Goal: Task Accomplishment & Management: Manage account settings

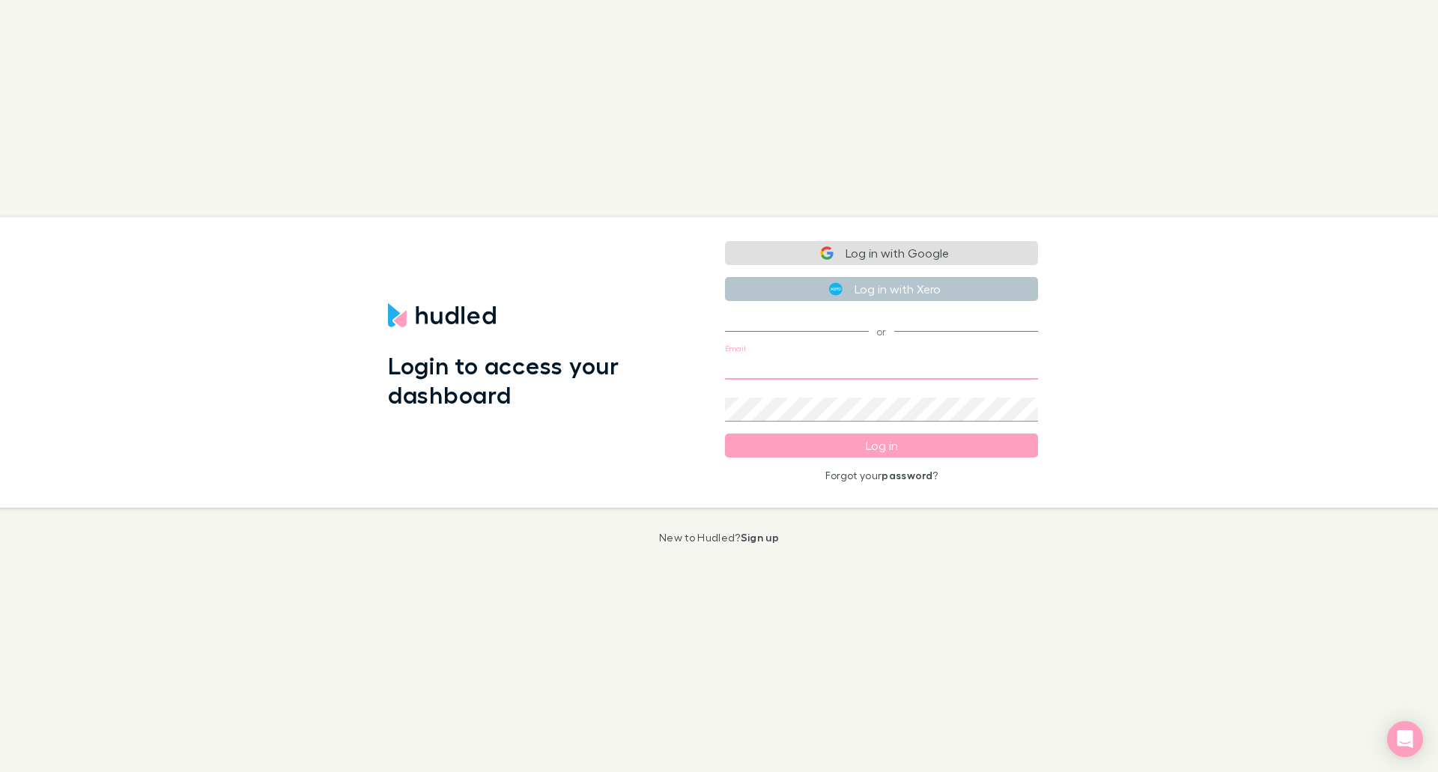
click at [844, 366] on input "Email" at bounding box center [881, 368] width 313 height 24
click at [894, 255] on button "Log in with Google" at bounding box center [881, 253] width 313 height 24
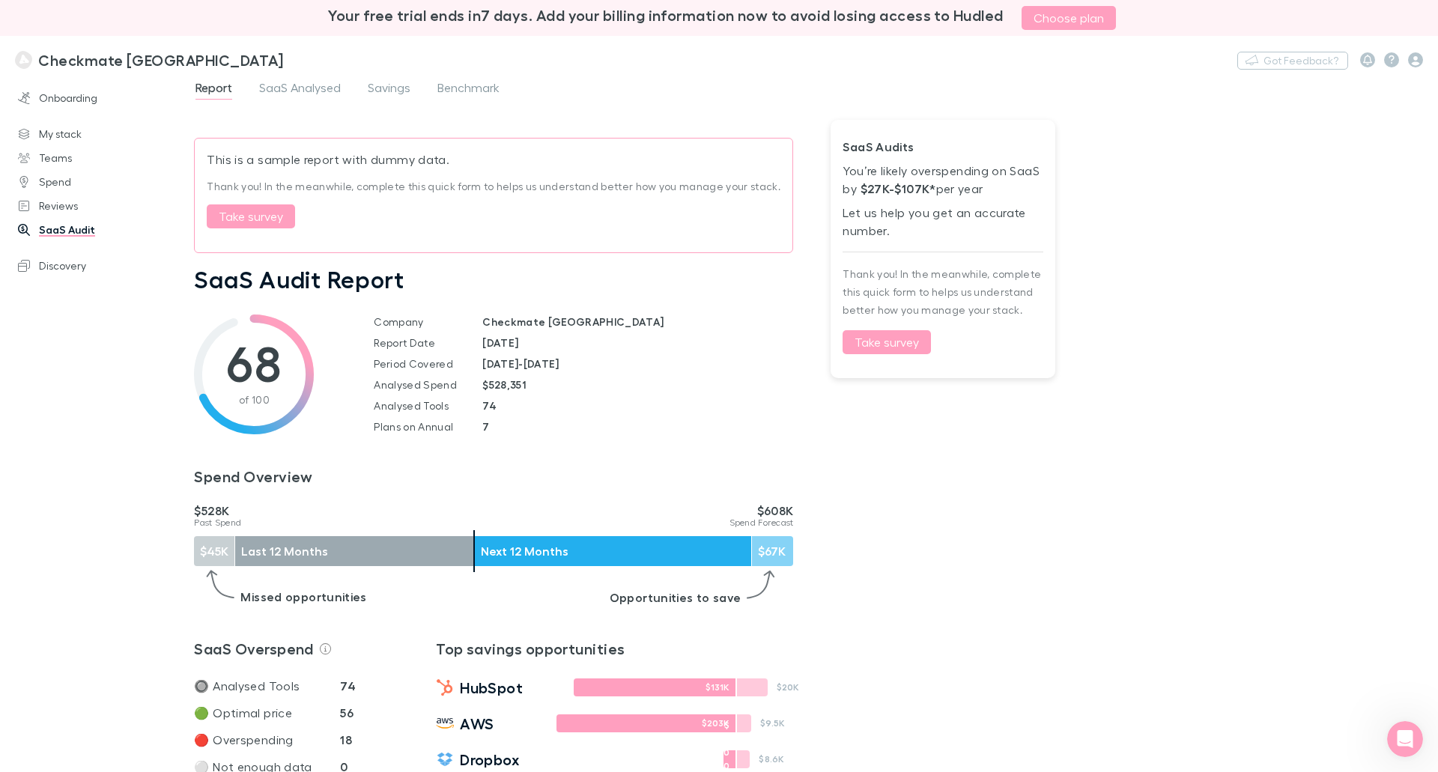
click at [1246, 261] on div "Report SaaS Analysed Savings Benchmark This is a sample report with dummy data.…" at bounding box center [816, 425] width 1244 height 694
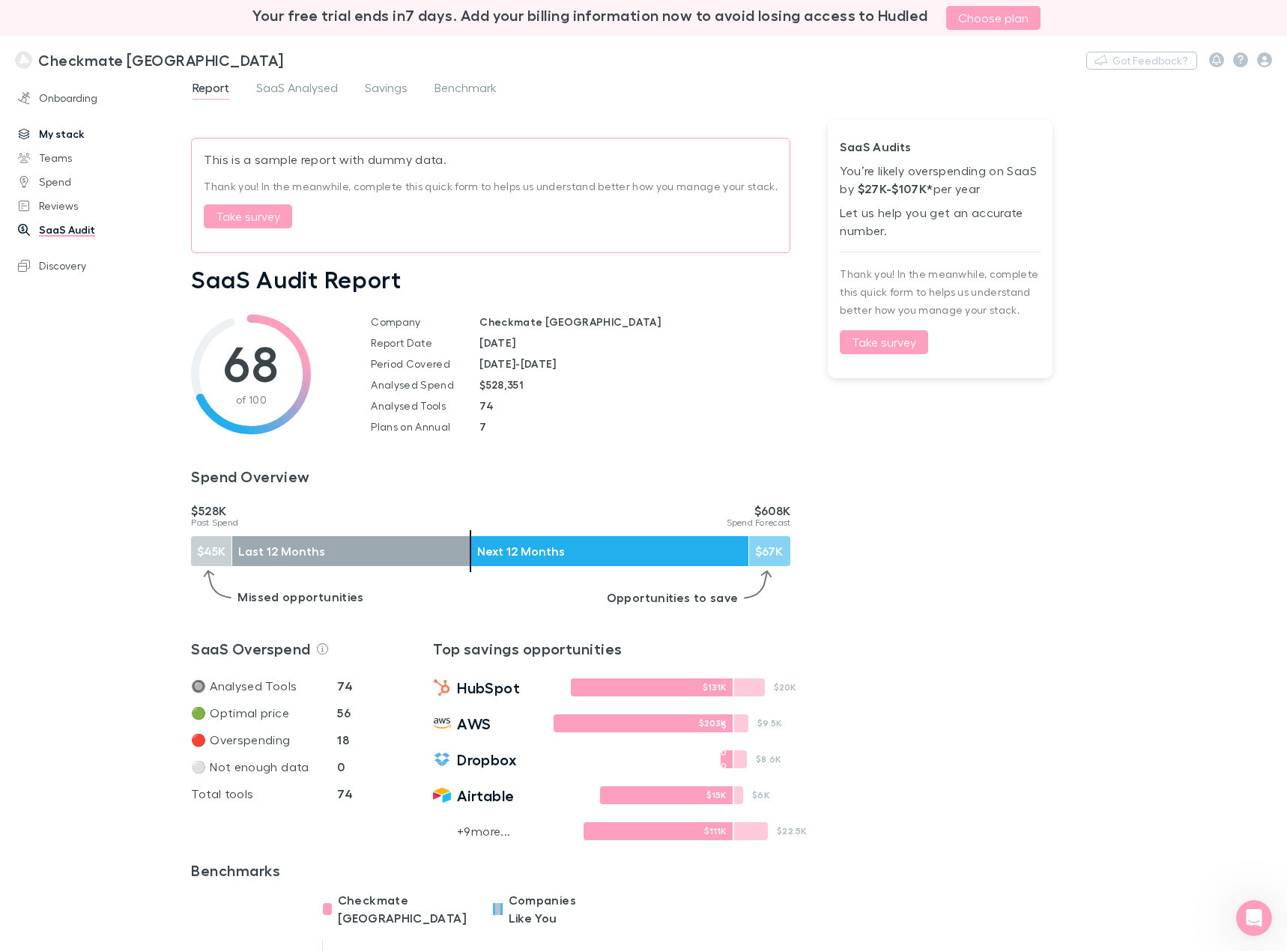
click at [50, 134] on link "My stack" at bounding box center [101, 134] width 196 height 24
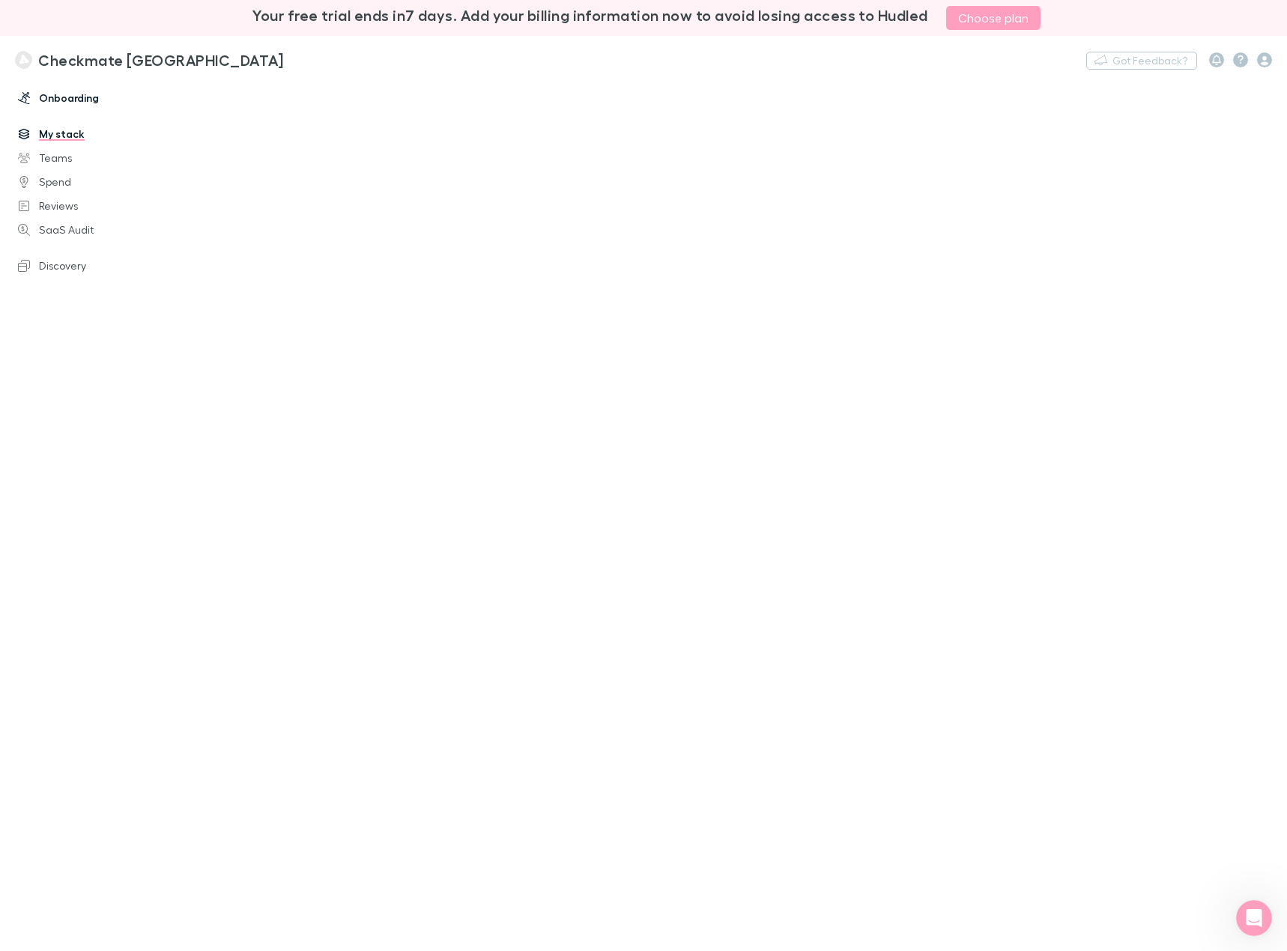
click at [72, 100] on link "Onboarding" at bounding box center [101, 98] width 196 height 24
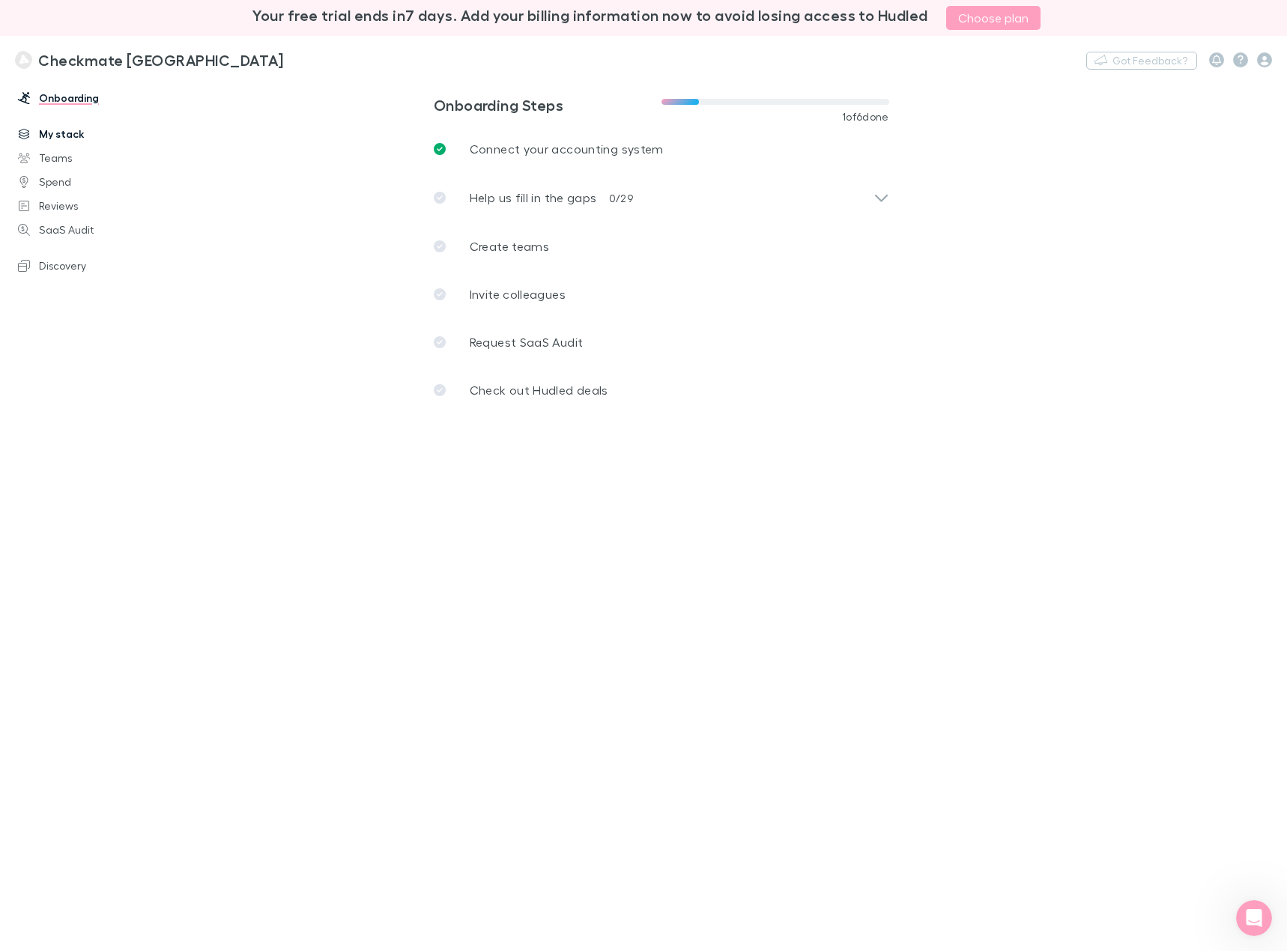
click at [69, 136] on link "My stack" at bounding box center [101, 134] width 196 height 24
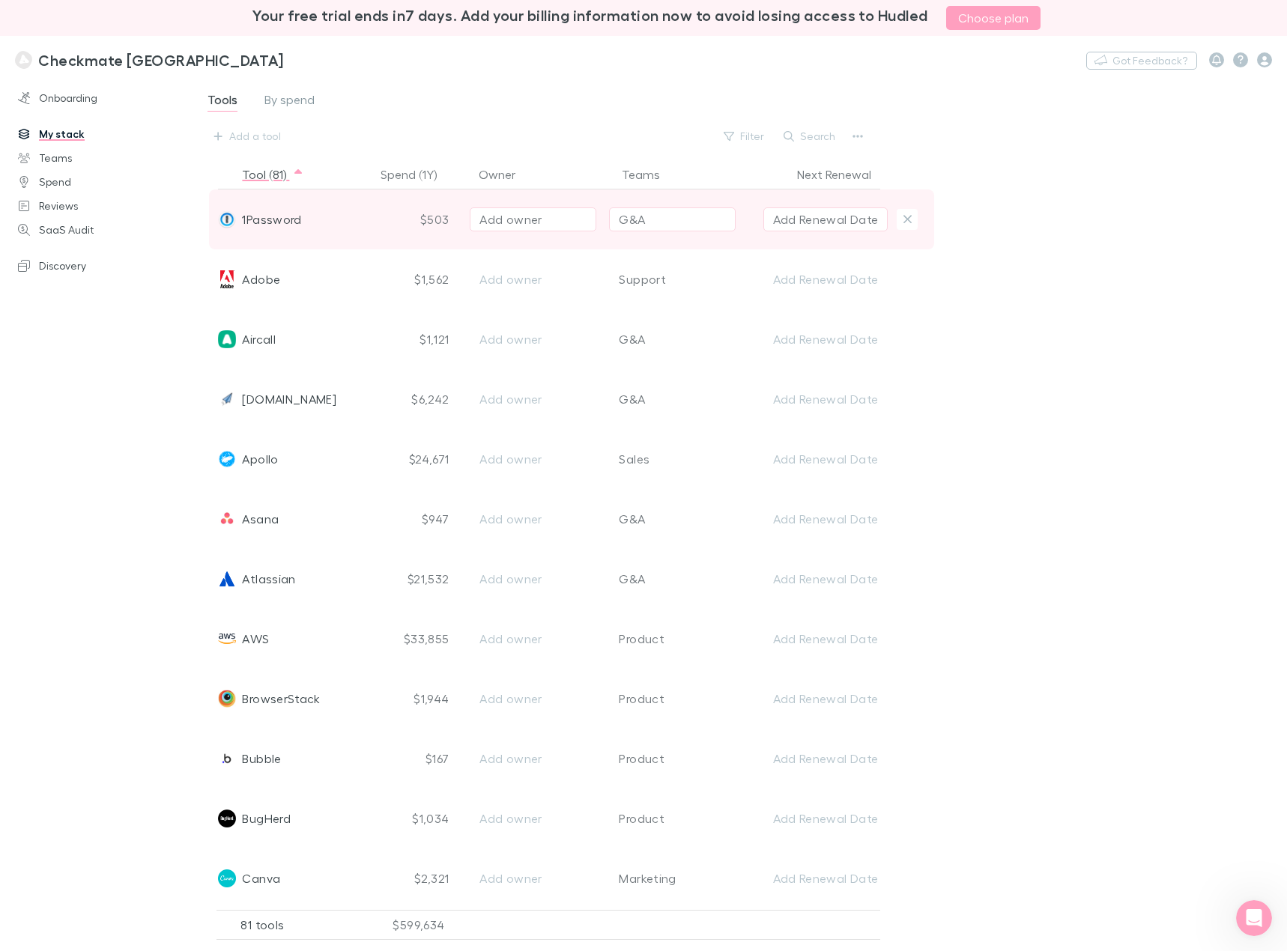
click at [269, 218] on span "1Password" at bounding box center [271, 219] width 59 height 60
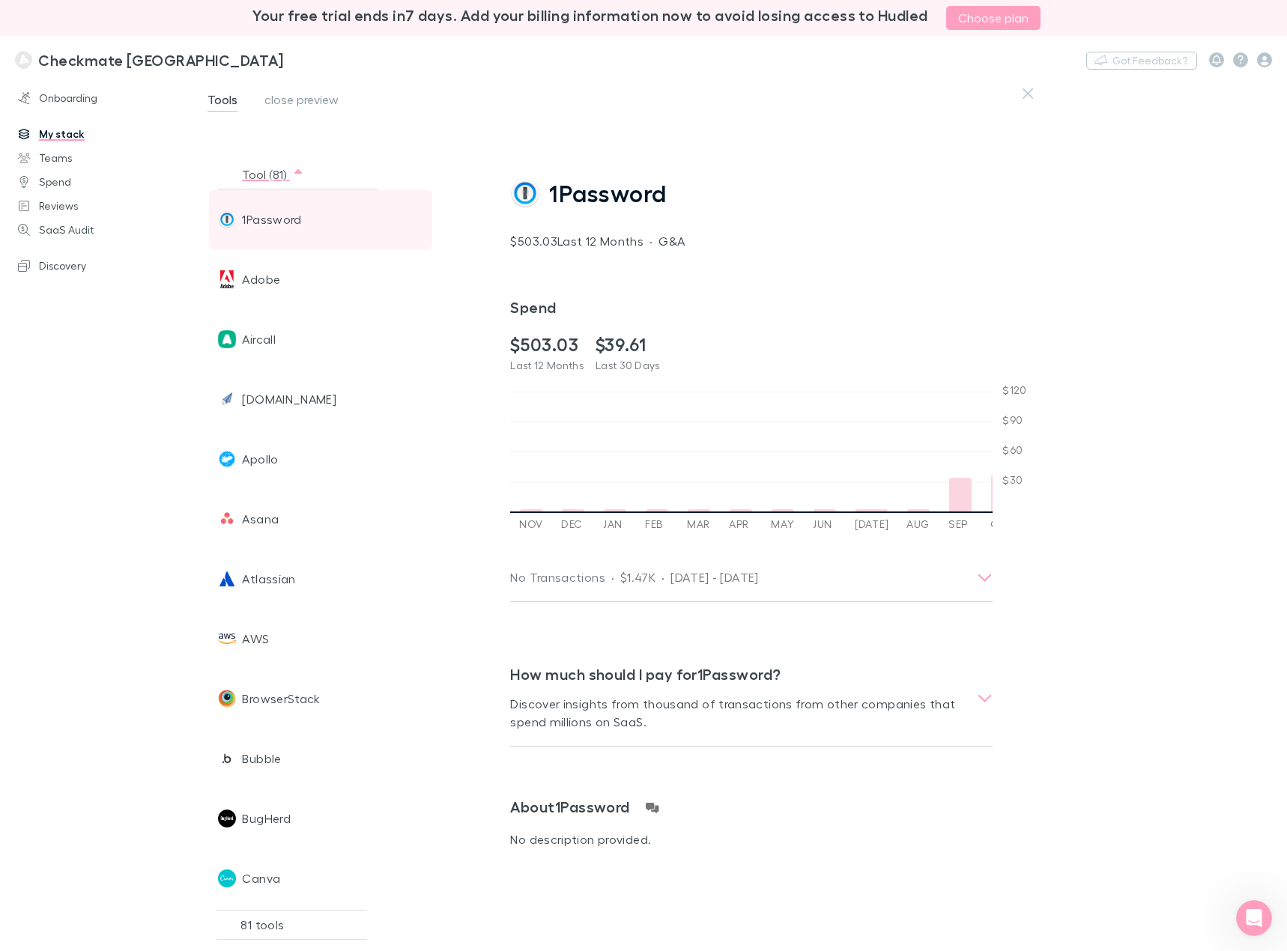
scroll to position [0, 1531]
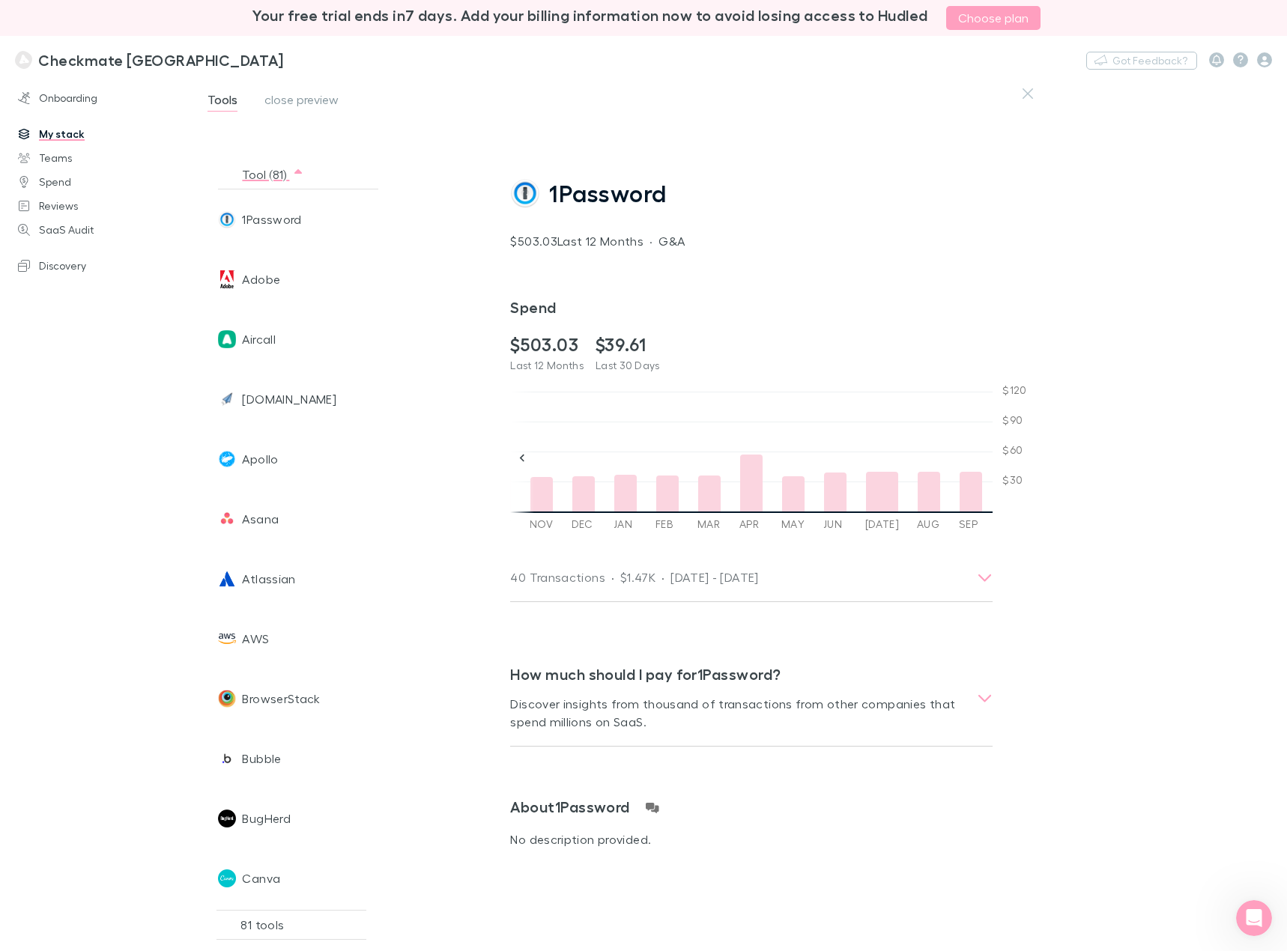
click at [58, 134] on link "My stack" at bounding box center [101, 134] width 196 height 24
click at [58, 136] on link "My stack" at bounding box center [101, 134] width 196 height 24
click at [249, 289] on span "Adobe" at bounding box center [261, 279] width 38 height 60
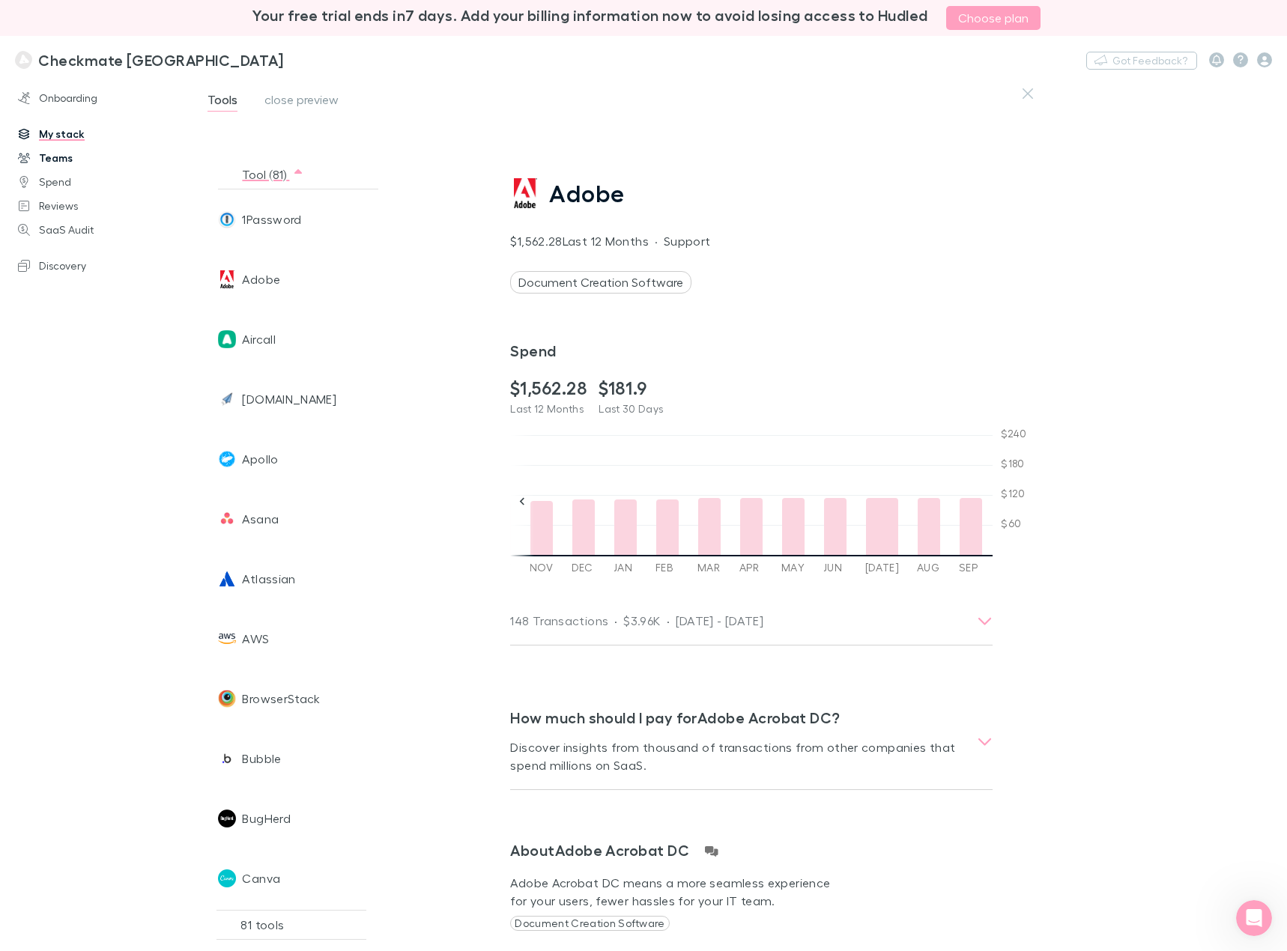
click at [55, 162] on link "Teams" at bounding box center [101, 158] width 196 height 24
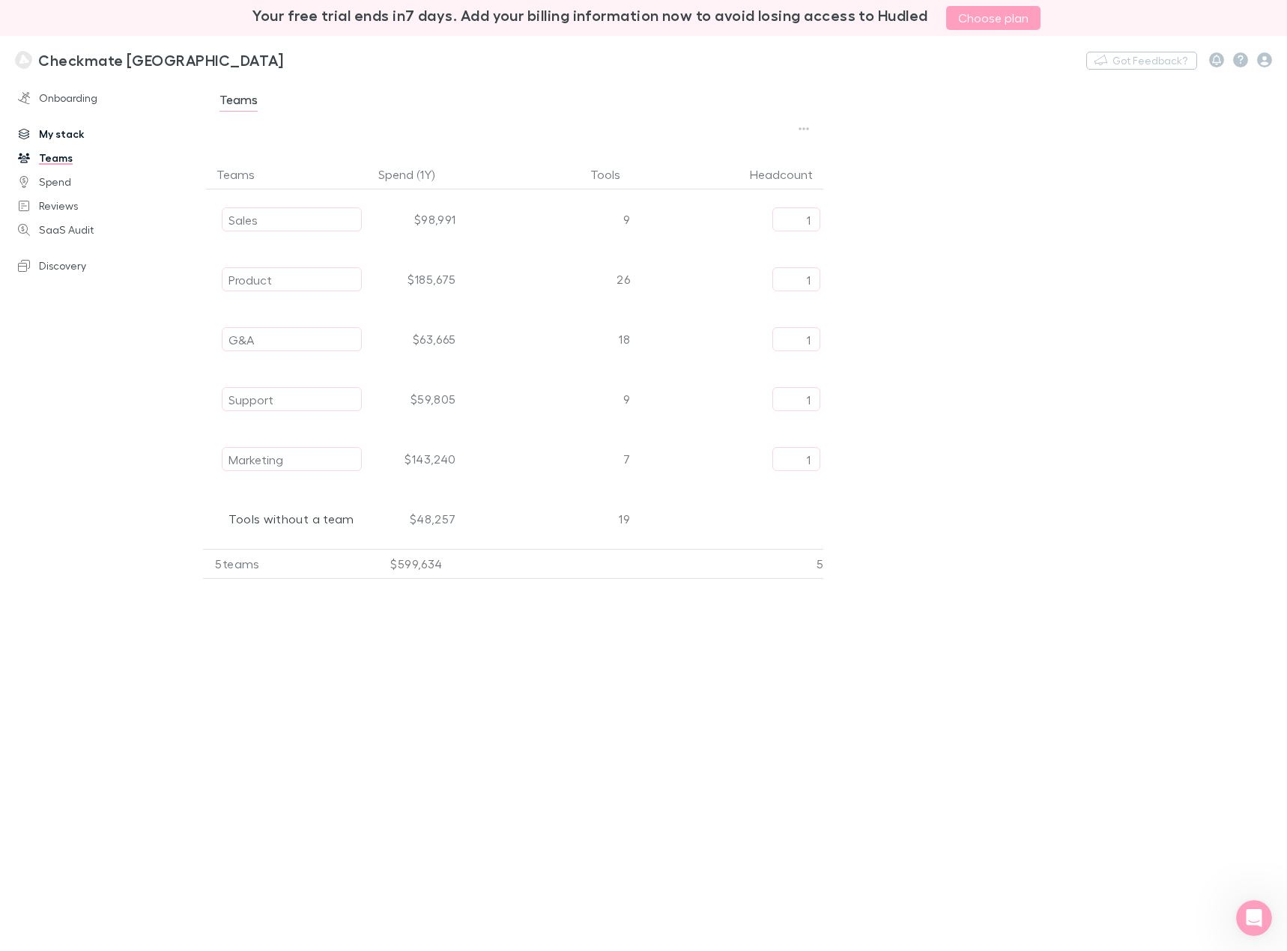
click at [61, 129] on link "My stack" at bounding box center [101, 134] width 196 height 24
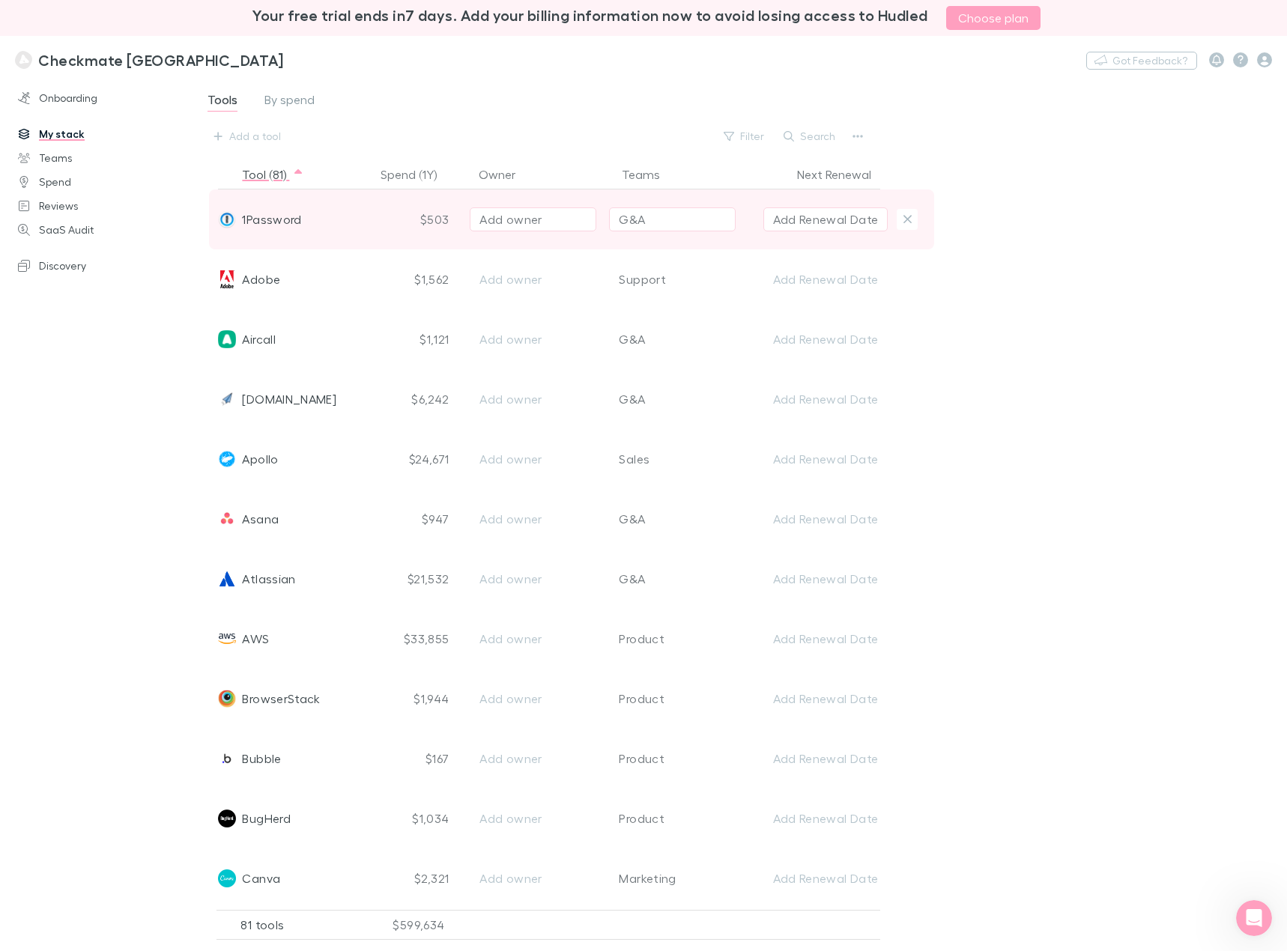
click at [273, 225] on span "1Password" at bounding box center [271, 219] width 59 height 60
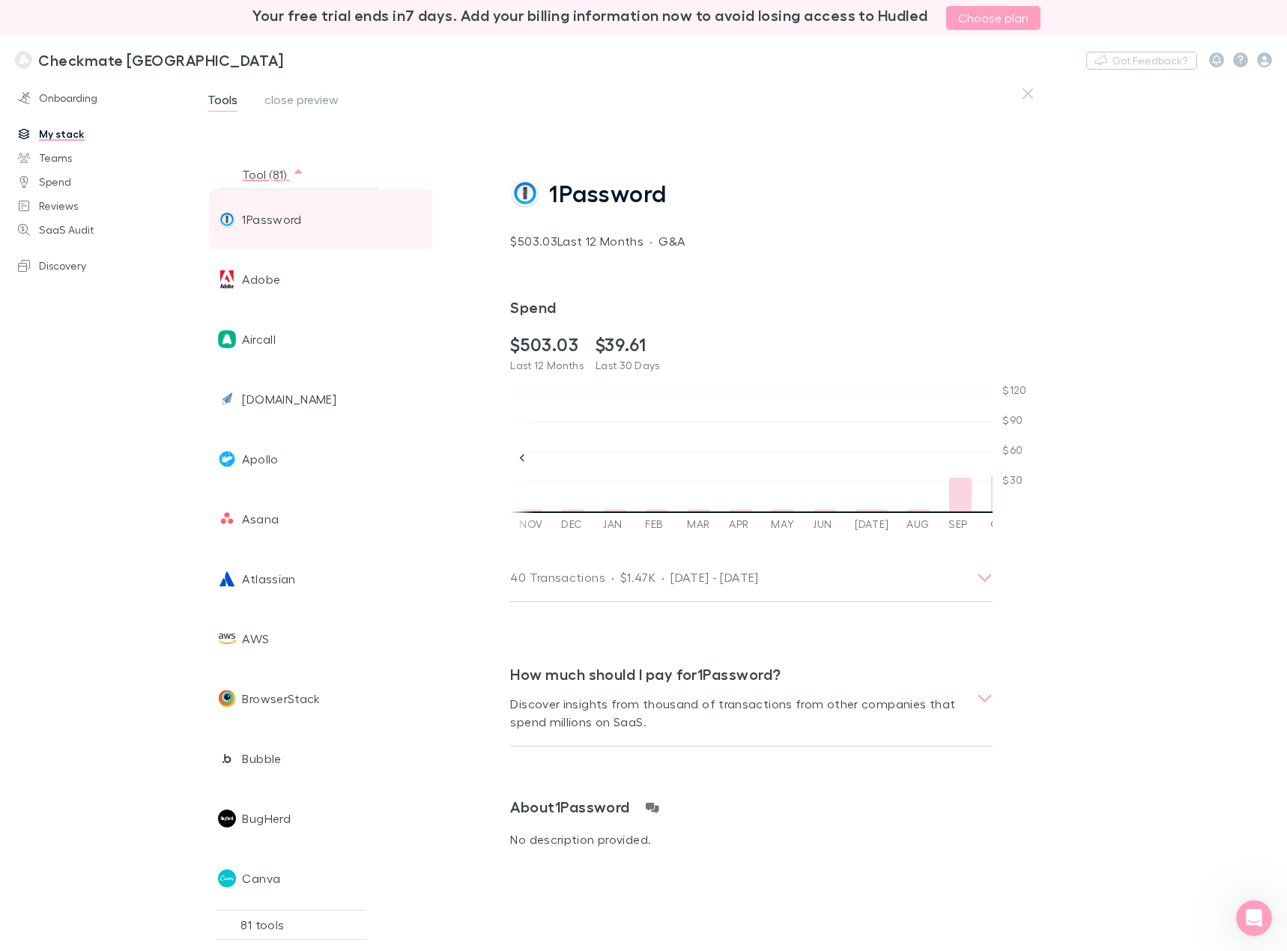
scroll to position [0, 1531]
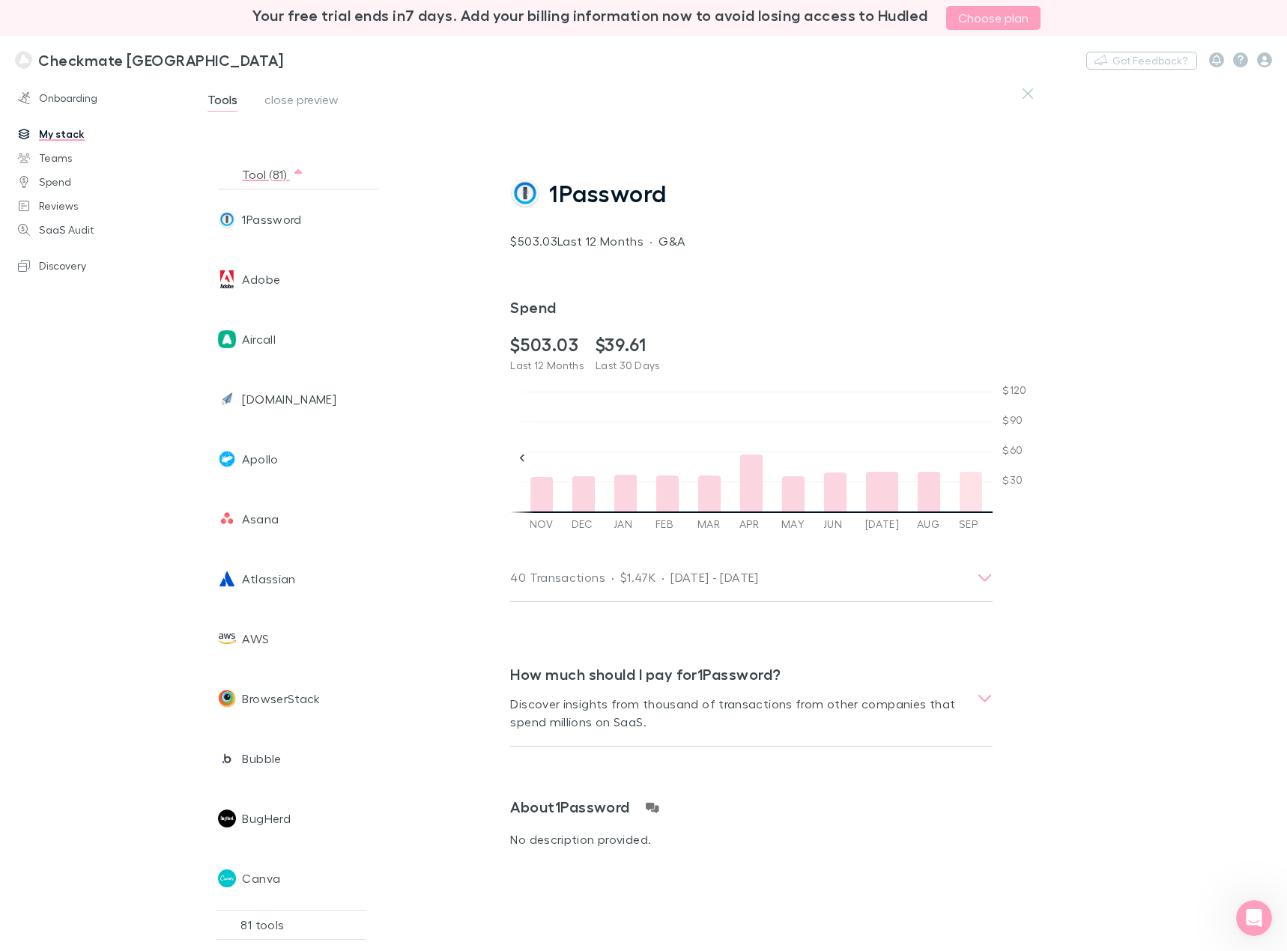
click at [959, 497] on div at bounding box center [970, 492] width 22 height 40
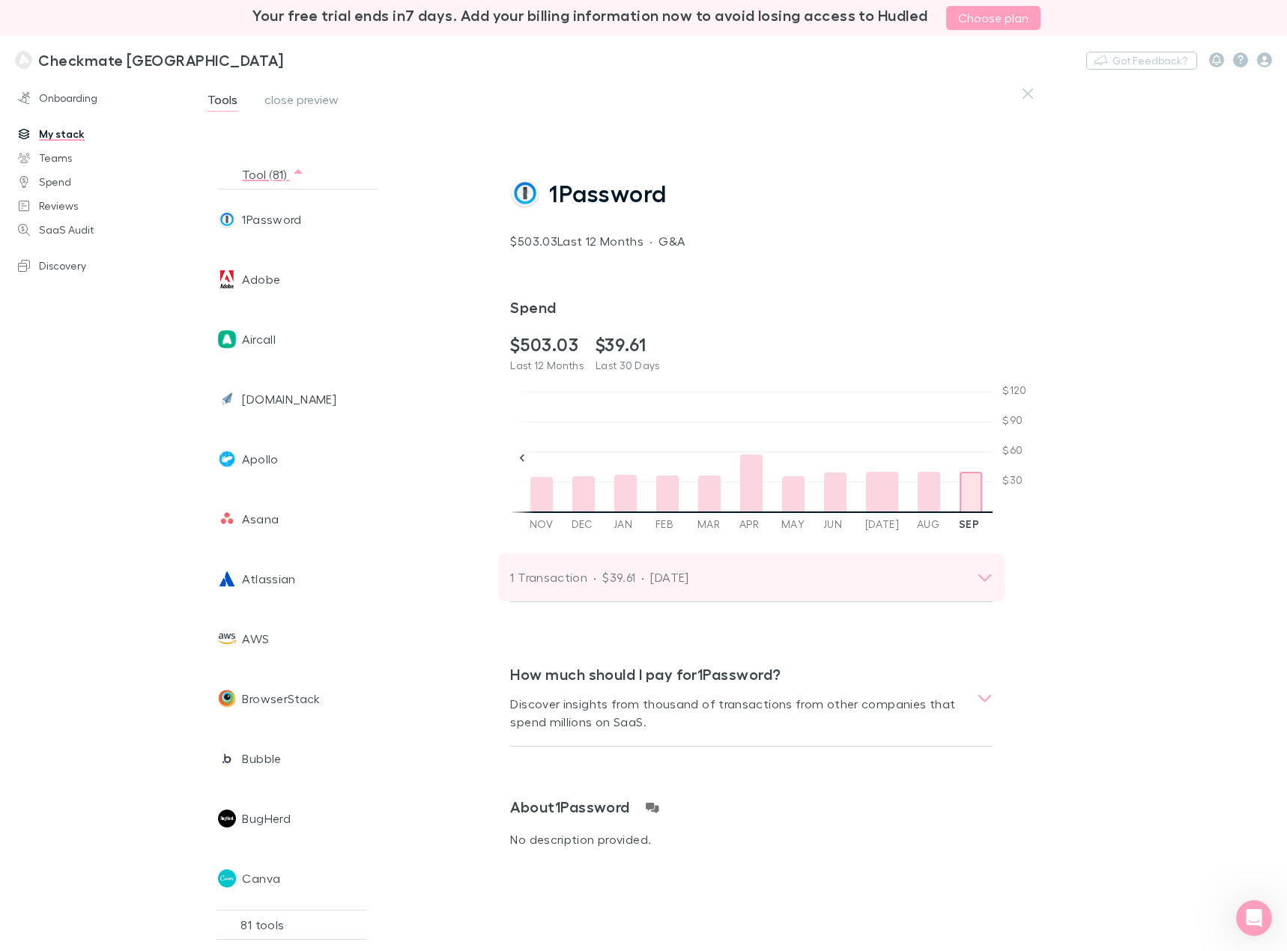
click at [889, 576] on div "1 Transaction · $39.61 · [DATE]" at bounding box center [737, 577] width 455 height 21
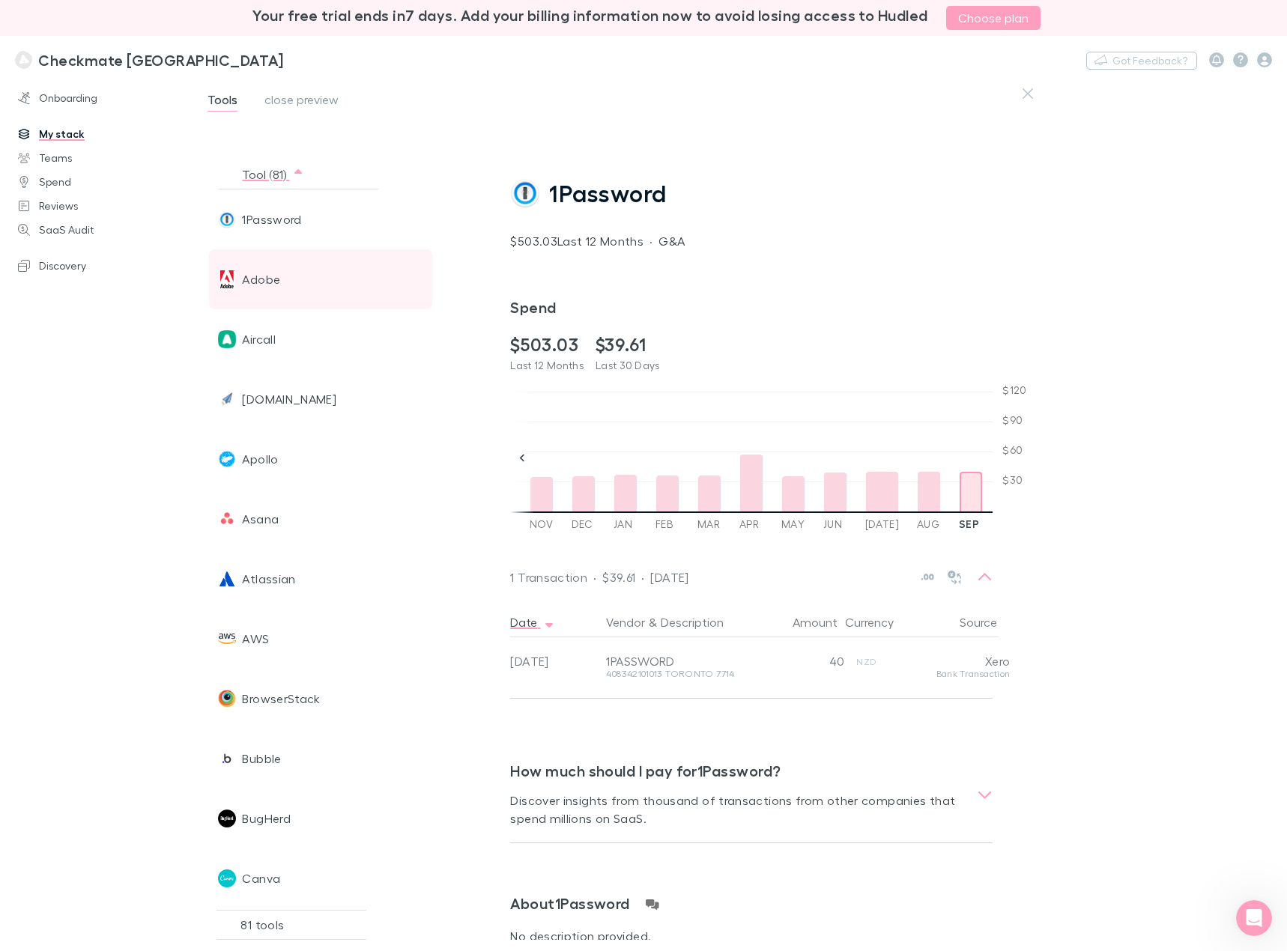
click at [258, 285] on span "Adobe" at bounding box center [261, 279] width 38 height 60
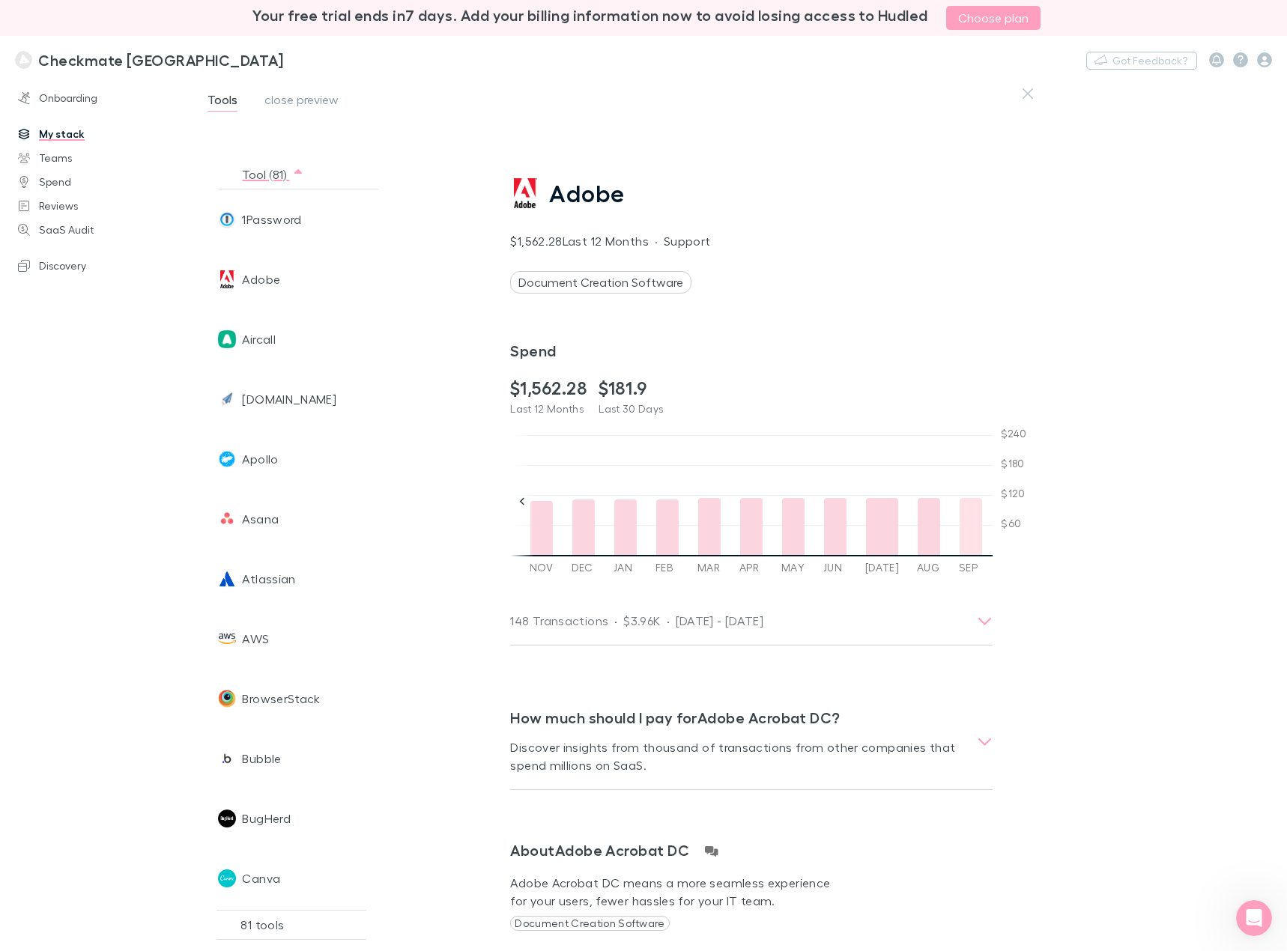
click at [959, 532] on div at bounding box center [970, 526] width 22 height 57
click at [917, 541] on div at bounding box center [928, 526] width 22 height 57
click at [866, 535] on div at bounding box center [882, 526] width 32 height 57
click at [920, 535] on div at bounding box center [931, 526] width 22 height 57
click at [959, 532] on div at bounding box center [970, 526] width 22 height 57
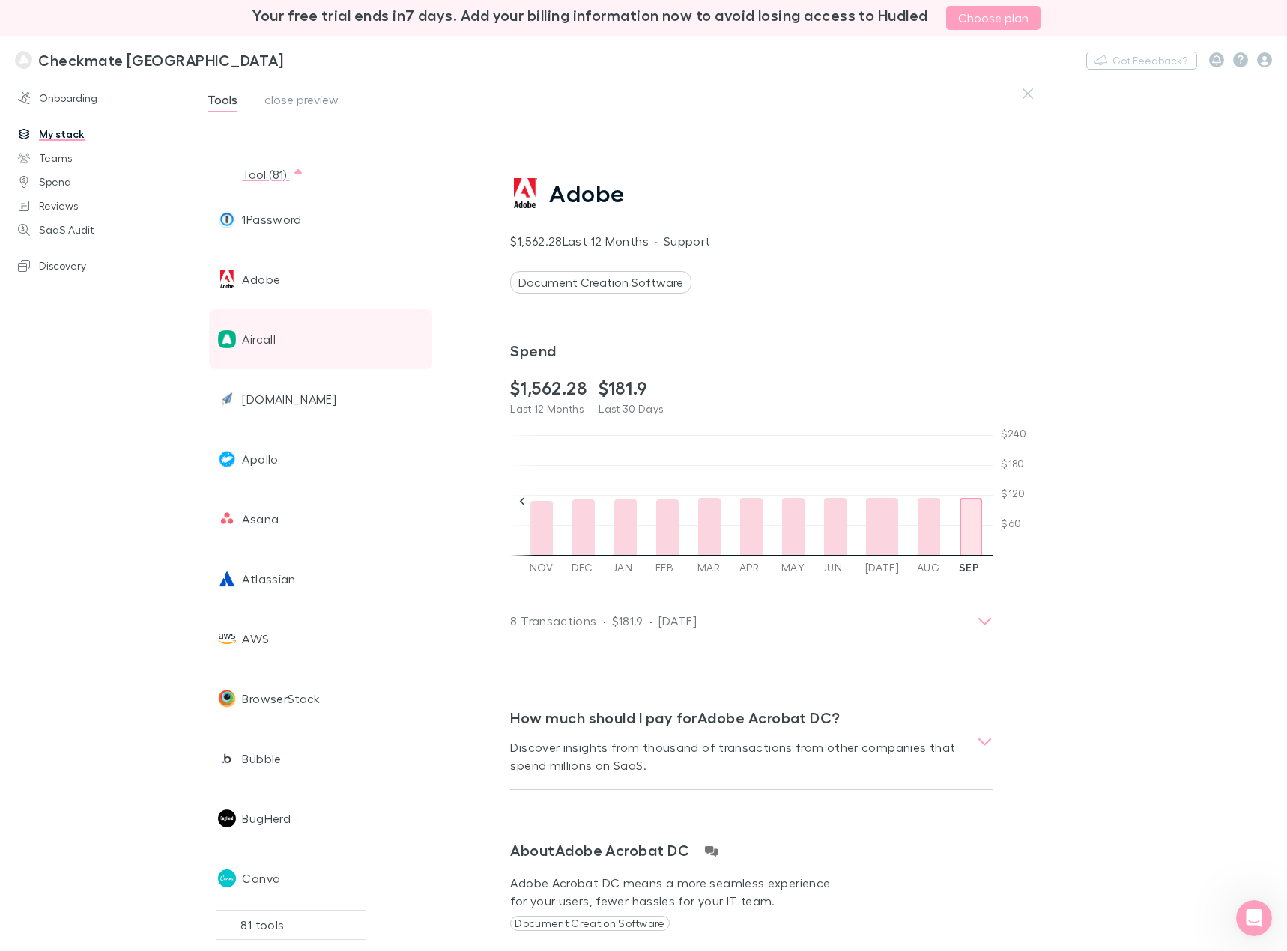
click at [258, 344] on span "Aircall" at bounding box center [259, 339] width 34 height 60
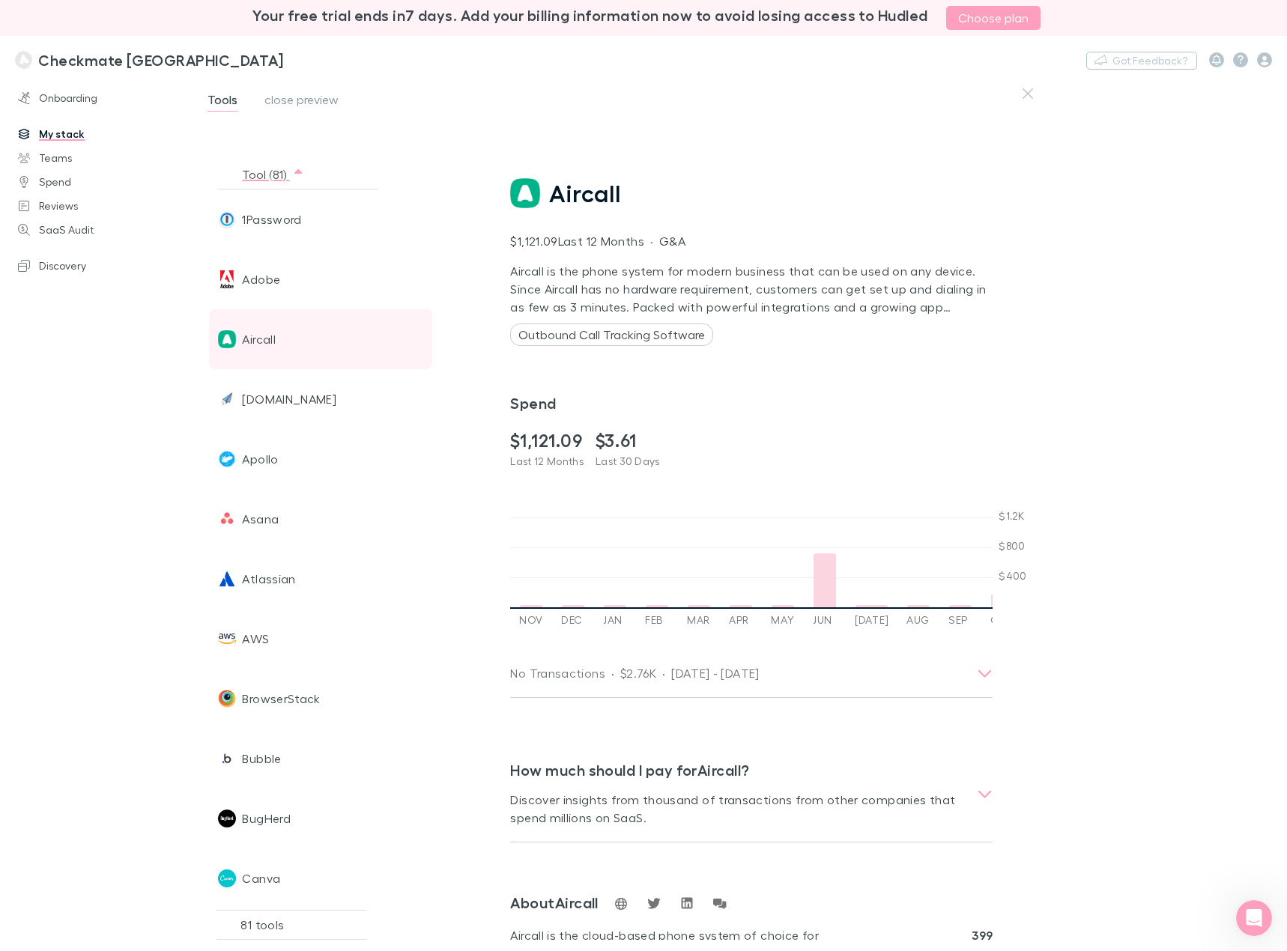
scroll to position [0, 1027]
click at [907, 583] on div at bounding box center [918, 578] width 22 height 57
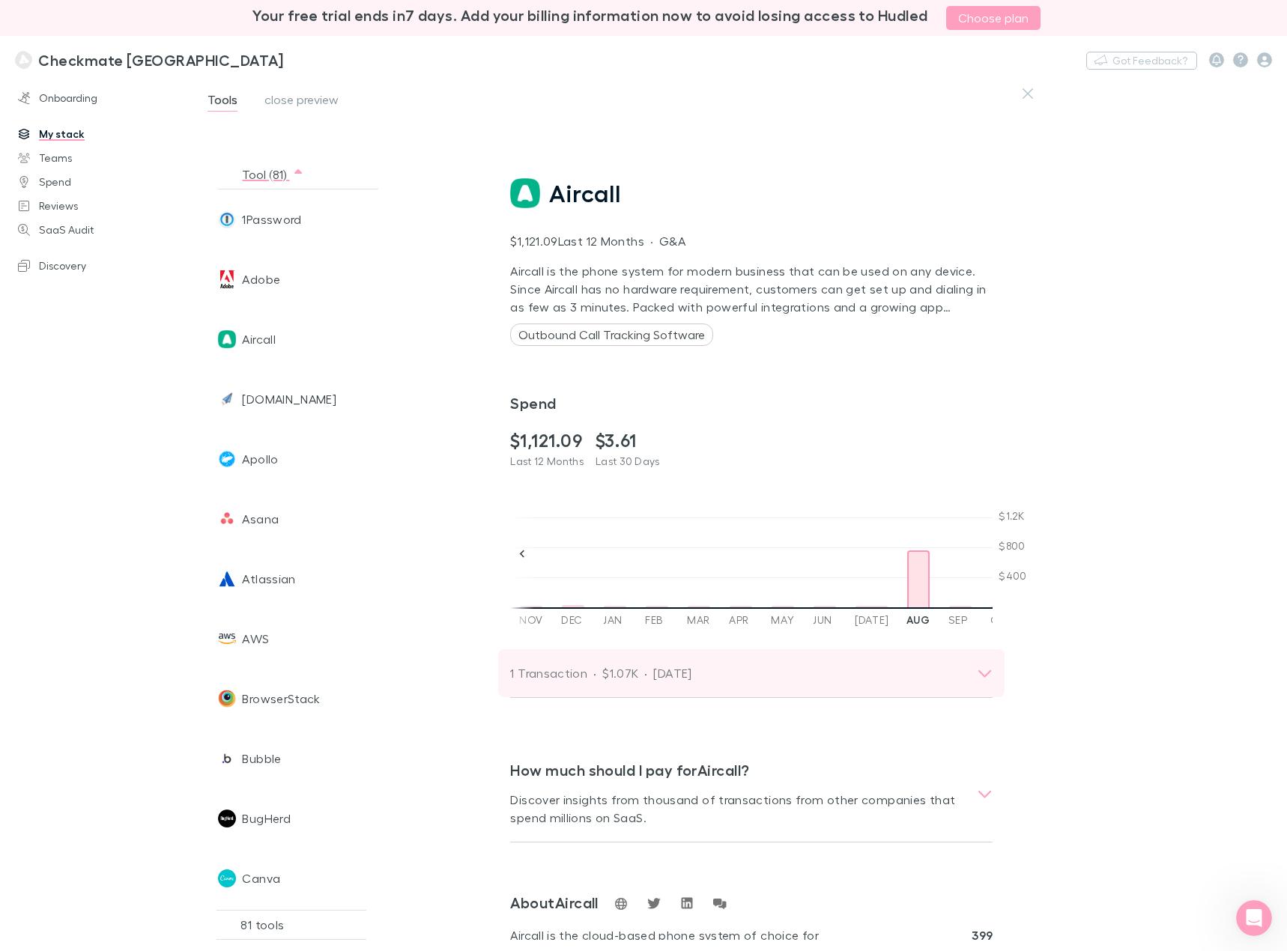
click at [833, 675] on div "1 Transaction · $1.07K · [DATE]" at bounding box center [737, 673] width 455 height 21
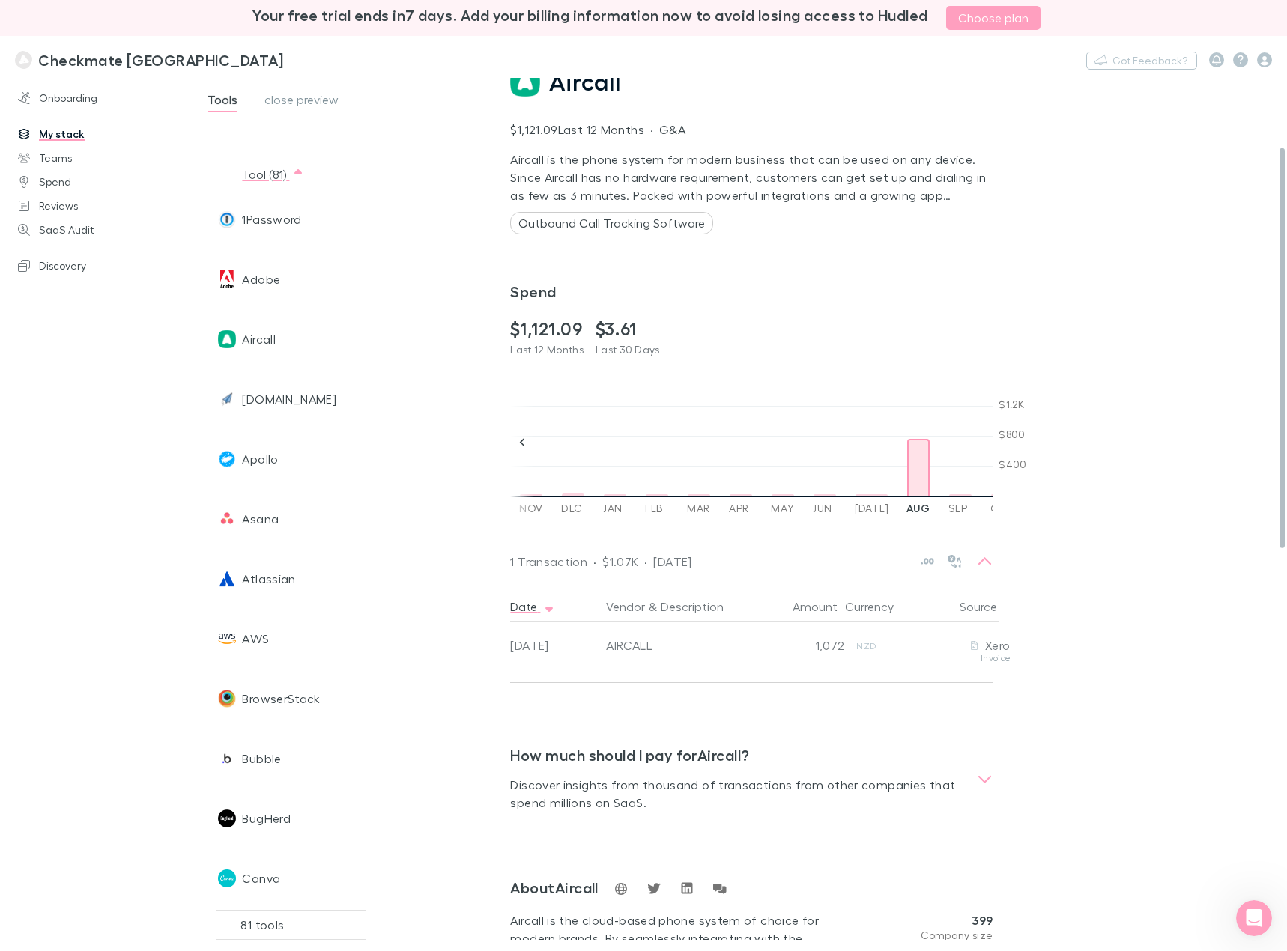
scroll to position [150, 0]
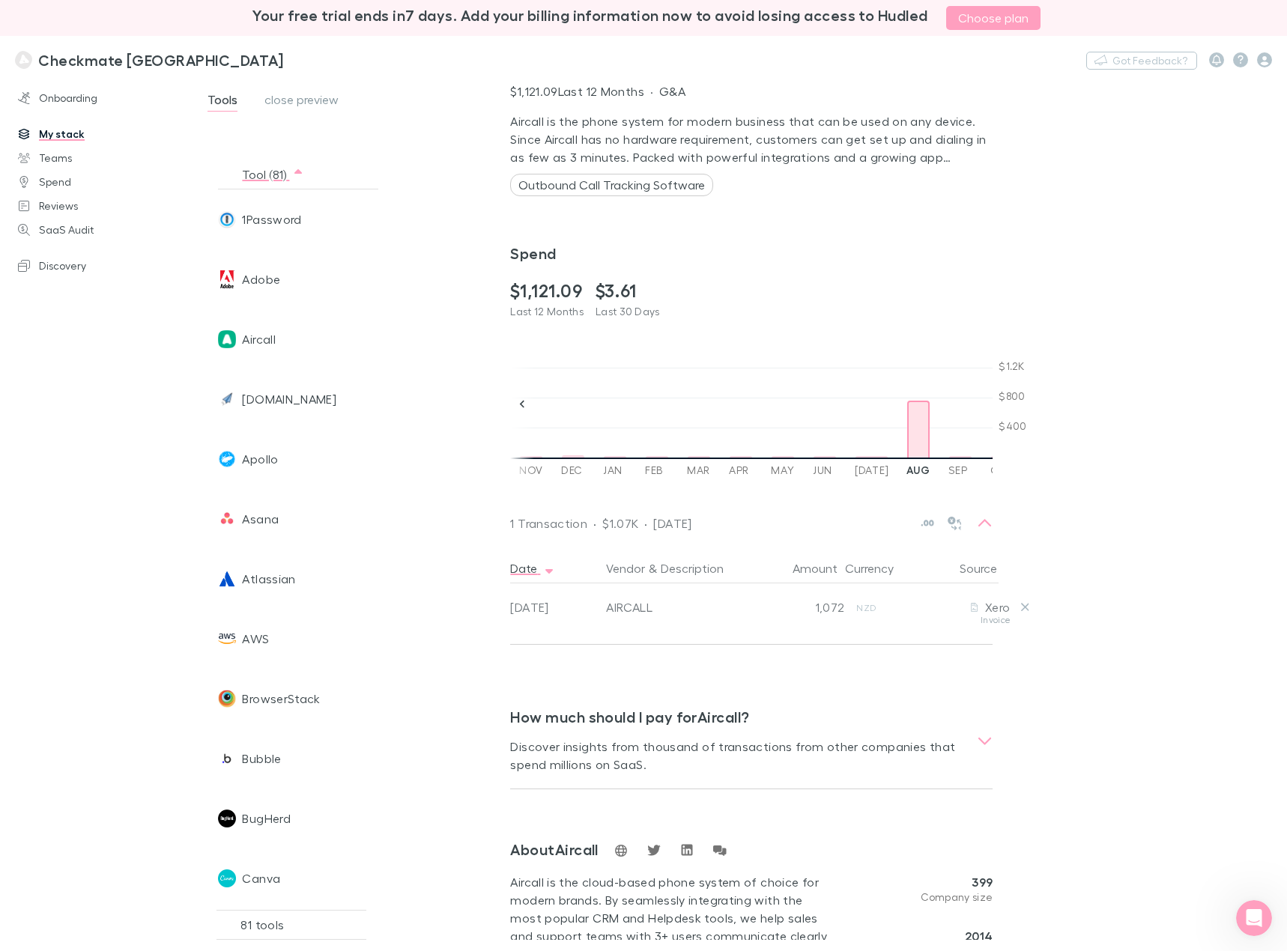
click at [873, 611] on div "NZD" at bounding box center [878, 599] width 44 height 32
click at [356, 397] on div "[DOMAIN_NAME]" at bounding box center [293, 399] width 151 height 60
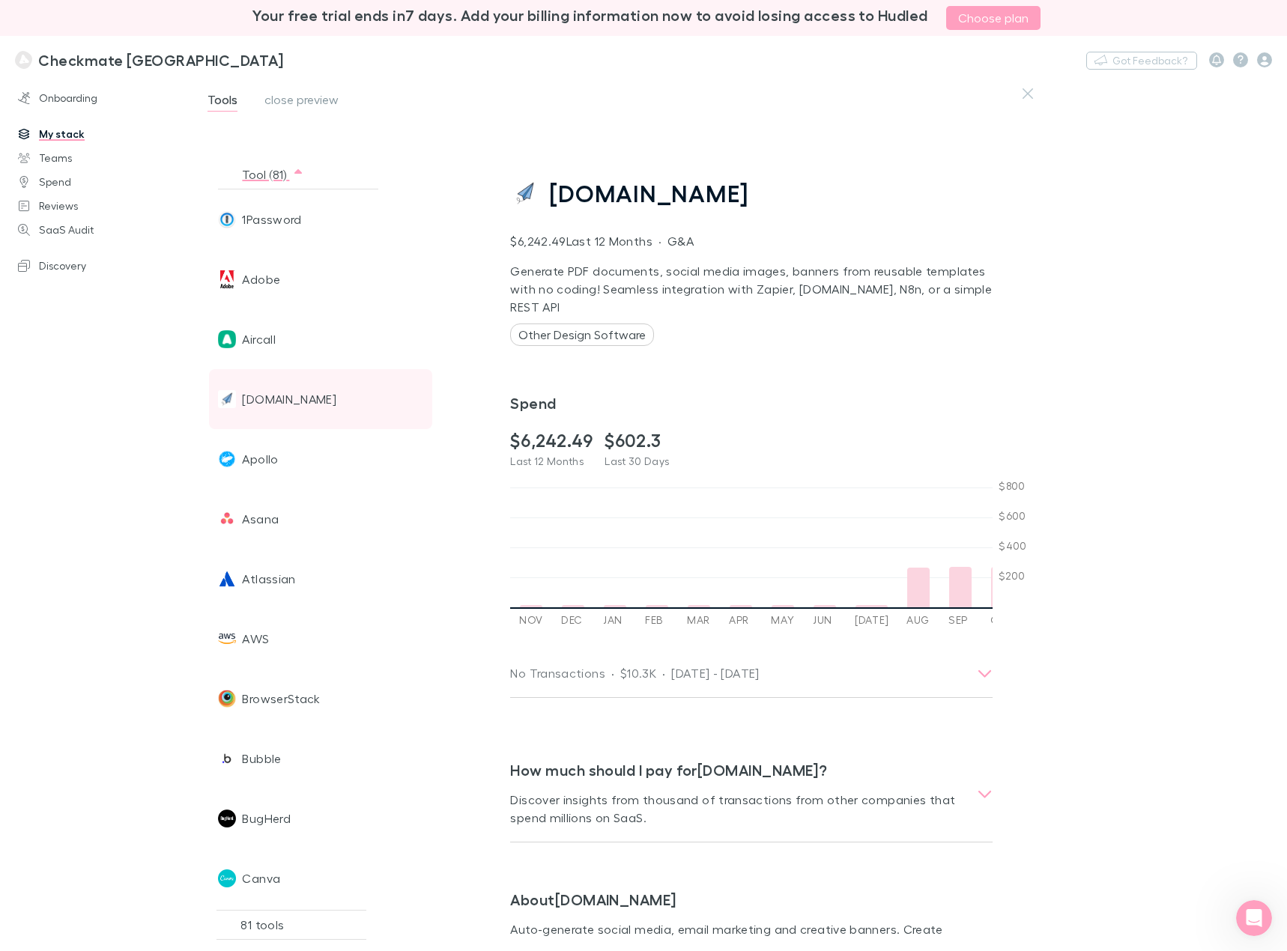
scroll to position [0, 1027]
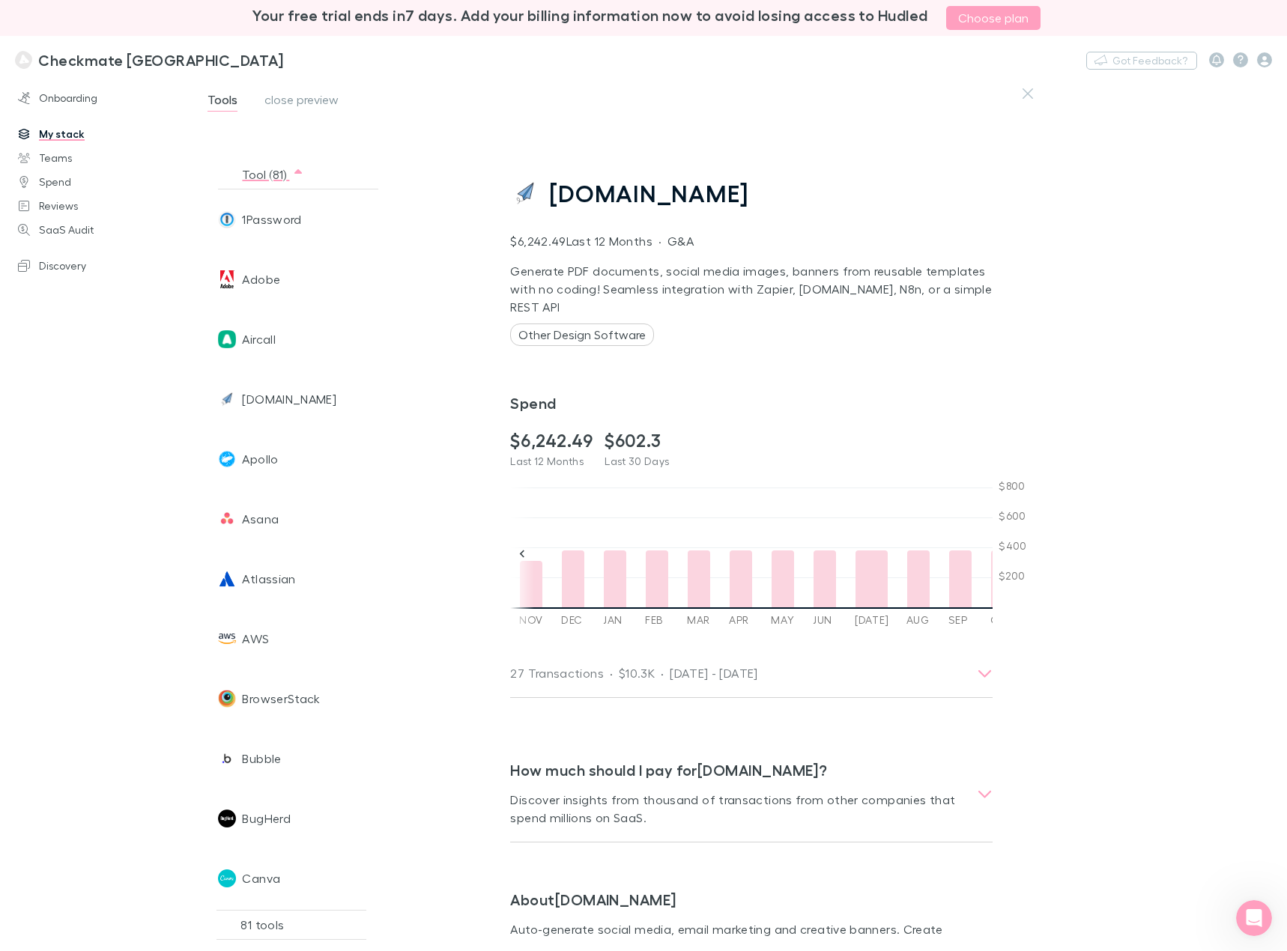
click at [294, 173] on icon "button" at bounding box center [297, 174] width 7 height 12
click at [297, 174] on icon "button" at bounding box center [297, 171] width 7 height 4
click at [294, 176] on icon "button" at bounding box center [297, 174] width 7 height 12
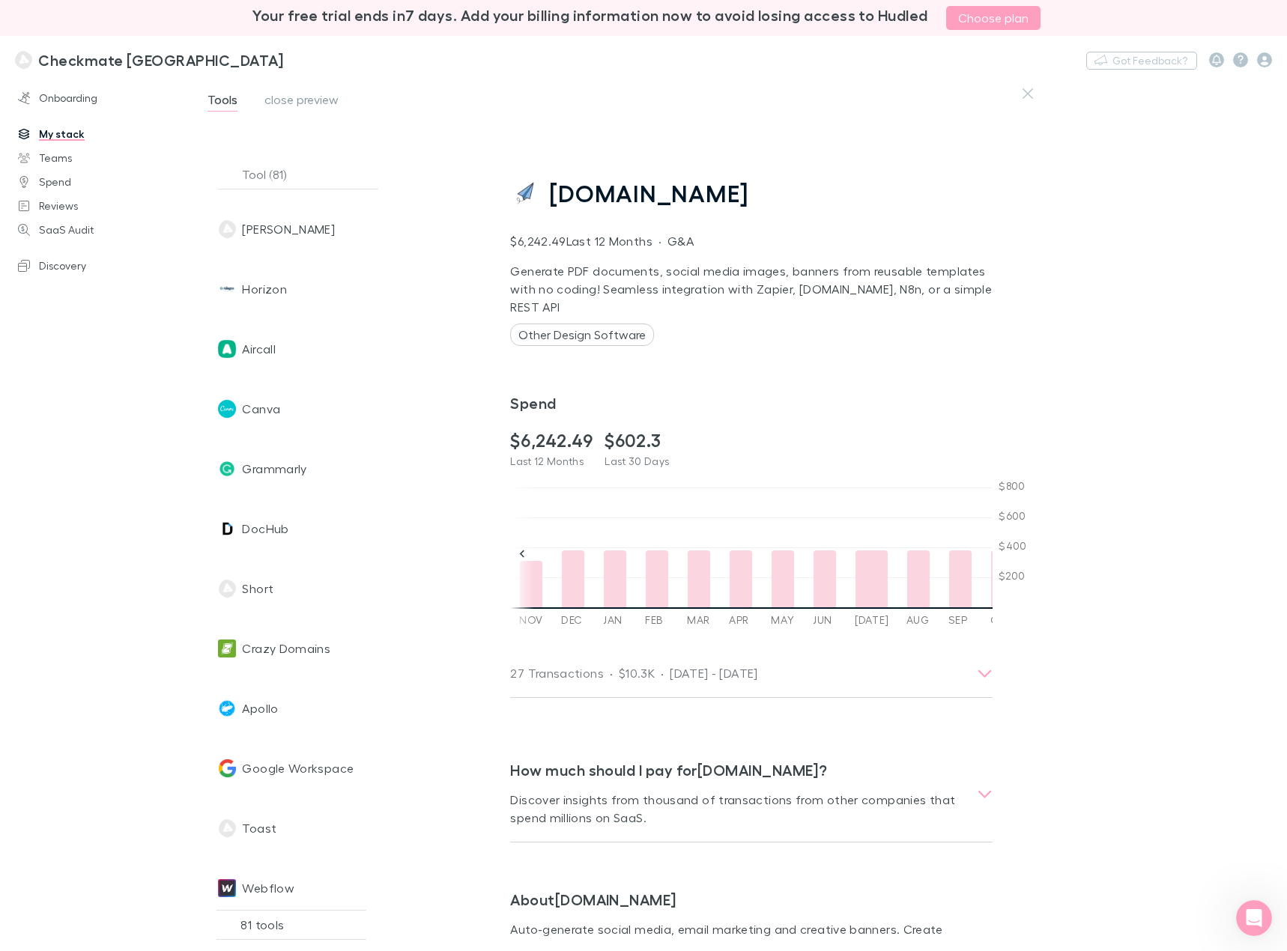
scroll to position [0, 0]
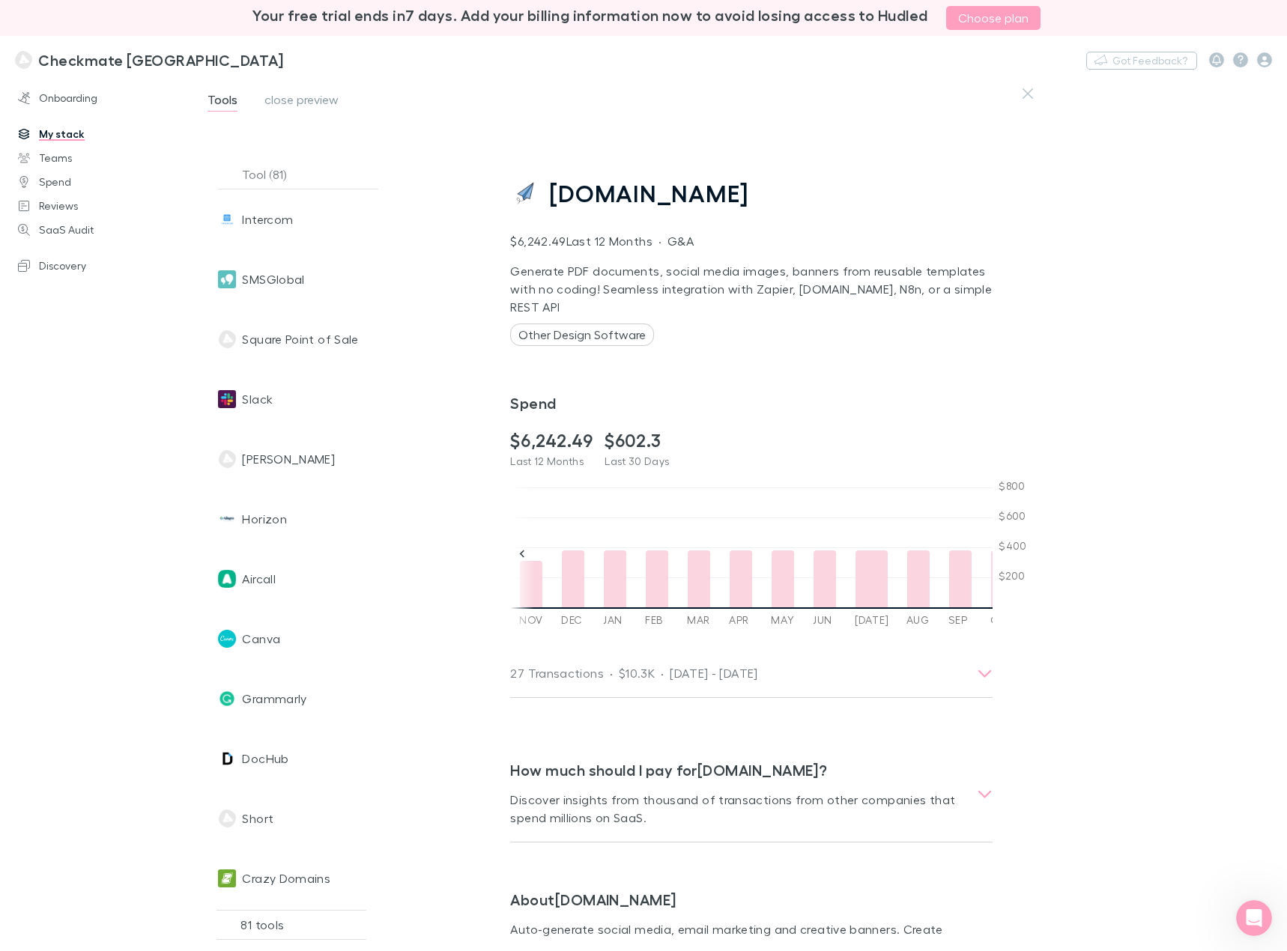
click at [294, 103] on span "close preview" at bounding box center [301, 101] width 74 height 19
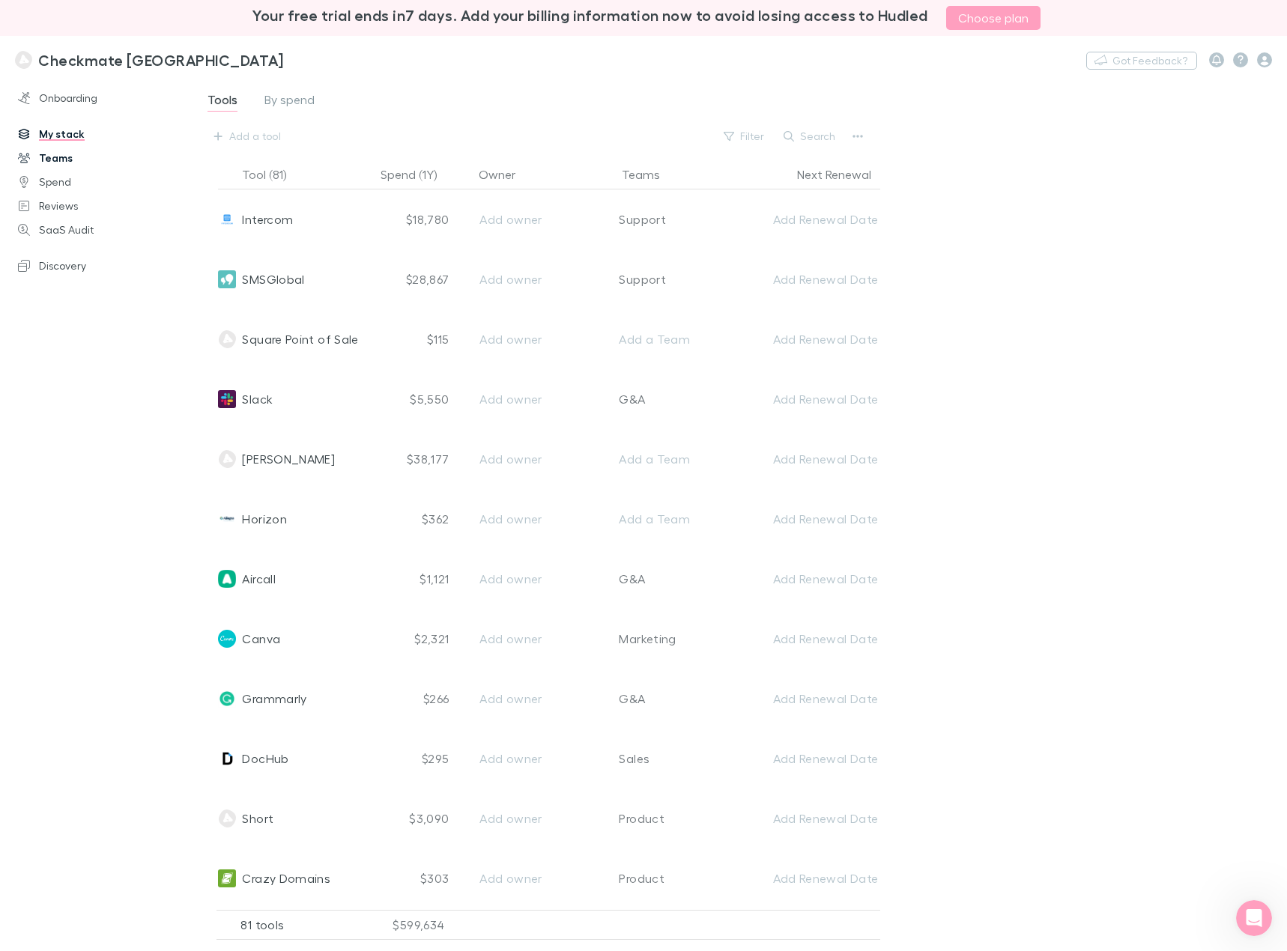
click at [61, 157] on link "Teams" at bounding box center [101, 158] width 196 height 24
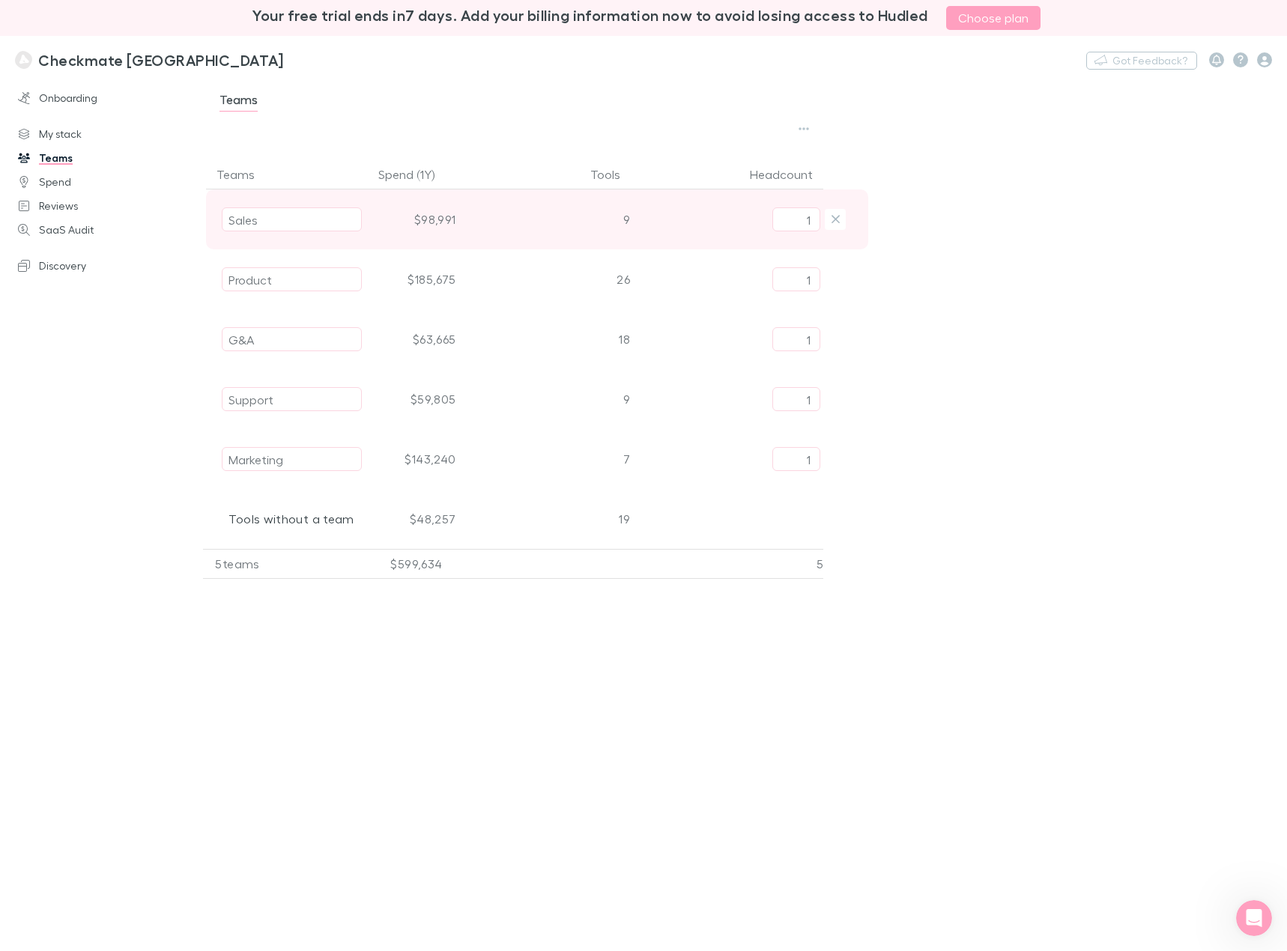
click at [436, 221] on div "$98,991" at bounding box center [415, 219] width 94 height 60
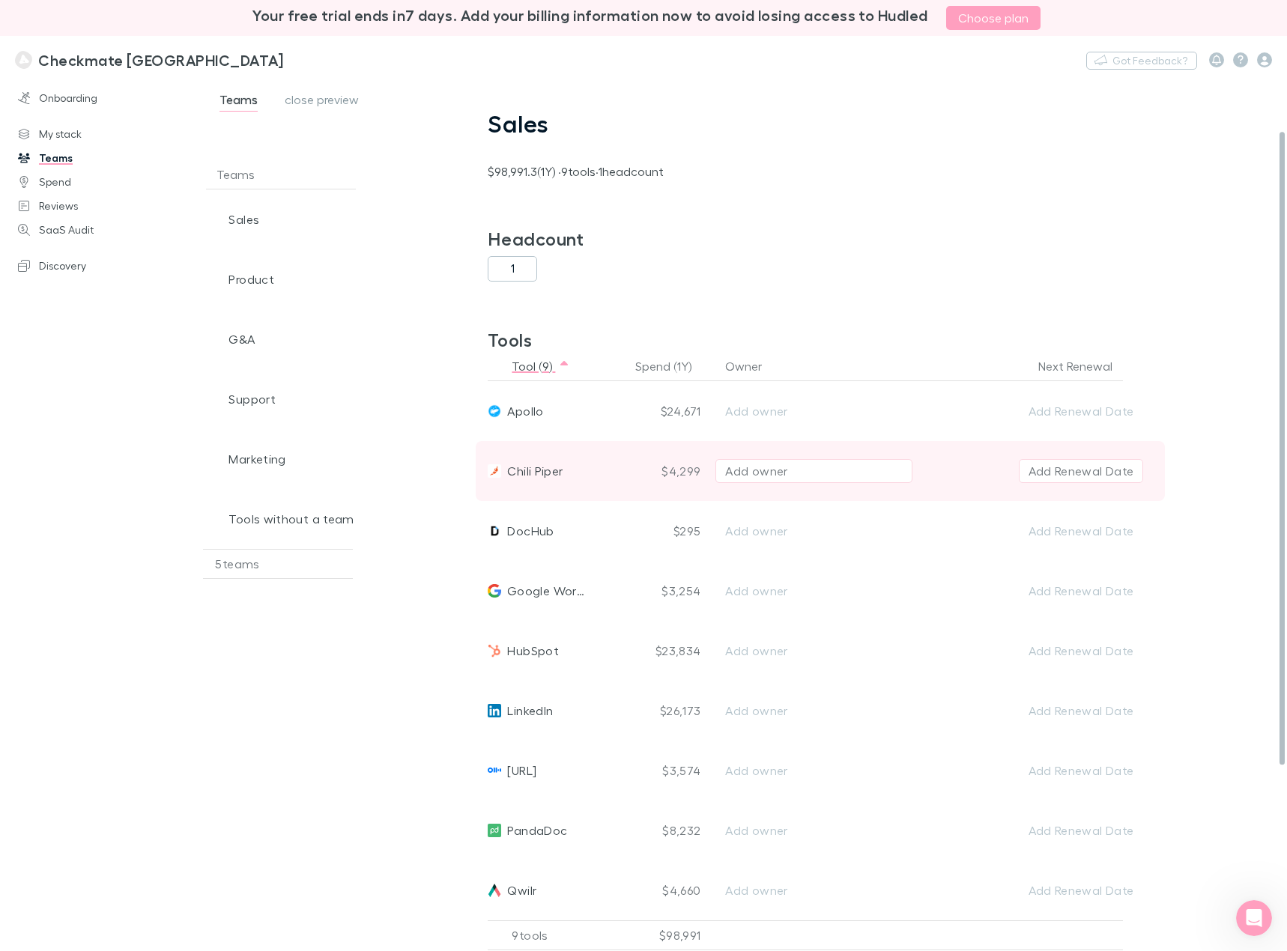
scroll to position [225, 0]
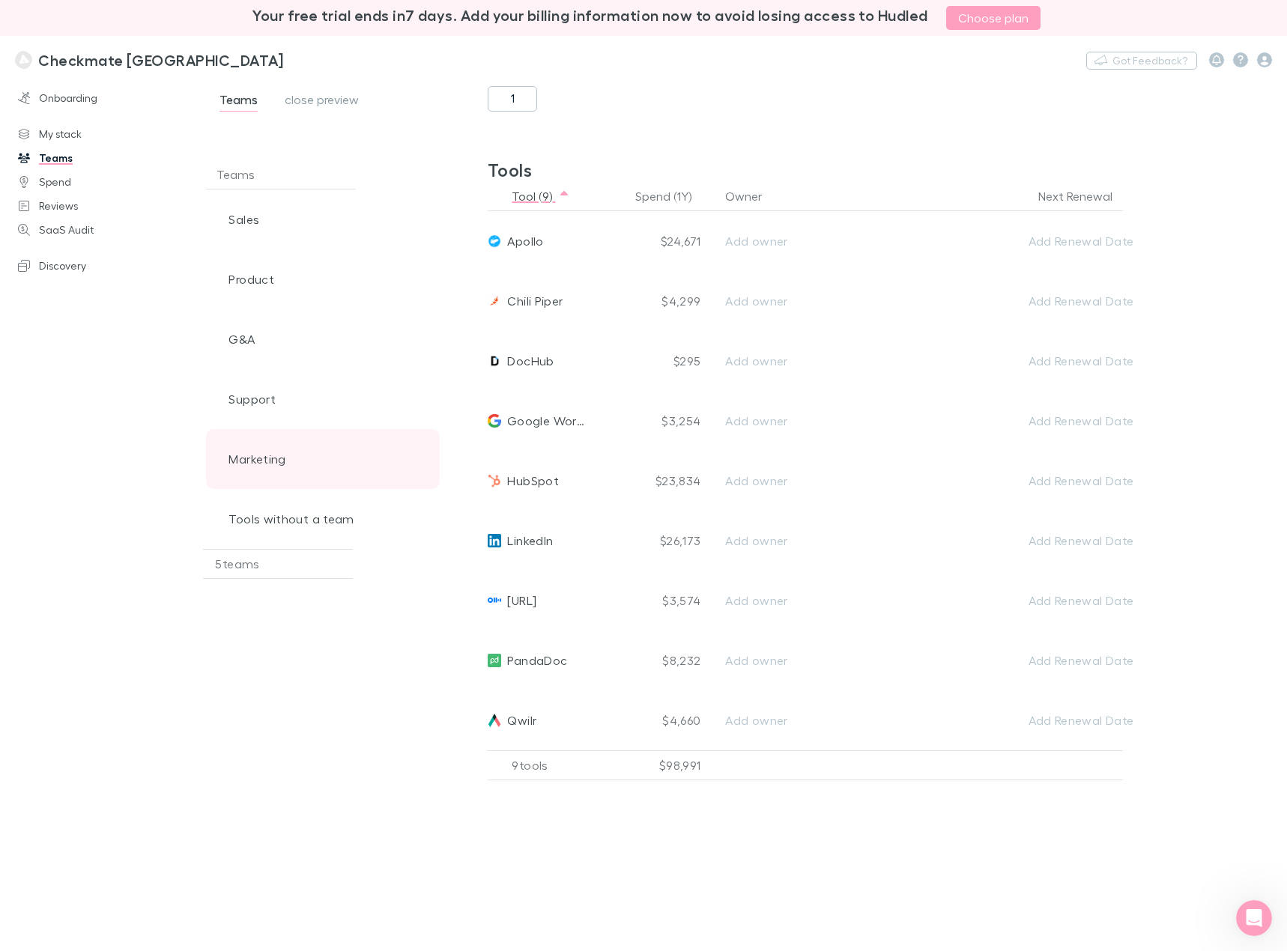
click at [319, 447] on div "Marketing" at bounding box center [293, 459] width 150 height 60
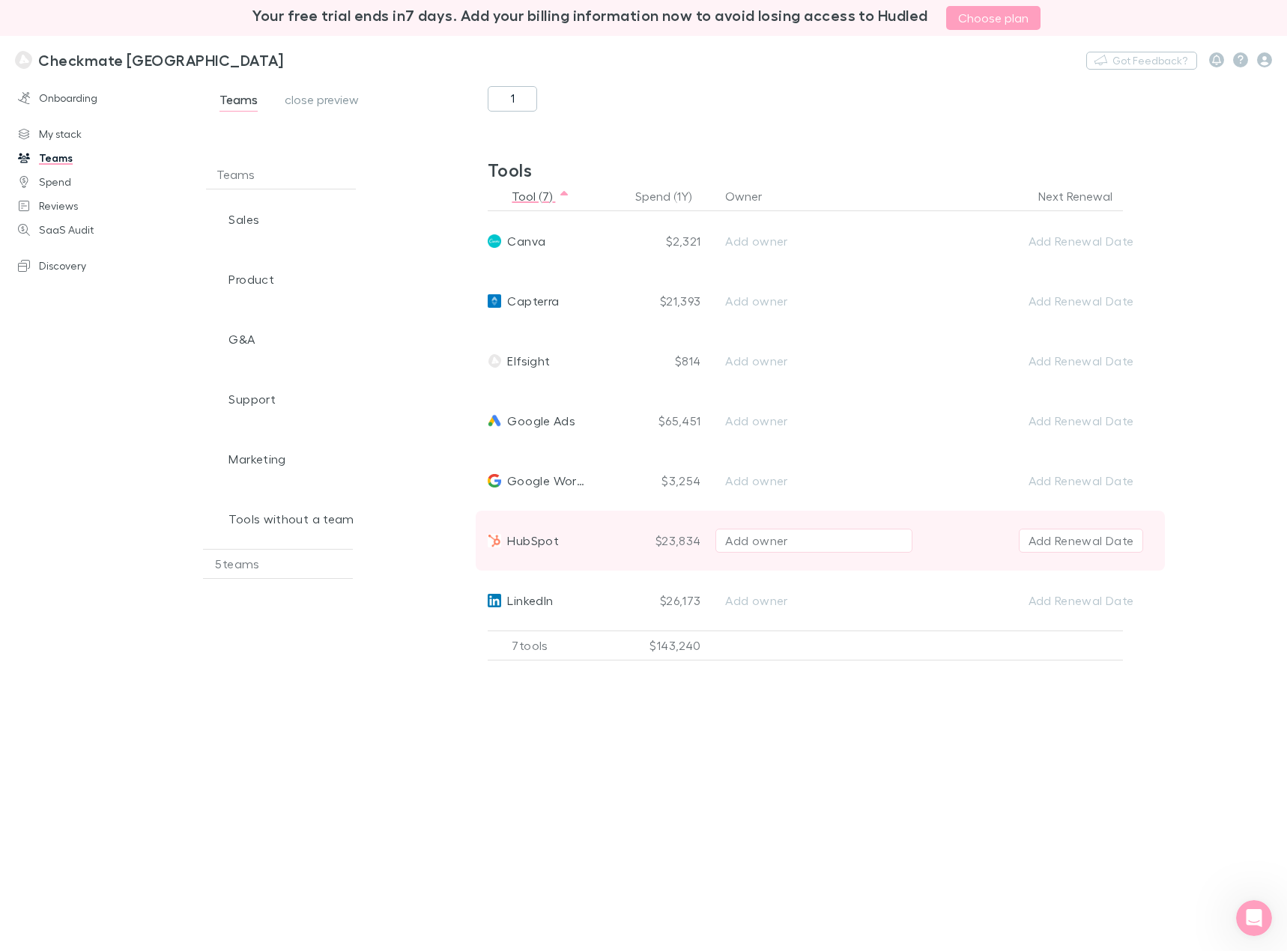
click at [682, 542] on div "$23,834" at bounding box center [650, 541] width 112 height 60
click at [956, 545] on div "Add Renewal Date" at bounding box center [1035, 541] width 216 height 60
click at [559, 547] on div "HubSpot" at bounding box center [537, 541] width 100 height 60
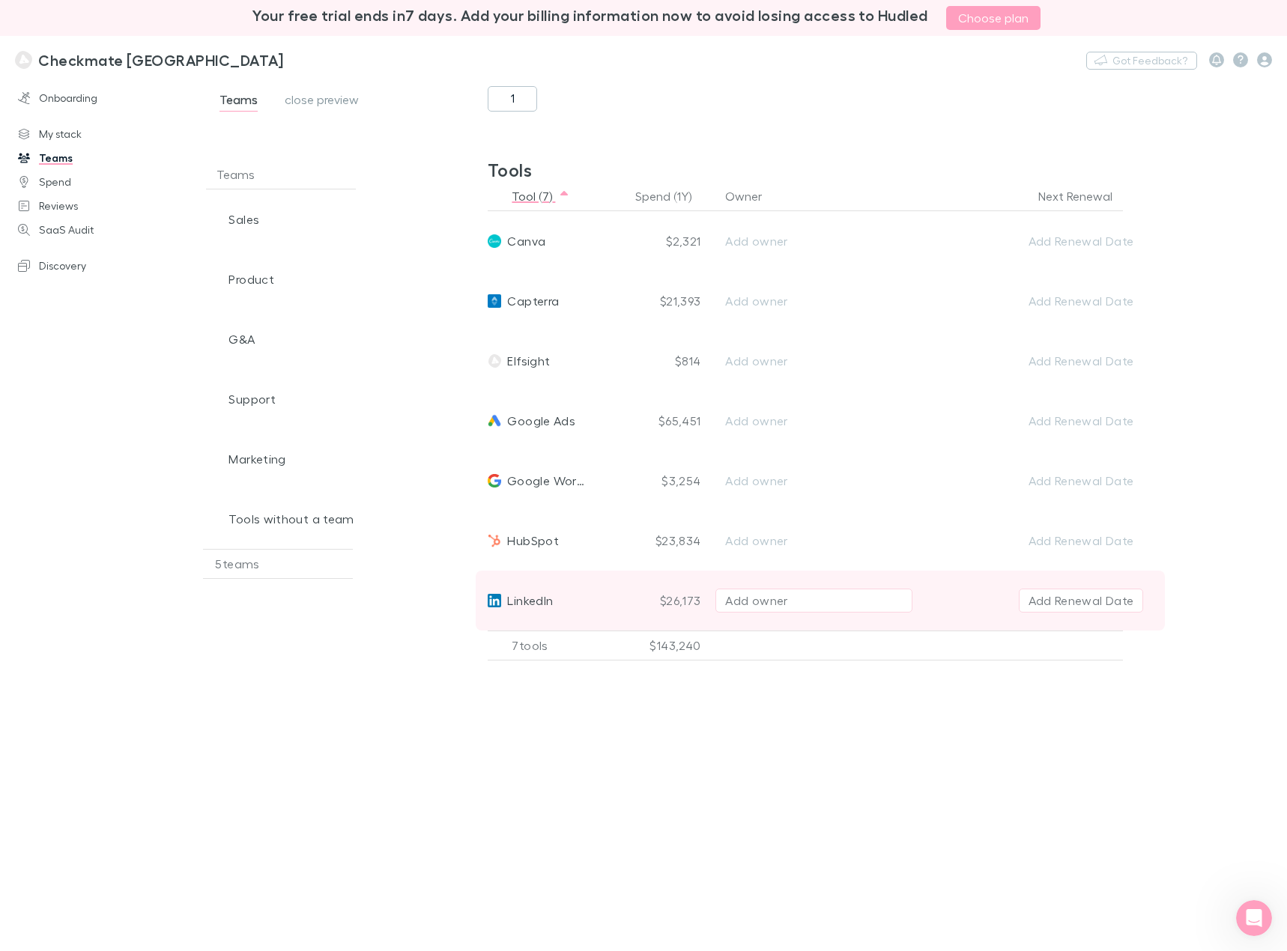
click at [576, 601] on div "LinkedIn" at bounding box center [537, 601] width 100 height 60
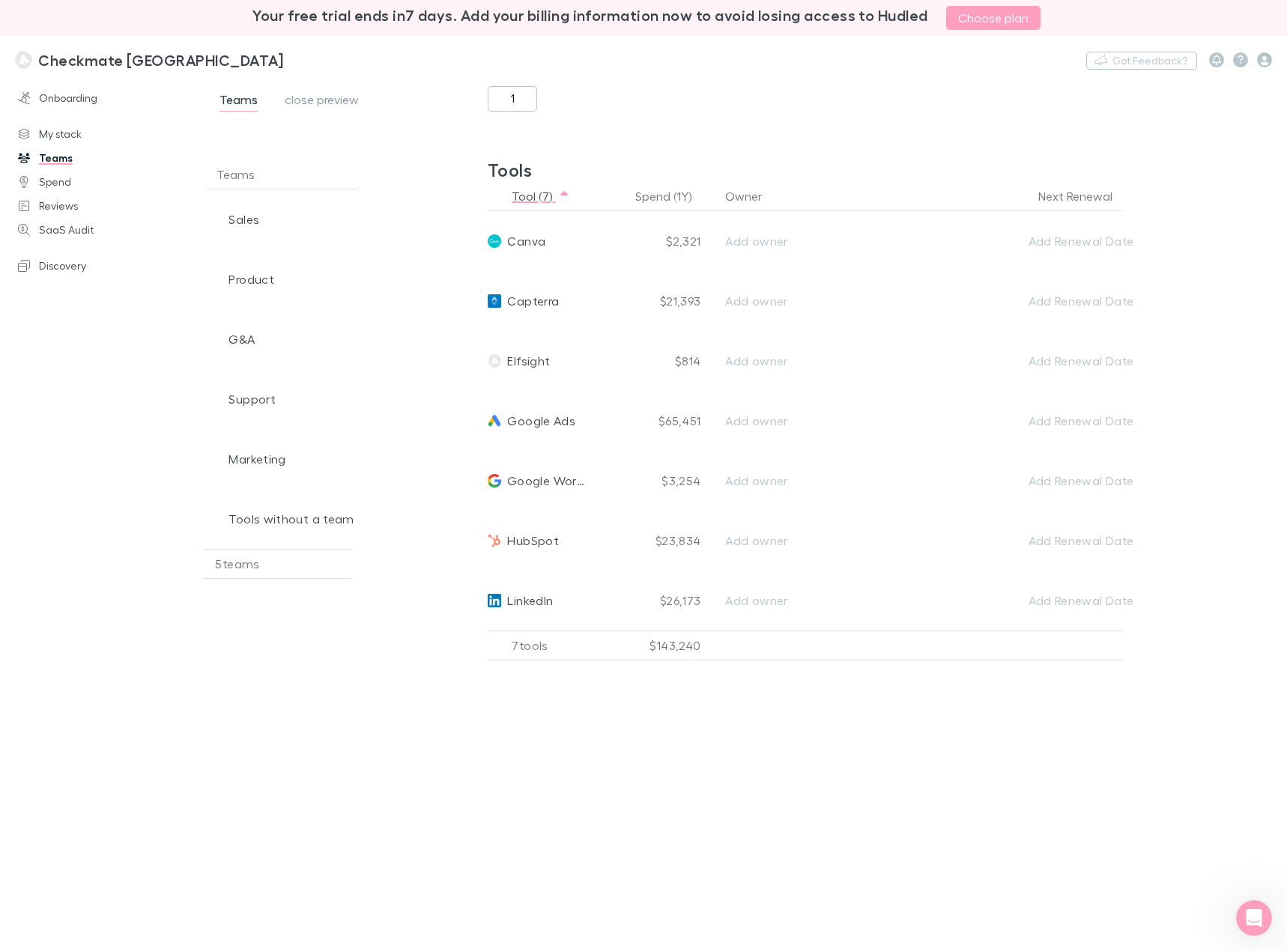
click at [313, 520] on div "Tools without a team" at bounding box center [293, 519] width 150 height 60
click at [320, 515] on div "Tools without a team" at bounding box center [293, 519] width 150 height 60
click at [309, 511] on div "Tools without a team" at bounding box center [293, 519] width 150 height 60
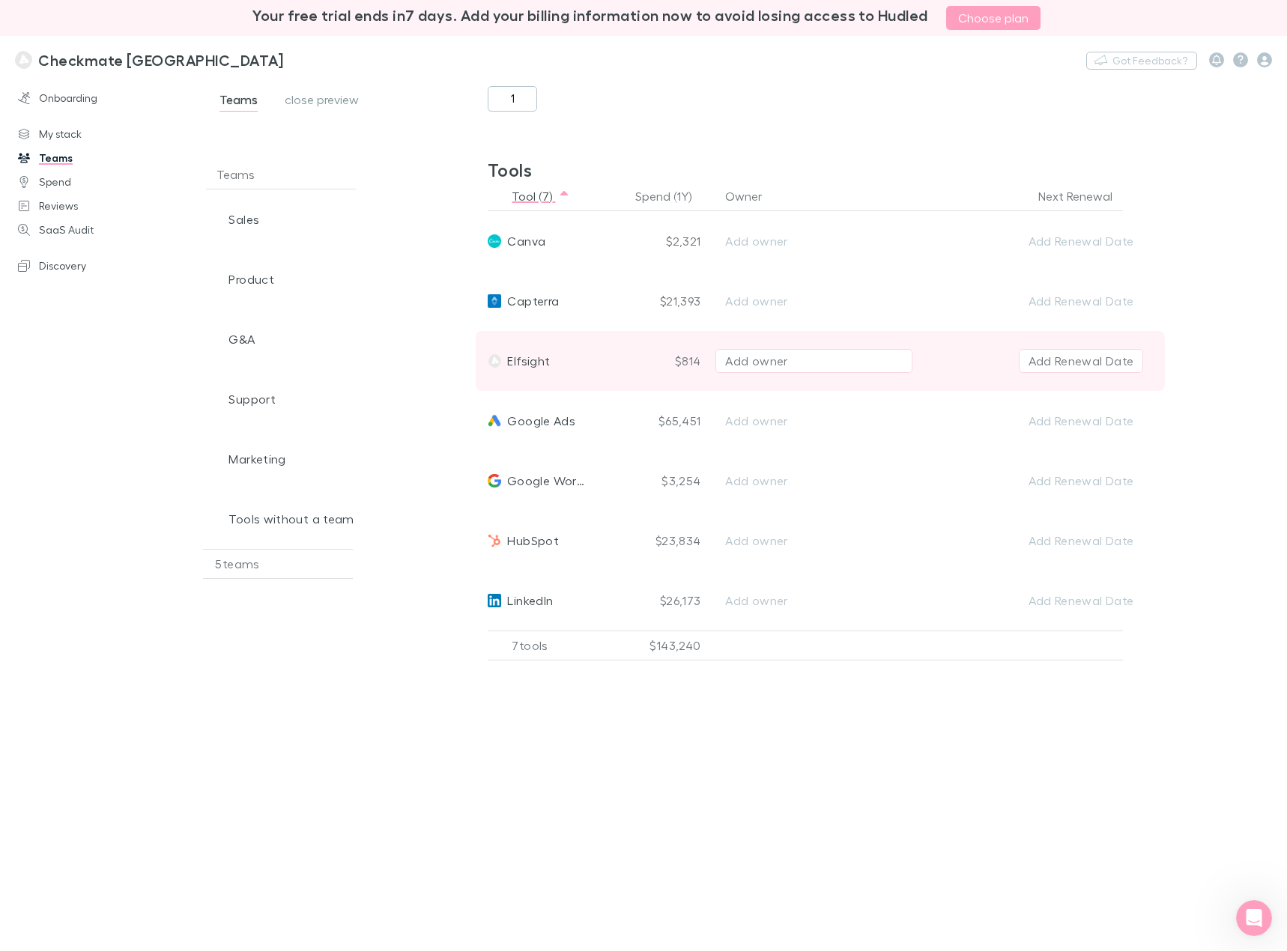
click at [550, 362] on div "Elfsight" at bounding box center [537, 361] width 100 height 60
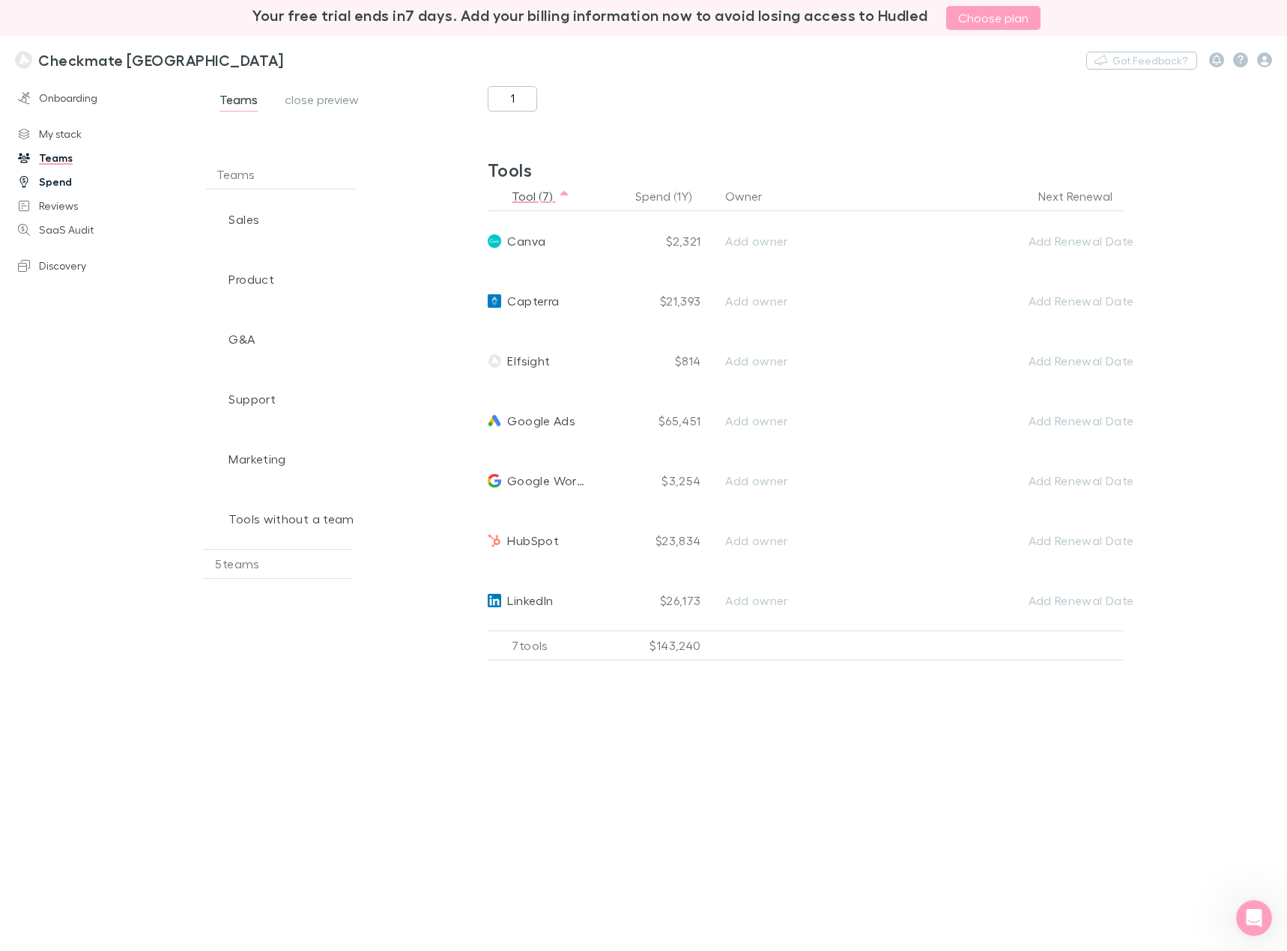
click at [70, 179] on link "Spend" at bounding box center [101, 182] width 196 height 24
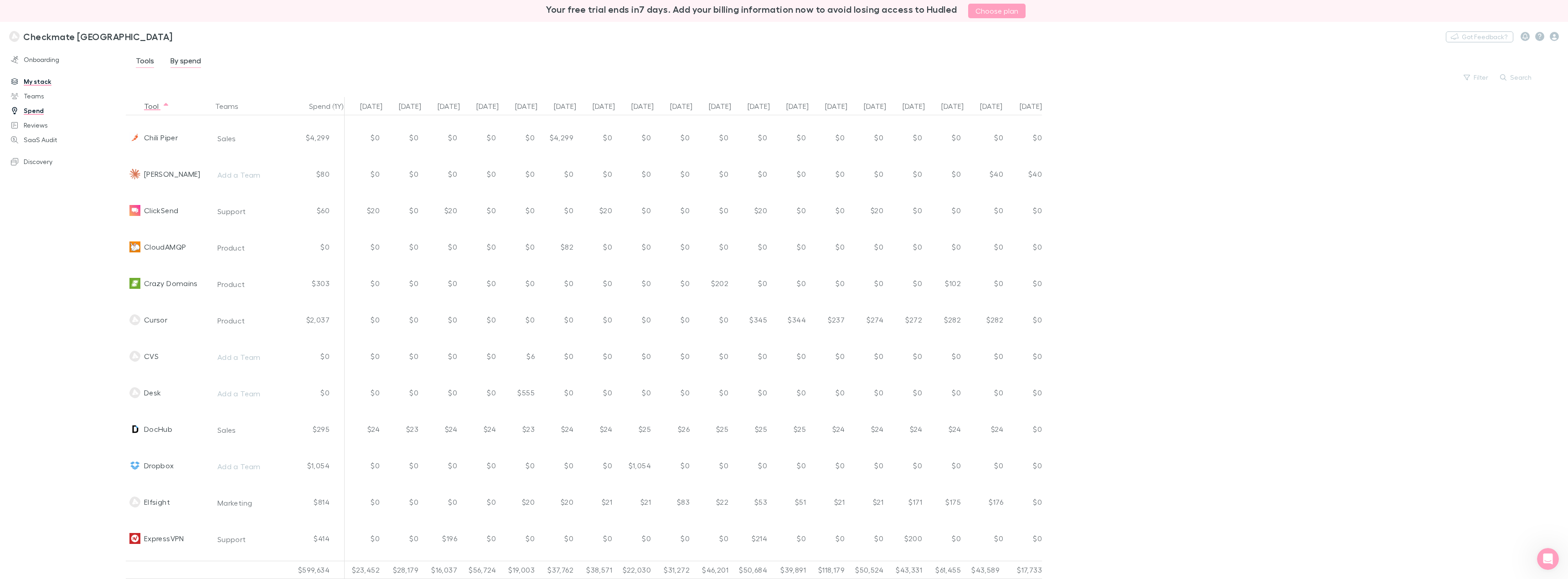
scroll to position [637, 0]
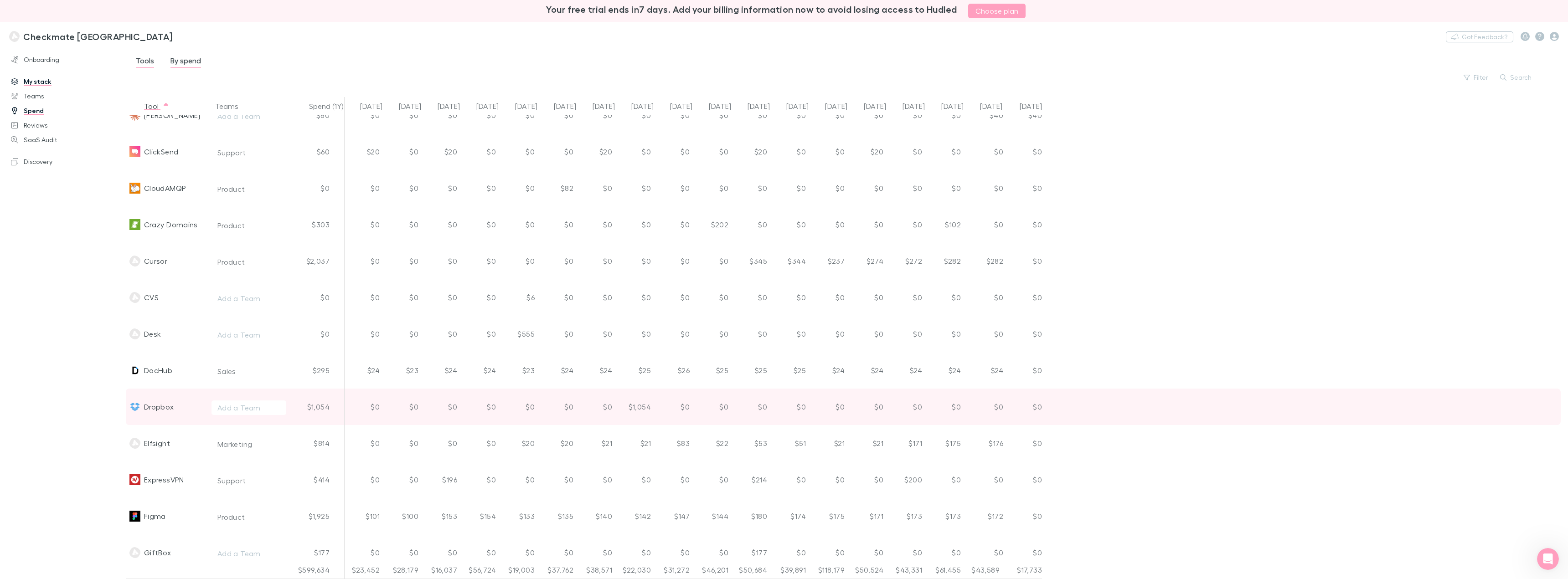
click at [639, 407] on div "$1,054" at bounding box center [635, 407] width 39 height 36
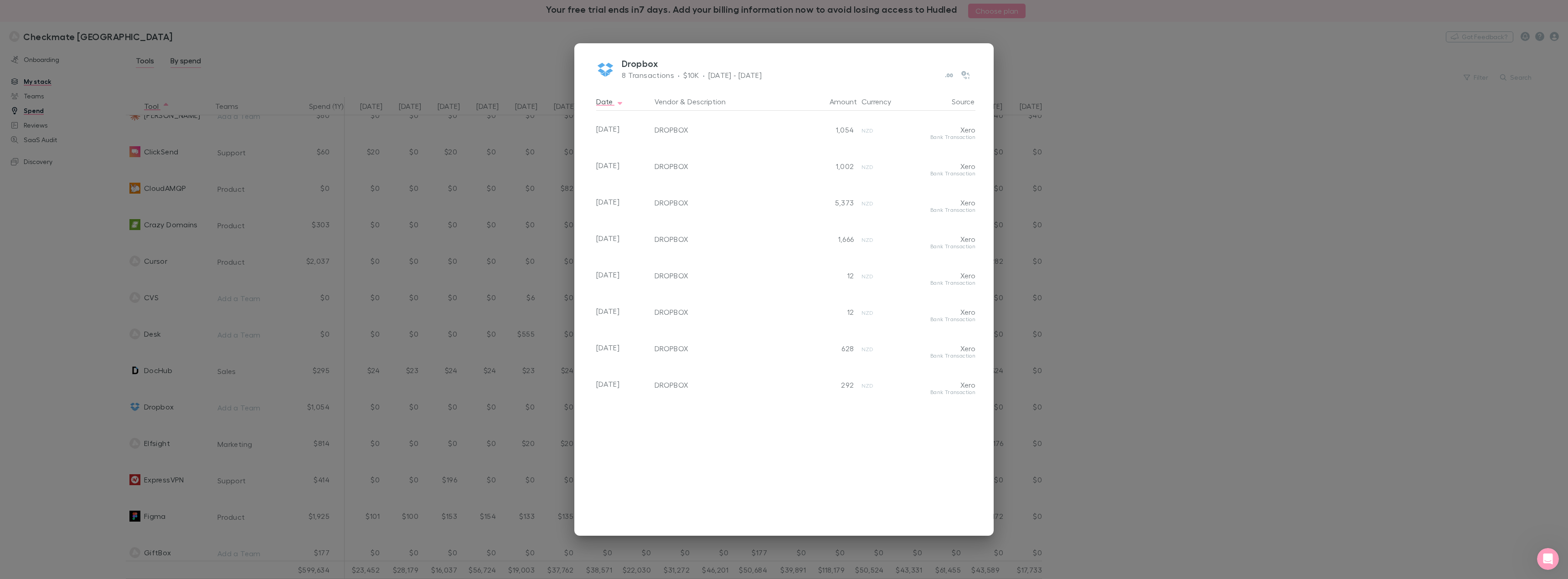
click at [416, 64] on div "Dropbox 8 Transactions · $10K · [DATE] - [DATE] Date Vendor & Description Amoun…" at bounding box center [784, 290] width 1568 height 579
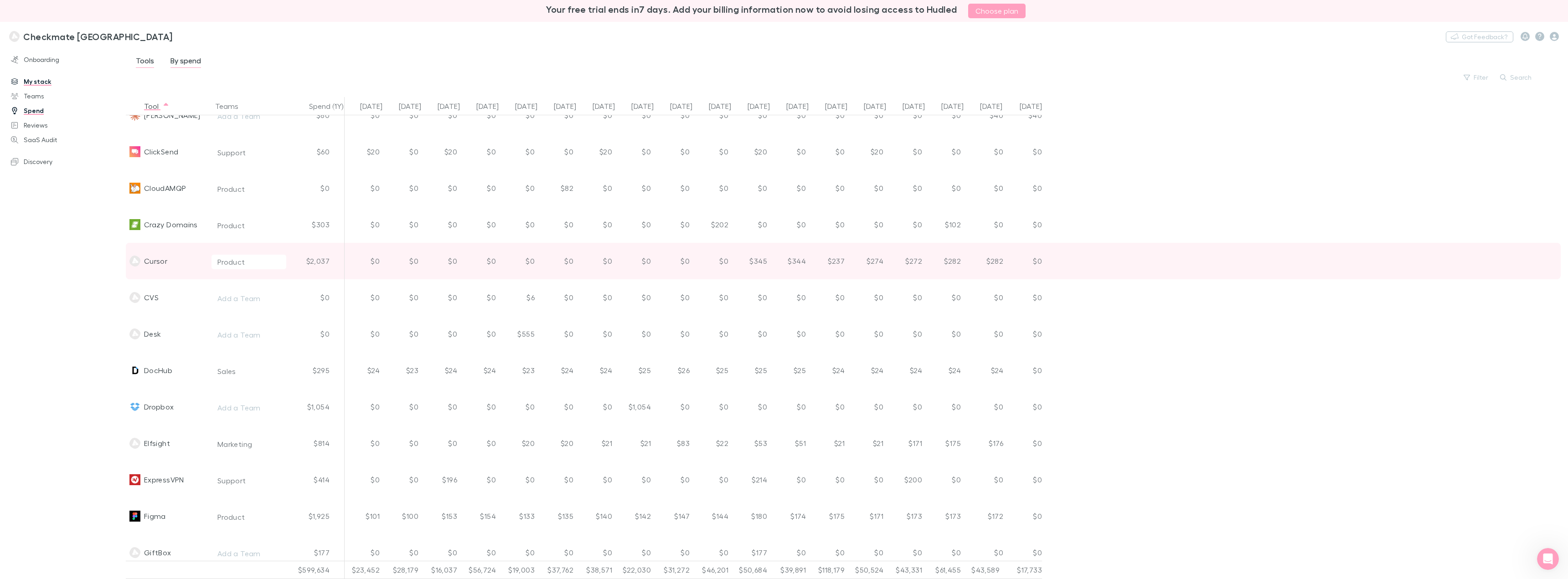
click at [167, 264] on div "Cursor" at bounding box center [156, 261] width 23 height 36
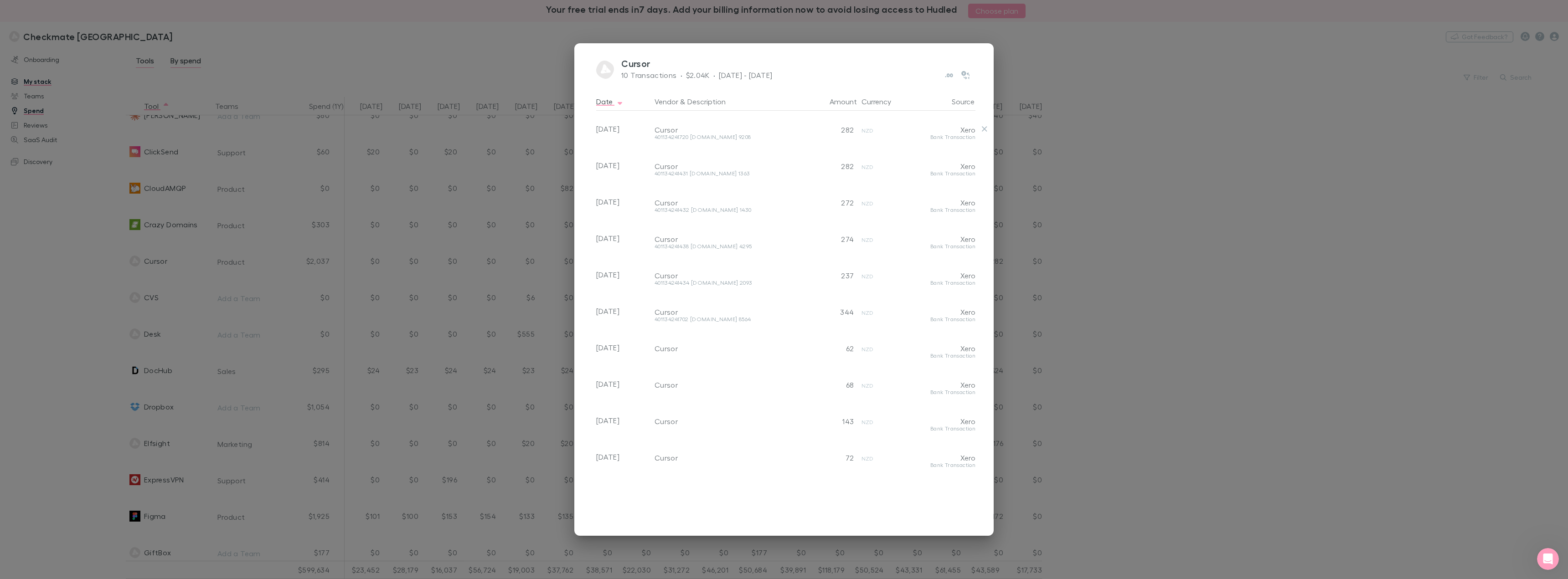
click at [875, 128] on div "Xero" at bounding box center [936, 122] width 80 height 24
click at [665, 134] on div "Cursor" at bounding box center [727, 130] width 145 height 9
click at [72, 294] on div "Cursor 10 Transactions · $2.04K · [DATE] - [DATE] Date Vendor & Description Amo…" at bounding box center [784, 290] width 1568 height 579
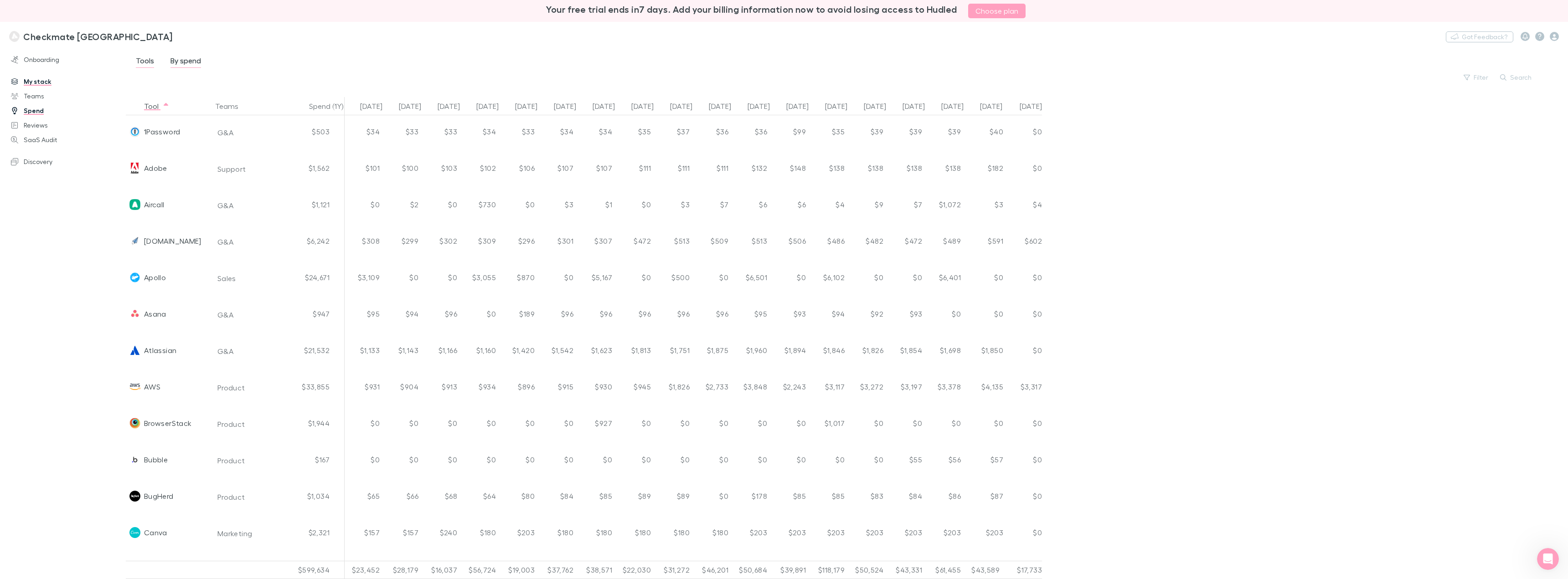
scroll to position [0, 0]
click at [23, 125] on link "Reviews" at bounding box center [66, 125] width 129 height 15
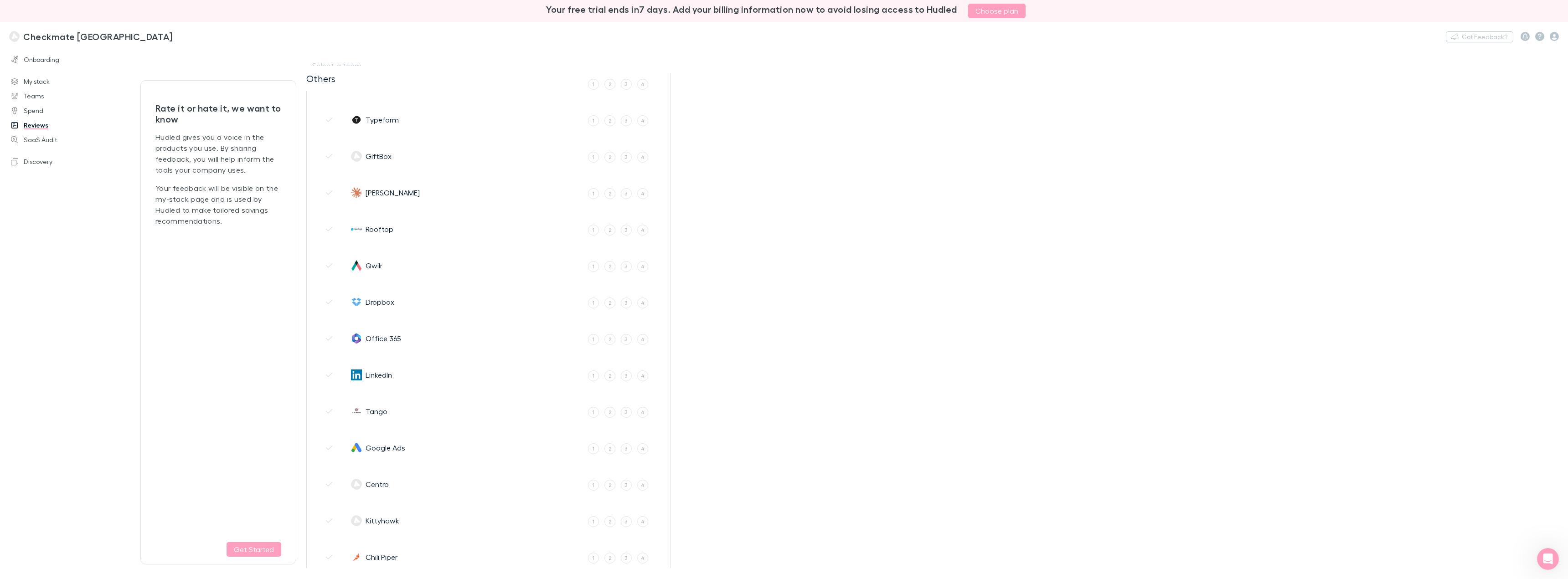
scroll to position [2517, 0]
click at [41, 139] on link "SaaS Audit" at bounding box center [66, 140] width 129 height 15
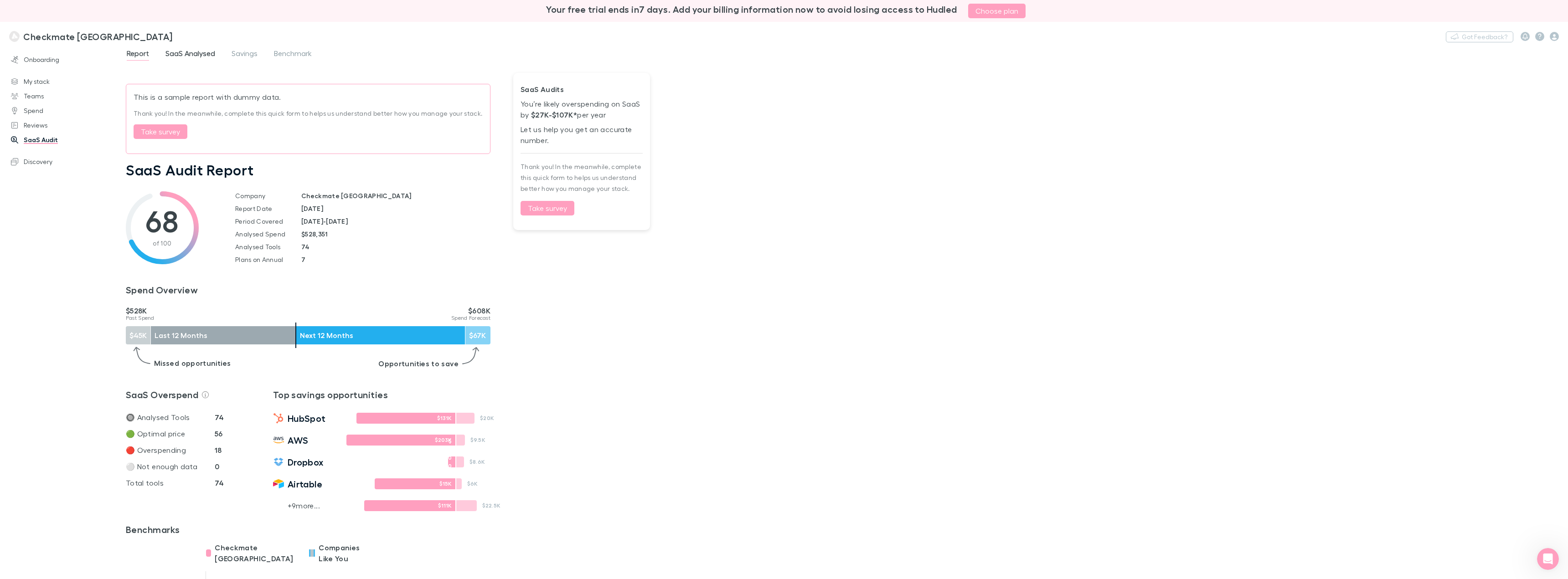
click at [184, 52] on span "SaaS Analysed" at bounding box center [191, 54] width 50 height 12
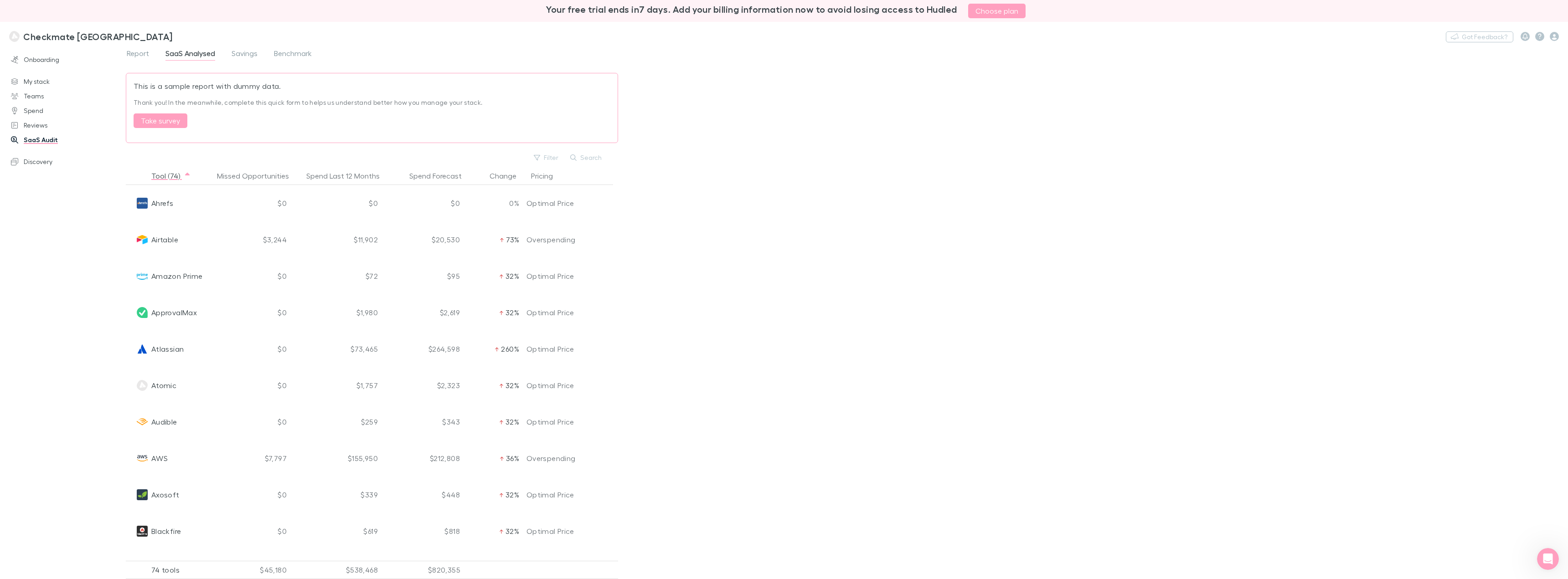
click at [368, 242] on div "$11,902" at bounding box center [336, 240] width 91 height 36
click at [368, 240] on div "$11,902" at bounding box center [336, 240] width 91 height 36
click at [434, 240] on div "$20,530" at bounding box center [422, 240] width 82 height 36
click at [875, 469] on icon "Open Intercom Messenger" at bounding box center [1547, 558] width 15 height 15
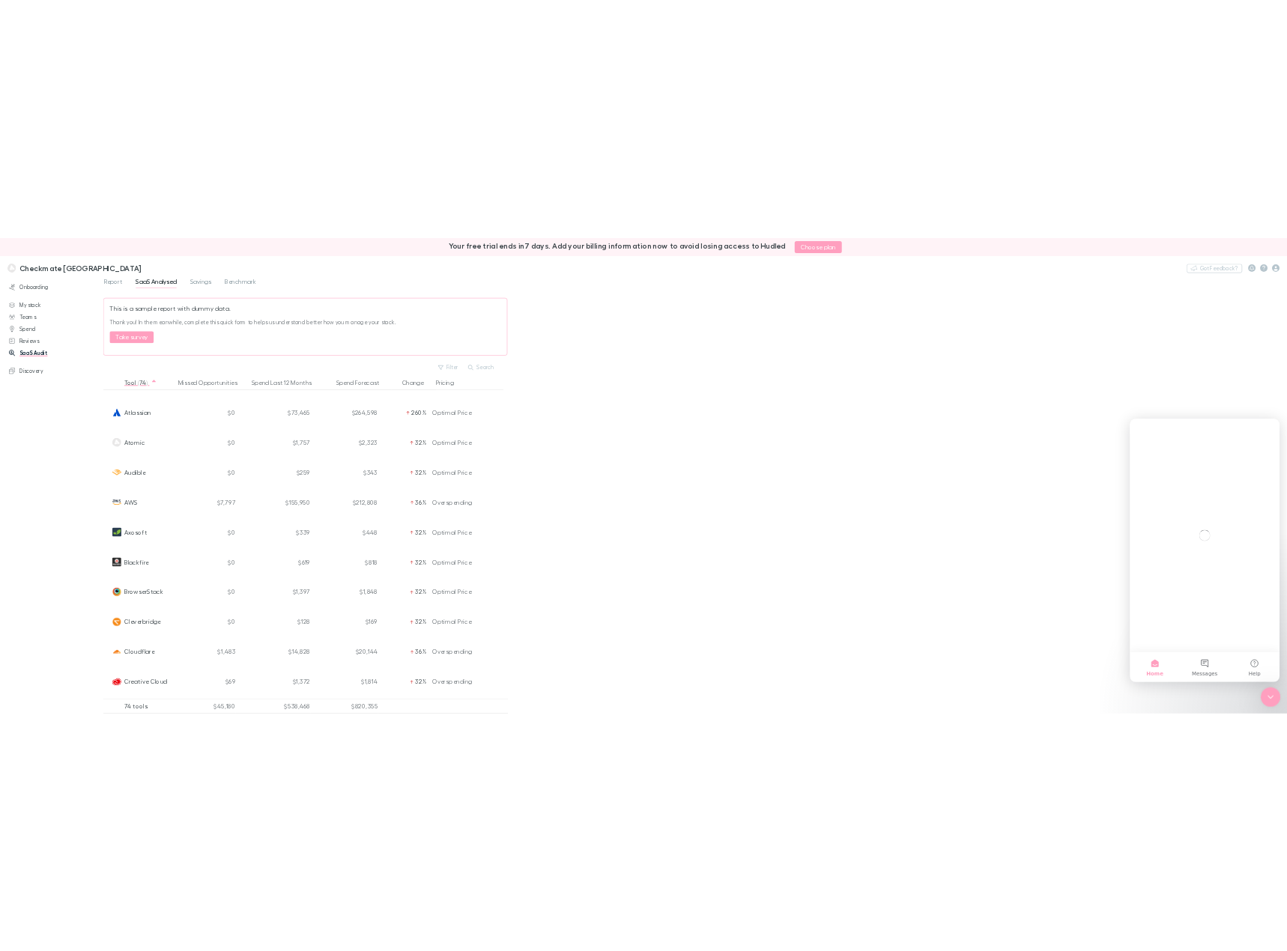
scroll to position [0, 0]
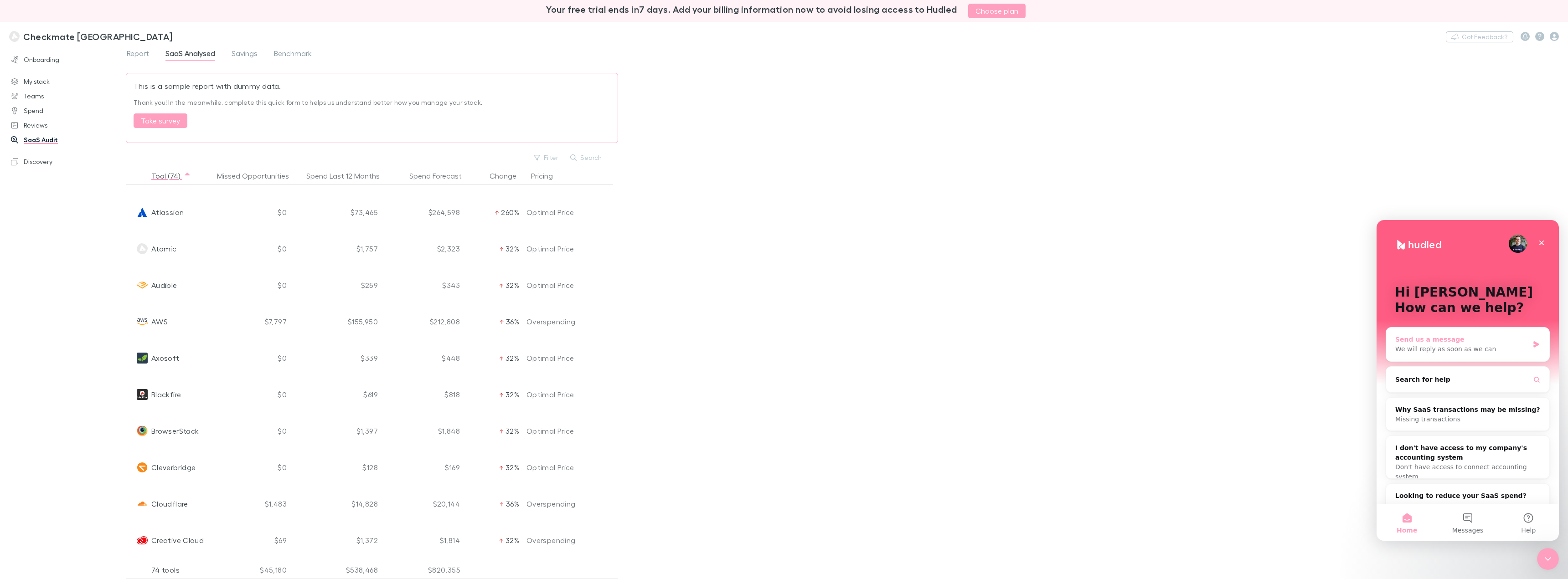
click at [875, 351] on div "We will reply as soon as we can" at bounding box center [1461, 349] width 133 height 10
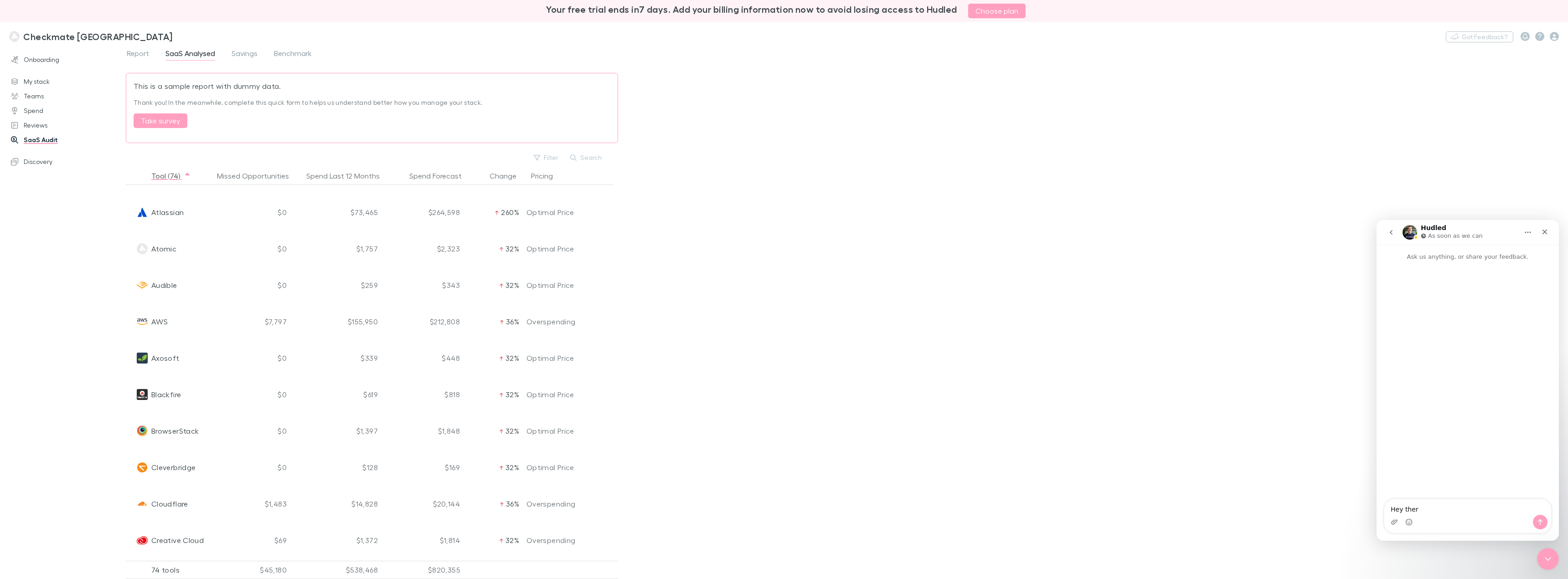
type textarea "Hey there"
click at [875, 469] on textarea "Message…" at bounding box center [1468, 507] width 167 height 15
type textarea "o"
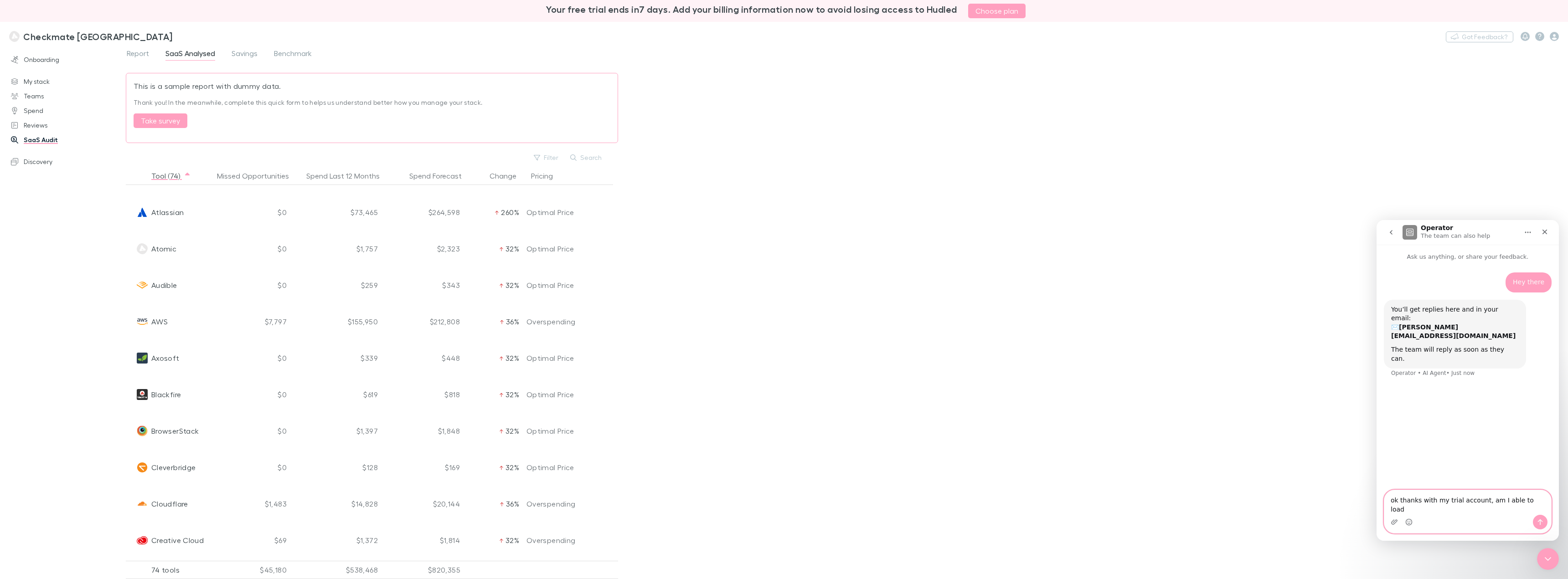
drag, startPoint x: 1487, startPoint y: 513, endPoint x: 1498, endPoint y: 509, distance: 11.7
click at [875, 469] on textarea "ok thanks with my trial account, am I able to load" at bounding box center [1468, 502] width 167 height 24
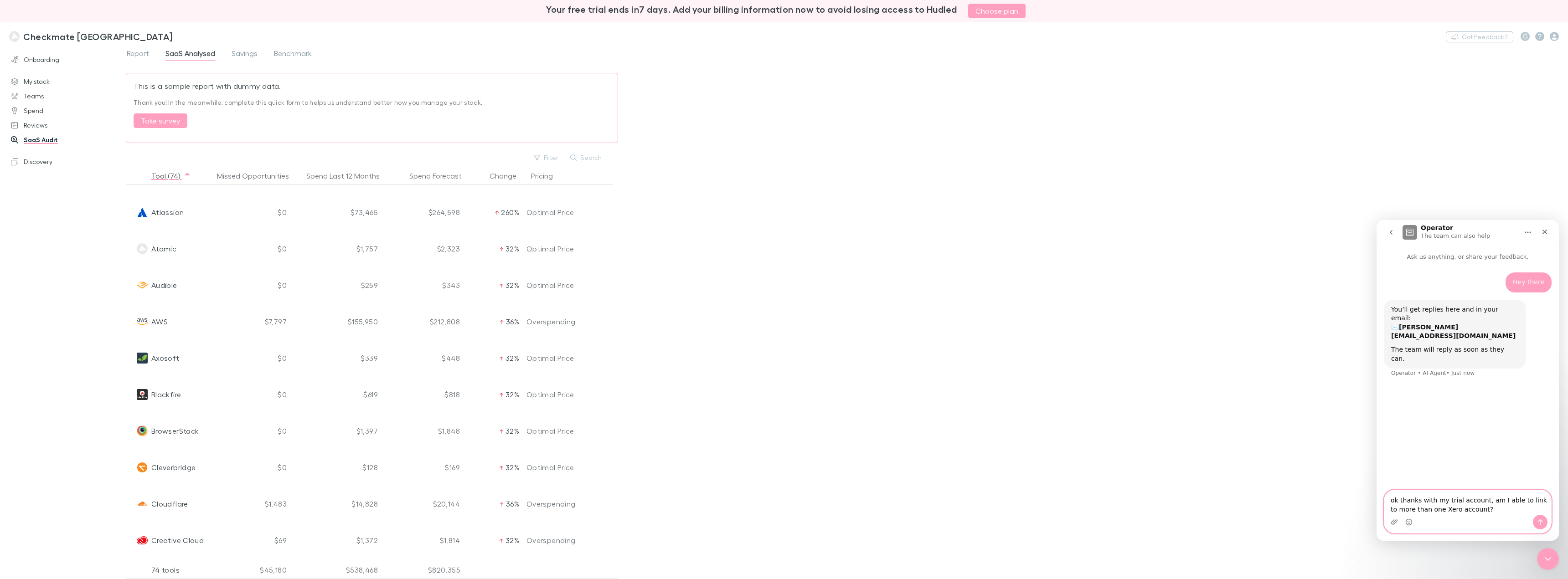
type textarea "ok thanks with my trial account, am I able to link to more than one Xero accoun…"
type textarea "I.e. we have two companies with separate Xero account, which I need to capture …"
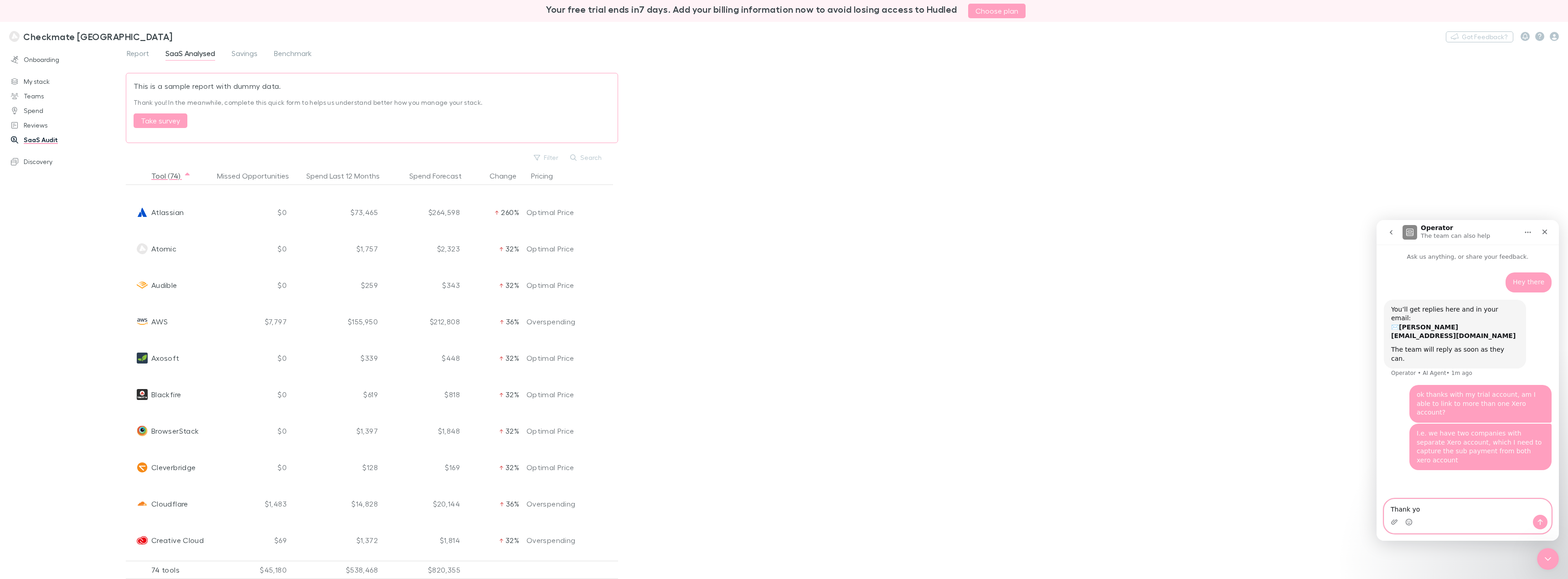
type textarea "Thank you"
click at [875, 463] on div "Filter Search Tool (74) Missed Opportunities Spend Last 12 Months Spend Forecas…" at bounding box center [847, 364] width 1442 height 429
click at [39, 62] on link "Onboarding" at bounding box center [66, 60] width 129 height 15
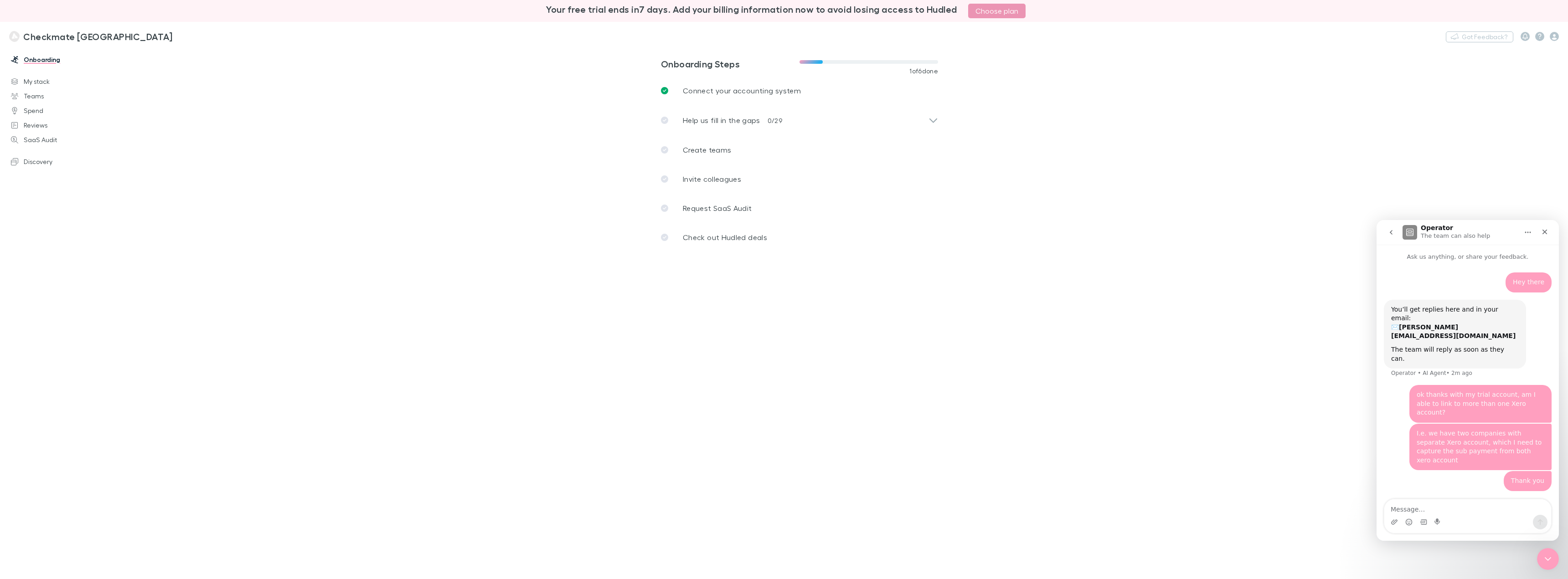
click at [875, 13] on link "Choose plan" at bounding box center [997, 11] width 57 height 15
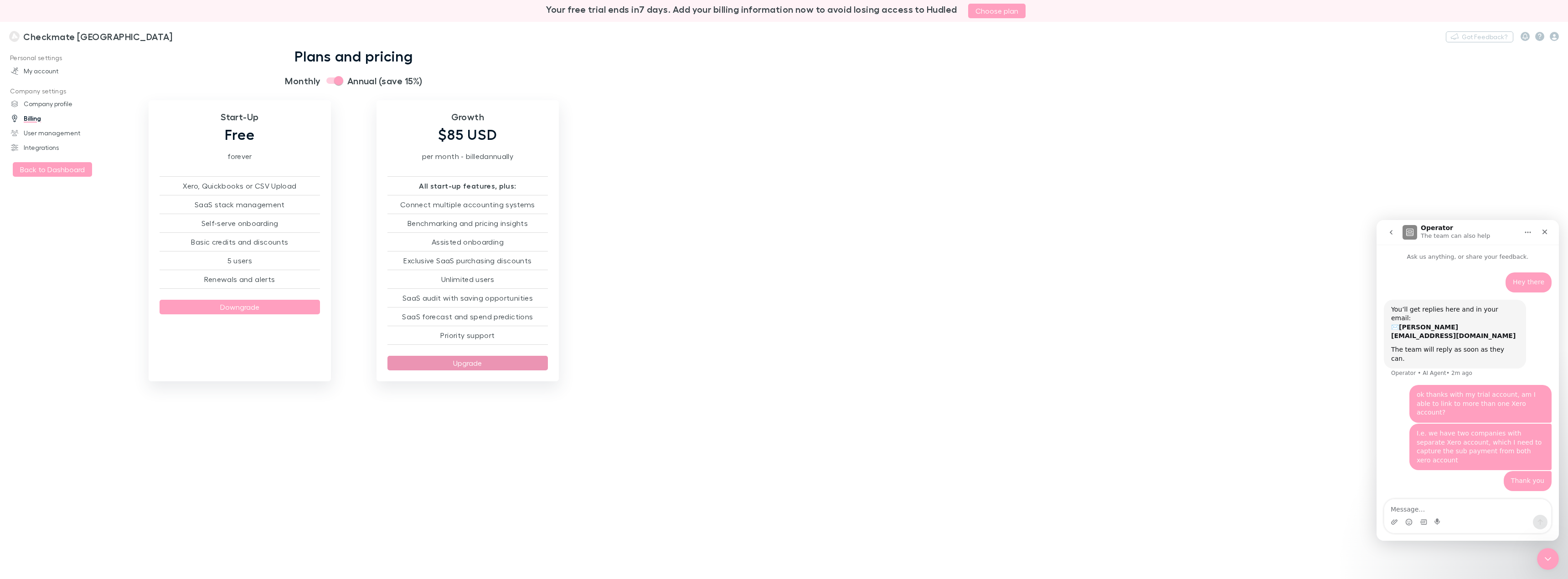
click at [462, 361] on button "Upgrade" at bounding box center [468, 363] width 161 height 15
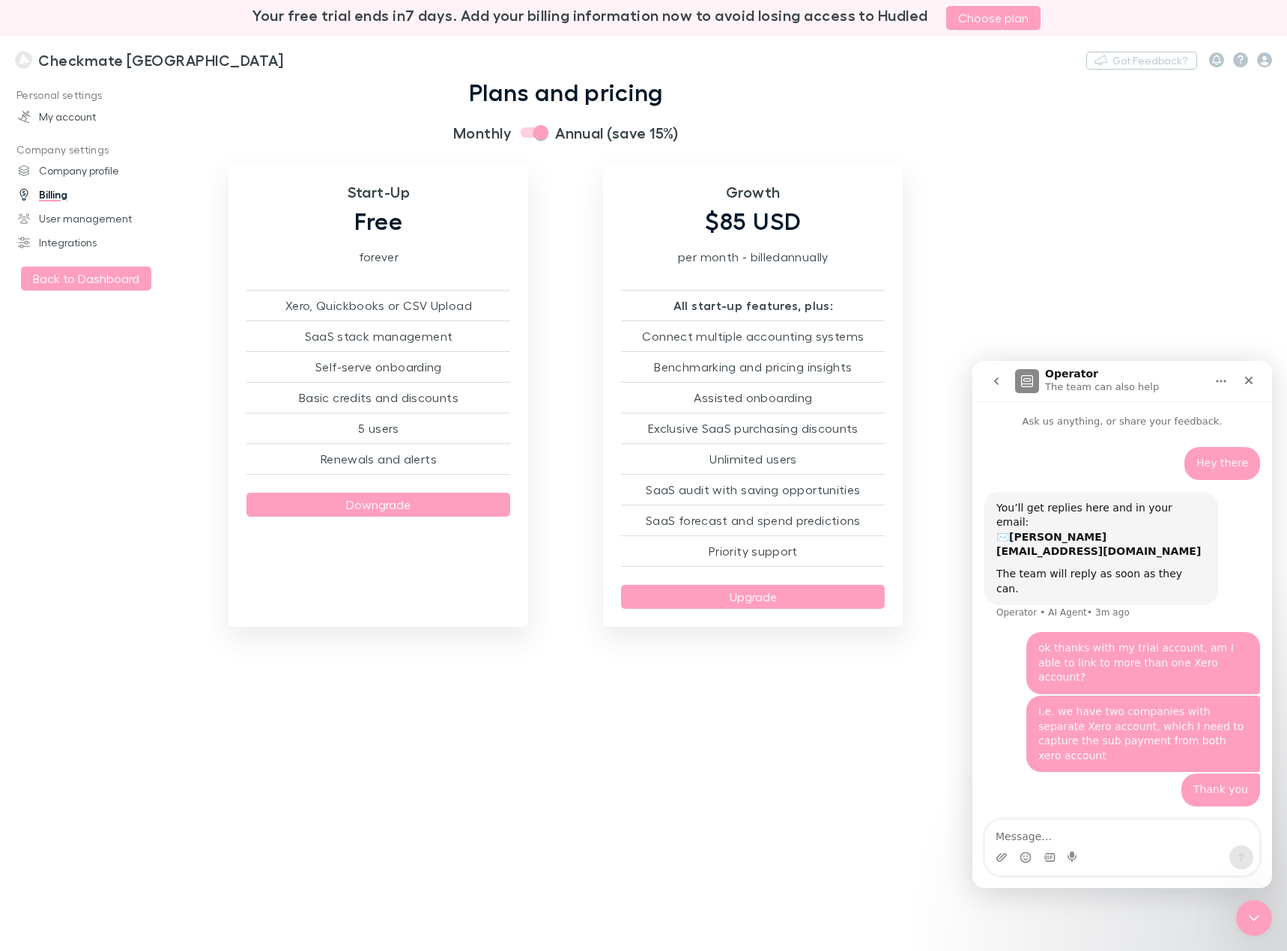
click at [528, 135] on input "secondary checkbox" at bounding box center [540, 132] width 85 height 28
checkbox input "false"
click at [718, 589] on button "Upgrade" at bounding box center [753, 597] width 264 height 24
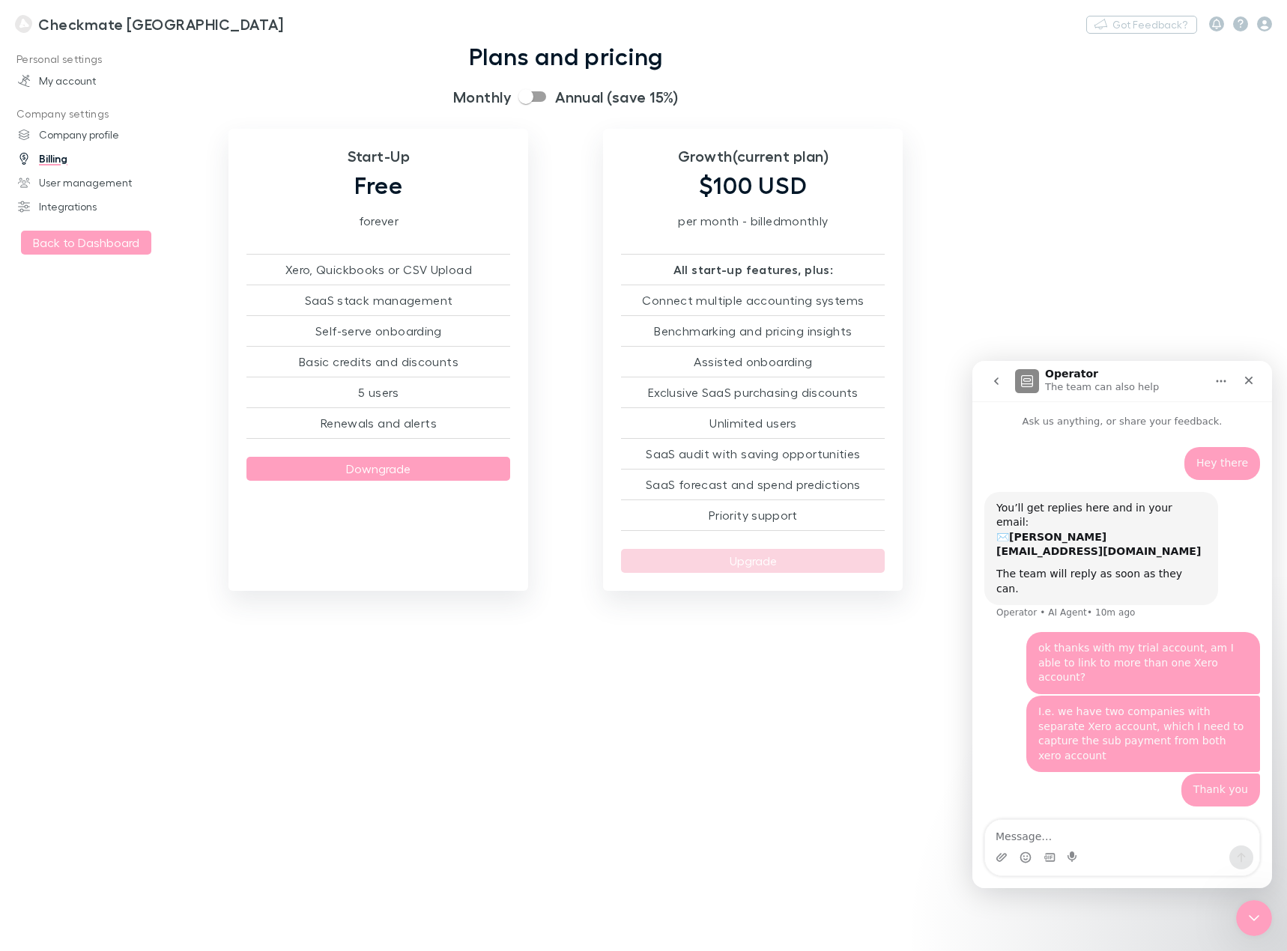
click at [103, 22] on h3 "Checkmate [GEOGRAPHIC_DATA]" at bounding box center [160, 24] width 245 height 18
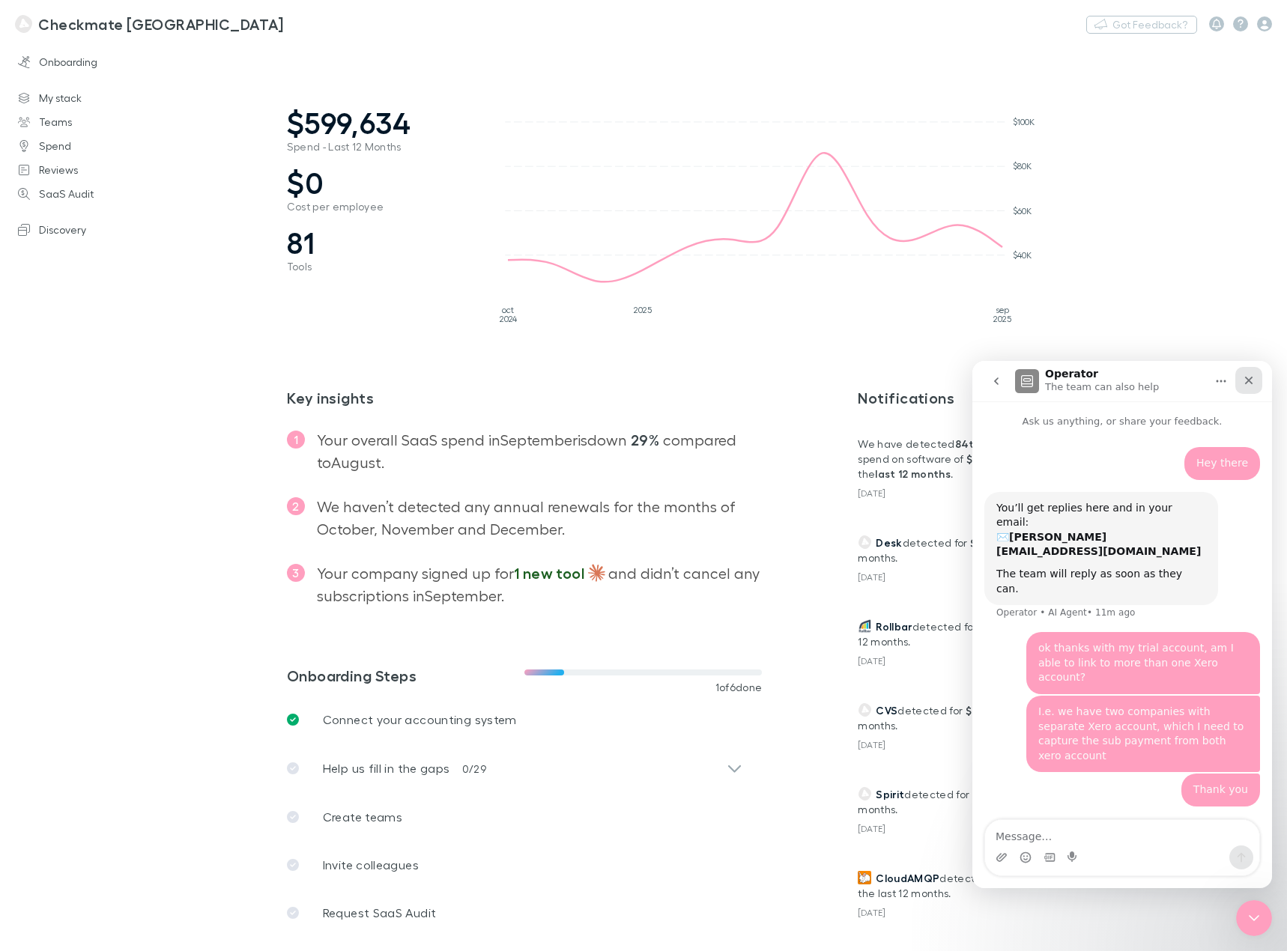
click at [1247, 376] on icon "Close" at bounding box center [1248, 380] width 12 height 12
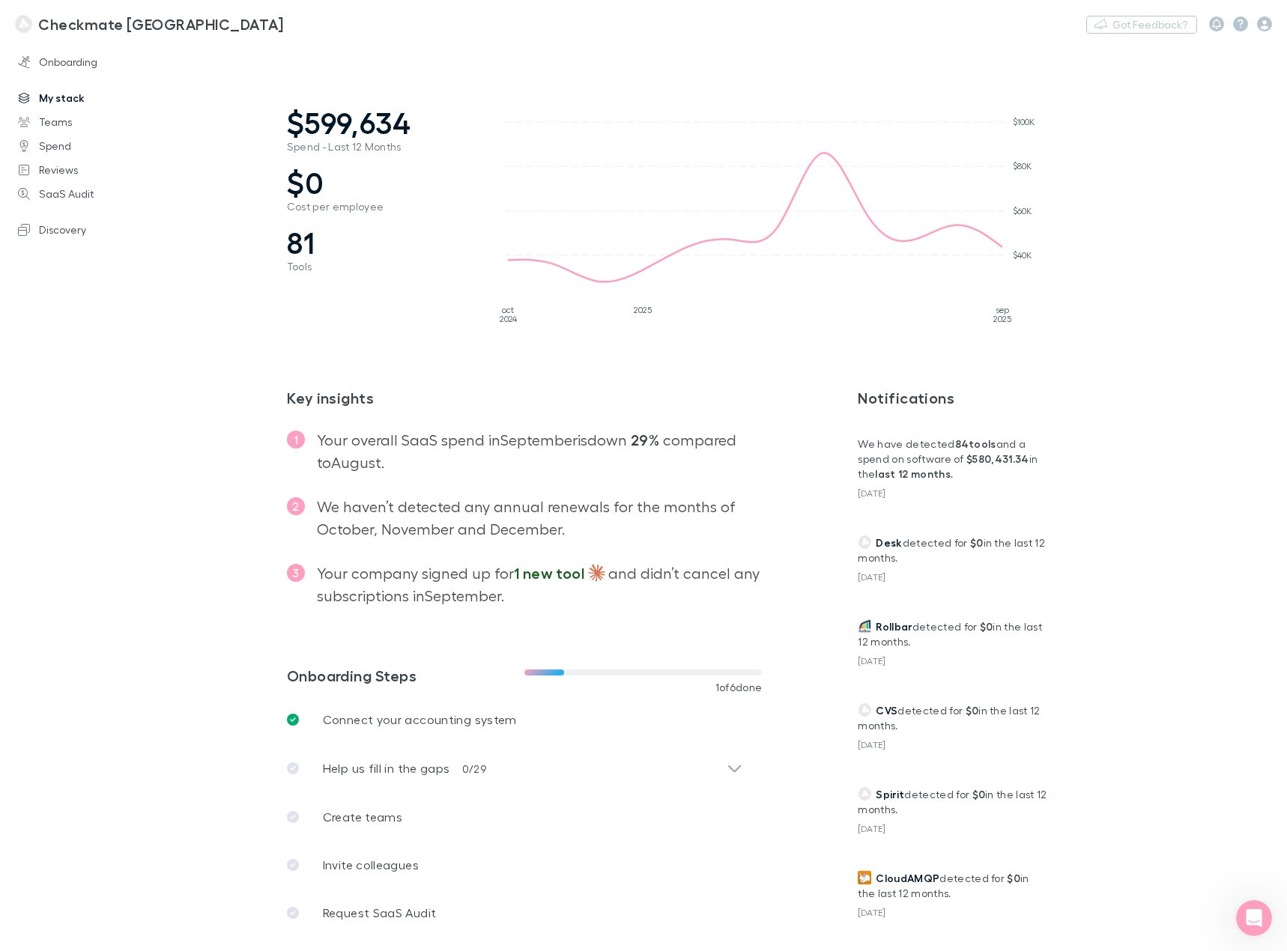
click at [56, 94] on link "My stack" at bounding box center [101, 98] width 196 height 24
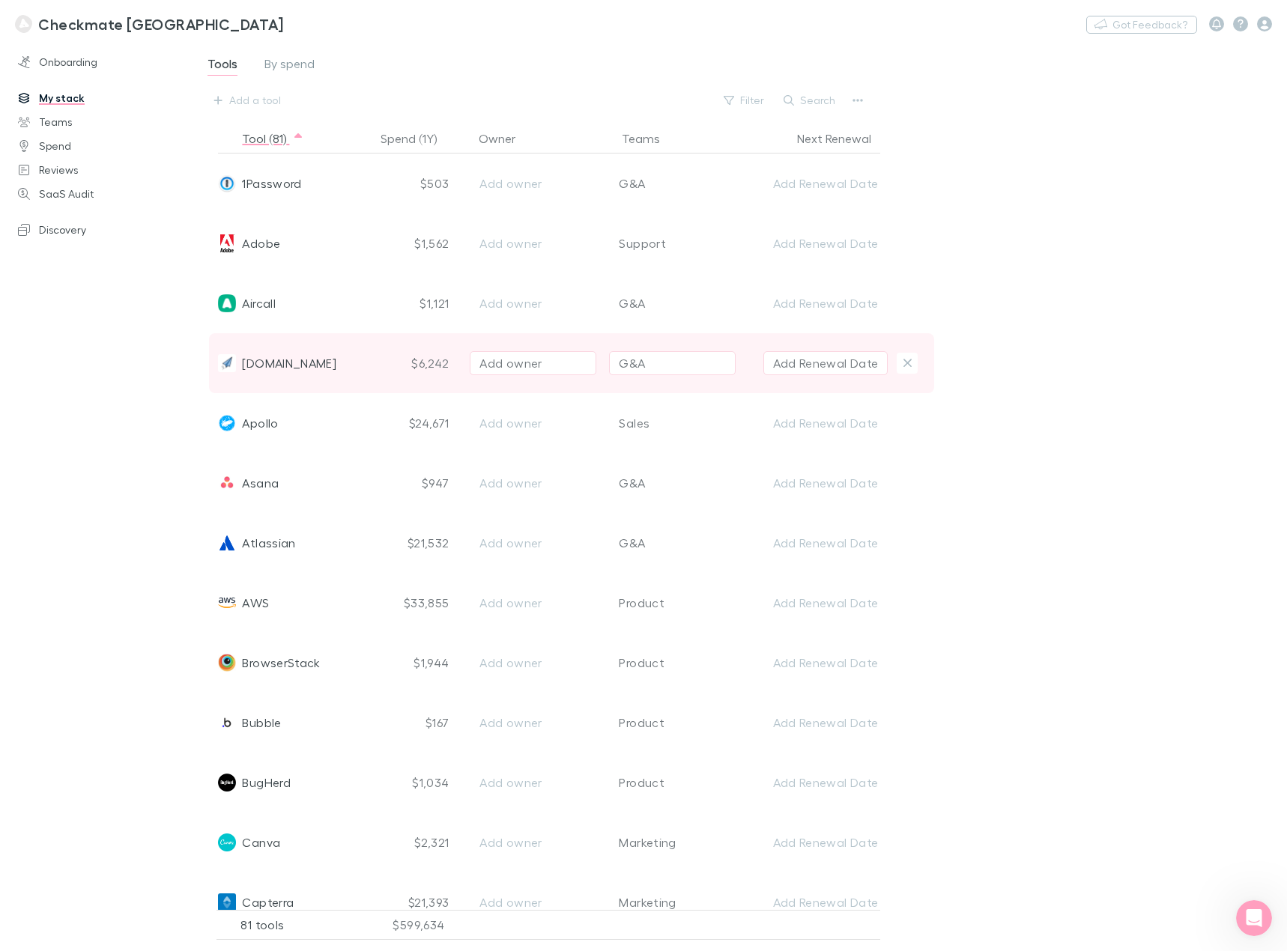
click at [421, 362] on div "$6,242" at bounding box center [416, 363] width 82 height 60
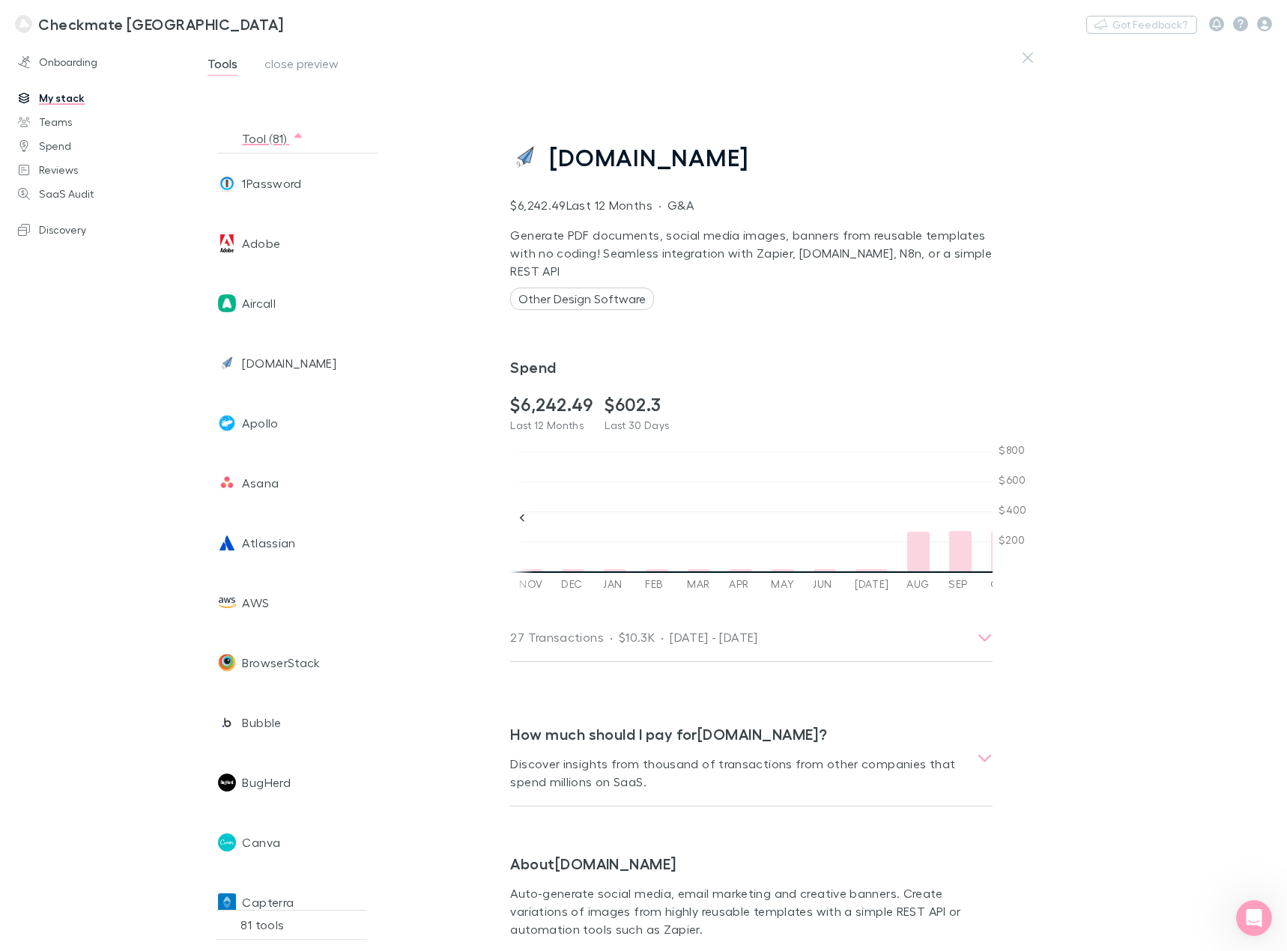
scroll to position [0, 1027]
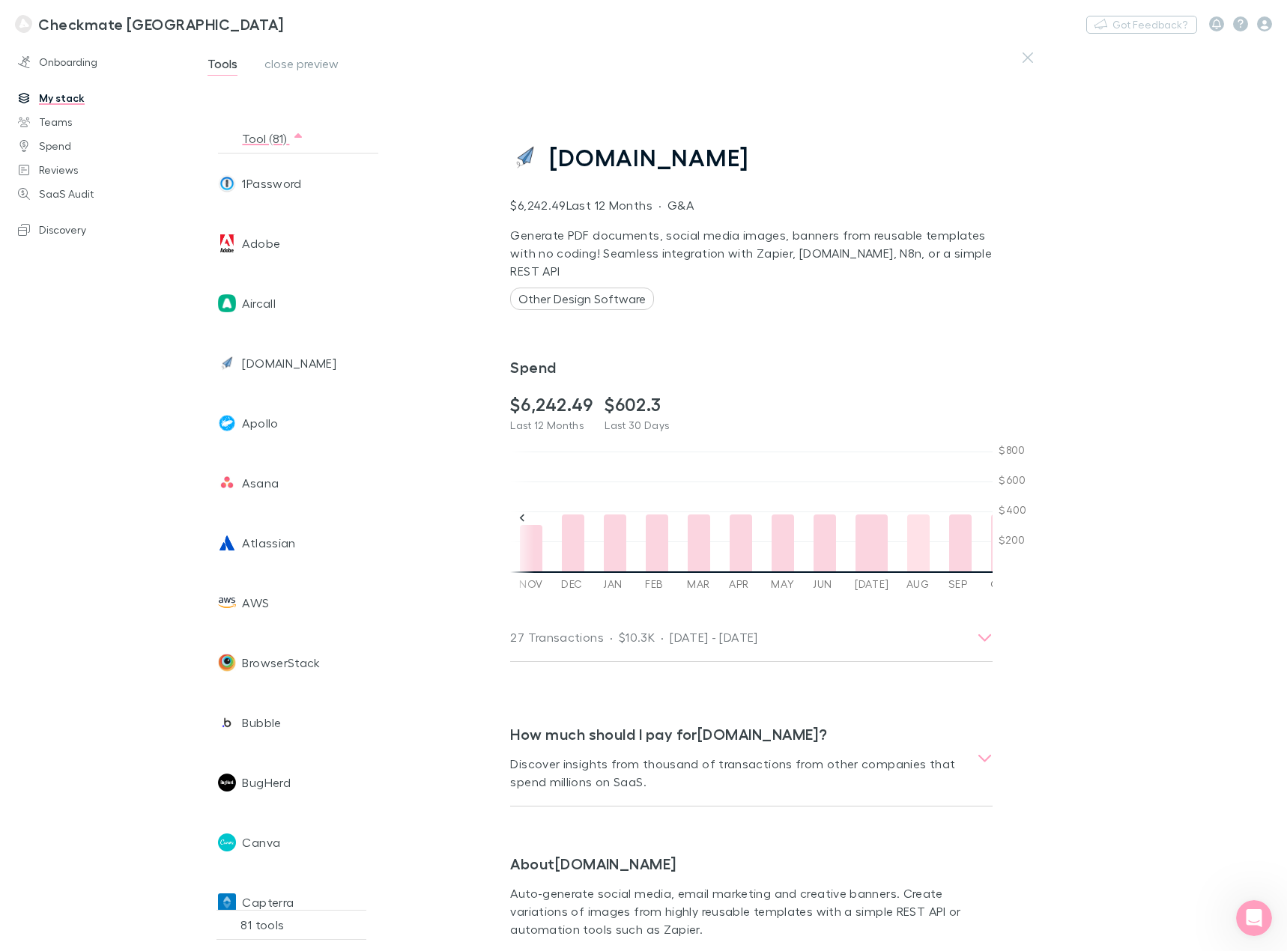
click at [907, 544] on div at bounding box center [918, 542] width 22 height 57
click at [949, 538] on div at bounding box center [960, 542] width 22 height 57
click at [991, 547] on div at bounding box center [1002, 542] width 23 height 57
click at [562, 545] on div at bounding box center [573, 542] width 22 height 57
click at [524, 523] on icon at bounding box center [521, 518] width 15 height 15
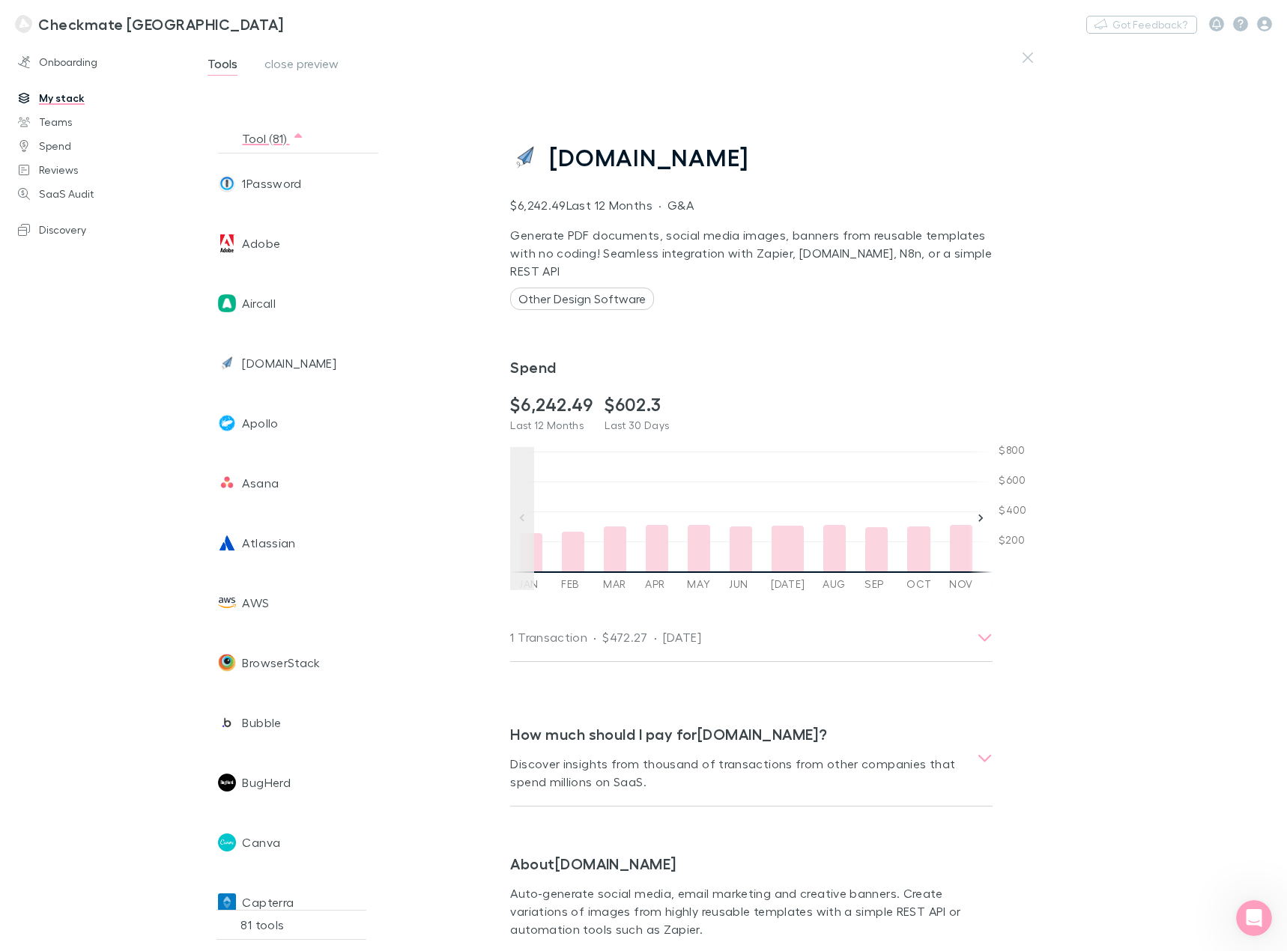
scroll to position [0, 566]
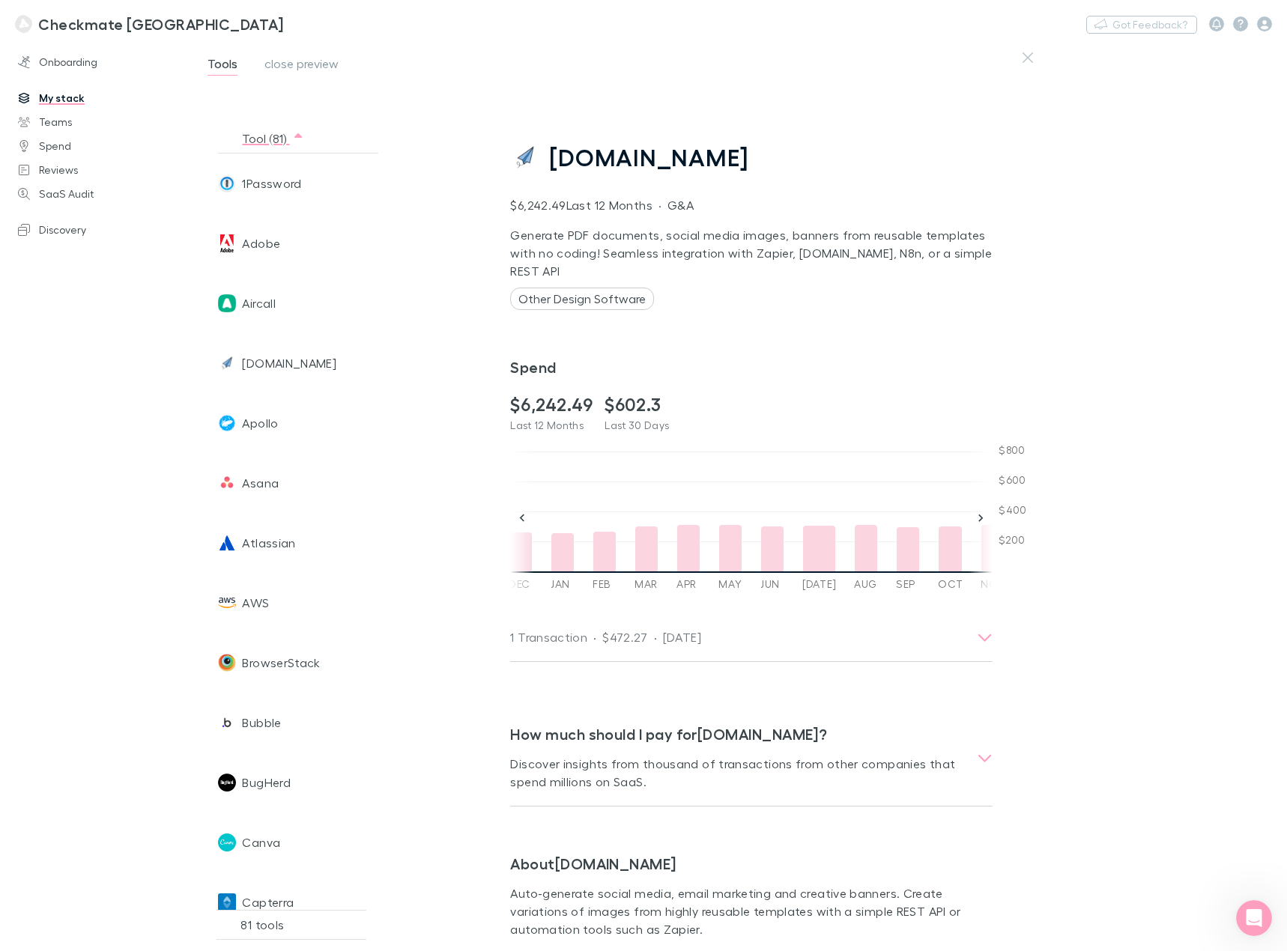
click at [1239, 542] on div "[DOMAIN_NAME] $6,242.49 Last 12 Months · G&A Generate PDF documents, social med…" at bounding box center [892, 496] width 812 height 909
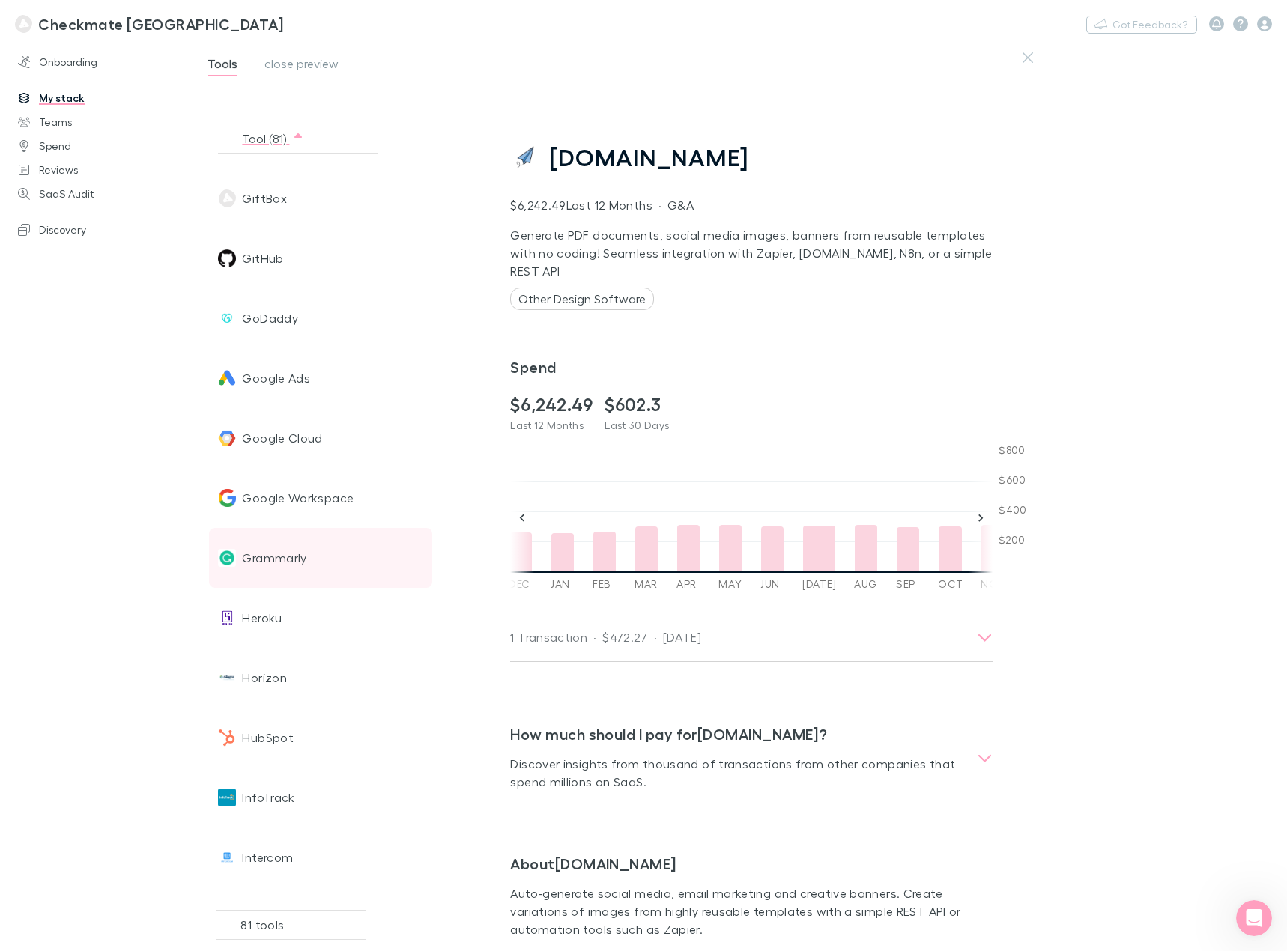
click at [280, 562] on span "Grammarly" at bounding box center [274, 558] width 64 height 60
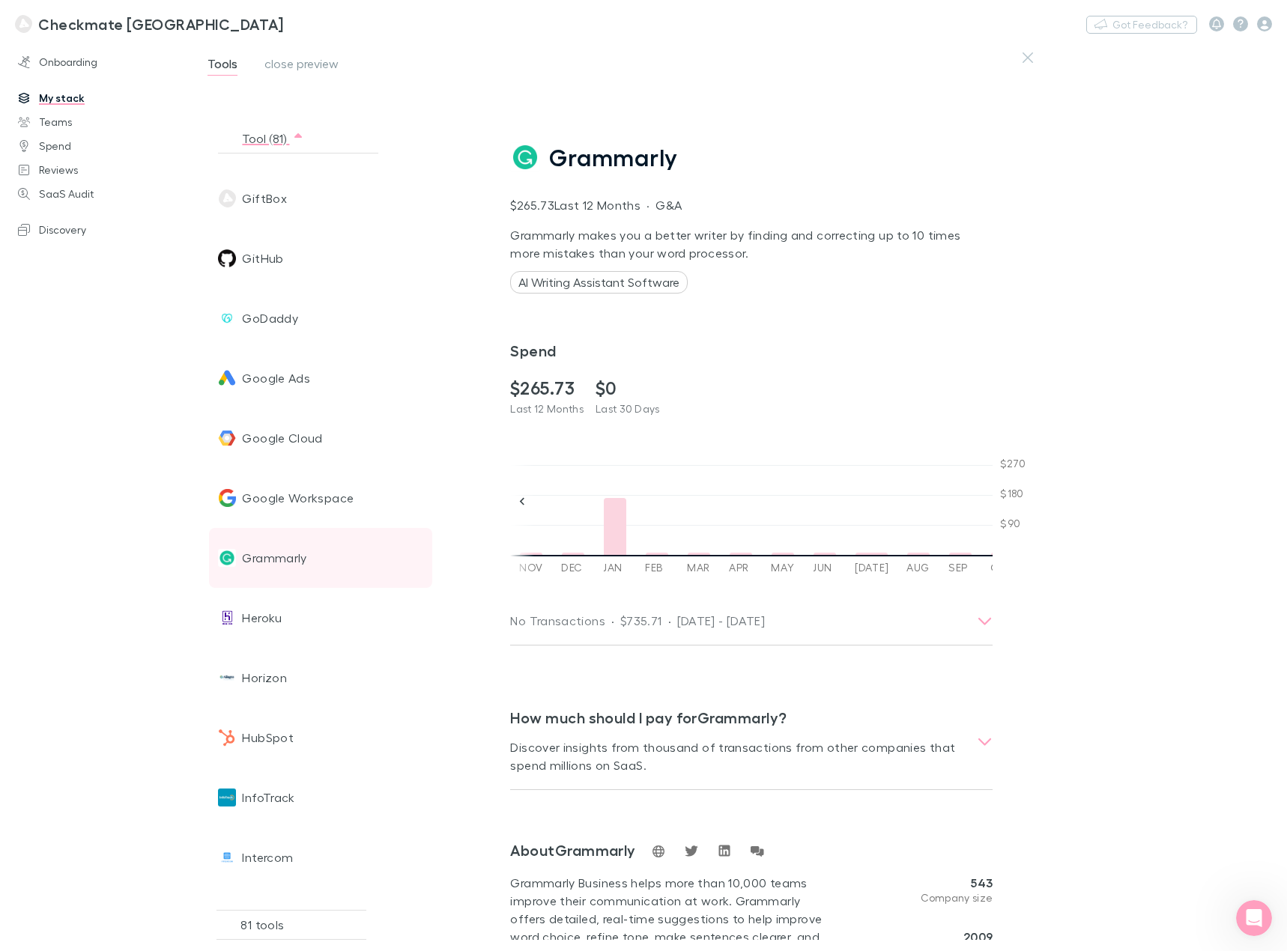
scroll to position [0, 1027]
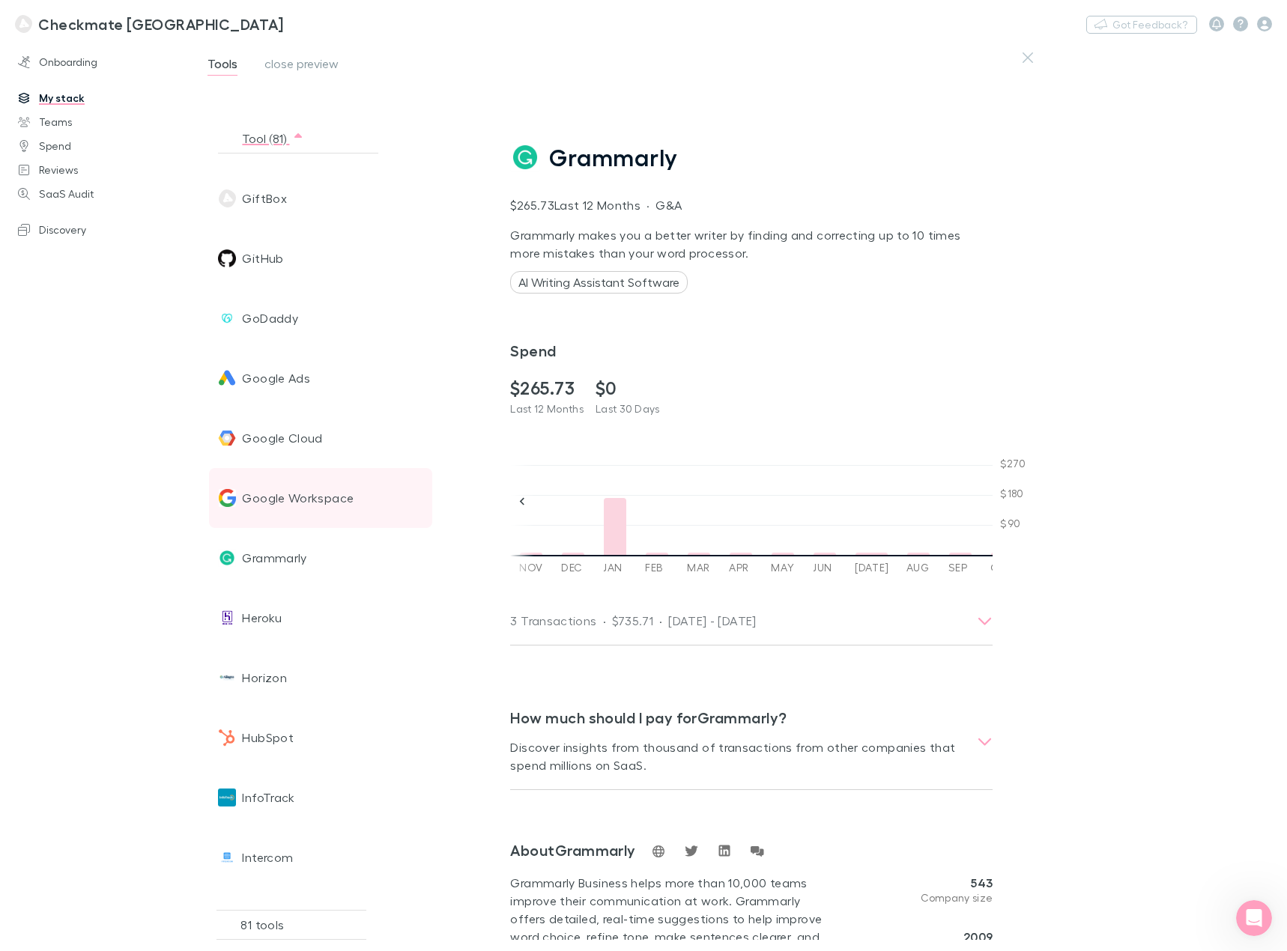
click at [313, 499] on span "Google Workspace" at bounding box center [298, 498] width 112 height 60
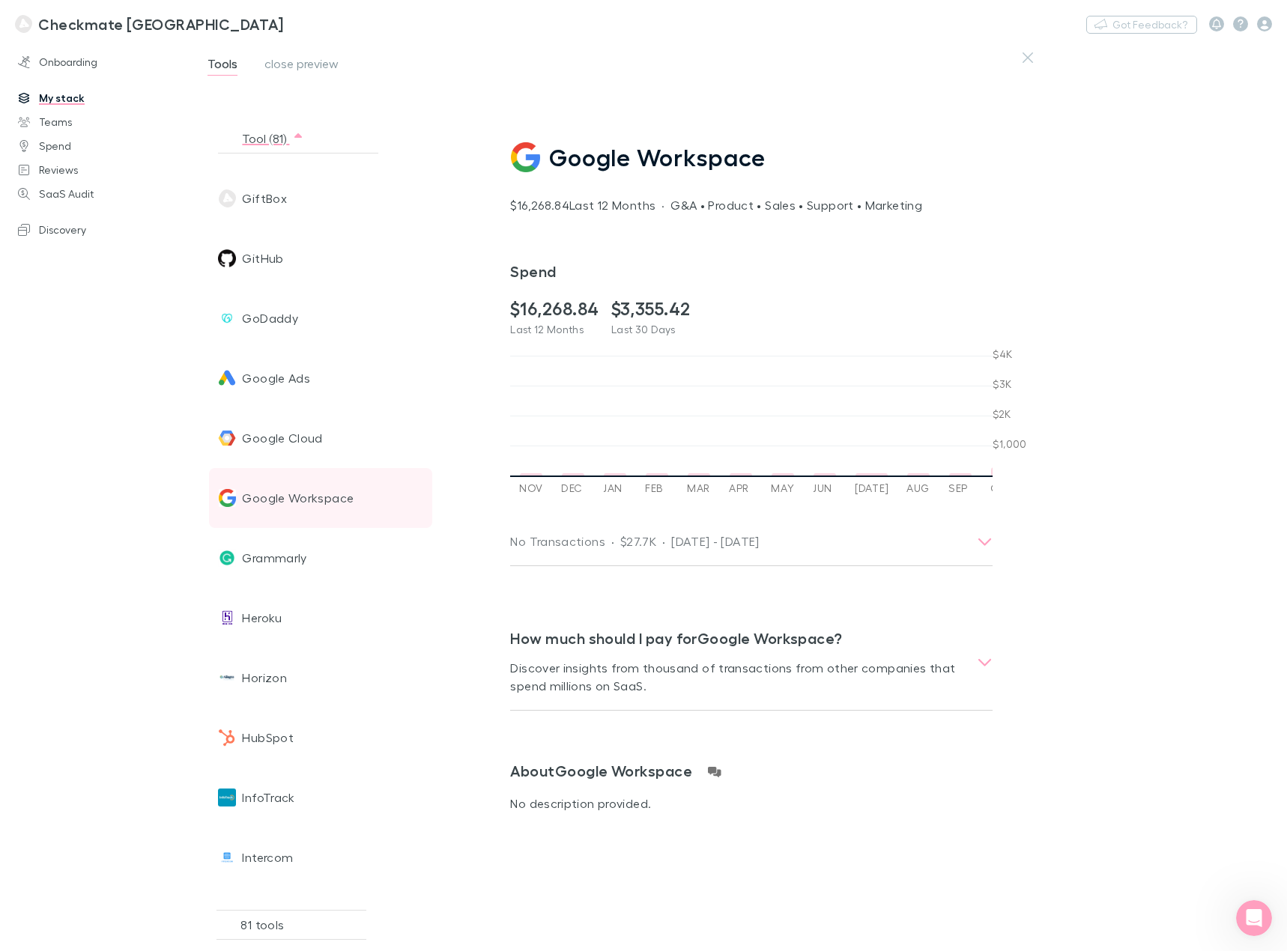
scroll to position [0, 1531]
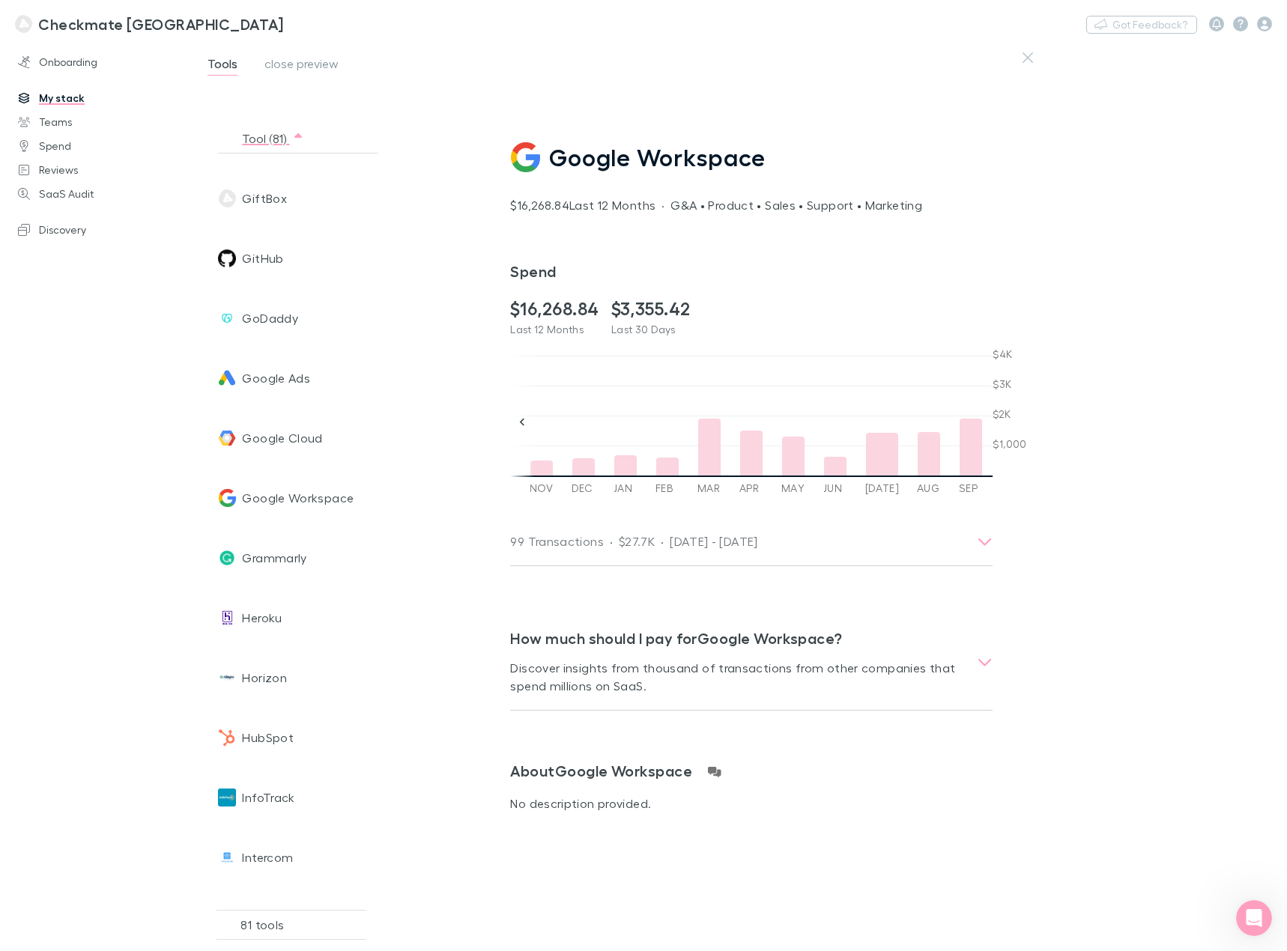
click at [1001, 461] on div at bounding box center [1012, 451] width 23 height 47
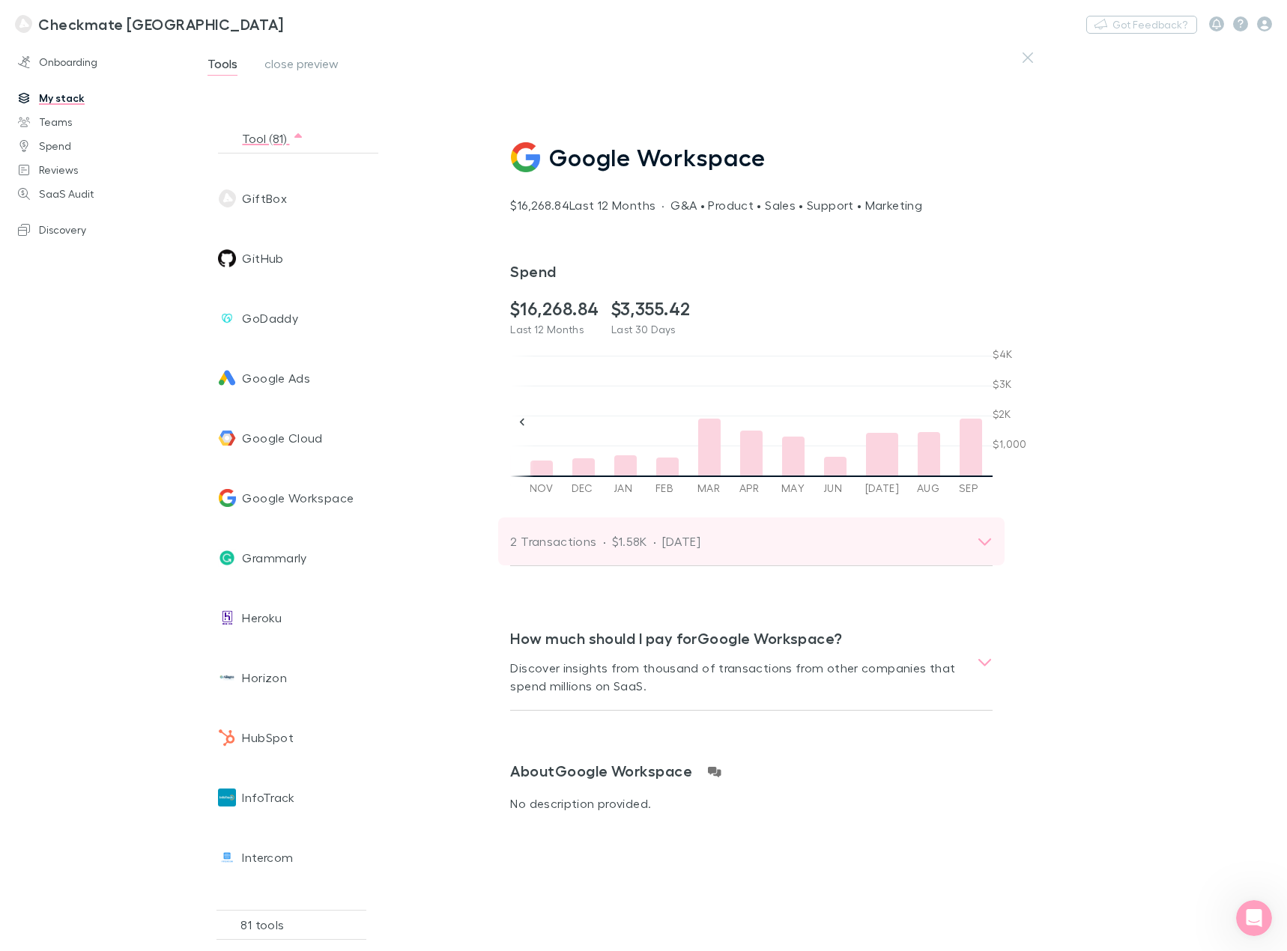
click at [921, 541] on div "2 Transactions · $1.58K · [DATE]" at bounding box center [737, 541] width 455 height 21
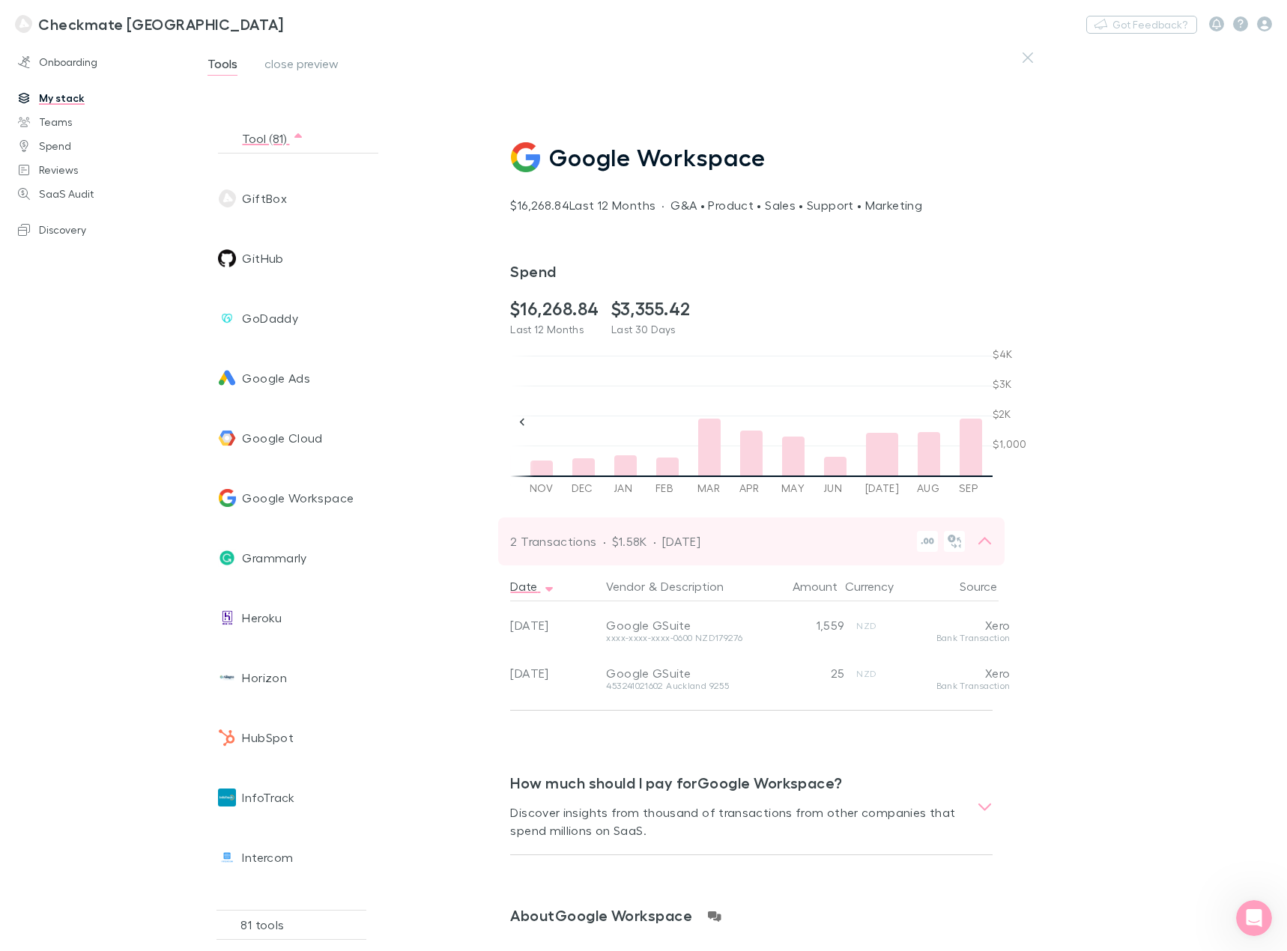
click at [994, 541] on div "2 Transactions · $1.58K · [DATE]" at bounding box center [751, 541] width 506 height 48
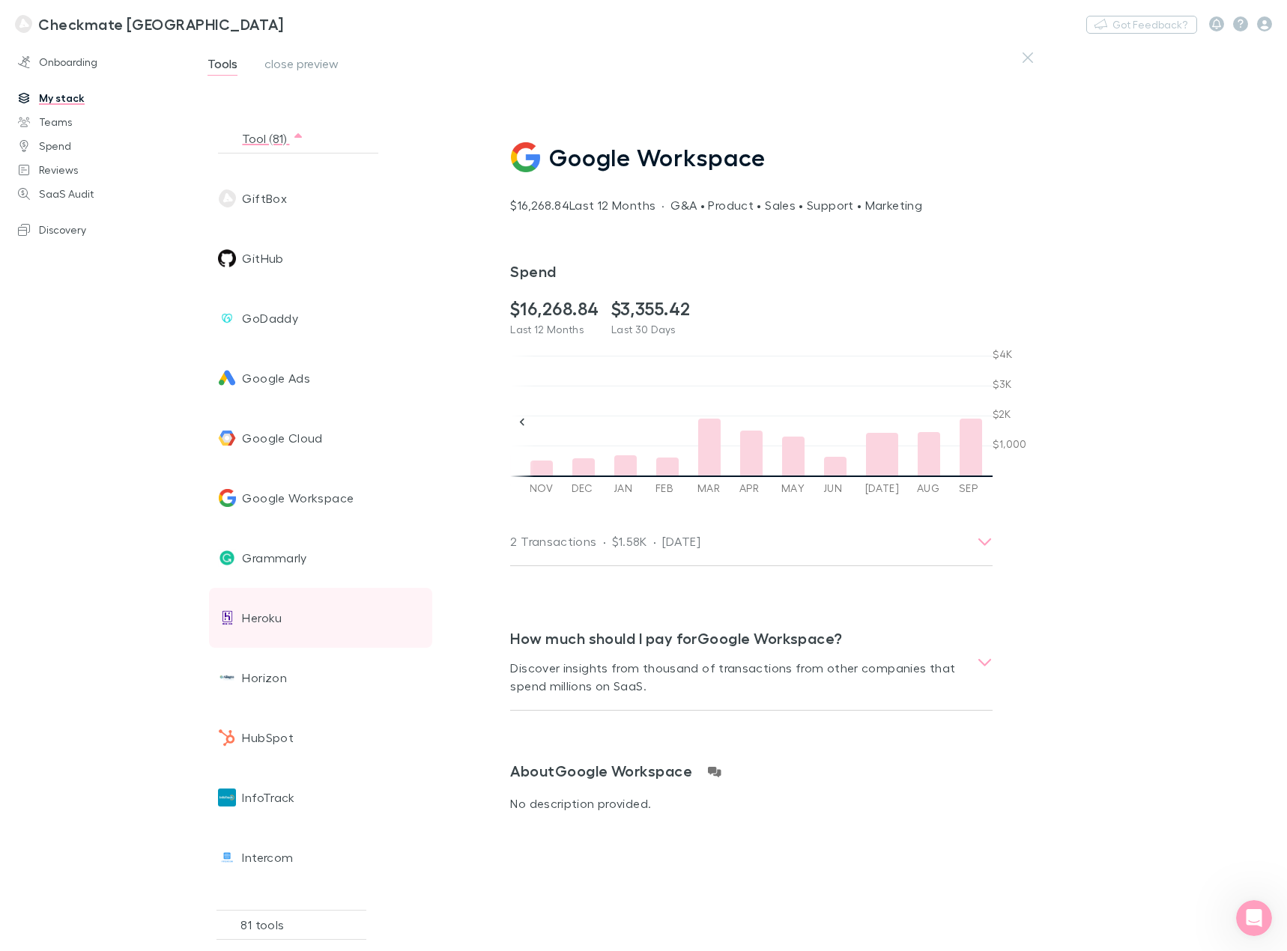
click at [295, 627] on div "Heroku" at bounding box center [293, 618] width 151 height 60
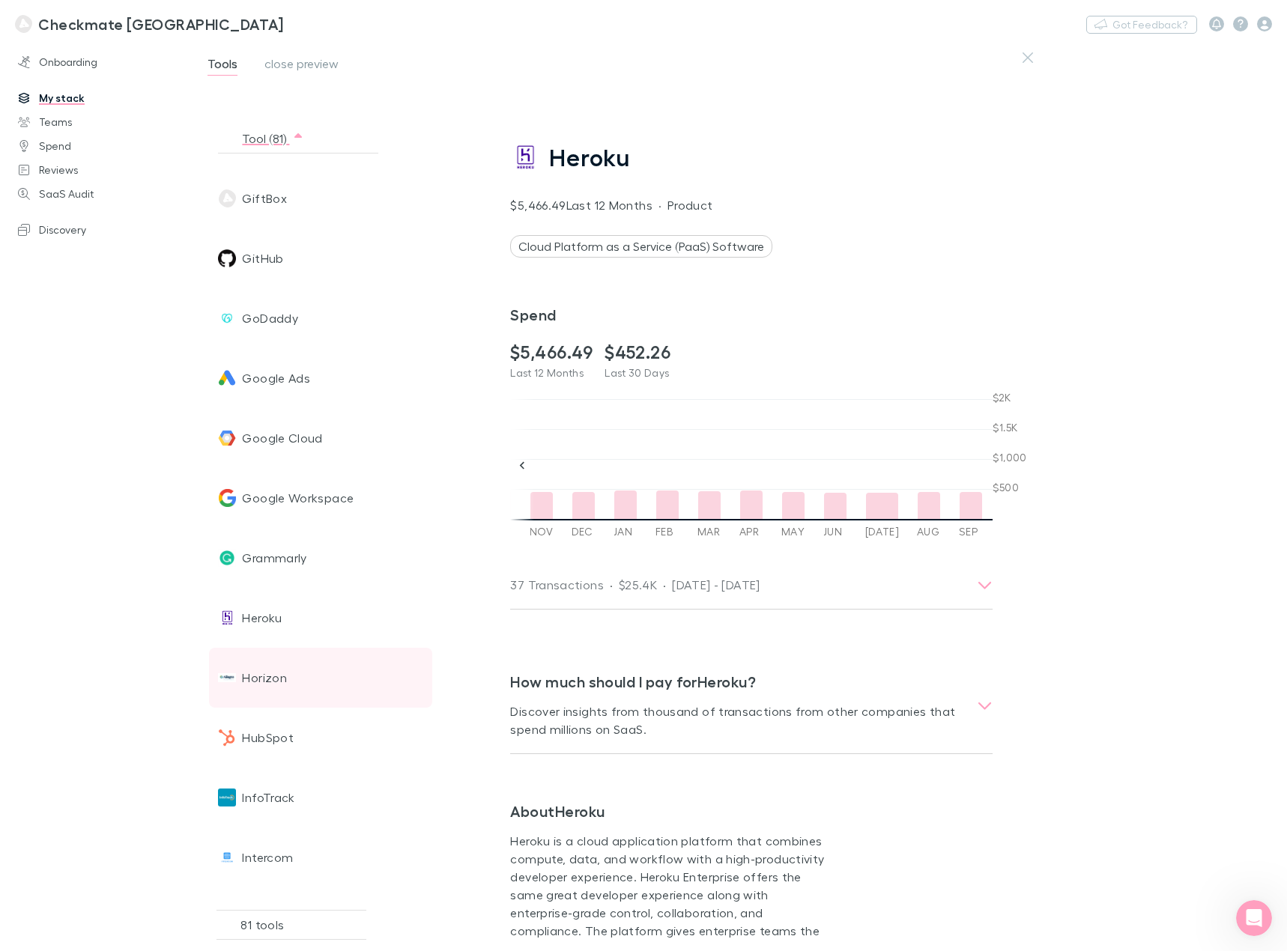
click at [284, 669] on span "Horizon" at bounding box center [264, 678] width 45 height 60
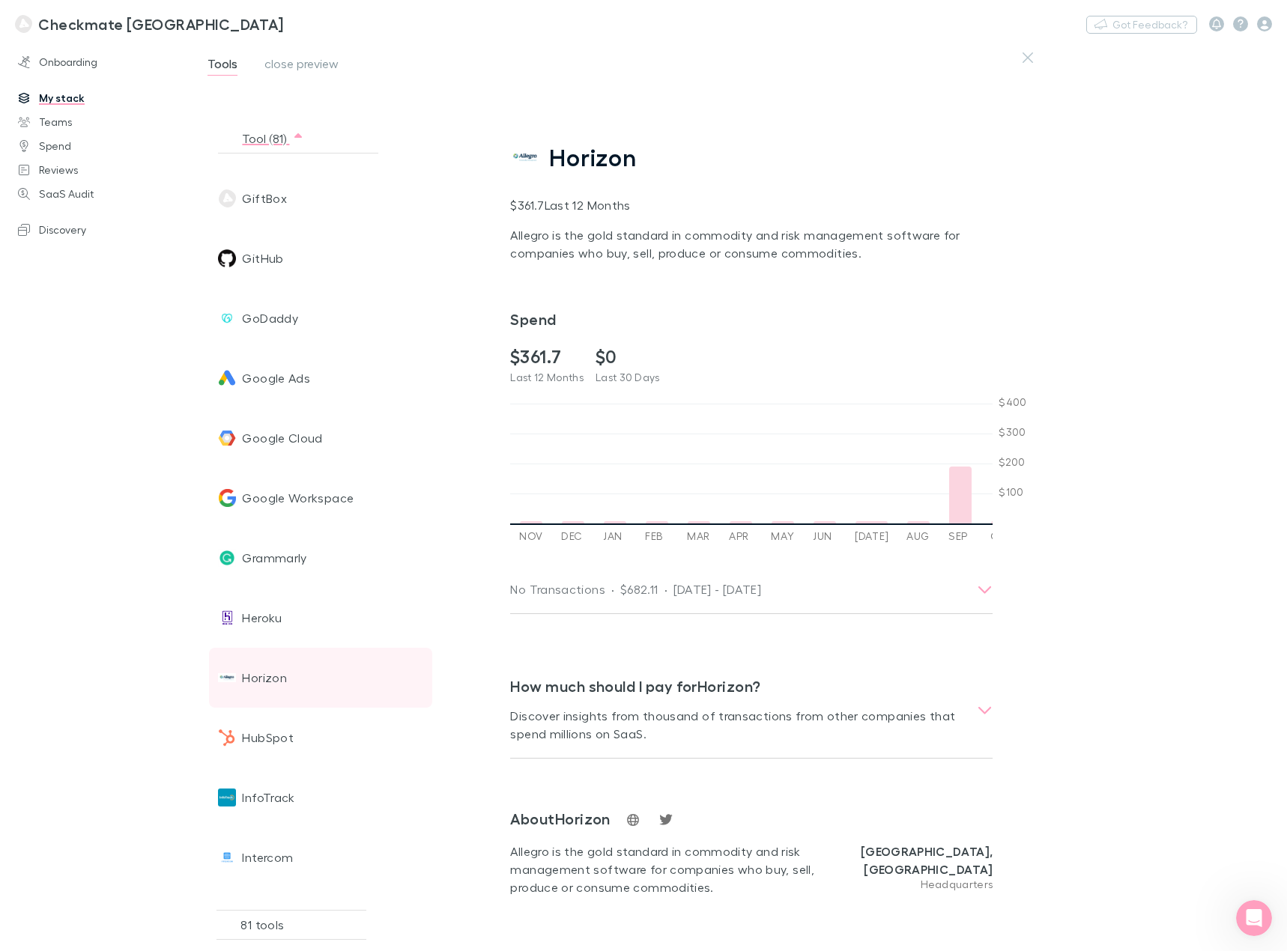
scroll to position [0, 524]
click at [553, 491] on div at bounding box center [562, 495] width 22 height 57
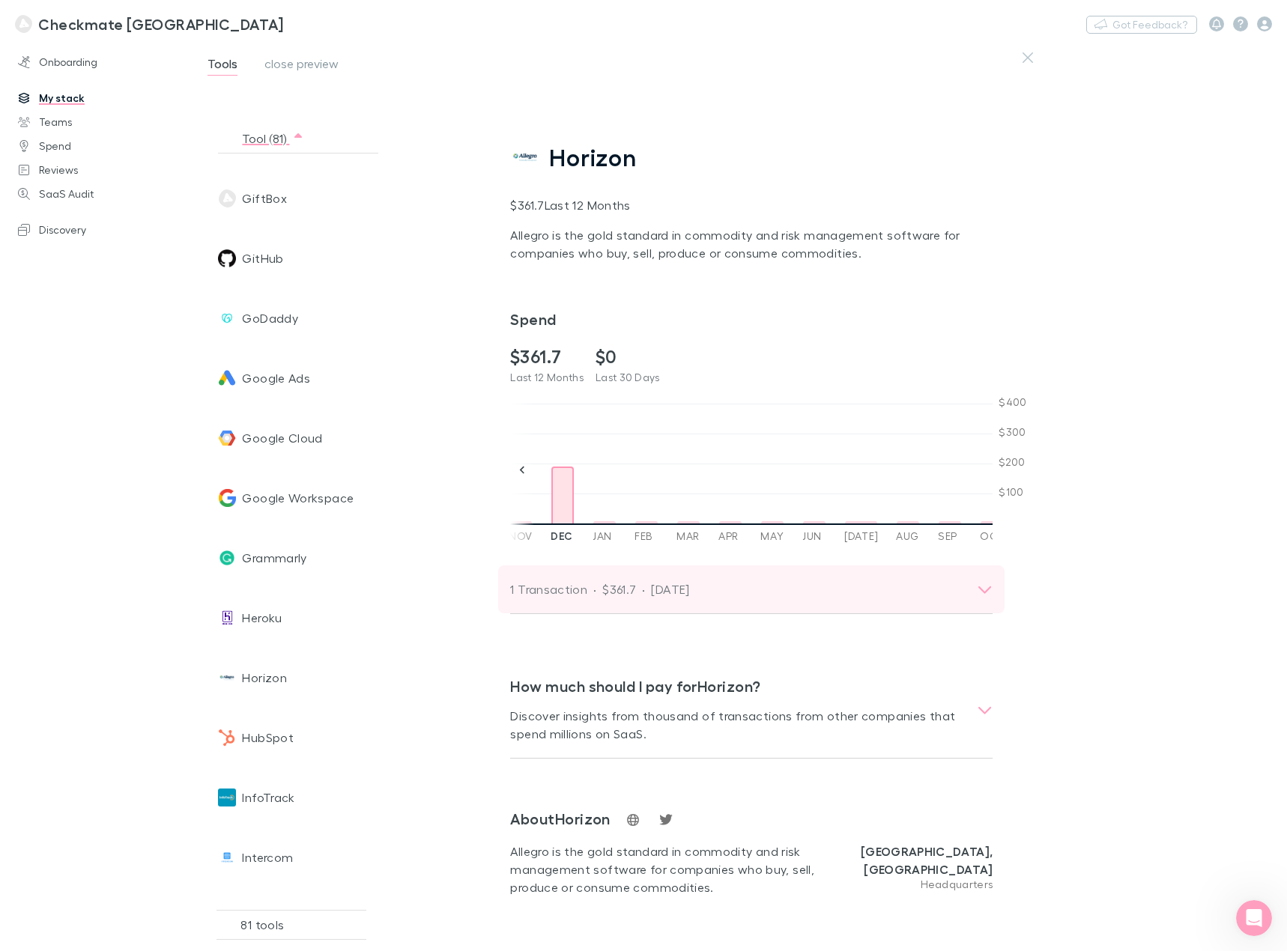
click at [744, 579] on div "1 Transaction · $361.7 · [DATE]" at bounding box center [737, 589] width 455 height 21
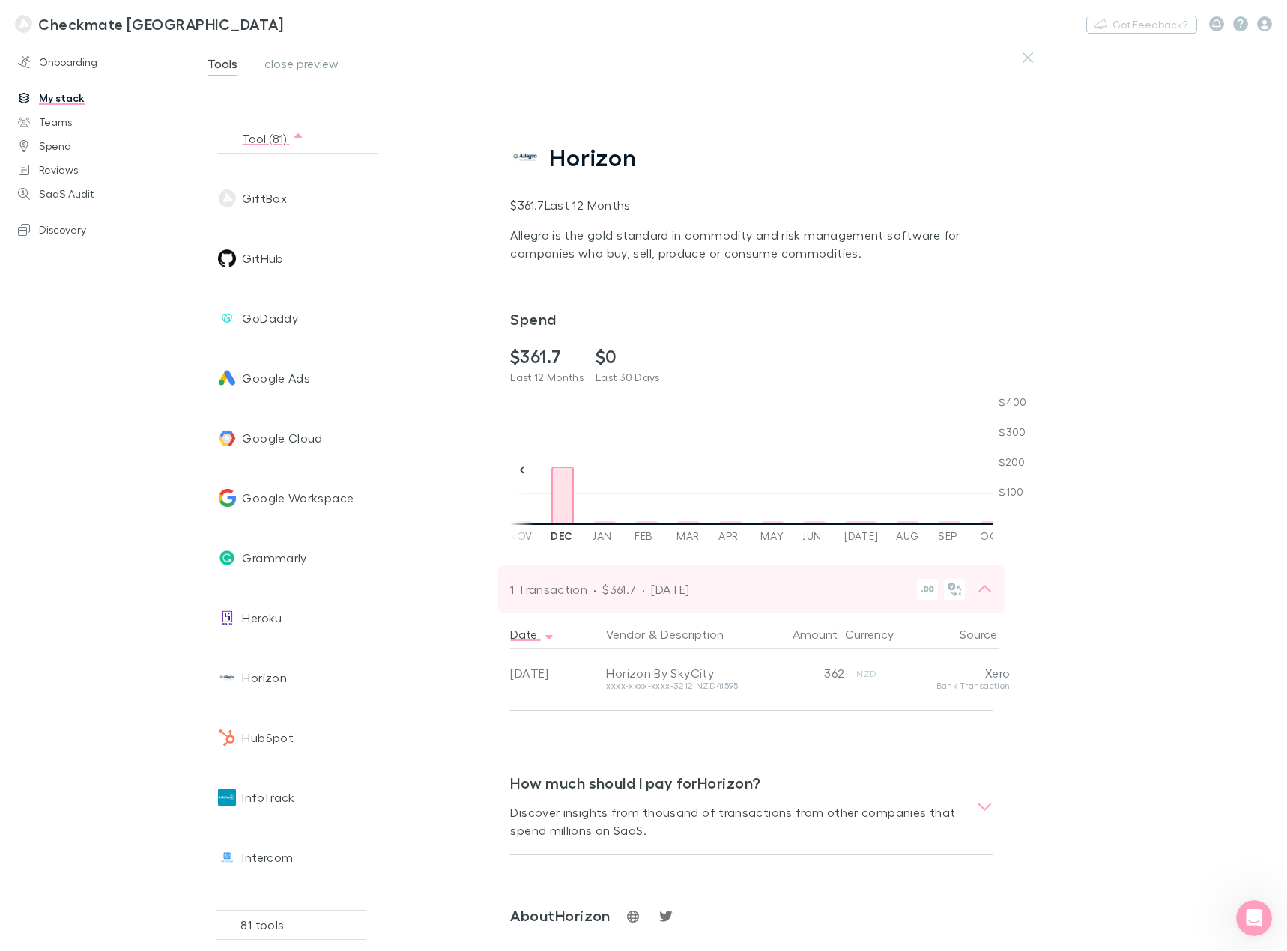
click at [744, 579] on div "1 Transaction · $361.7 · [DATE]" at bounding box center [737, 589] width 455 height 21
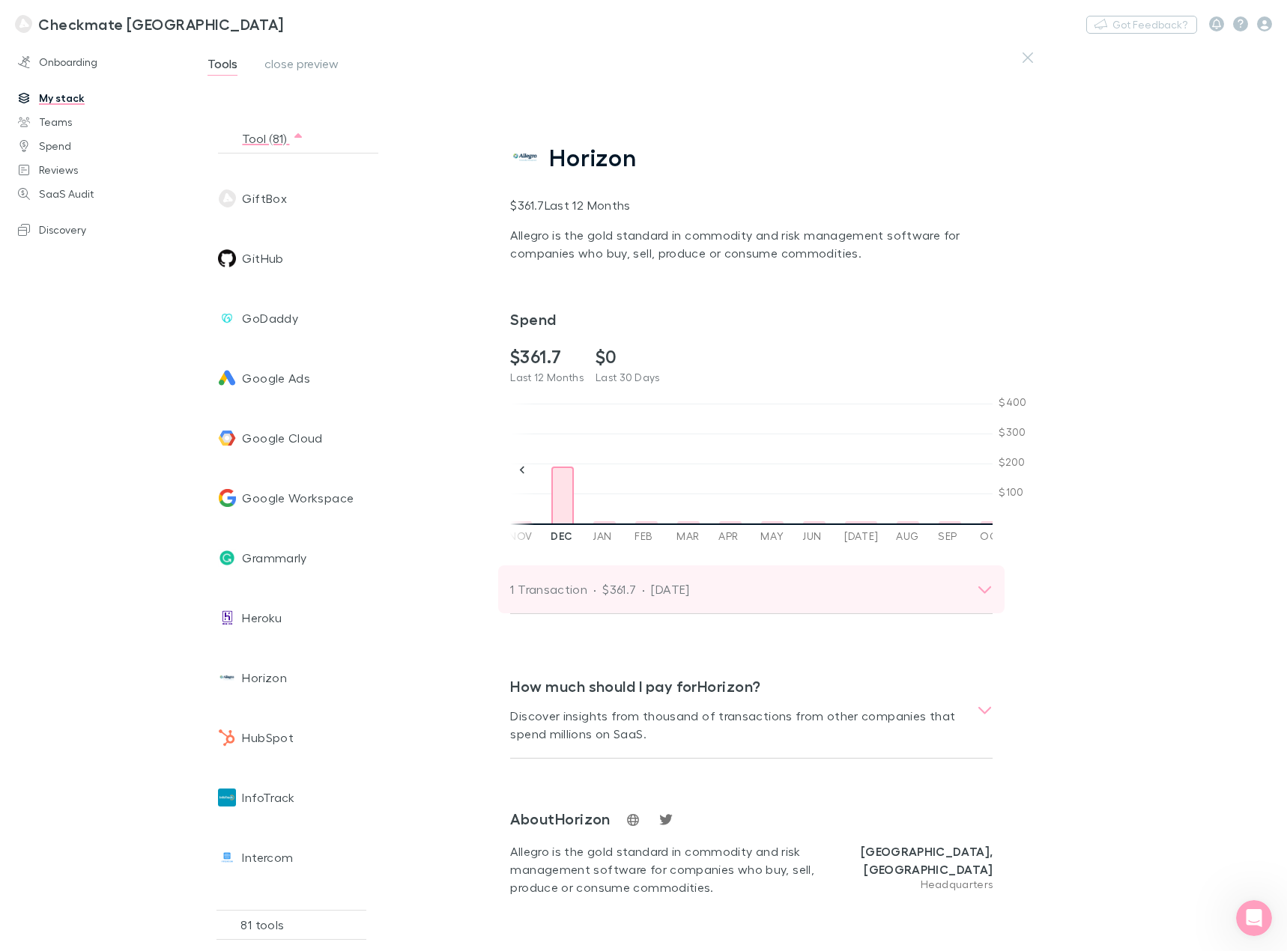
click at [744, 579] on div "1 Transaction · $361.7 · [DATE]" at bounding box center [737, 589] width 455 height 21
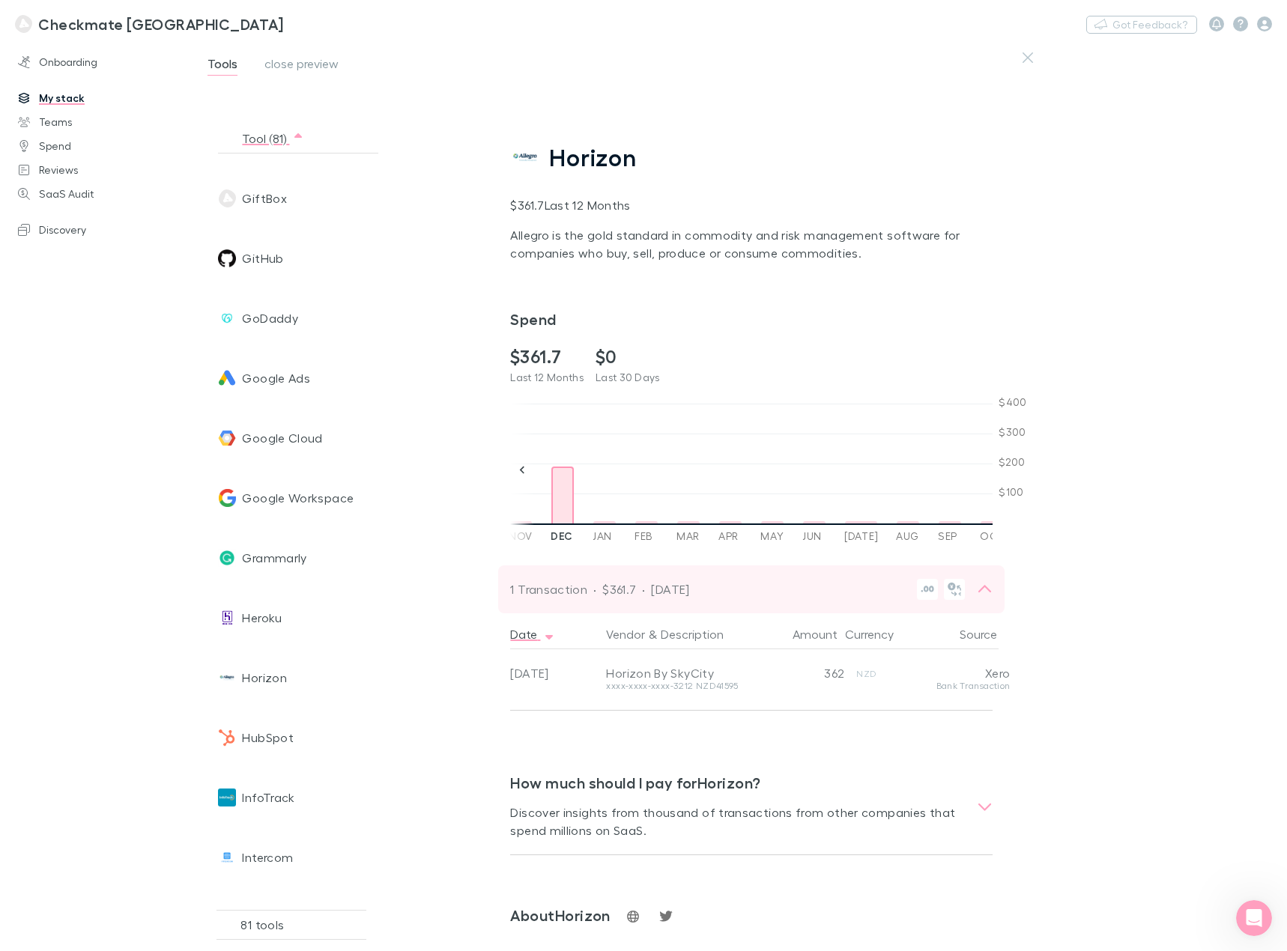
click at [744, 579] on div "1 Transaction · $361.7 · [DATE]" at bounding box center [737, 589] width 455 height 21
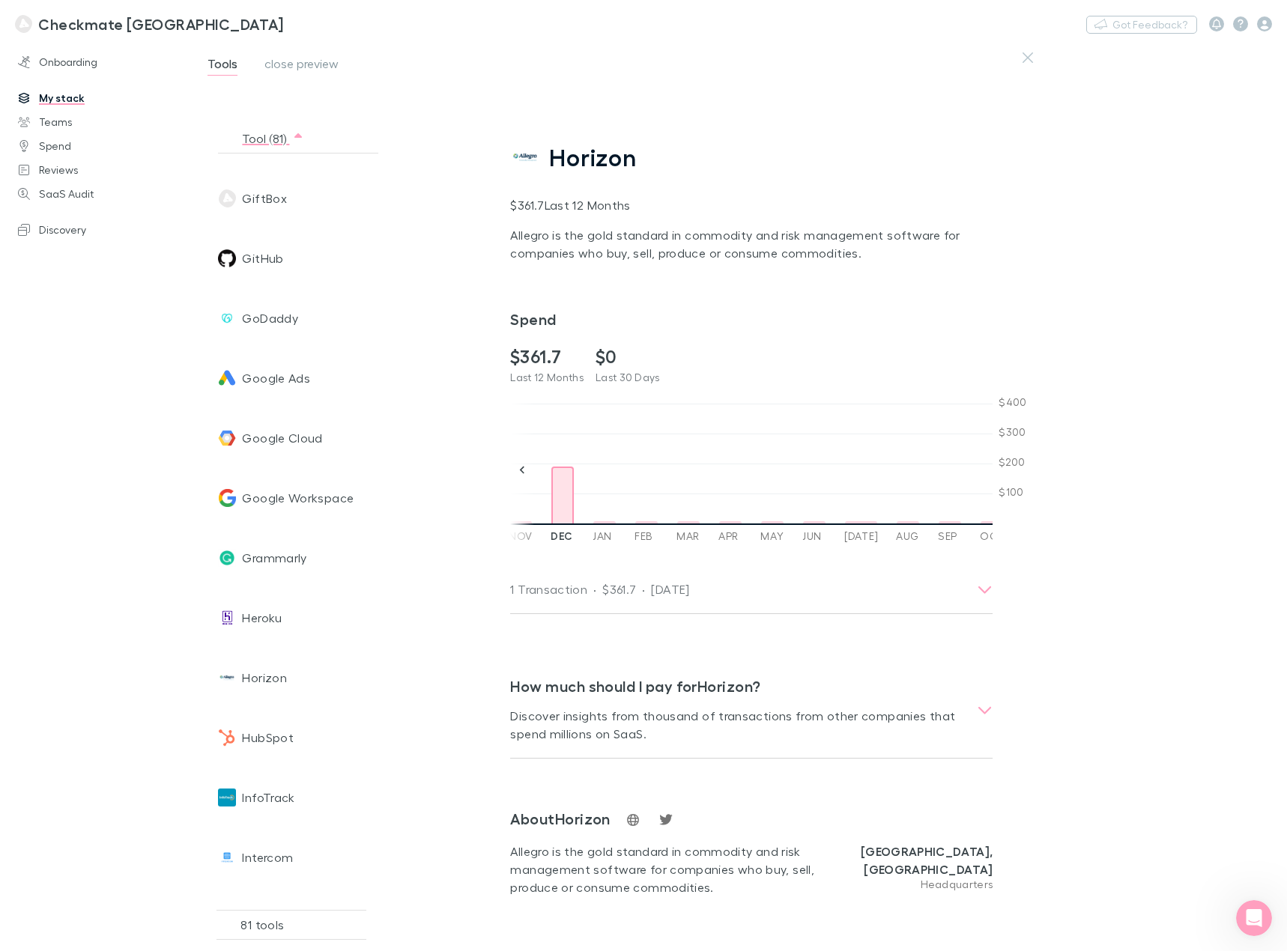
drag, startPoint x: 295, startPoint y: 727, endPoint x: 376, endPoint y: 669, distance: 99.3
click at [294, 727] on div "HubSpot" at bounding box center [293, 738] width 151 height 60
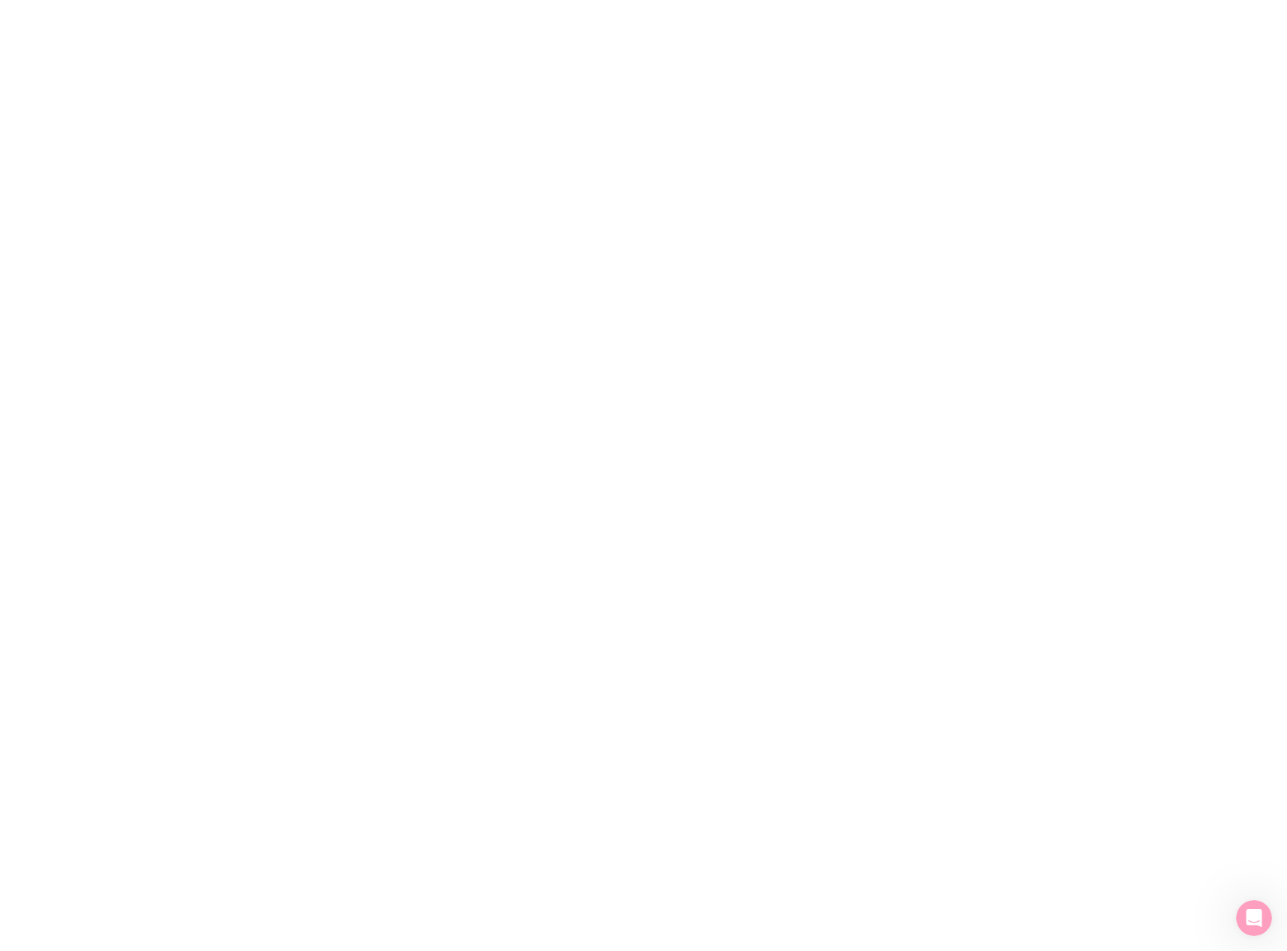
drag, startPoint x: 213, startPoint y: 30, endPoint x: 257, endPoint y: 141, distance: 119.0
click at [254, 152] on div at bounding box center [643, 475] width 1287 height 951
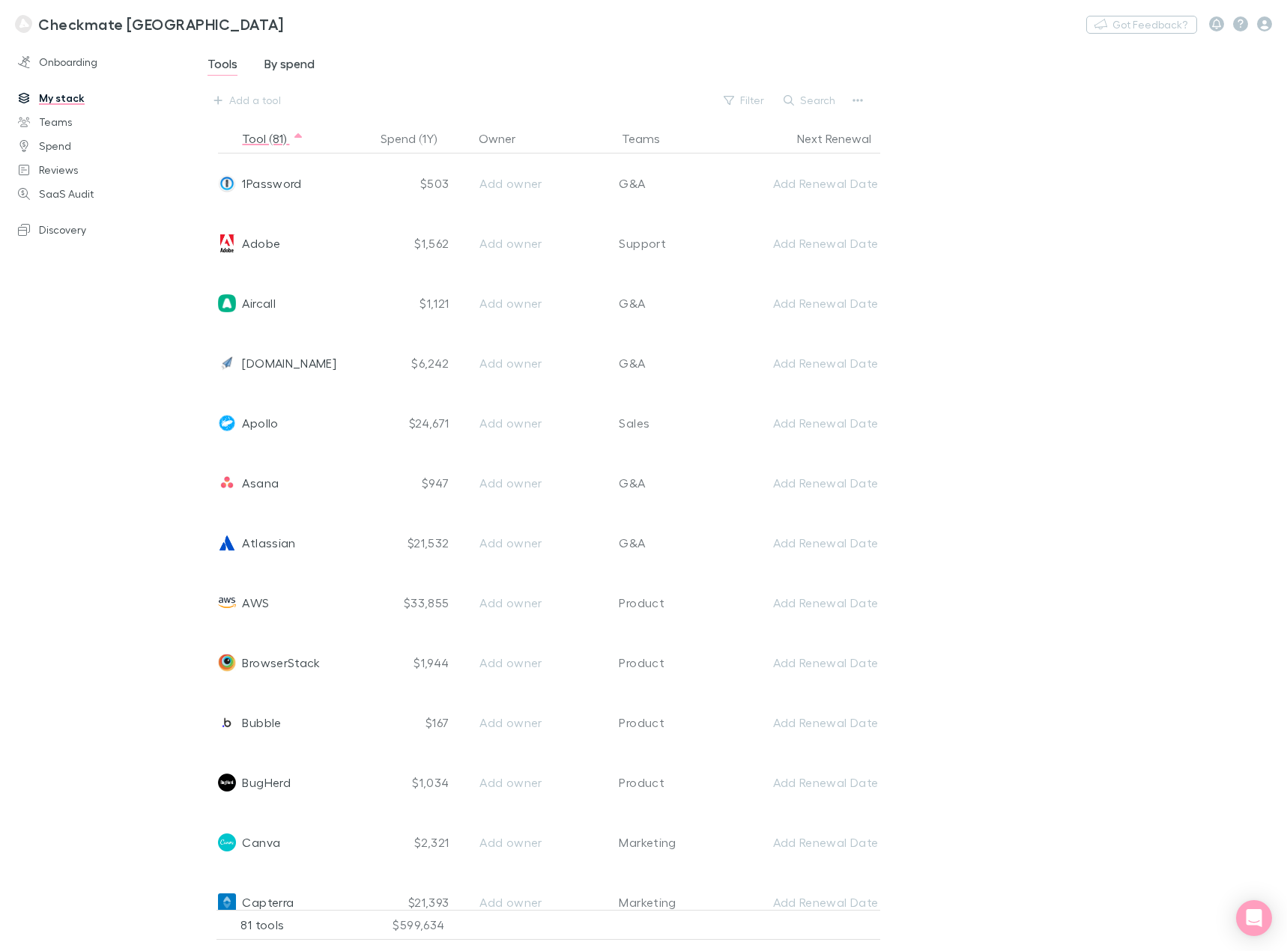
click at [293, 61] on span "By spend" at bounding box center [289, 65] width 50 height 19
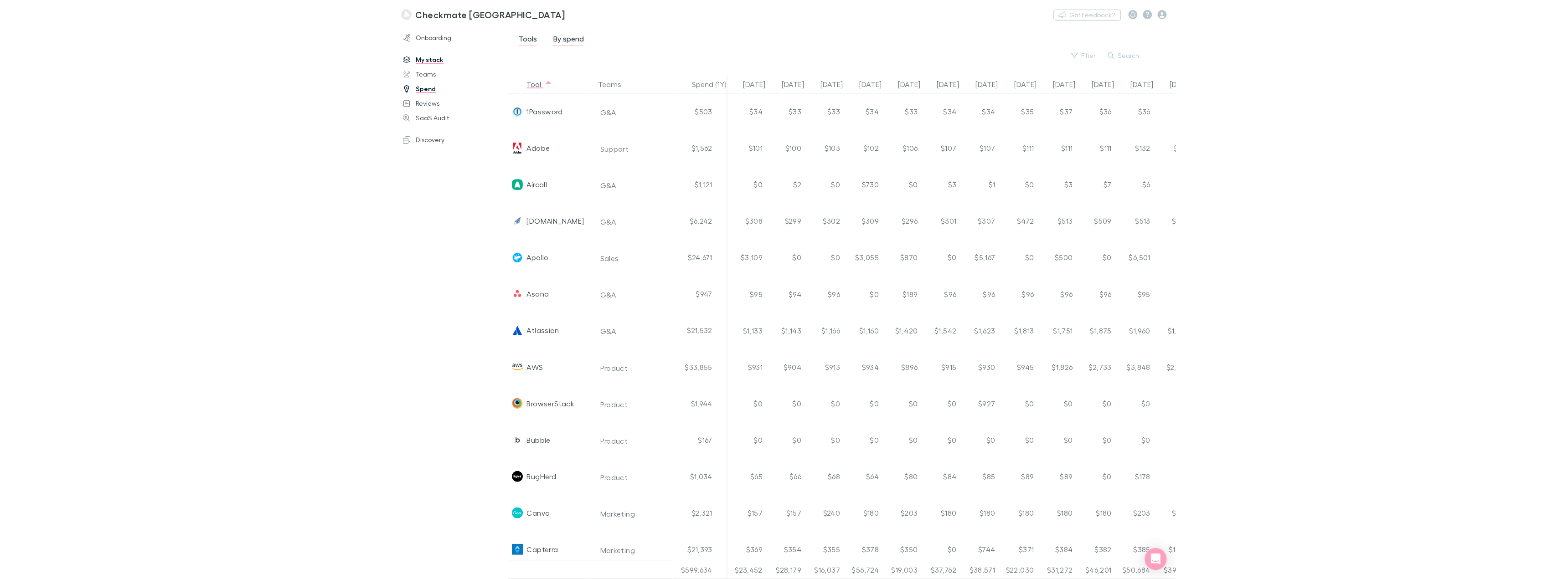
scroll to position [0, 287]
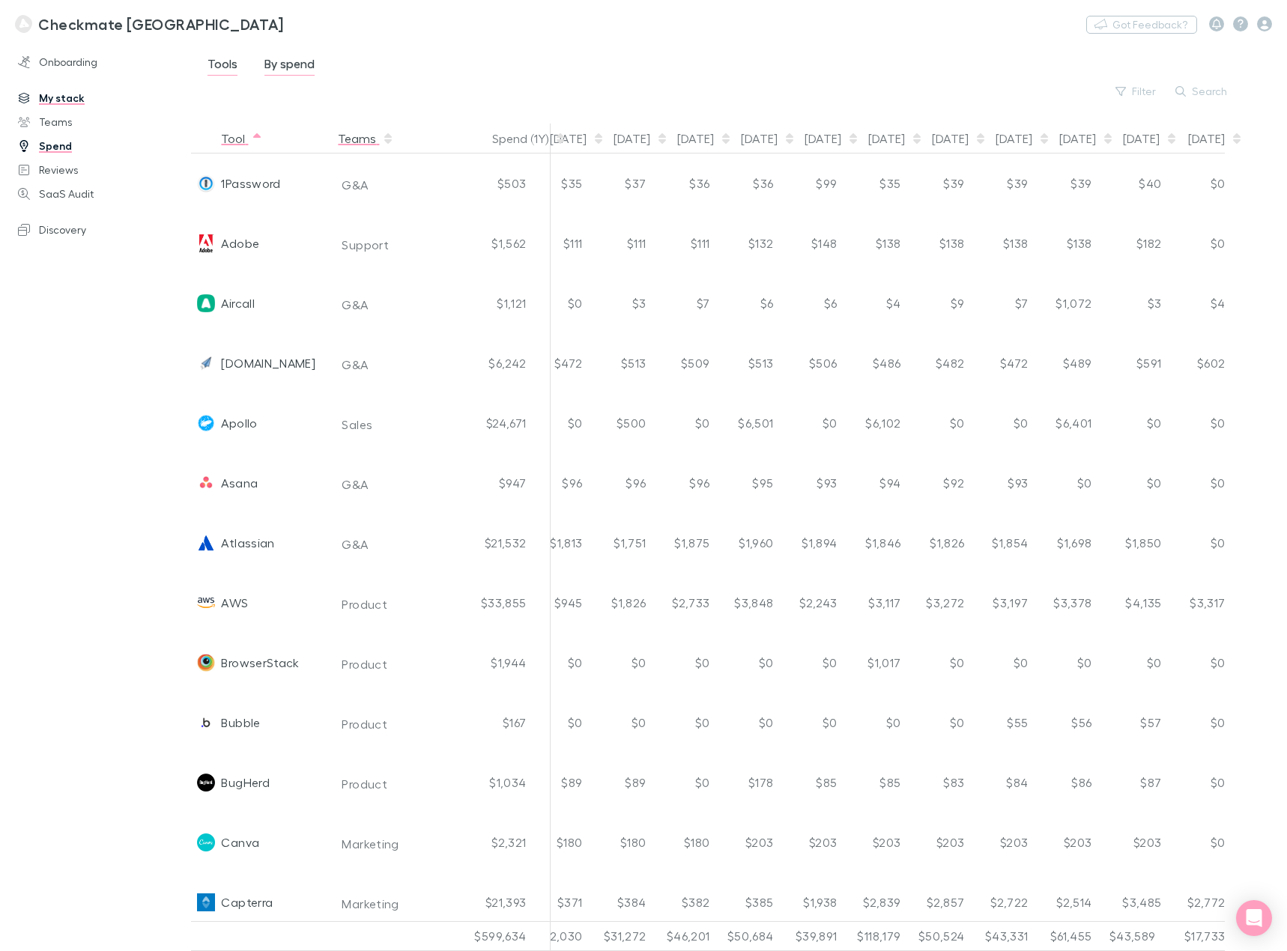
click at [350, 139] on button "Teams" at bounding box center [366, 139] width 56 height 30
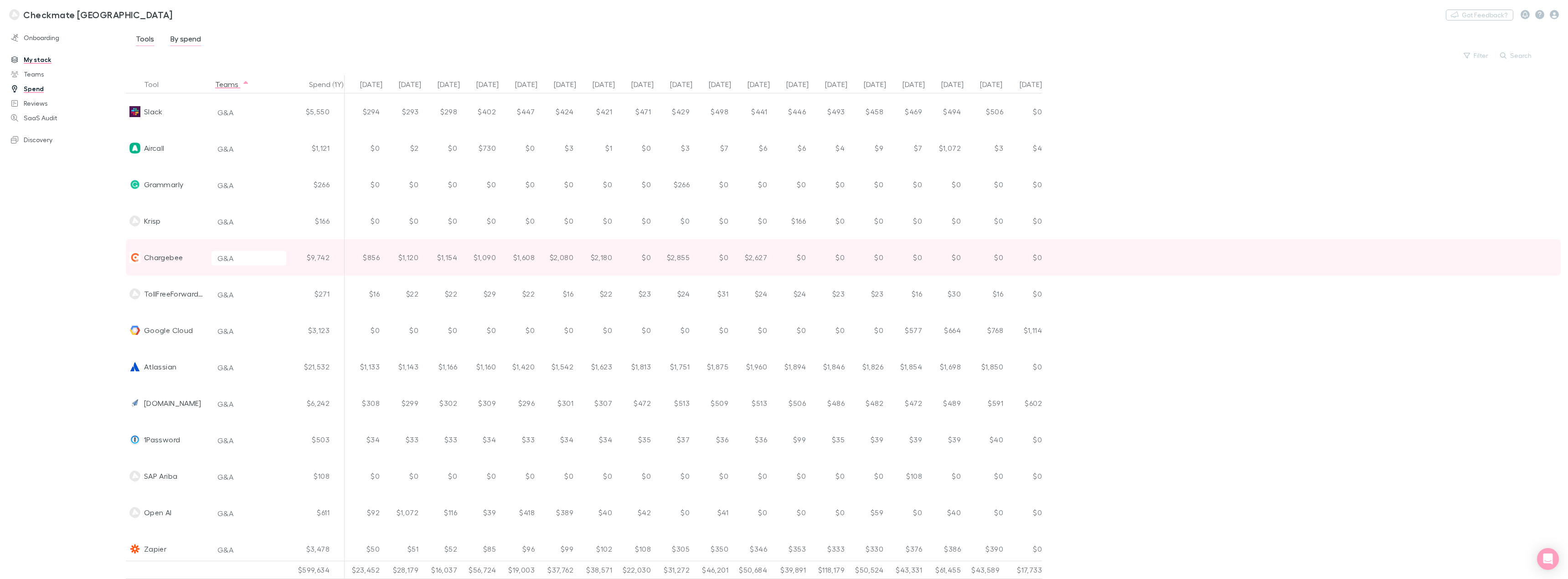
scroll to position [46, 0]
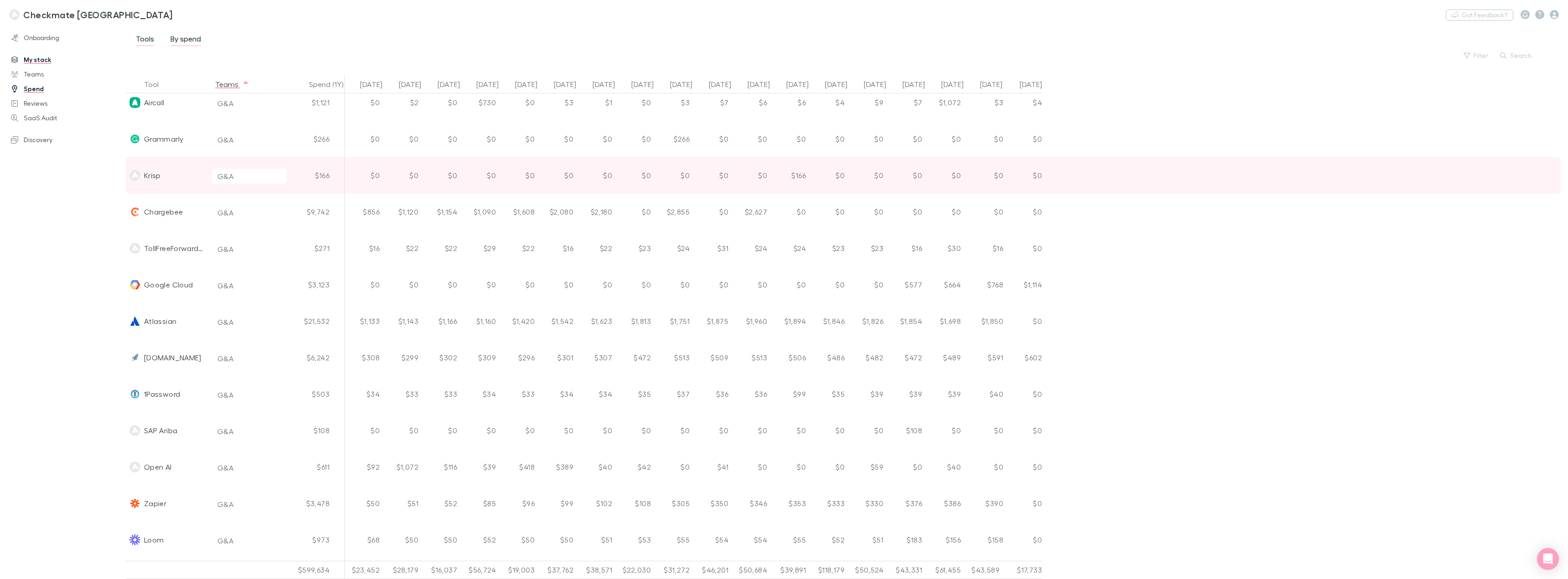
click at [166, 176] on div "Krisp" at bounding box center [167, 175] width 82 height 36
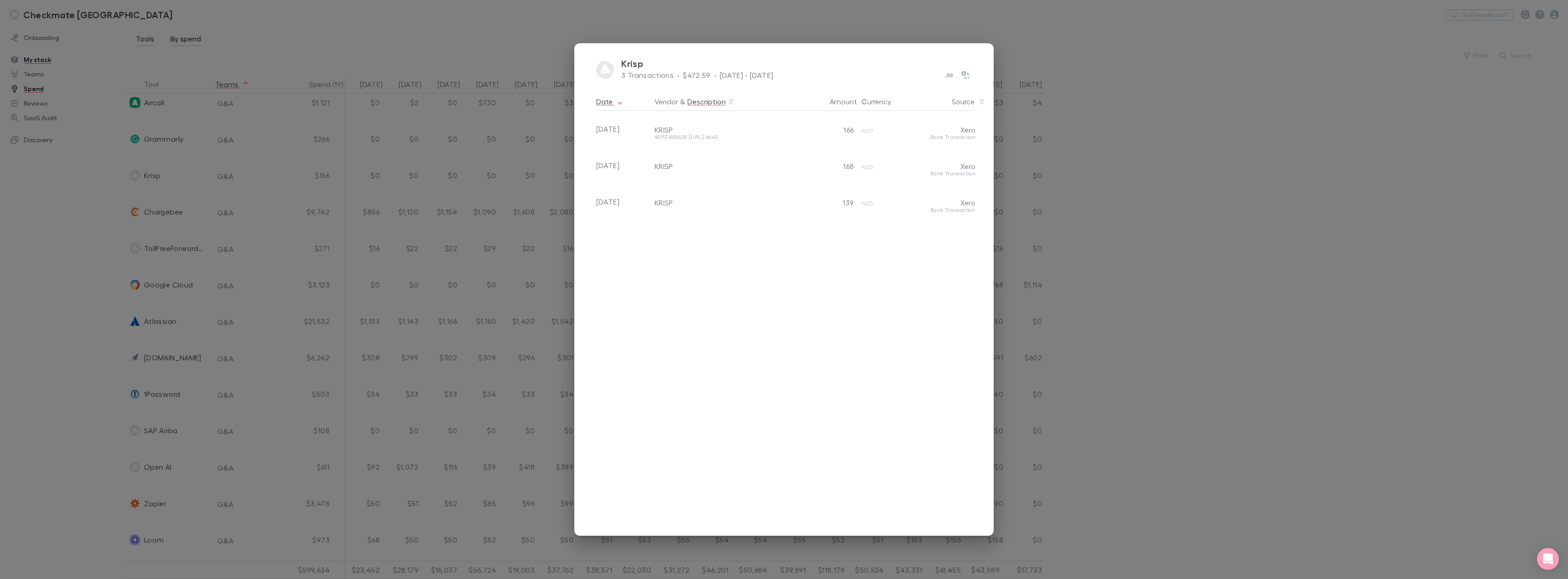
click at [688, 97] on div "Description" at bounding box center [706, 102] width 38 height 18
click at [688, 103] on div "Description" at bounding box center [706, 102] width 38 height 18
click at [86, 262] on div "Krisp 3 Transactions · $472.59 · Apr 2023 - Apr 2025 Date Vendor & Description …" at bounding box center [784, 290] width 1568 height 579
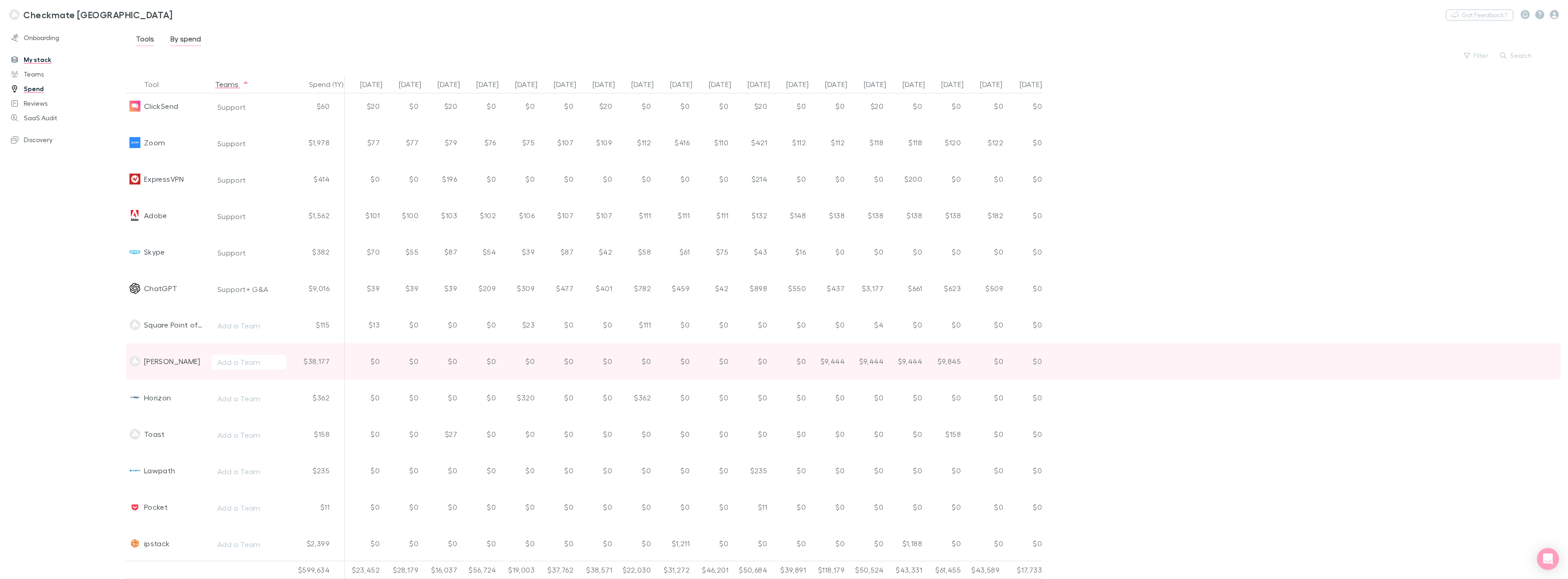
scroll to position [2050, 0]
click at [783, 355] on div "$9,444" at bounding box center [868, 358] width 39 height 36
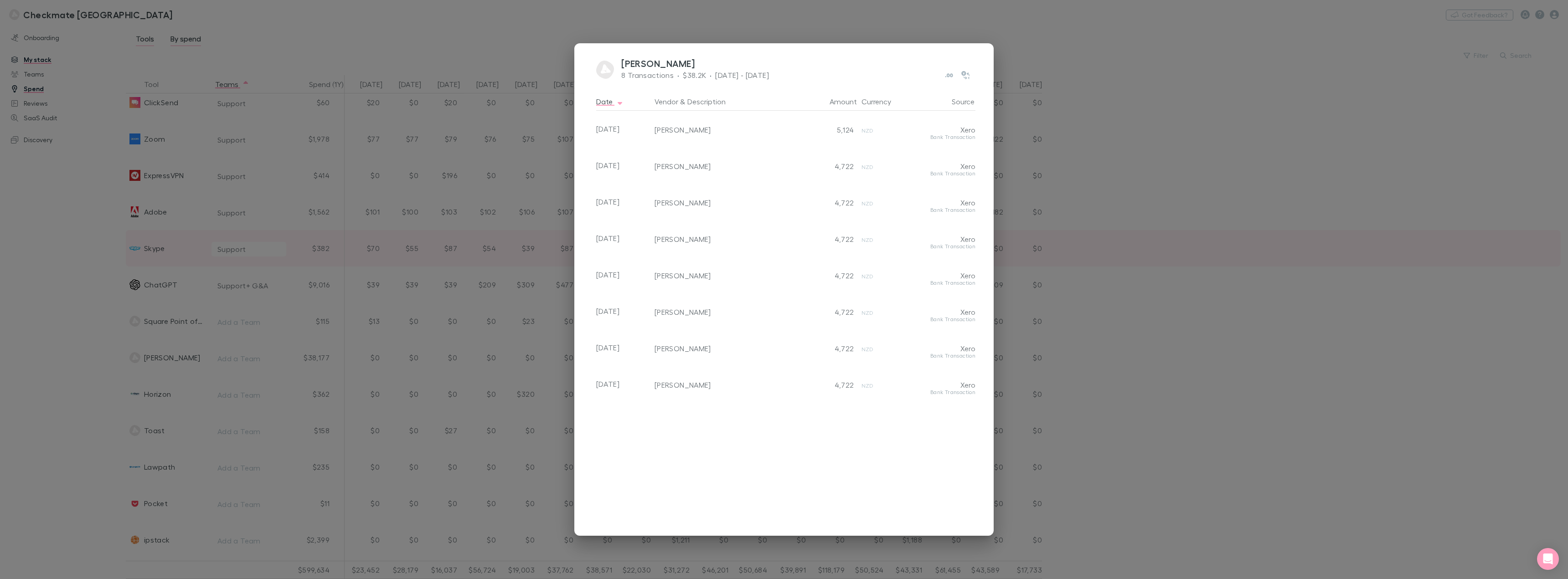
click at [783, 147] on div "Jane 8 Transactions · $38.2K · May - Aug 2025 Date Vendor & Description Amount …" at bounding box center [784, 290] width 1568 height 579
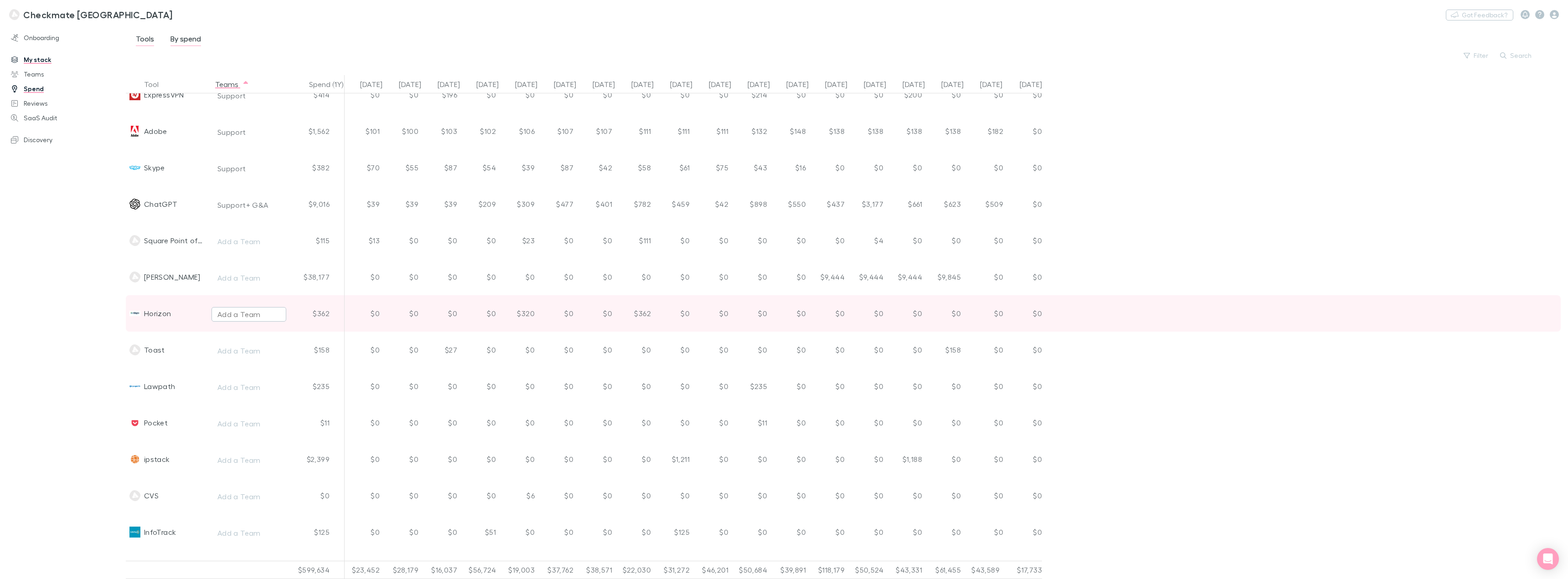
scroll to position [2141, 0]
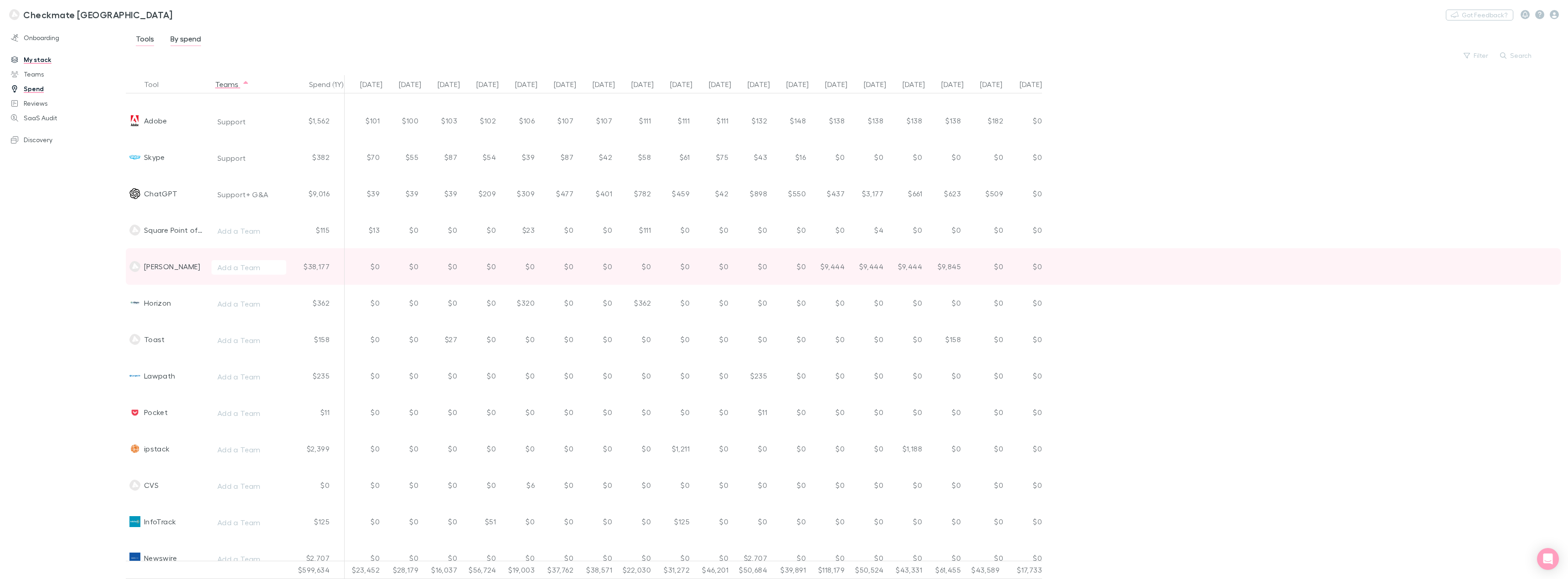
click at [141, 269] on div "[PERSON_NAME]" at bounding box center [167, 266] width 82 height 36
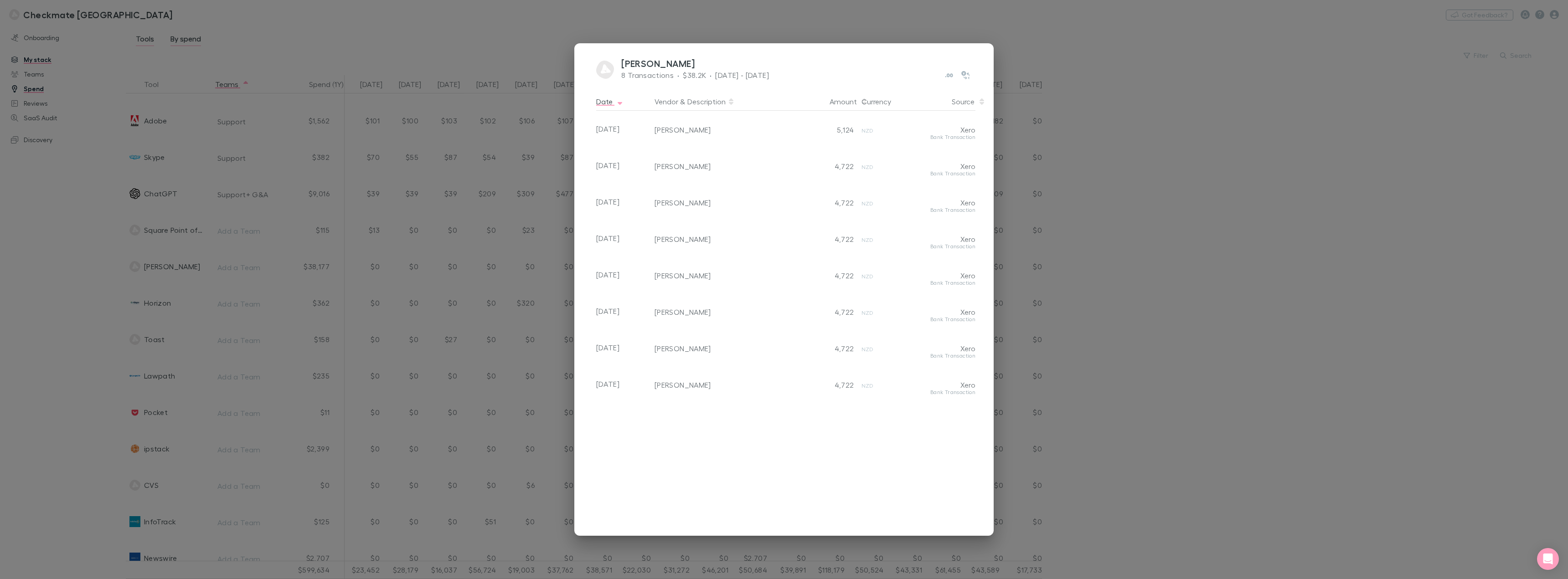
click at [685, 104] on div "Vendor & Description" at bounding box center [727, 102] width 145 height 18
click at [783, 100] on div "Amount" at bounding box center [849, 102] width 38 height 18
click at [783, 100] on div "Currency" at bounding box center [875, 102] width 34 height 18
click at [783, 100] on div "Source" at bounding box center [968, 102] width 33 height 18
click at [57, 344] on div "Jane 8 Transactions · $38.2K · May - Aug 2025 Date Vendor & Description Amount …" at bounding box center [784, 290] width 1568 height 579
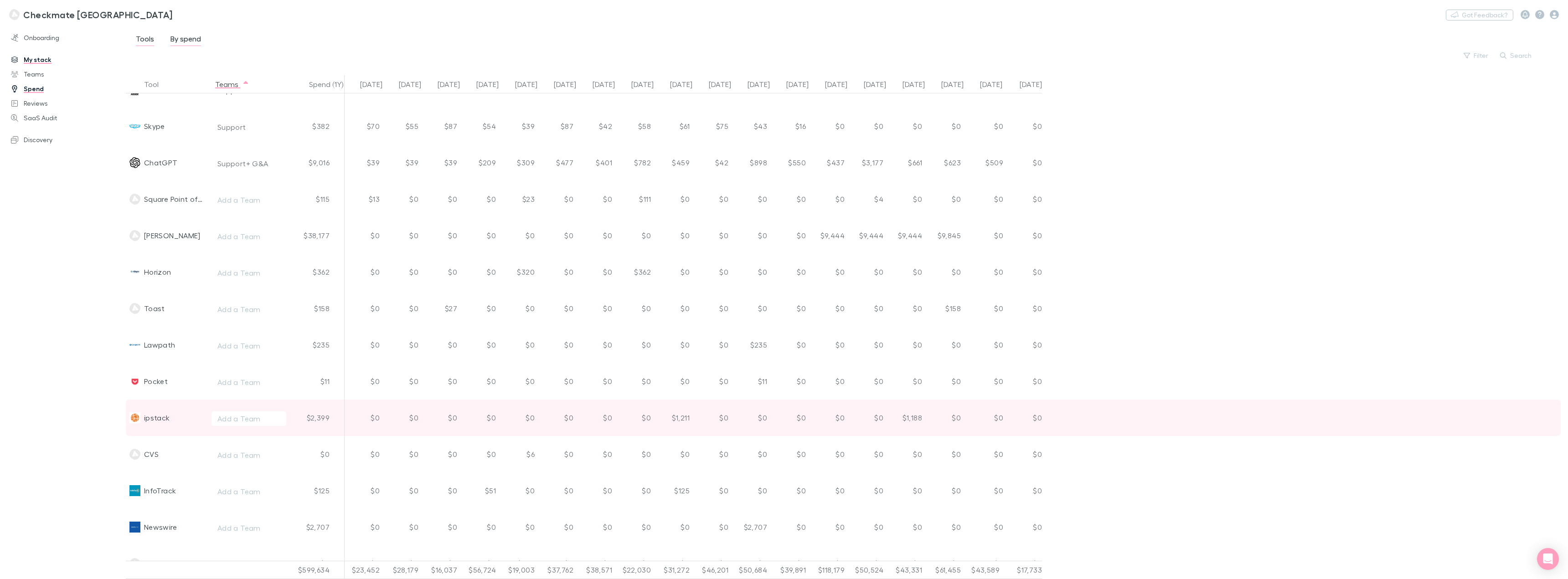
scroll to position [2168, 0]
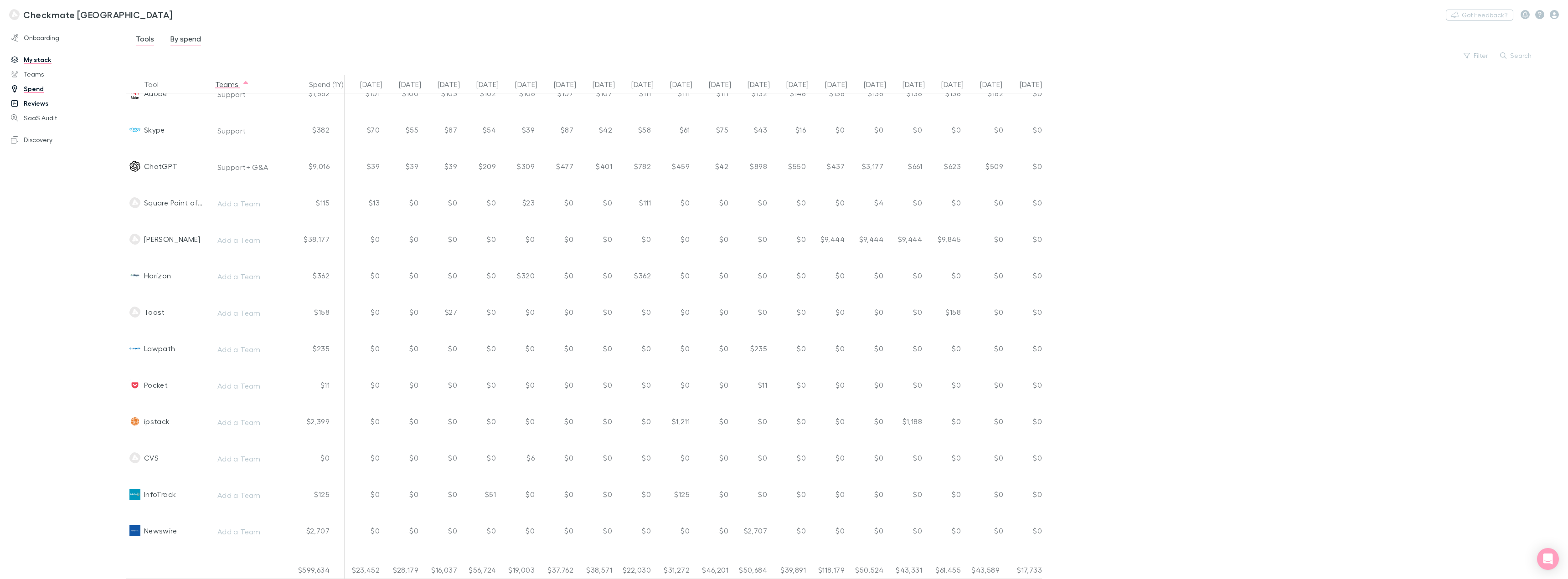
click at [28, 102] on link "Reviews" at bounding box center [66, 103] width 129 height 15
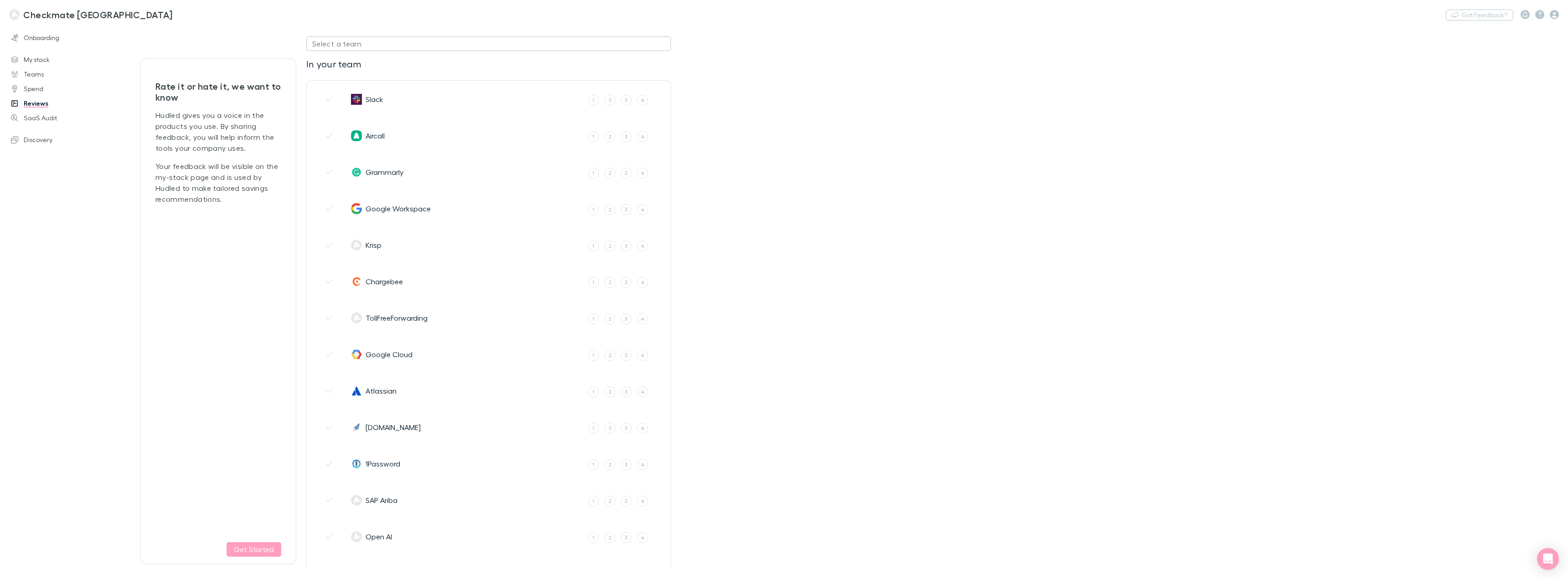
click at [331, 43] on div "Select a team" at bounding box center [489, 44] width 353 height 11
click at [362, 100] on li "Sales" at bounding box center [386, 99] width 159 height 15
type input "Sales"
click at [323, 44] on div "Sales" at bounding box center [321, 44] width 19 height 11
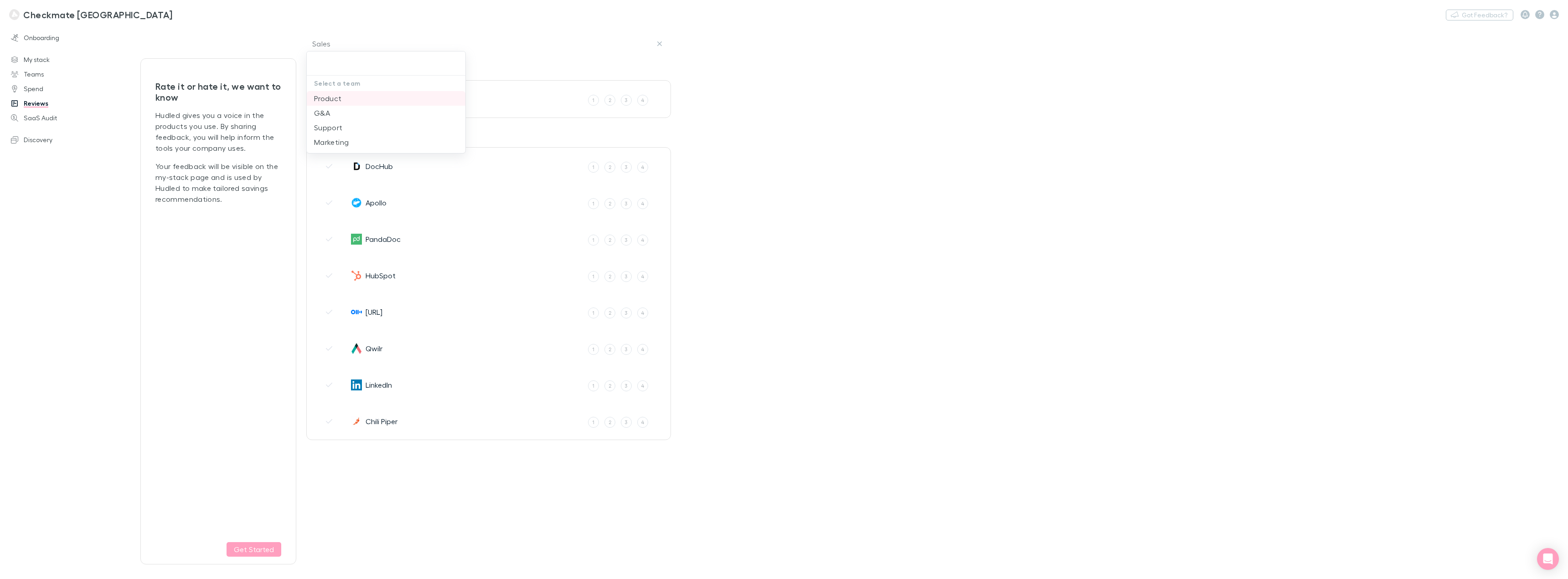
click at [348, 104] on li "Product" at bounding box center [386, 99] width 159 height 15
type input "Product"
click at [336, 46] on div "Product" at bounding box center [326, 44] width 28 height 11
click at [338, 129] on li "Support" at bounding box center [386, 128] width 159 height 15
type input "Support"
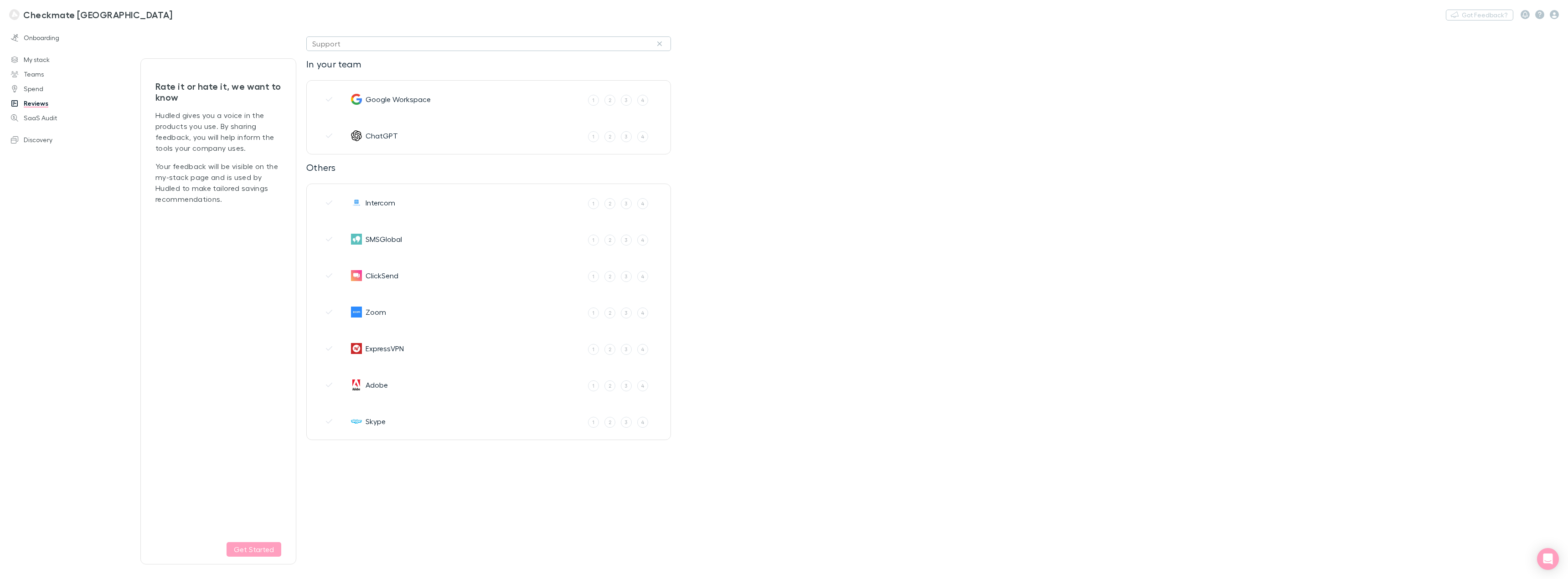
click at [327, 44] on div "Support" at bounding box center [326, 44] width 29 height 11
click at [342, 141] on li "Marketing" at bounding box center [386, 142] width 159 height 15
type input "Marketing"
click at [30, 114] on link "SaaS Audit" at bounding box center [66, 118] width 129 height 15
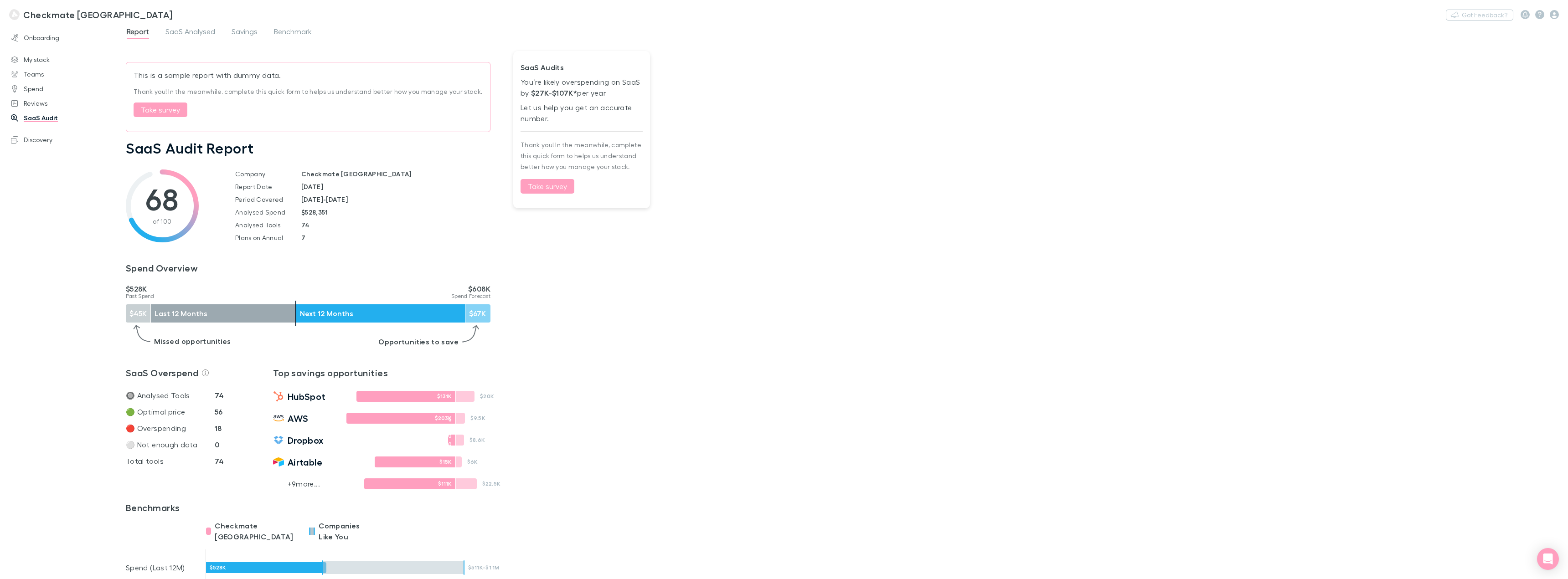
click at [551, 188] on button "Take survey" at bounding box center [547, 186] width 54 height 15
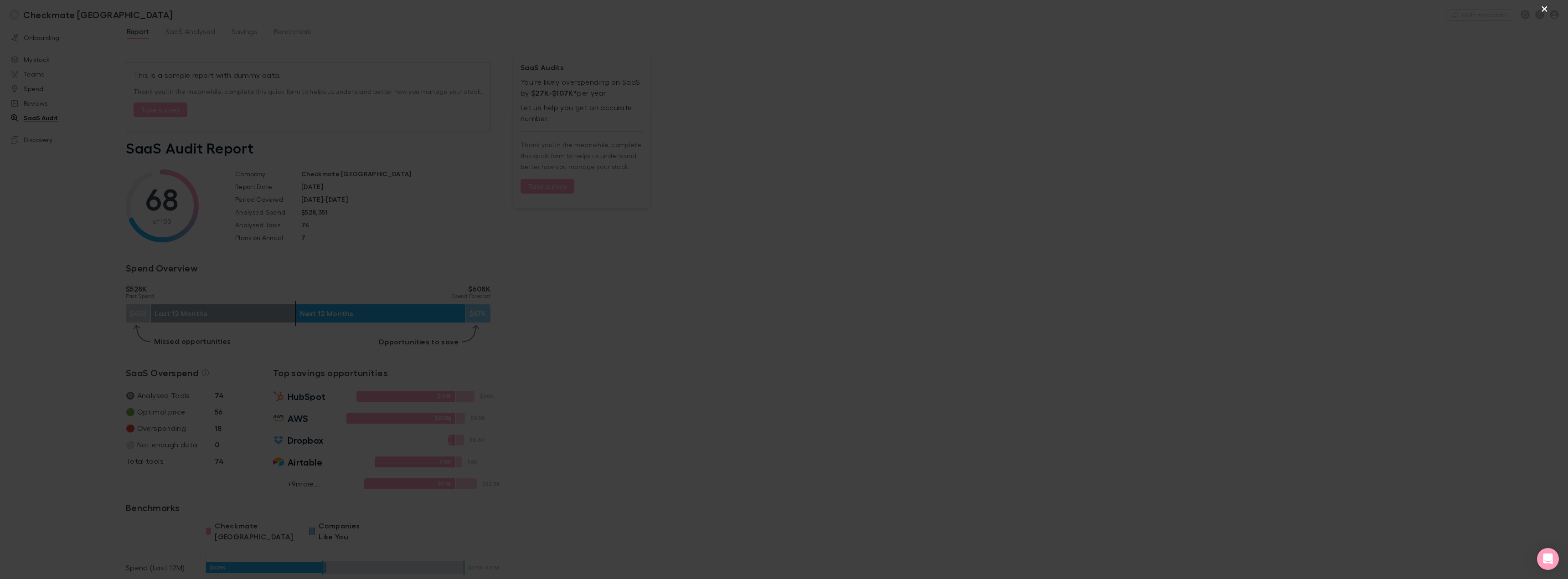
click at [783, 7] on button "×" at bounding box center [1544, 8] width 11 height 11
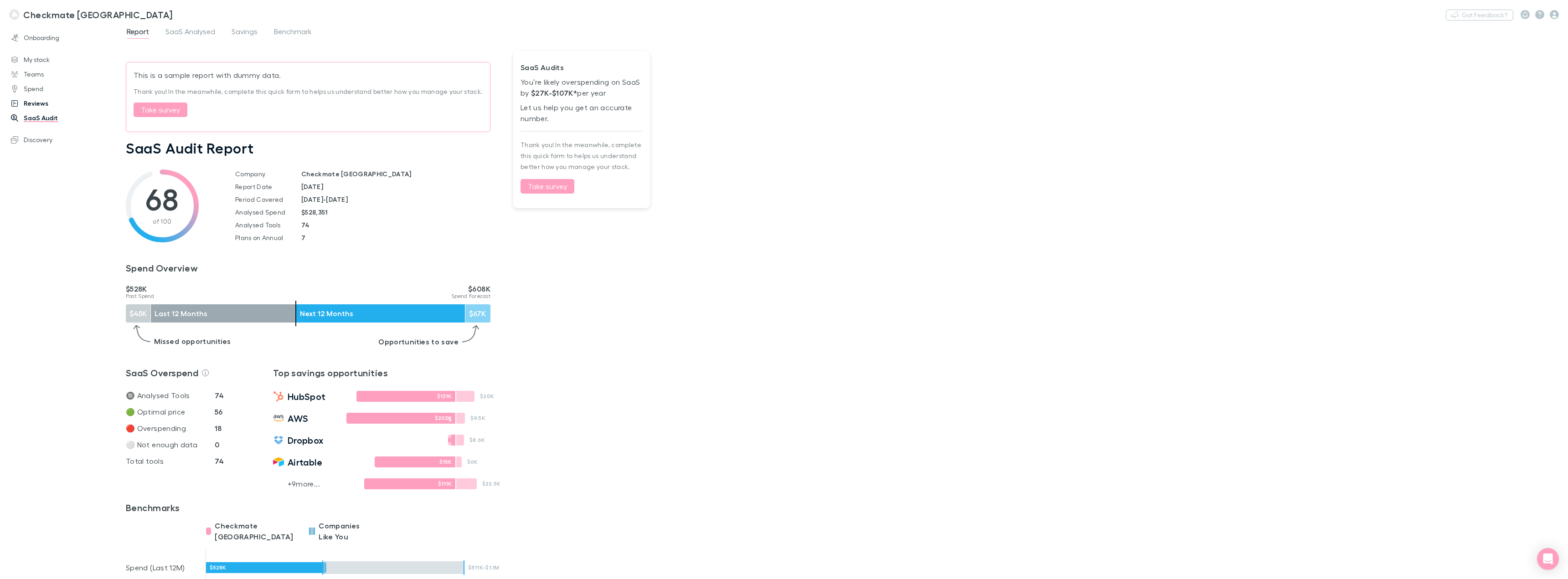
click at [33, 107] on link "Reviews" at bounding box center [66, 103] width 129 height 15
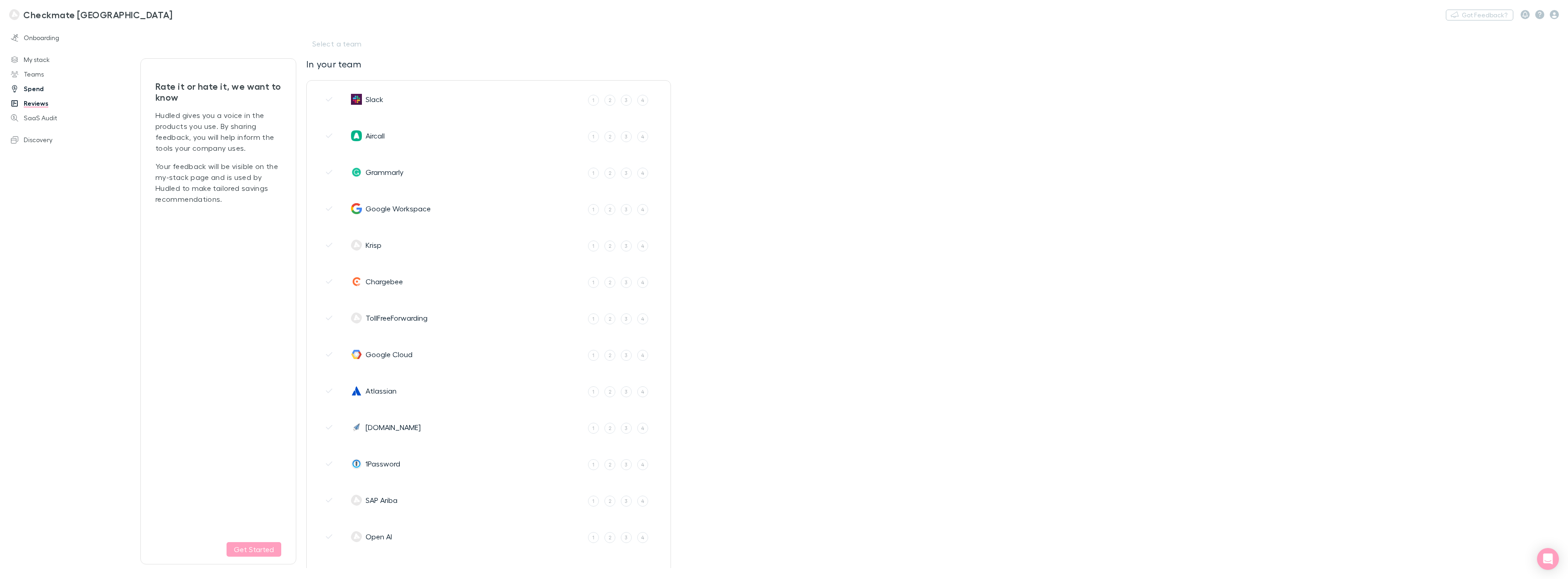
click at [33, 92] on link "Spend" at bounding box center [66, 89] width 129 height 15
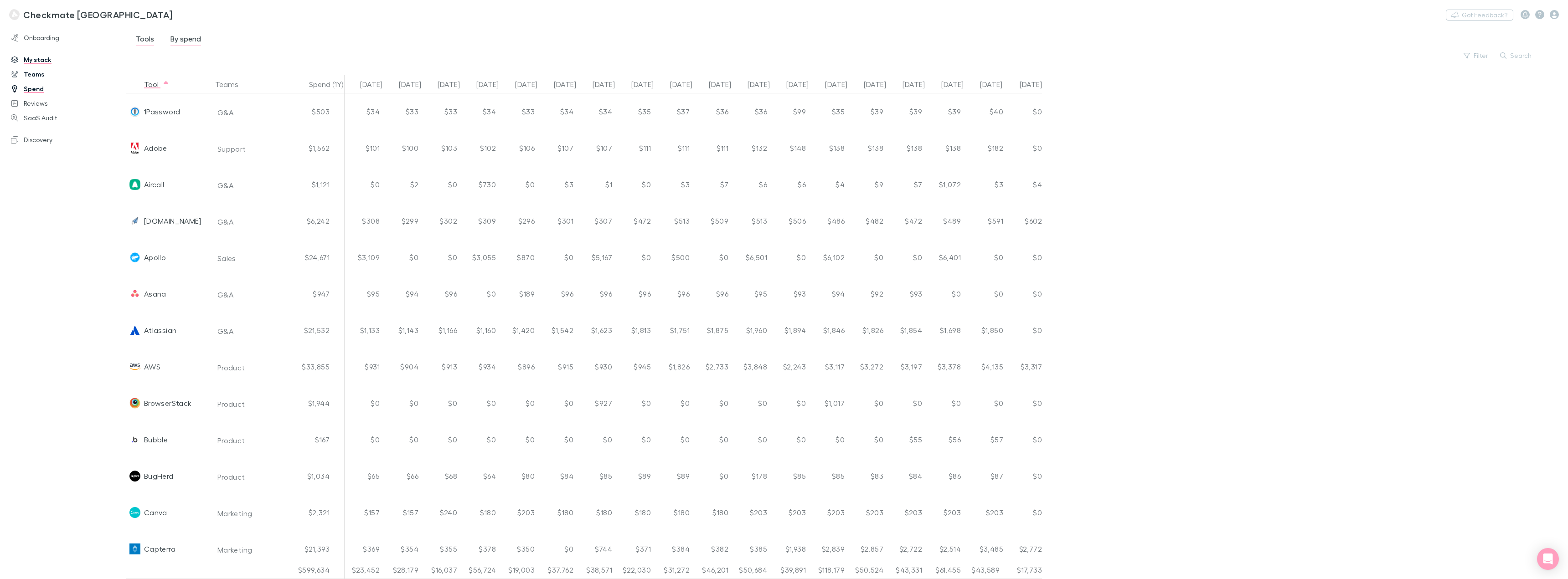
click at [32, 72] on link "Teams" at bounding box center [66, 74] width 129 height 15
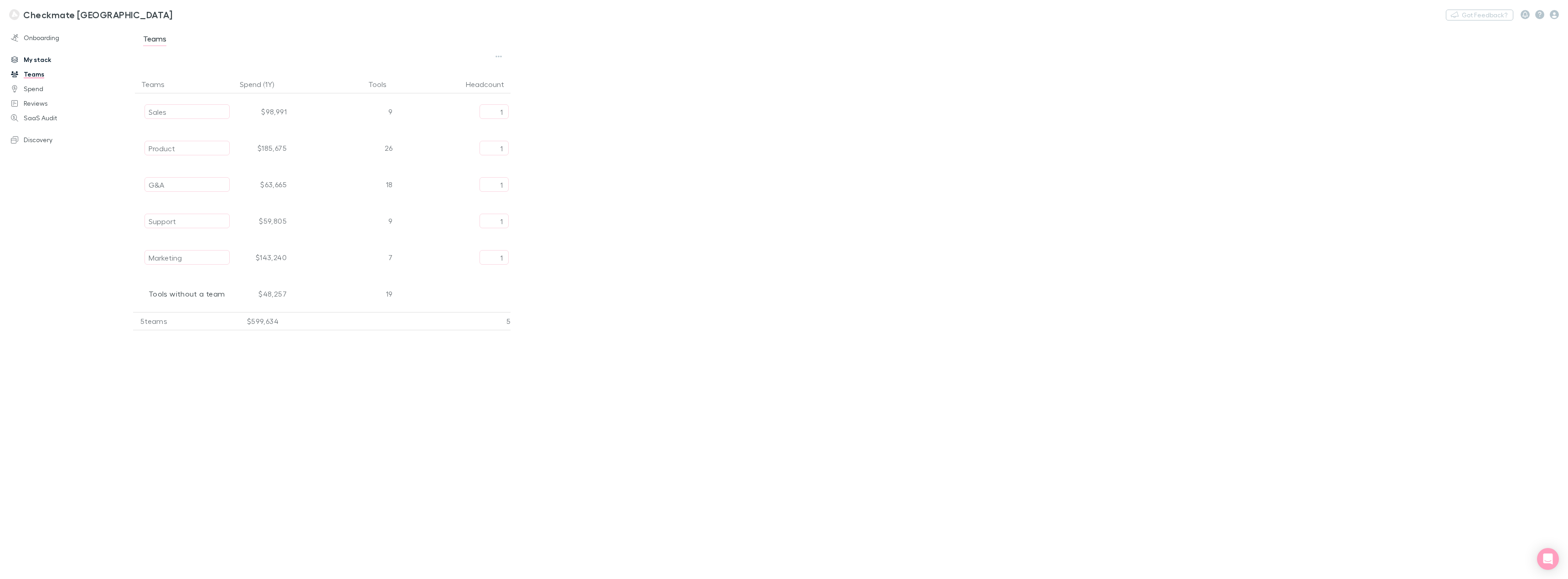
click at [35, 58] on link "My stack" at bounding box center [66, 60] width 129 height 15
click at [38, 39] on link "Onboarding" at bounding box center [66, 38] width 129 height 15
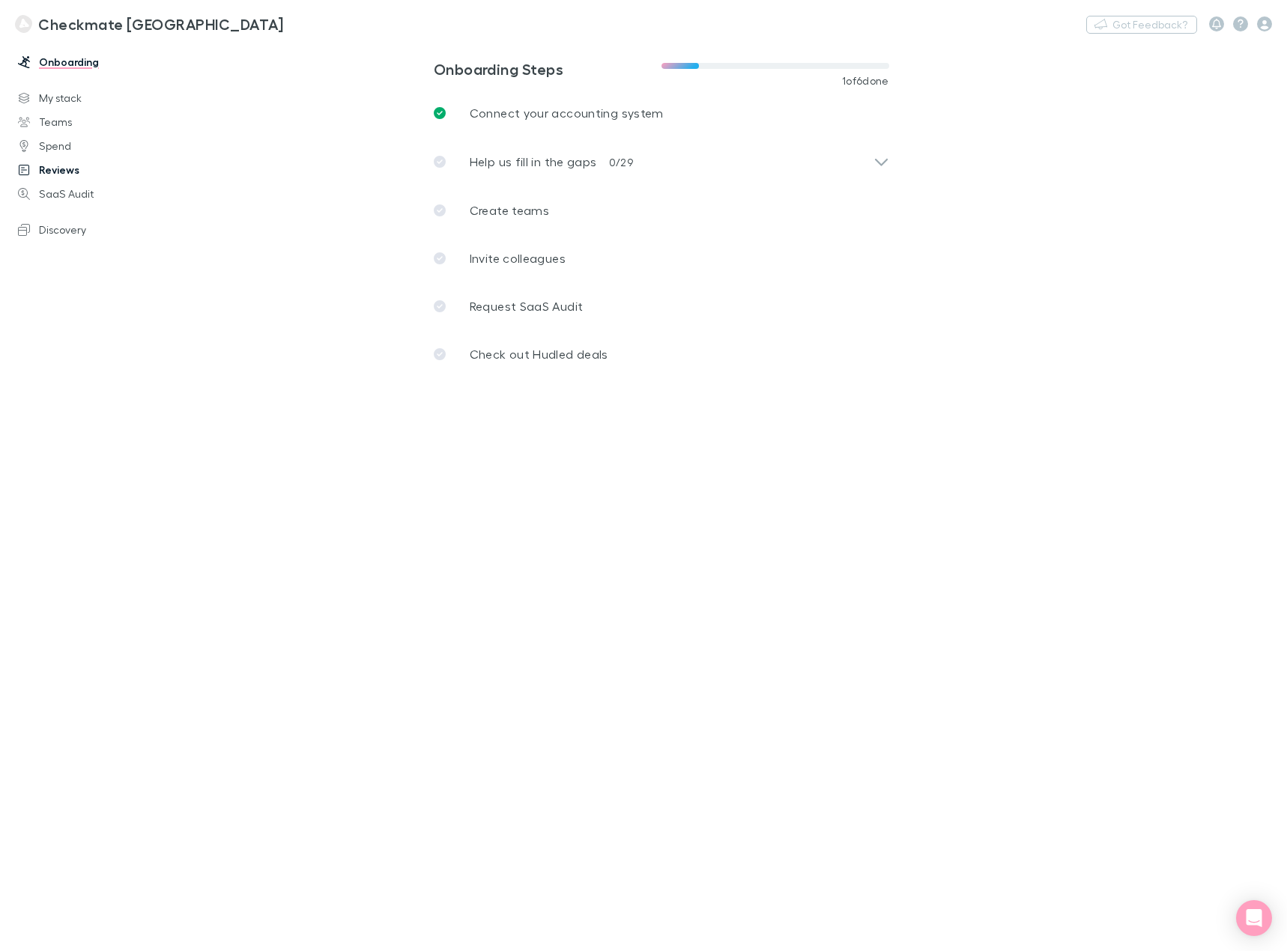
click at [94, 169] on link "Reviews" at bounding box center [101, 170] width 196 height 24
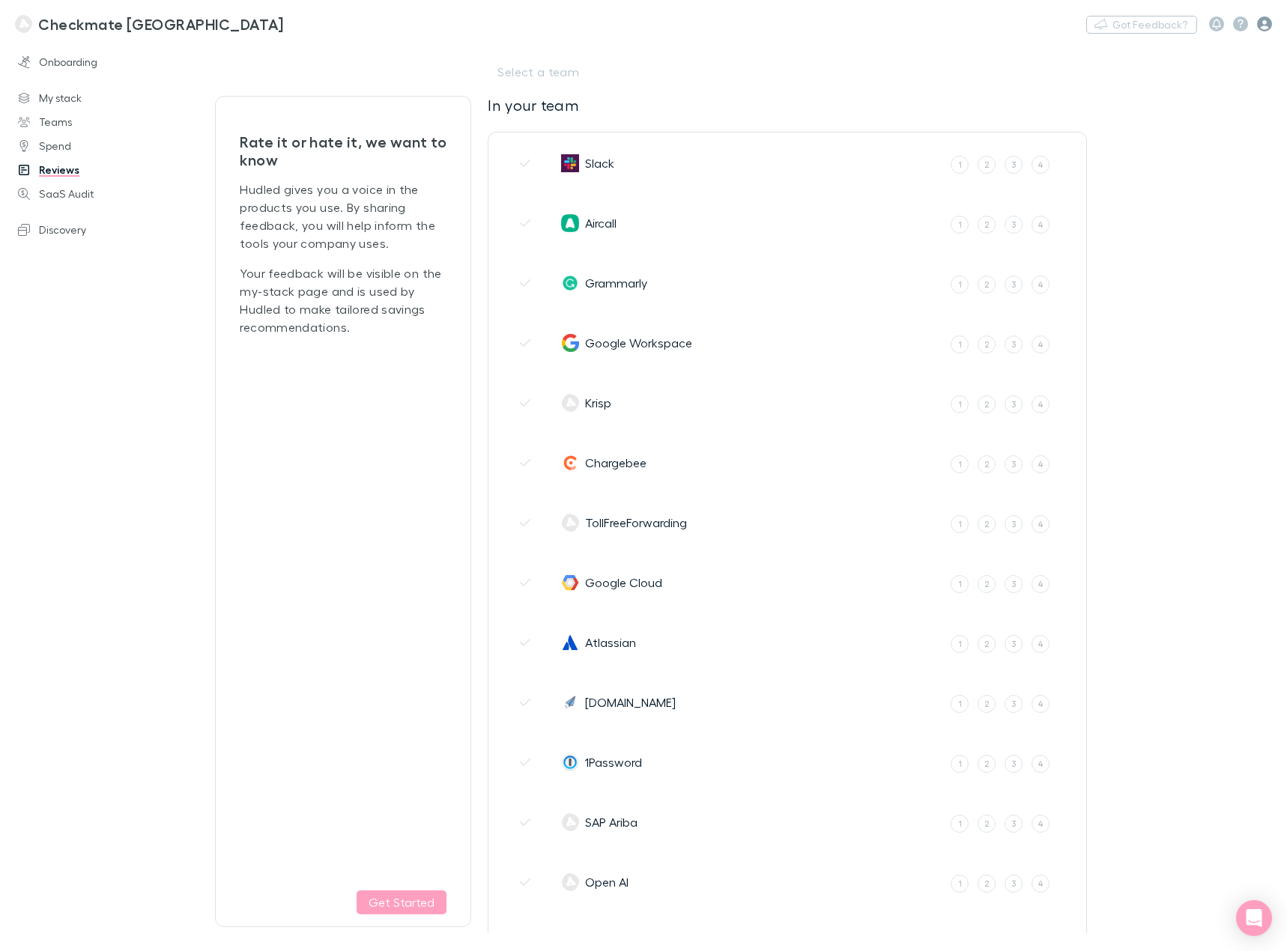
click at [1263, 22] on icon "button" at bounding box center [1264, 23] width 15 height 15
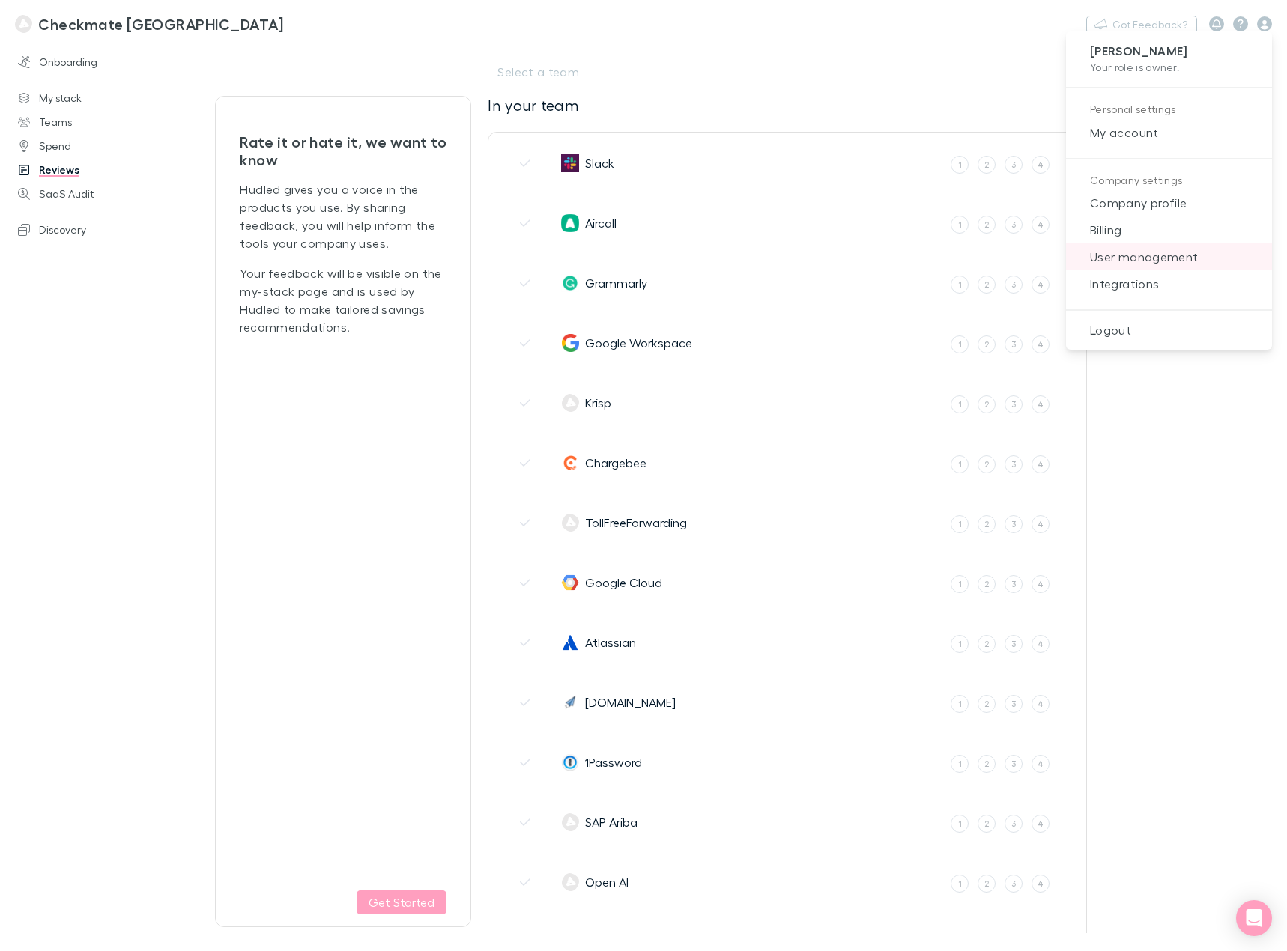
click at [1157, 252] on span "User management" at bounding box center [1169, 257] width 182 height 18
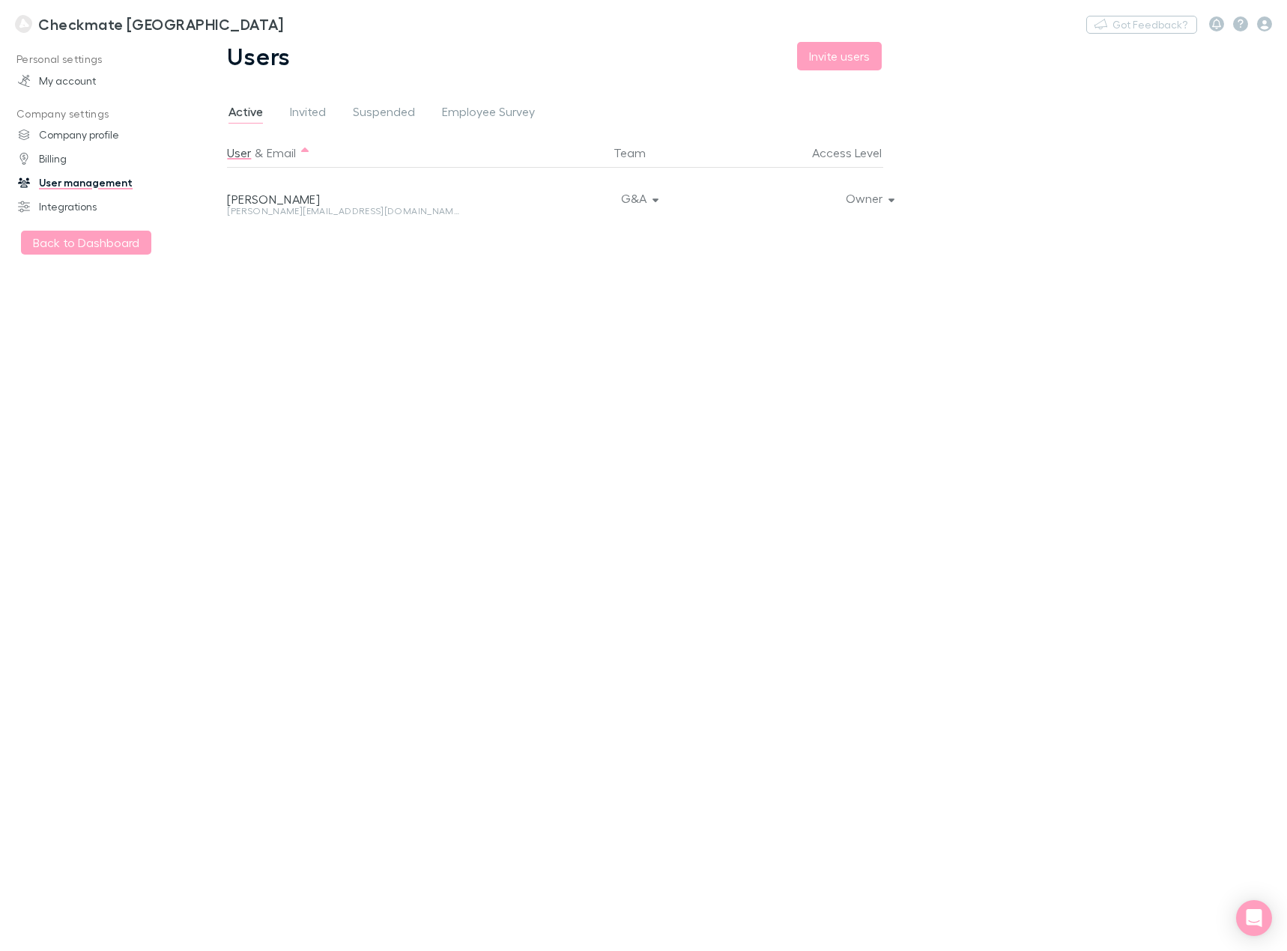
click at [281, 199] on div "Philip Zhao" at bounding box center [344, 199] width 234 height 15
click at [1265, 29] on icon "button" at bounding box center [1264, 23] width 15 height 15
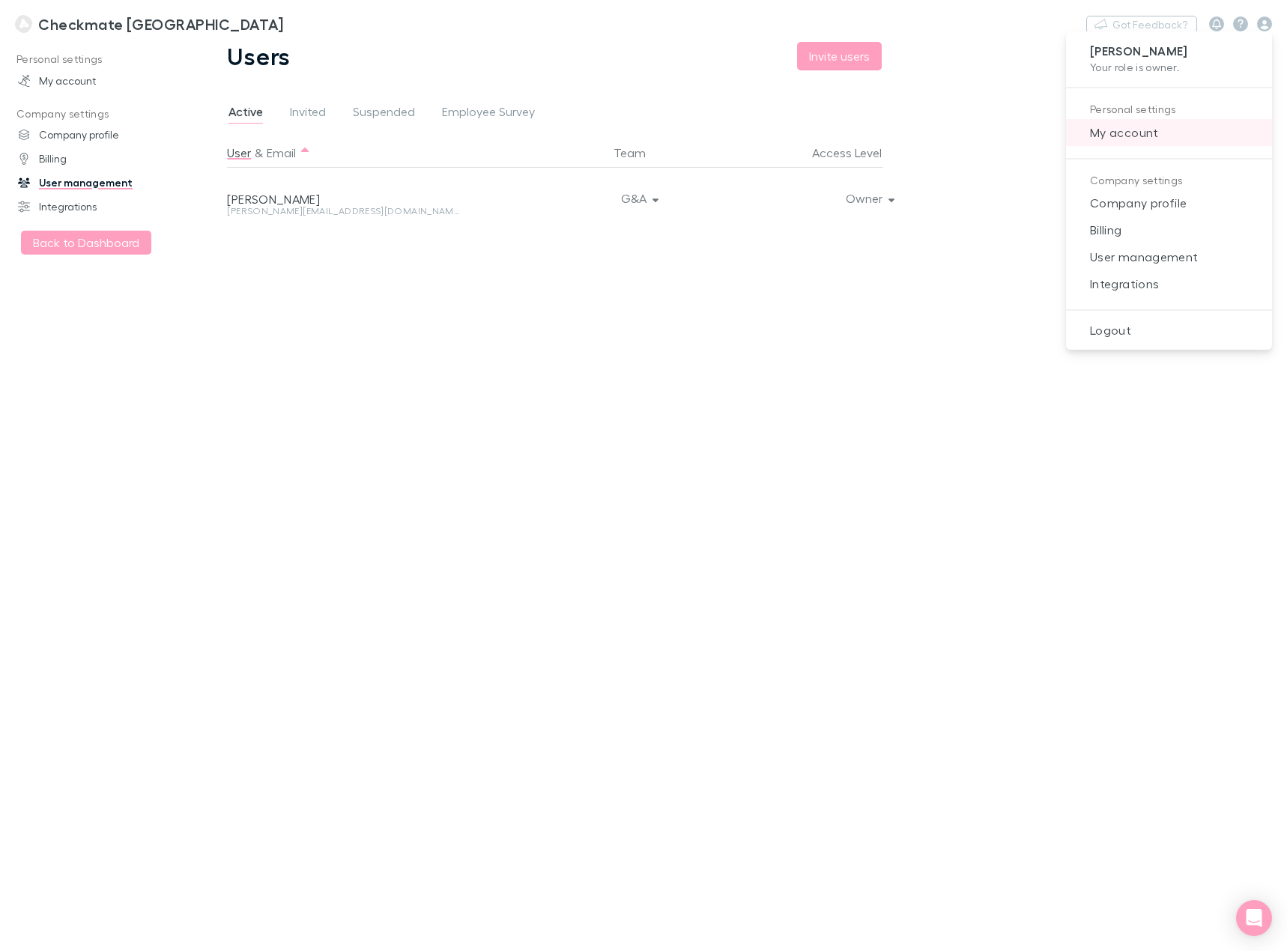
click at [1124, 142] on li "My account" at bounding box center [1169, 132] width 206 height 27
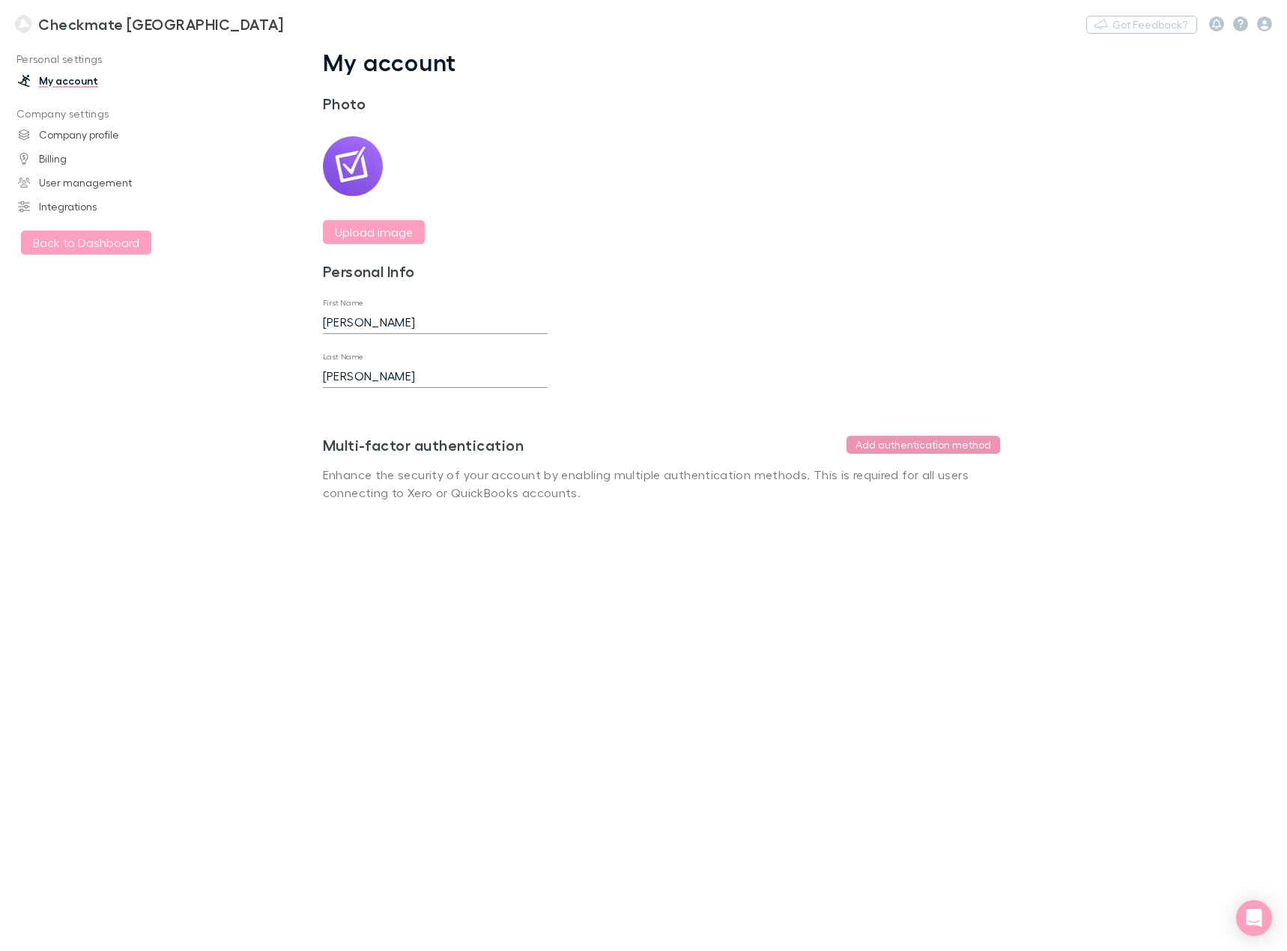
click at [970, 443] on button "Add authentication method" at bounding box center [923, 445] width 154 height 18
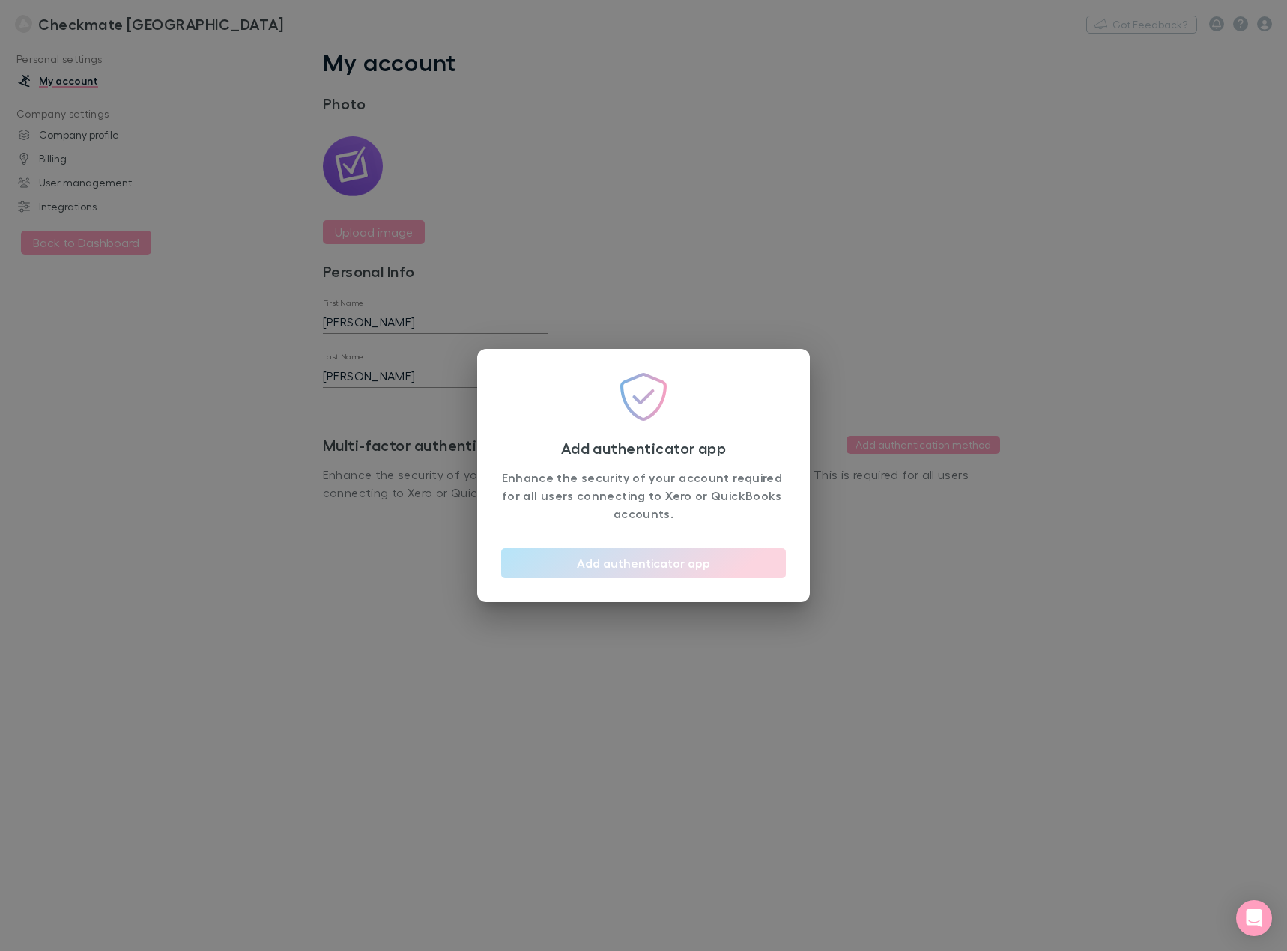
click at [678, 564] on button "Add authenticator app" at bounding box center [643, 563] width 285 height 30
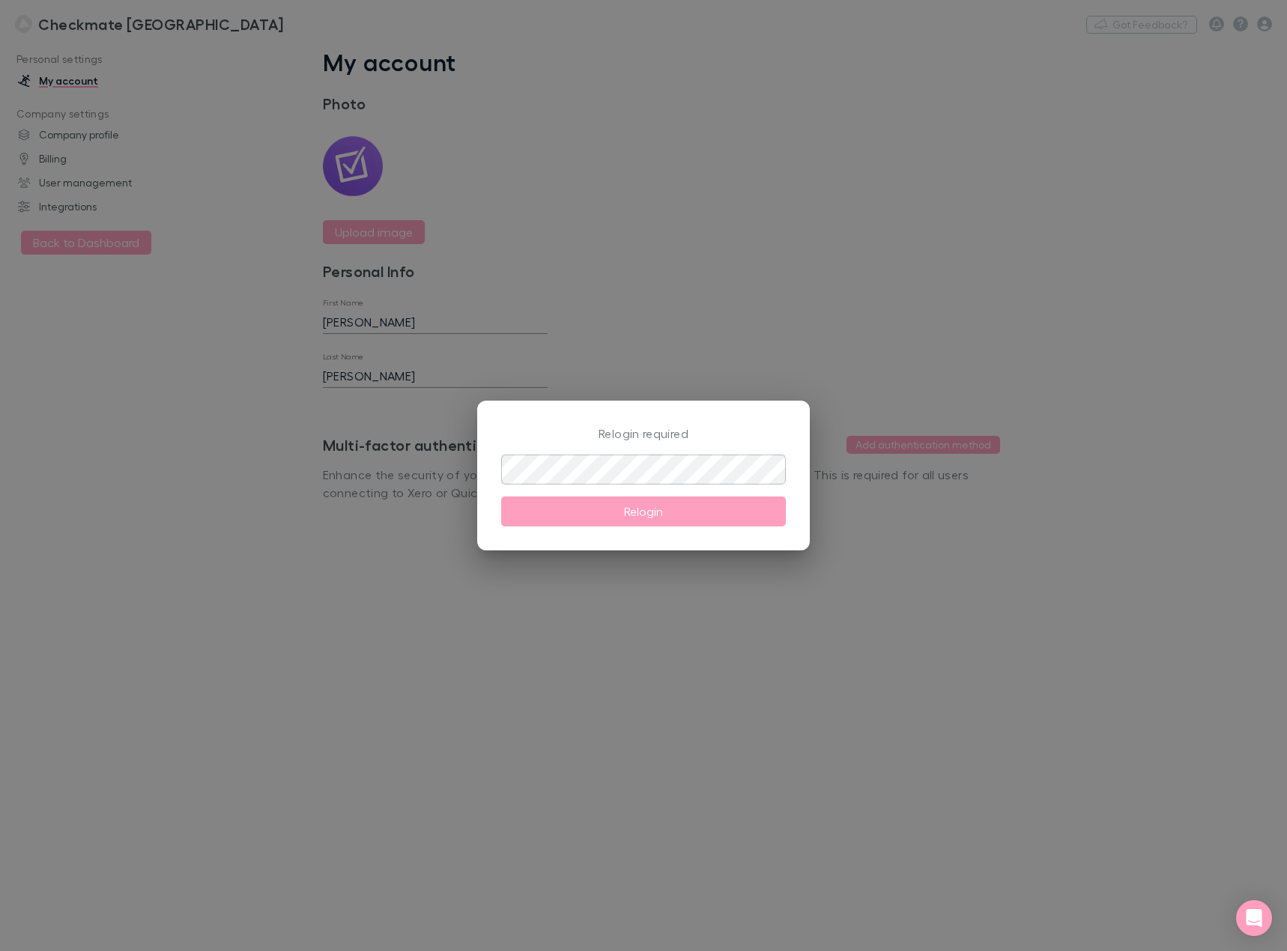
drag, startPoint x: 1257, startPoint y: 106, endPoint x: 1217, endPoint y: 46, distance: 72.3
click at [1257, 106] on div "Relogin required ​ Relogin" at bounding box center [643, 475] width 1287 height 951
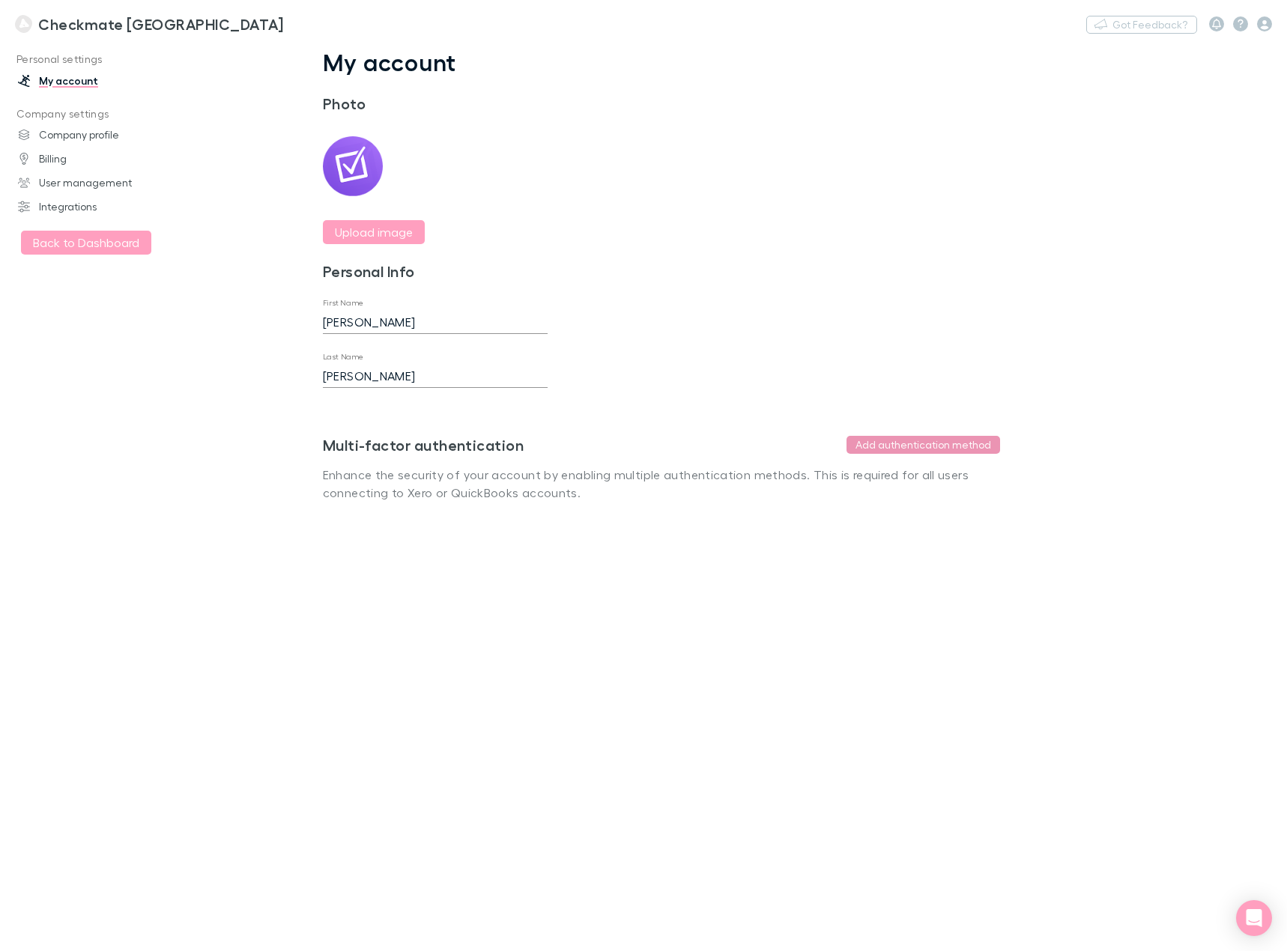
click at [964, 448] on button "Add authentication method" at bounding box center [923, 445] width 154 height 18
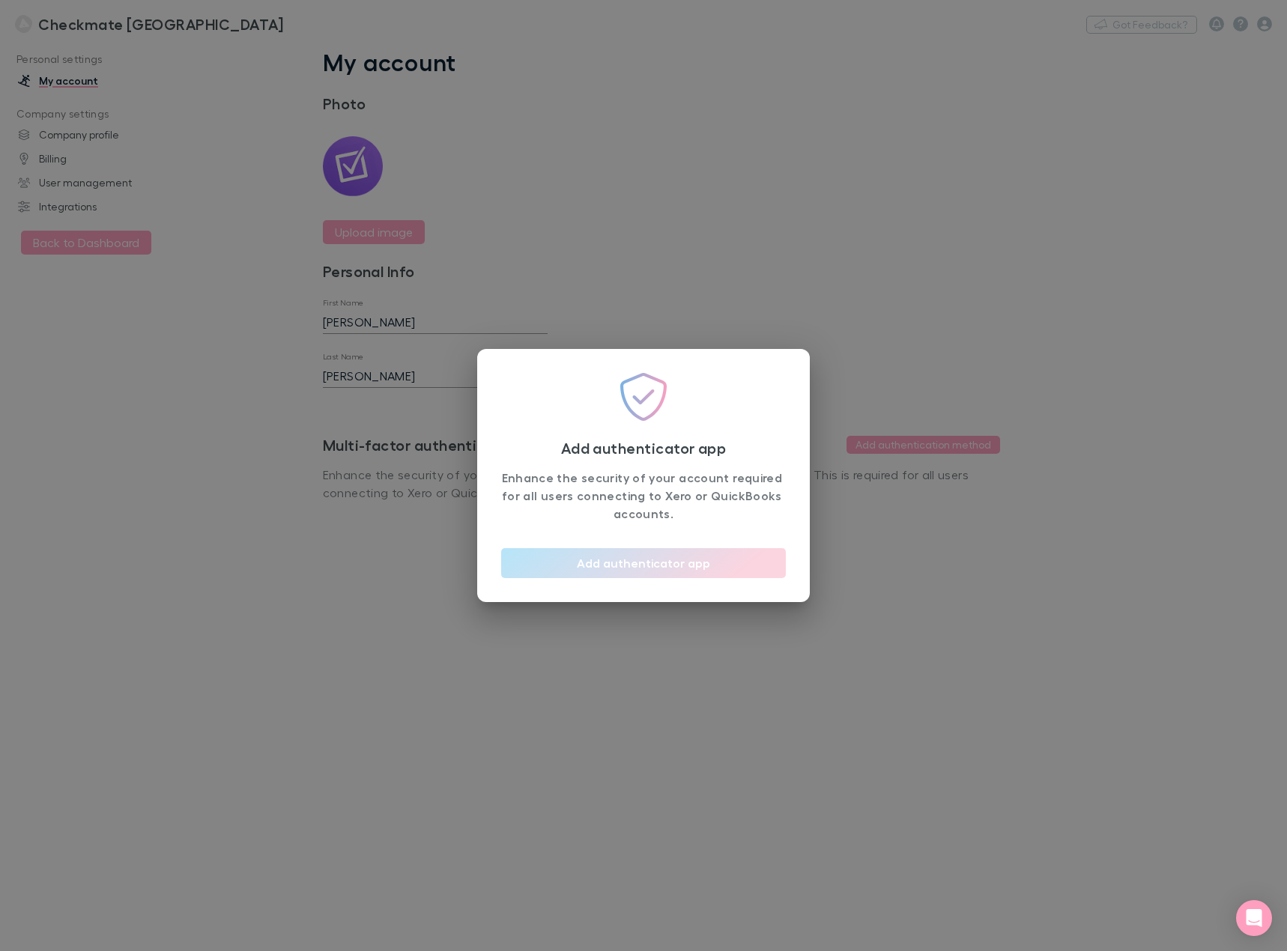
click at [678, 562] on button "Add authenticator app" at bounding box center [643, 563] width 285 height 30
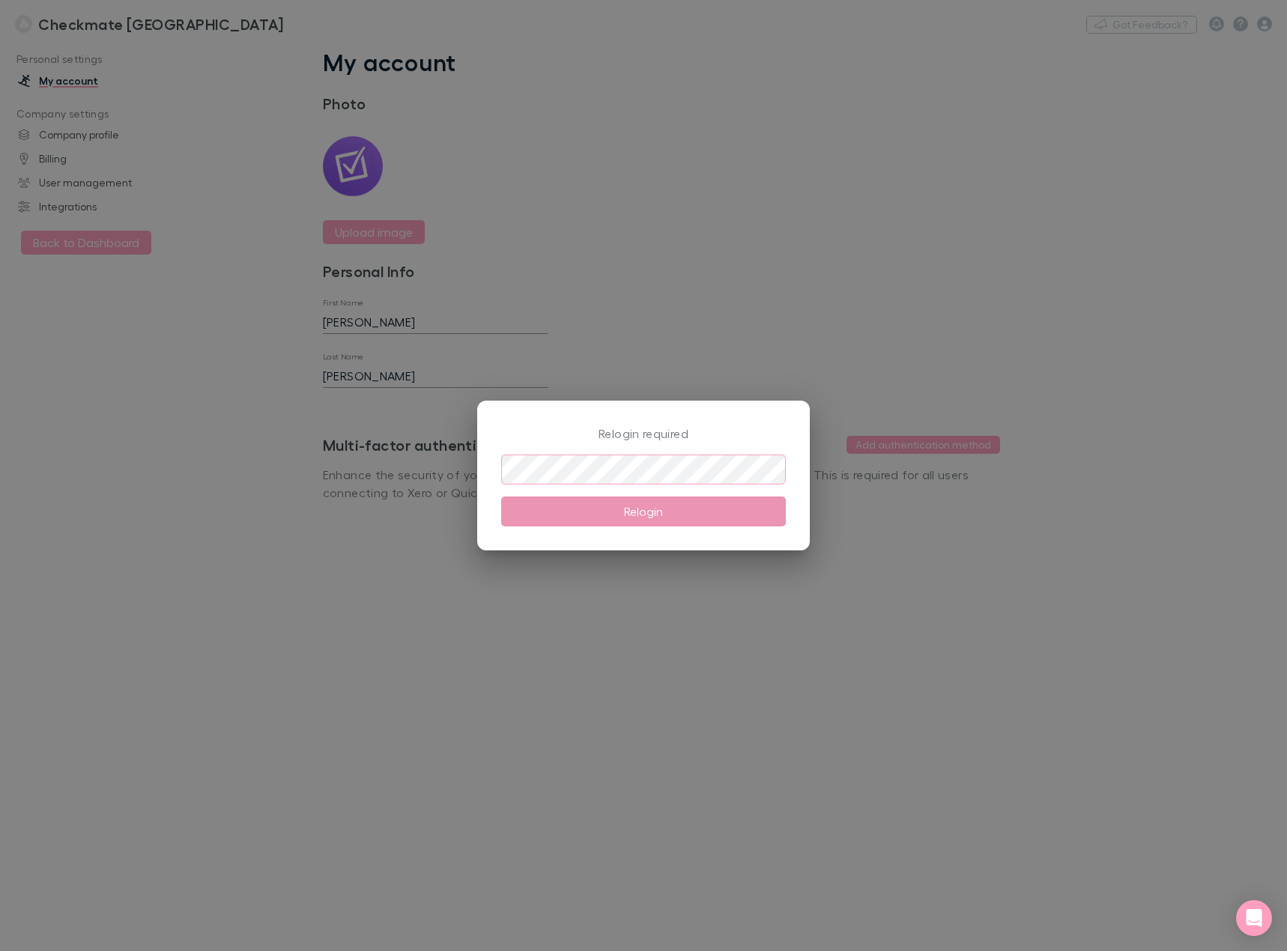
click at [613, 513] on button "Relogin" at bounding box center [643, 511] width 285 height 30
click at [465, 464] on div "Relogin required ​ Relogin" at bounding box center [643, 475] width 1287 height 951
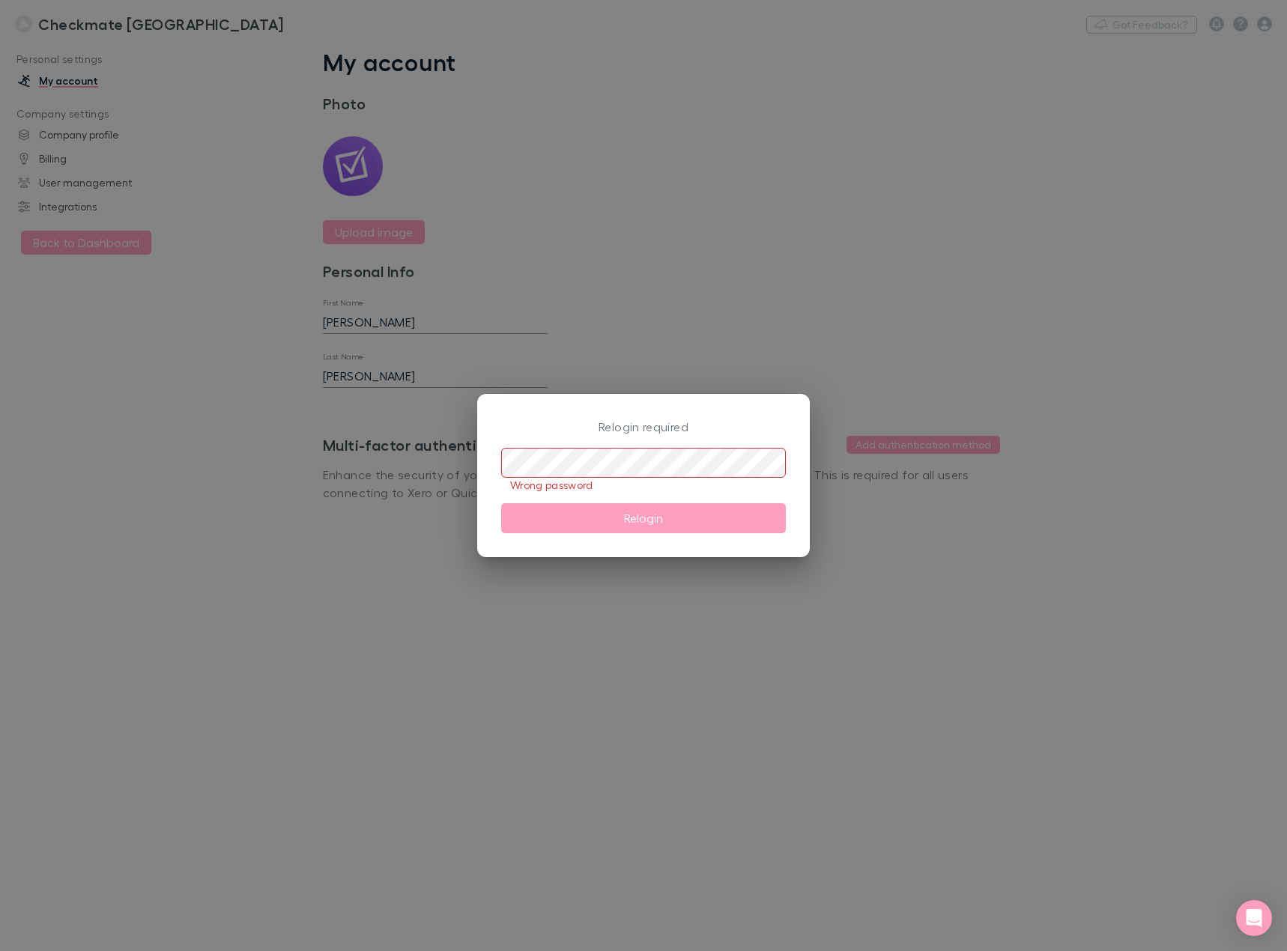
click at [1206, 291] on div "Relogin required ​ Wrong password Relogin" at bounding box center [643, 475] width 1287 height 951
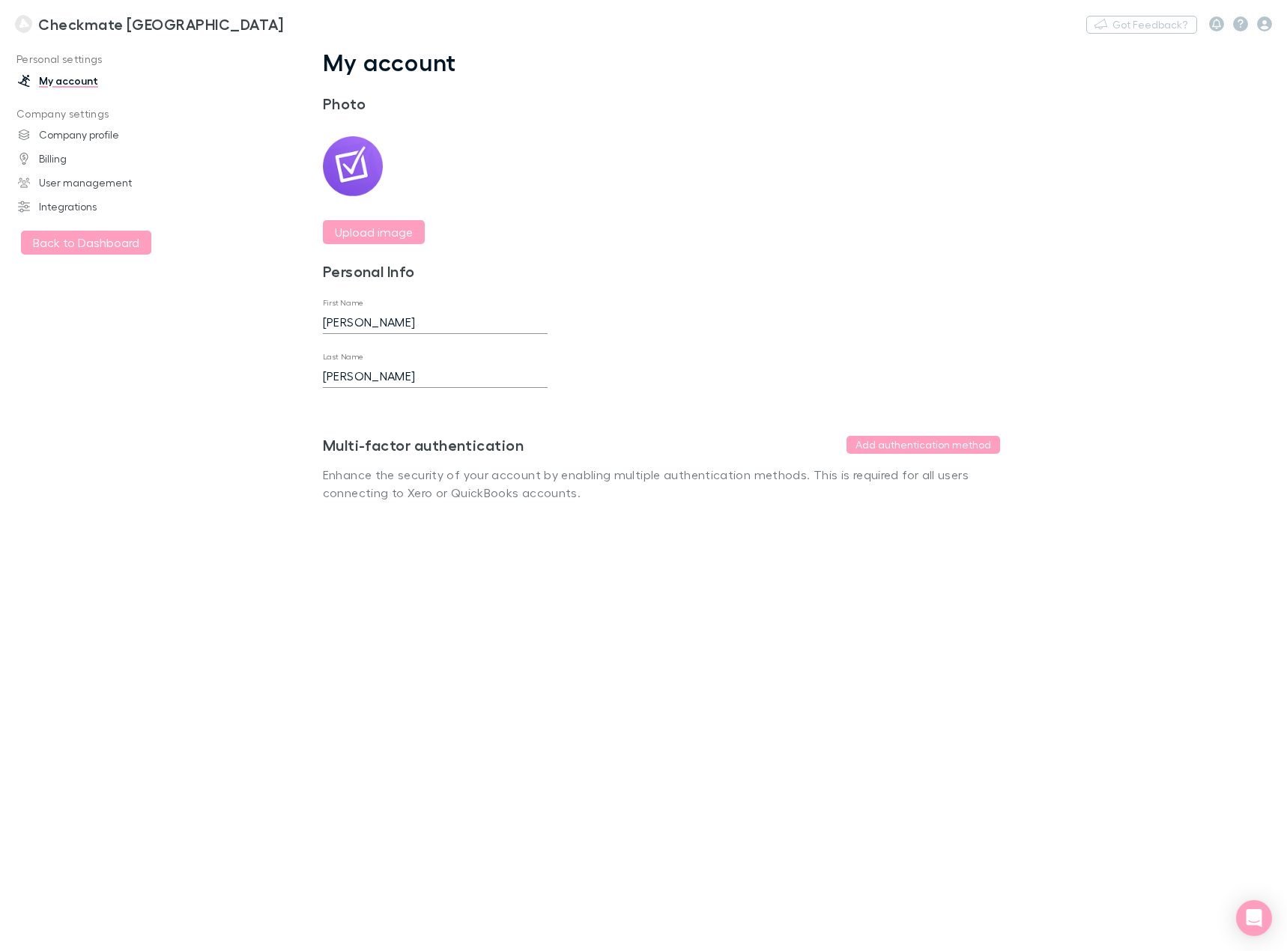
drag, startPoint x: 792, startPoint y: 176, endPoint x: 965, endPoint y: 64, distance: 205.8
click at [796, 170] on div "My account Photo Upload image Personal Info First Name Philip Last Name Zhao Sa…" at bounding box center [661, 287] width 749 height 478
click at [1251, 21] on div at bounding box center [1240, 23] width 63 height 15
click at [1263, 24] on icon "button" at bounding box center [1264, 23] width 15 height 15
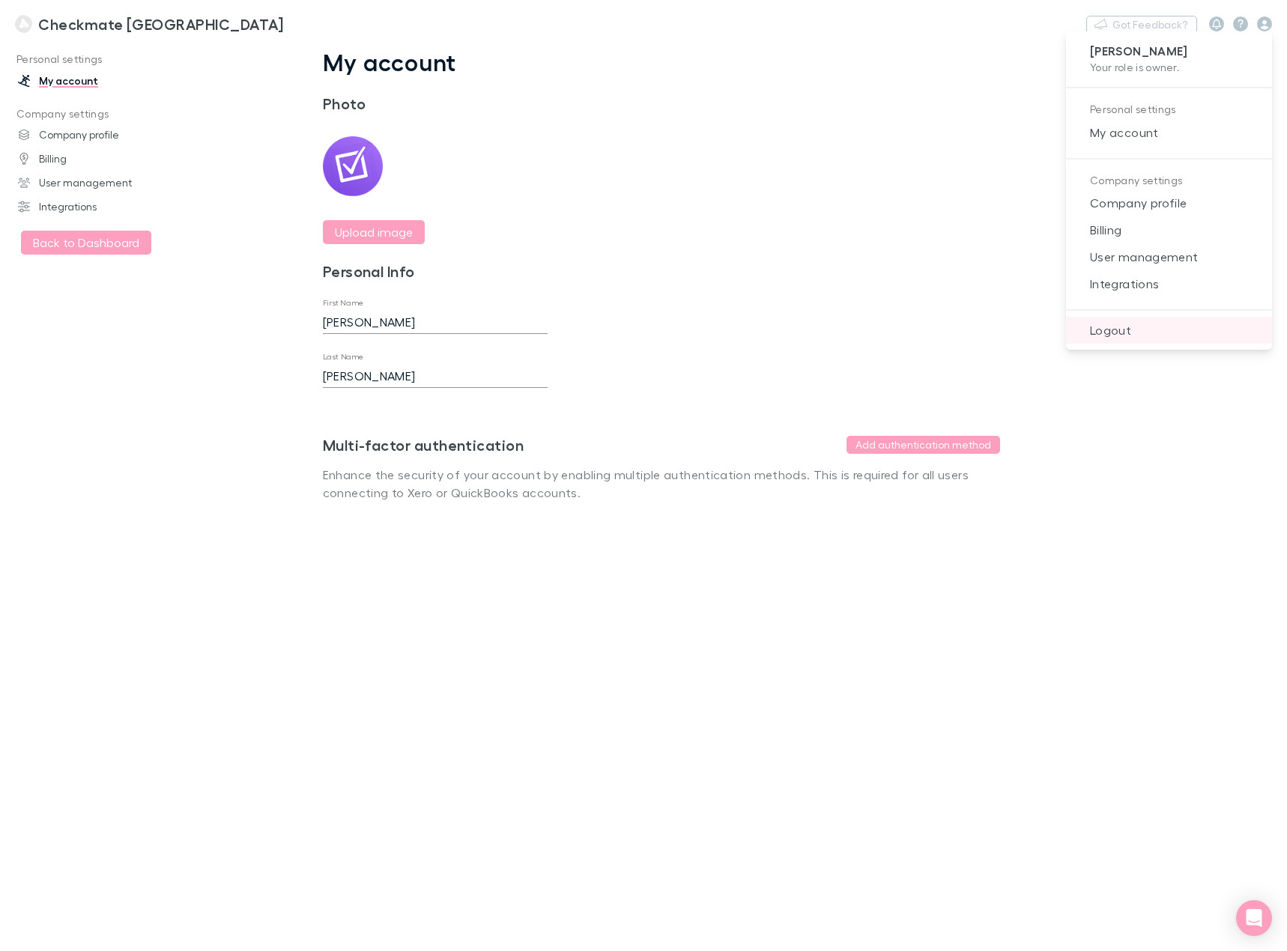
click at [1141, 337] on span "Logout" at bounding box center [1169, 330] width 182 height 18
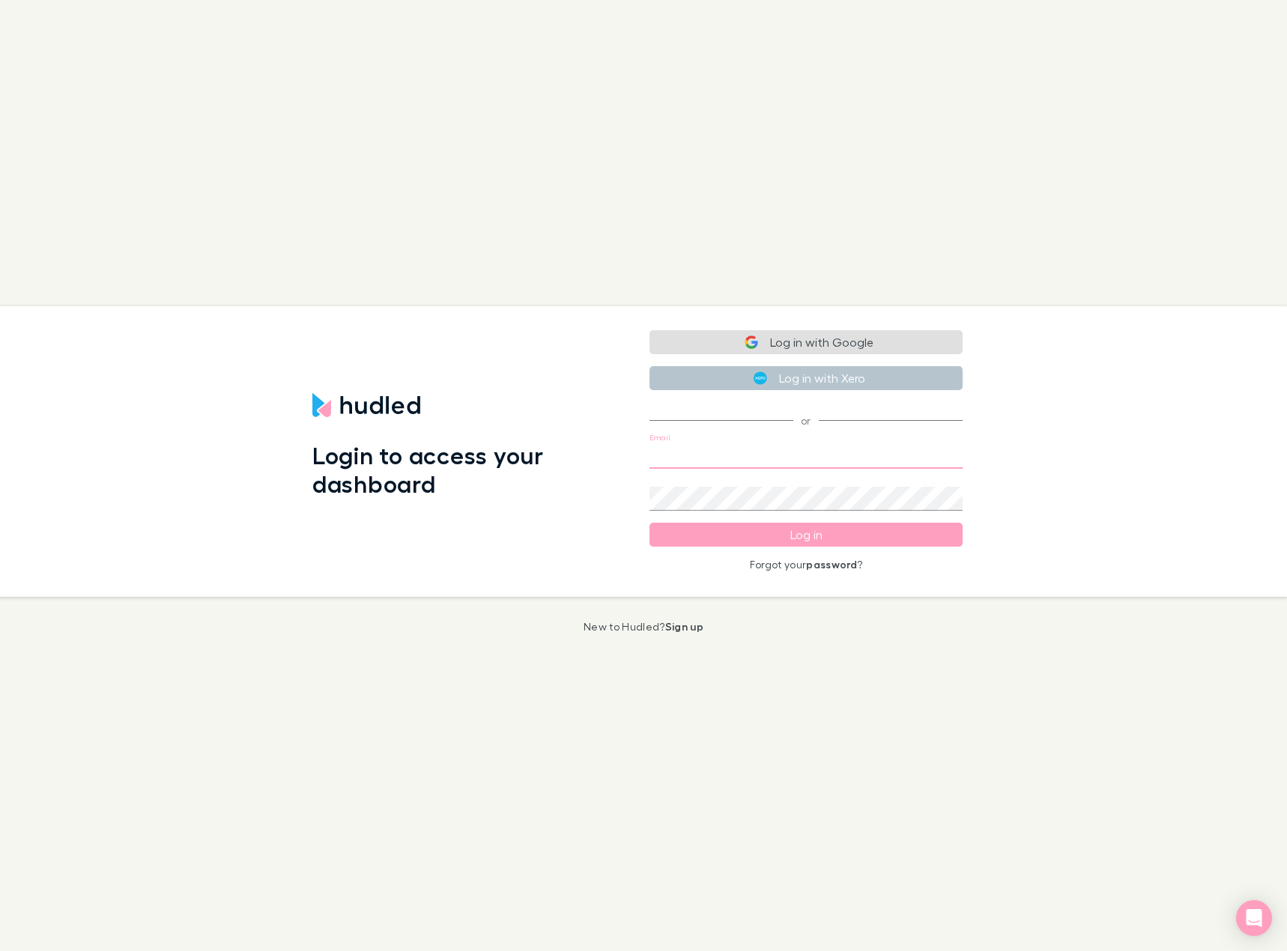
click at [702, 455] on input "Email" at bounding box center [805, 457] width 313 height 24
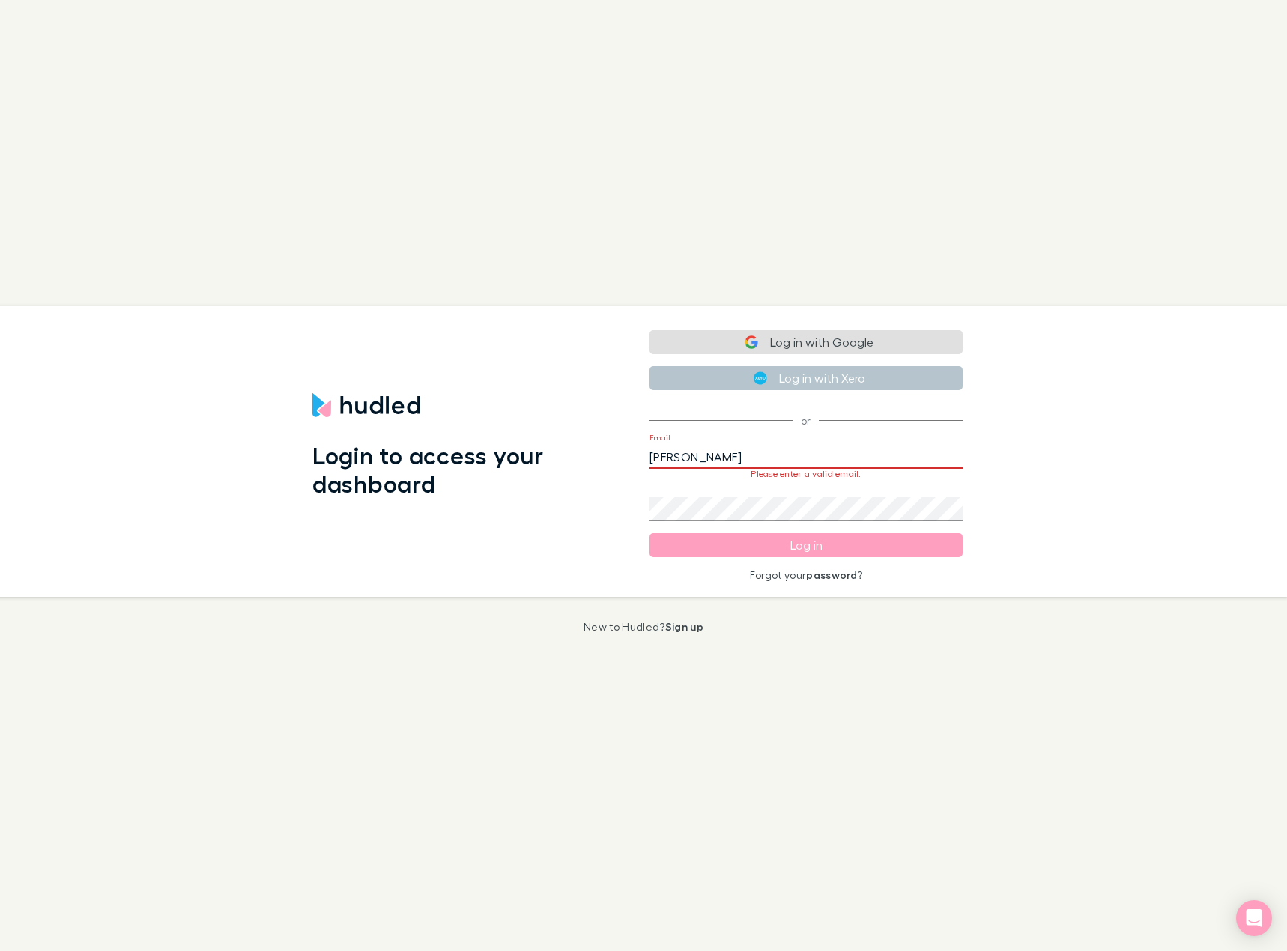
drag, startPoint x: 693, startPoint y: 452, endPoint x: 571, endPoint y: 453, distance: 122.1
click at [571, 453] on div "Login to access your dashboard Log in with Google Log in with Xero or Email phi…" at bounding box center [637, 451] width 1298 height 291
paste input ".z@checkmate.tech"
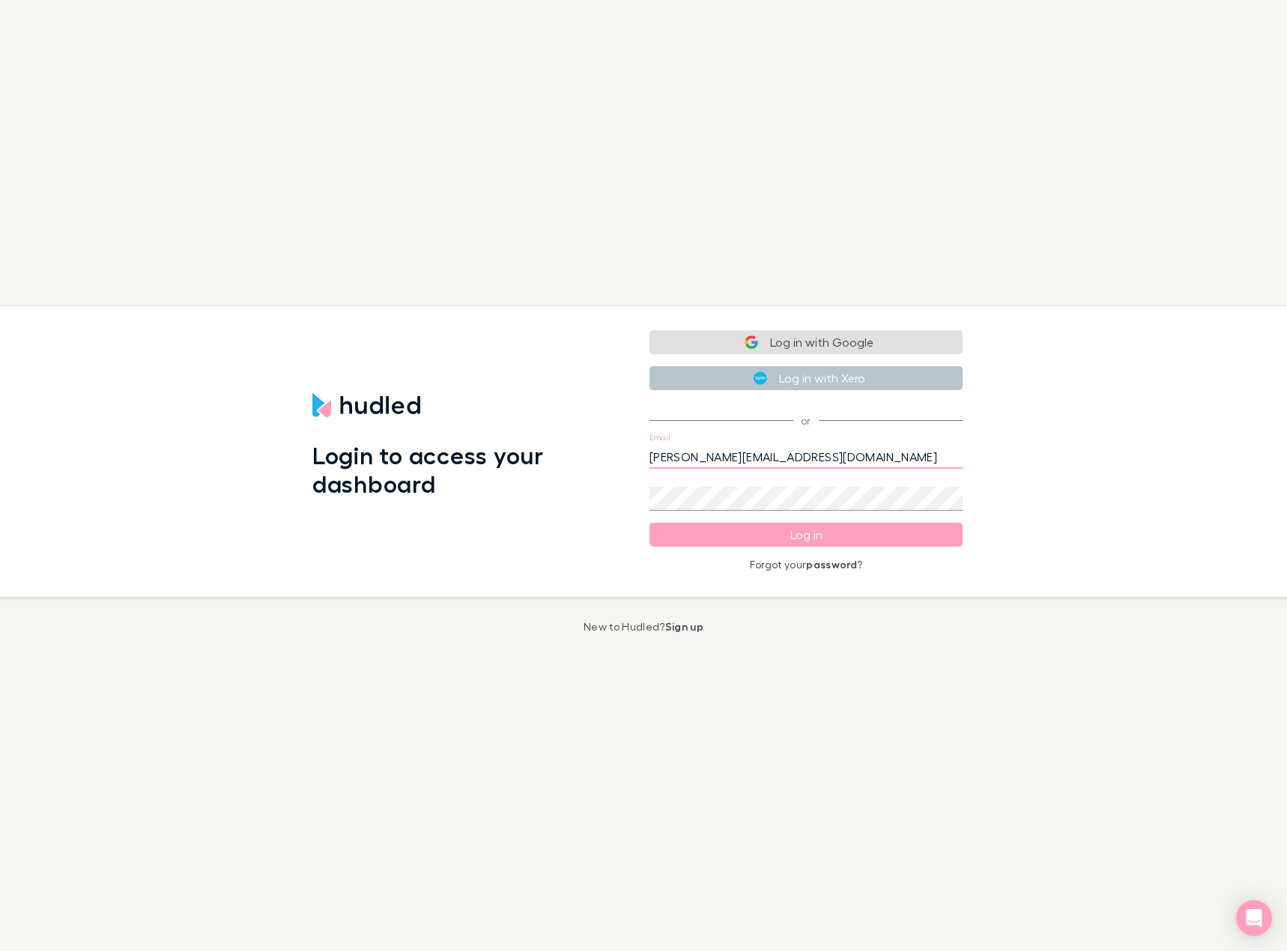
type input "[PERSON_NAME][EMAIL_ADDRESS][DOMAIN_NAME]"
click at [743, 529] on button "Log in" at bounding box center [805, 535] width 313 height 24
click at [601, 485] on div "Login to access your dashboard Log in with Google Log in with Xero or Email phi…" at bounding box center [637, 451] width 1298 height 294
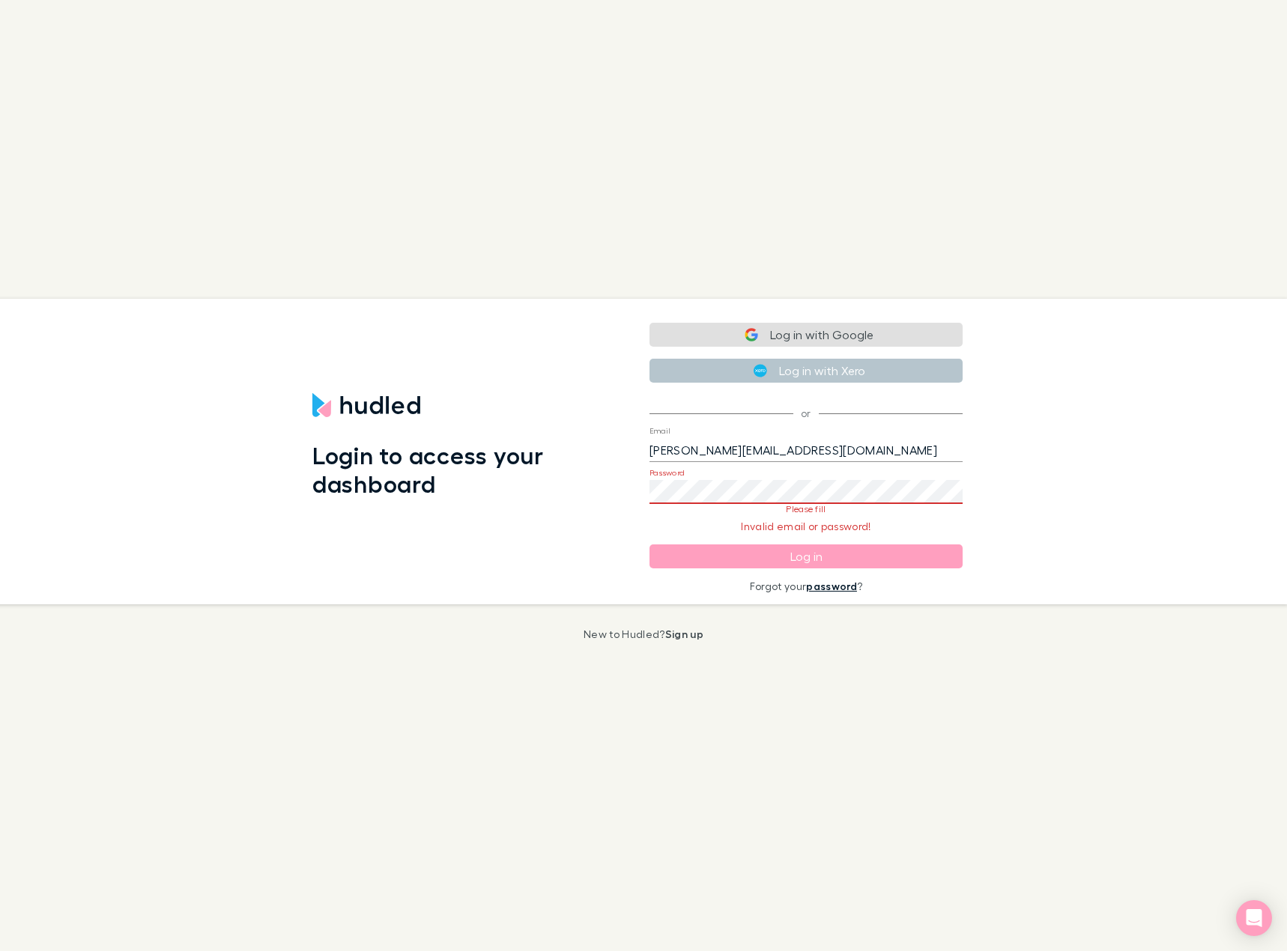
click at [820, 585] on link "password" at bounding box center [831, 586] width 51 height 13
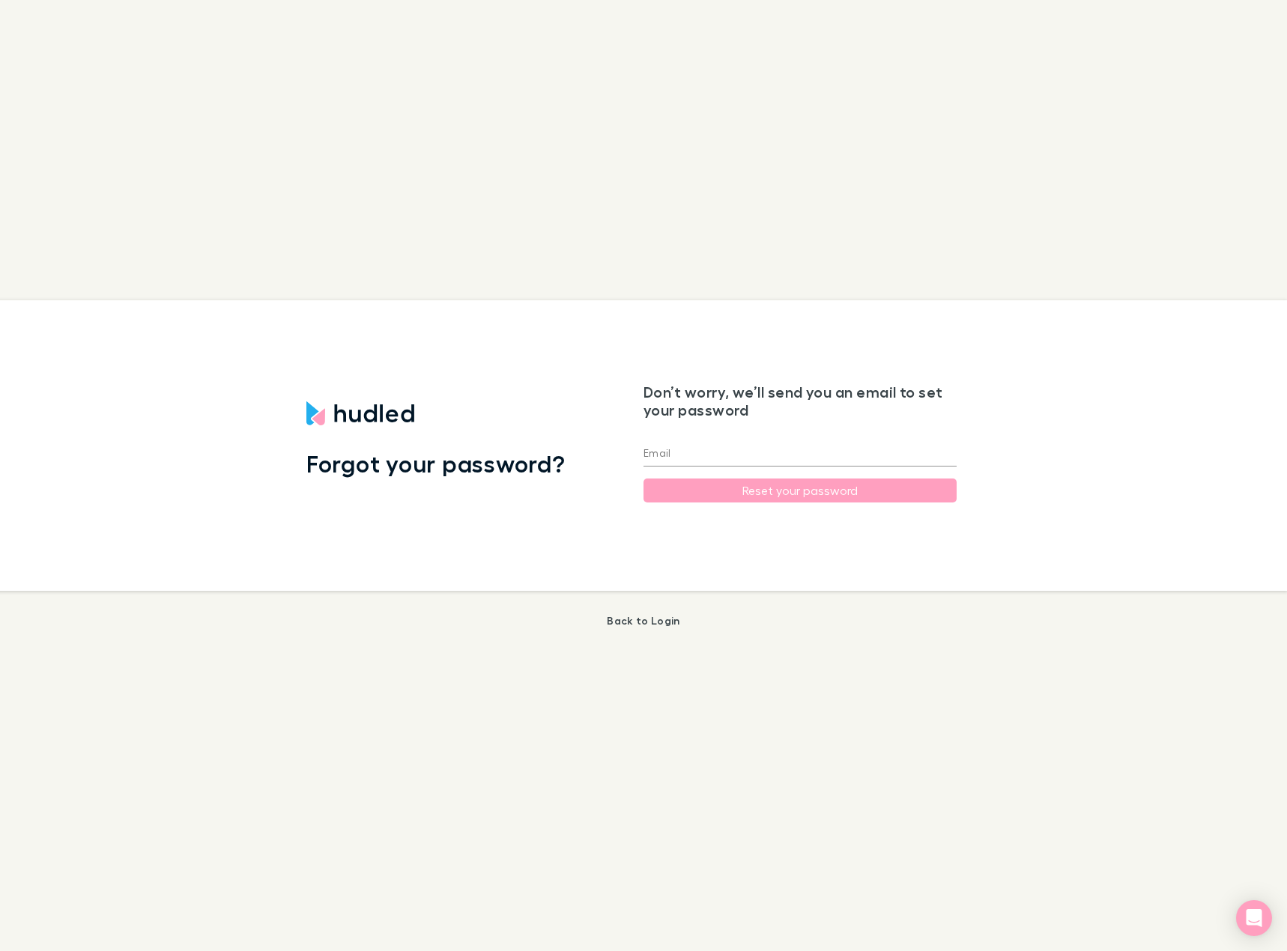
click at [697, 449] on input "Email" at bounding box center [799, 455] width 313 height 24
paste input "03513011968yang"
type input "03513011968yang"
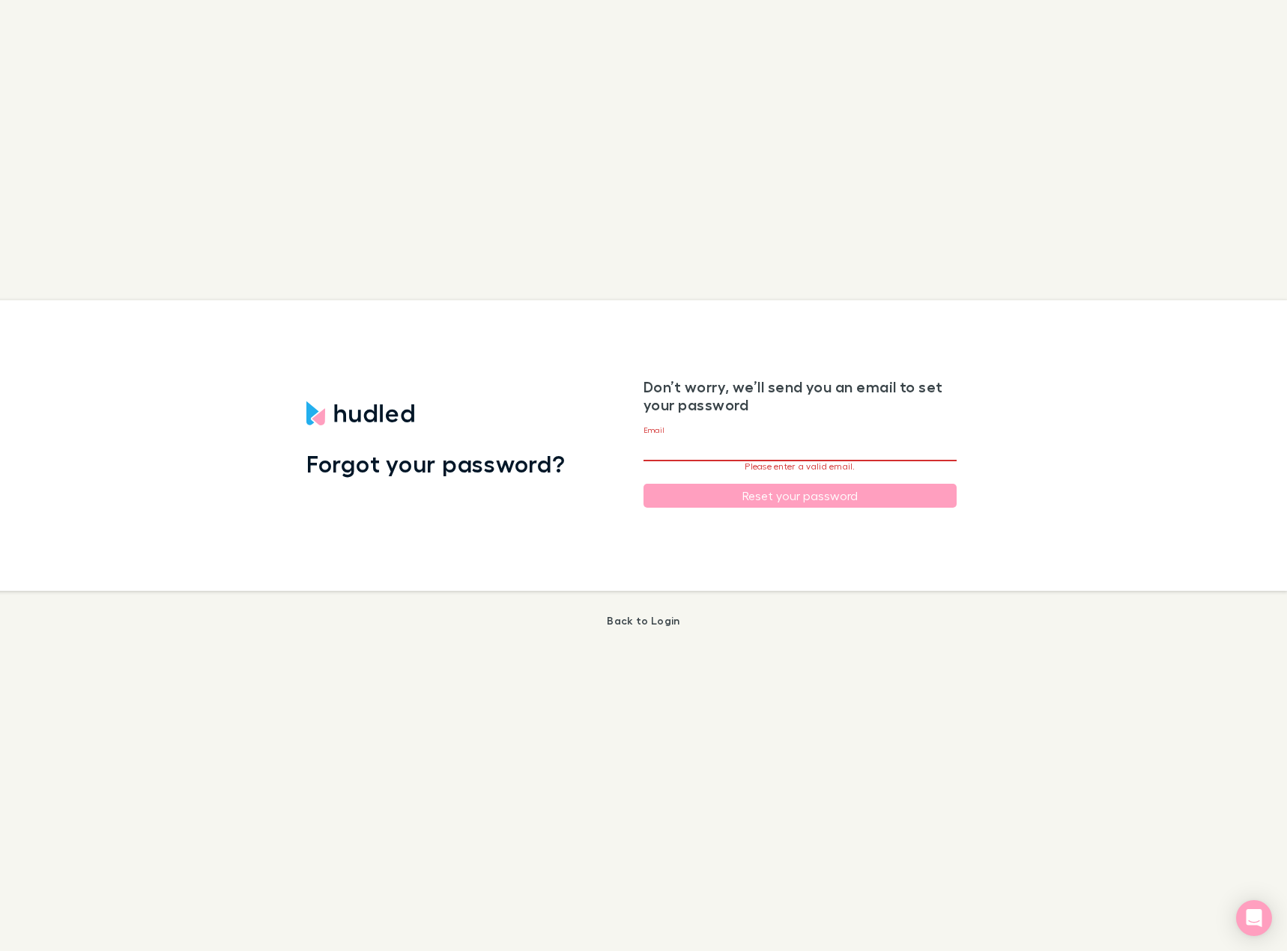
paste input "[PERSON_NAME][EMAIL_ADDRESS][DOMAIN_NAME]"
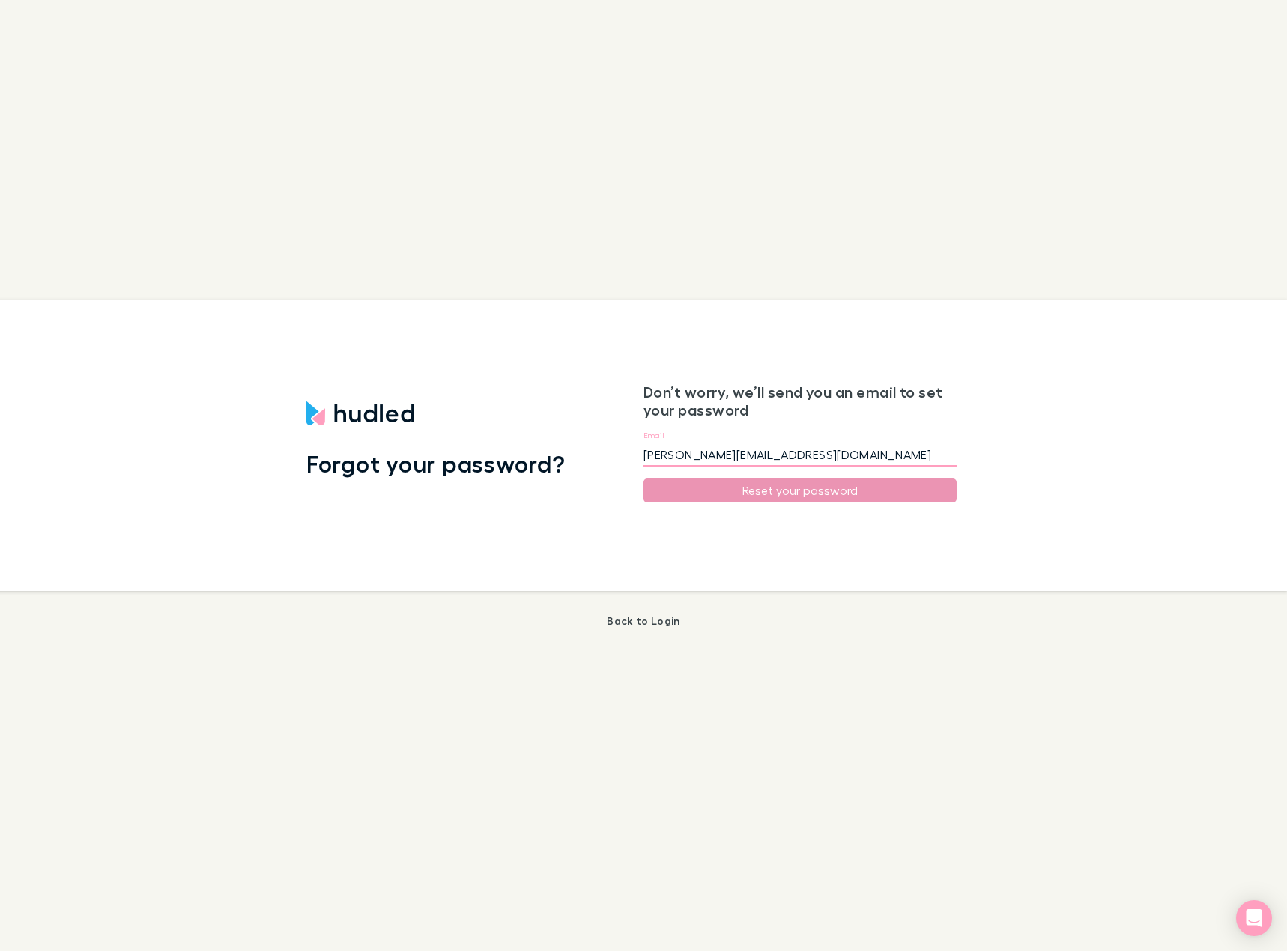
type input "[PERSON_NAME][EMAIL_ADDRESS][DOMAIN_NAME]"
click at [741, 483] on button "Reset your password" at bounding box center [799, 491] width 313 height 24
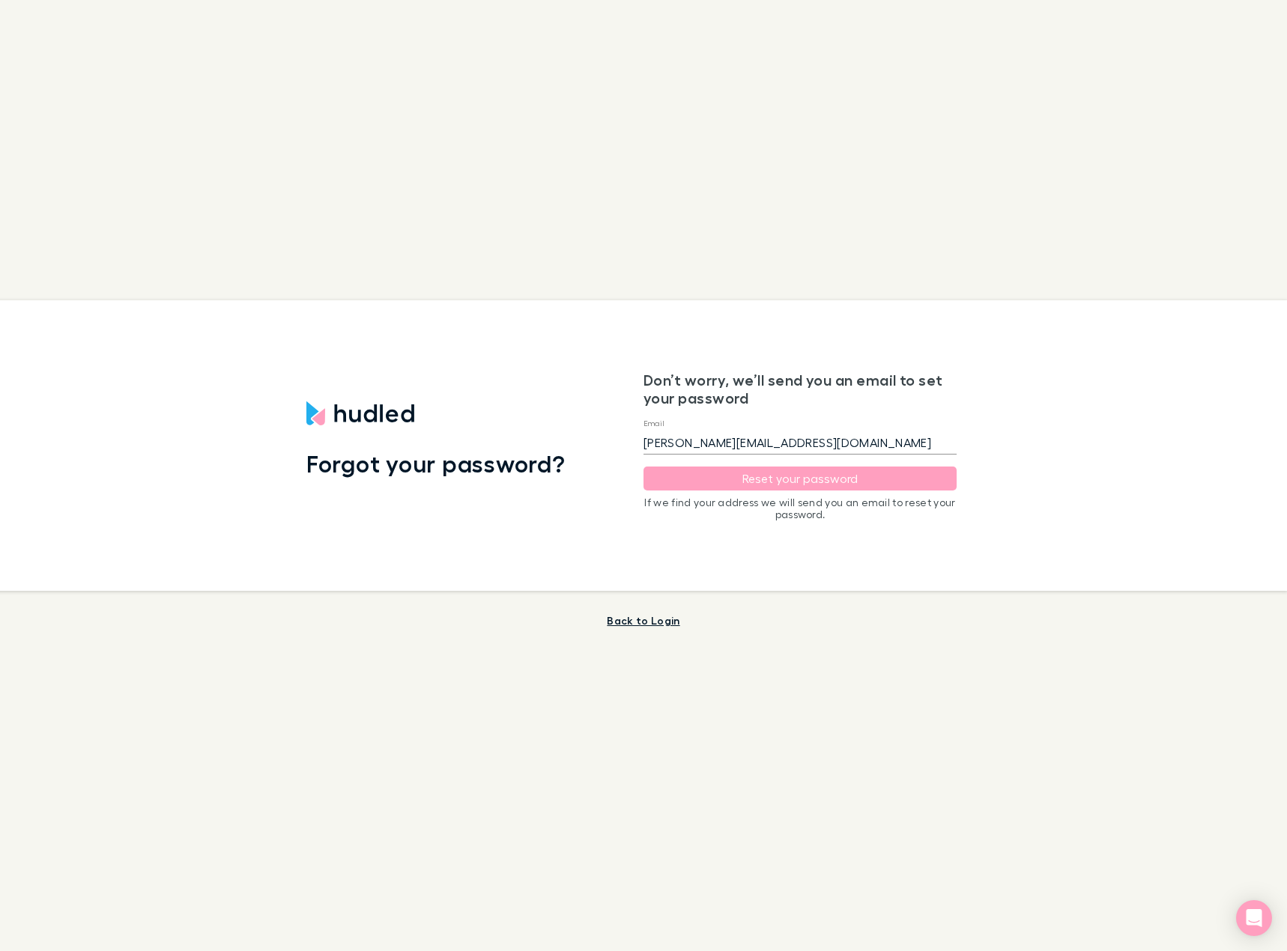
click at [644, 622] on link "Back to Login" at bounding box center [643, 620] width 73 height 13
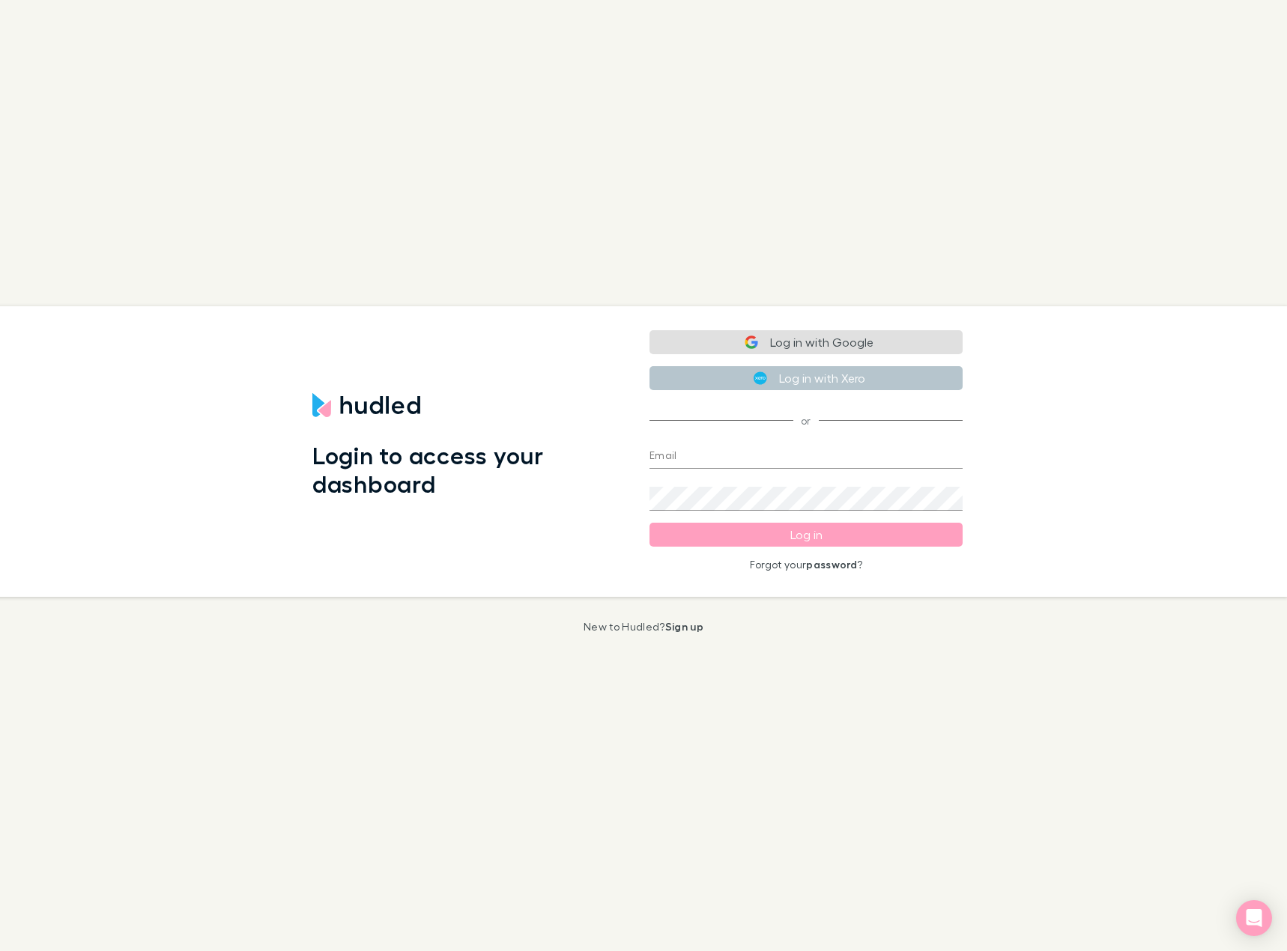
click at [819, 341] on button "Log in with Google" at bounding box center [805, 342] width 313 height 24
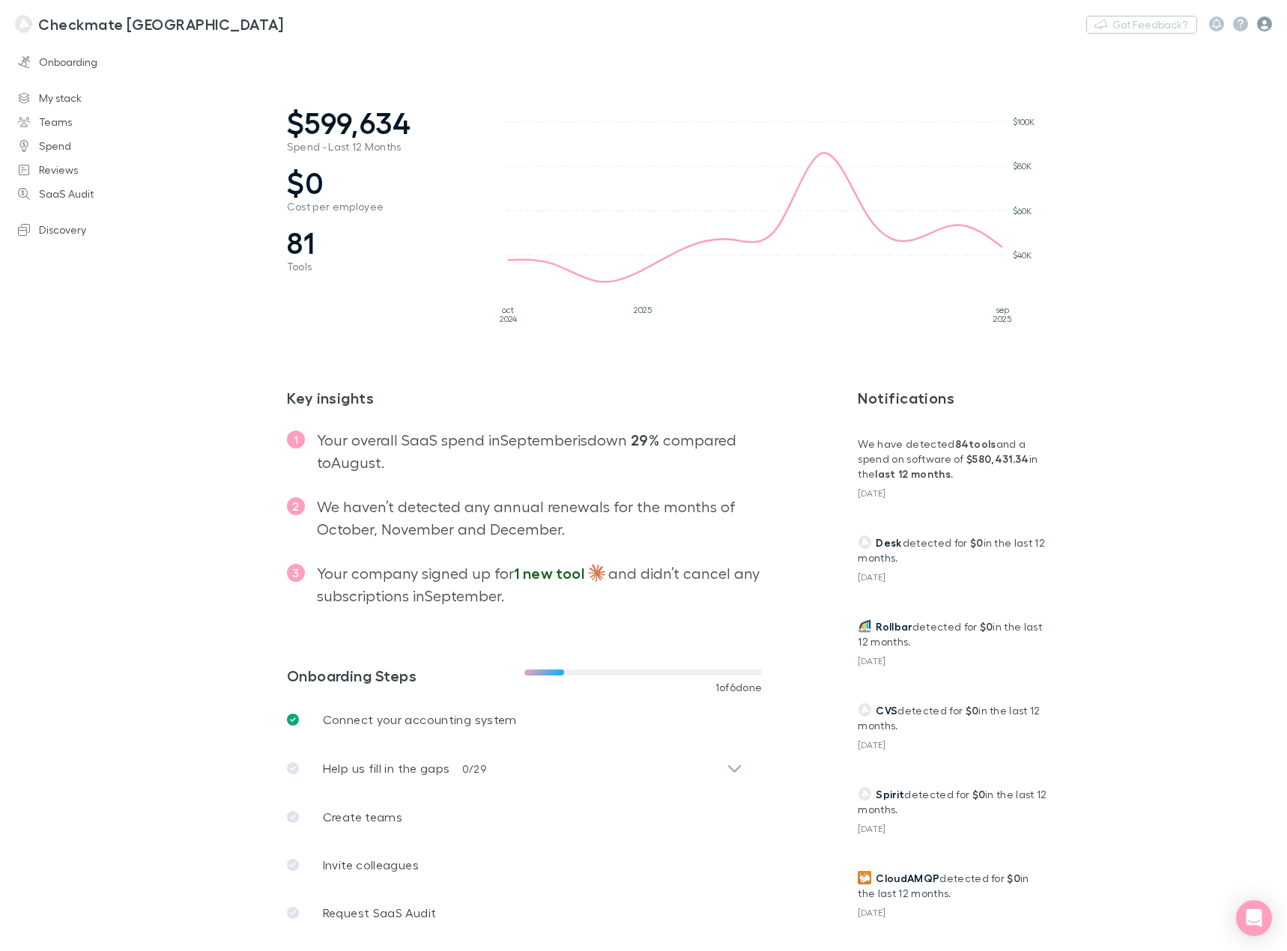
click at [1269, 21] on icon "button" at bounding box center [1264, 23] width 15 height 15
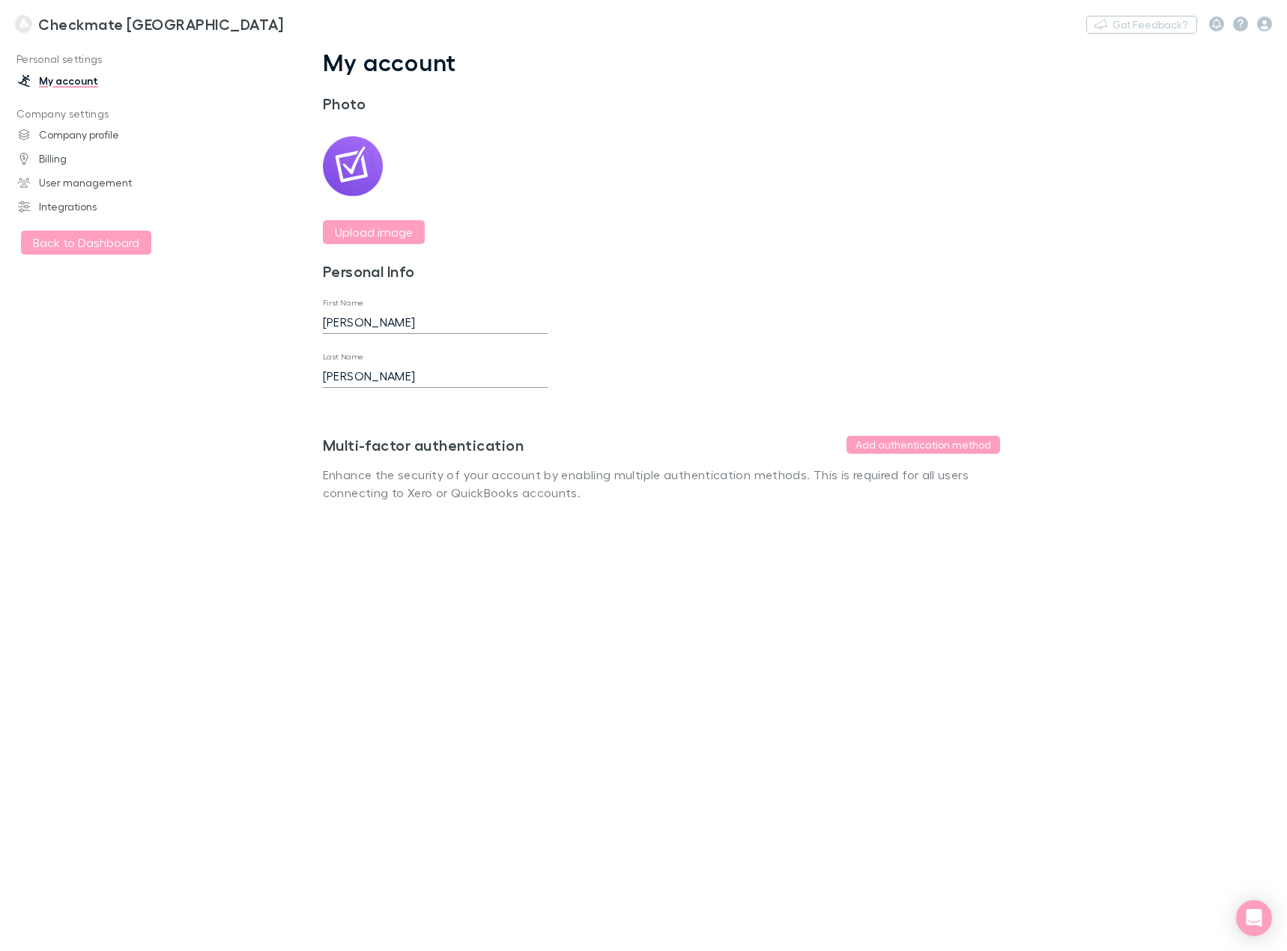
click at [1139, 130] on ul "Philip Zhao Your role is owner . Personal settings My account Company settings …" at bounding box center [1194, 121] width 154 height 172
click at [924, 442] on button "Add authentication method" at bounding box center [923, 445] width 154 height 18
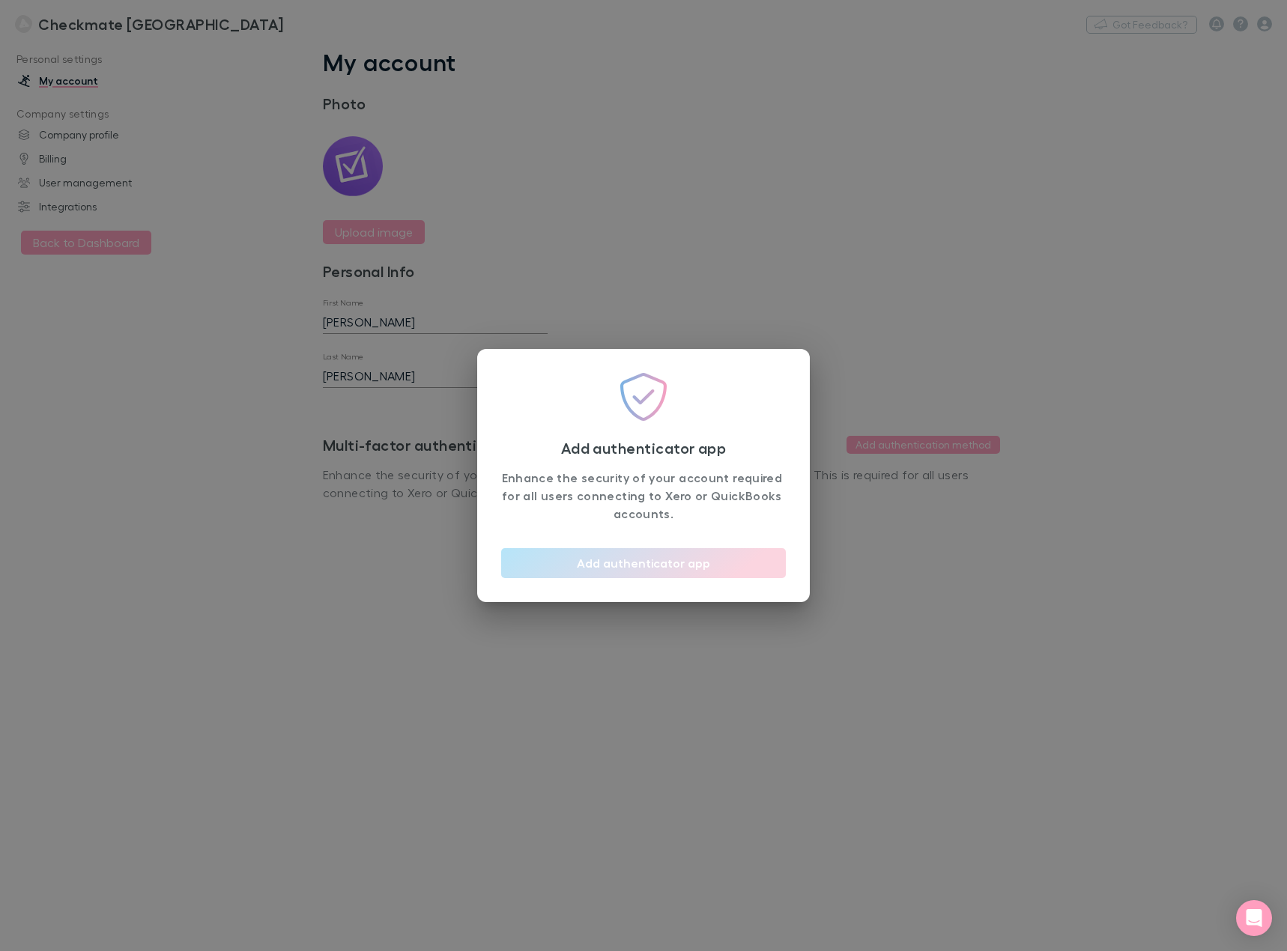
click at [629, 565] on button "Add authenticator app" at bounding box center [643, 563] width 285 height 30
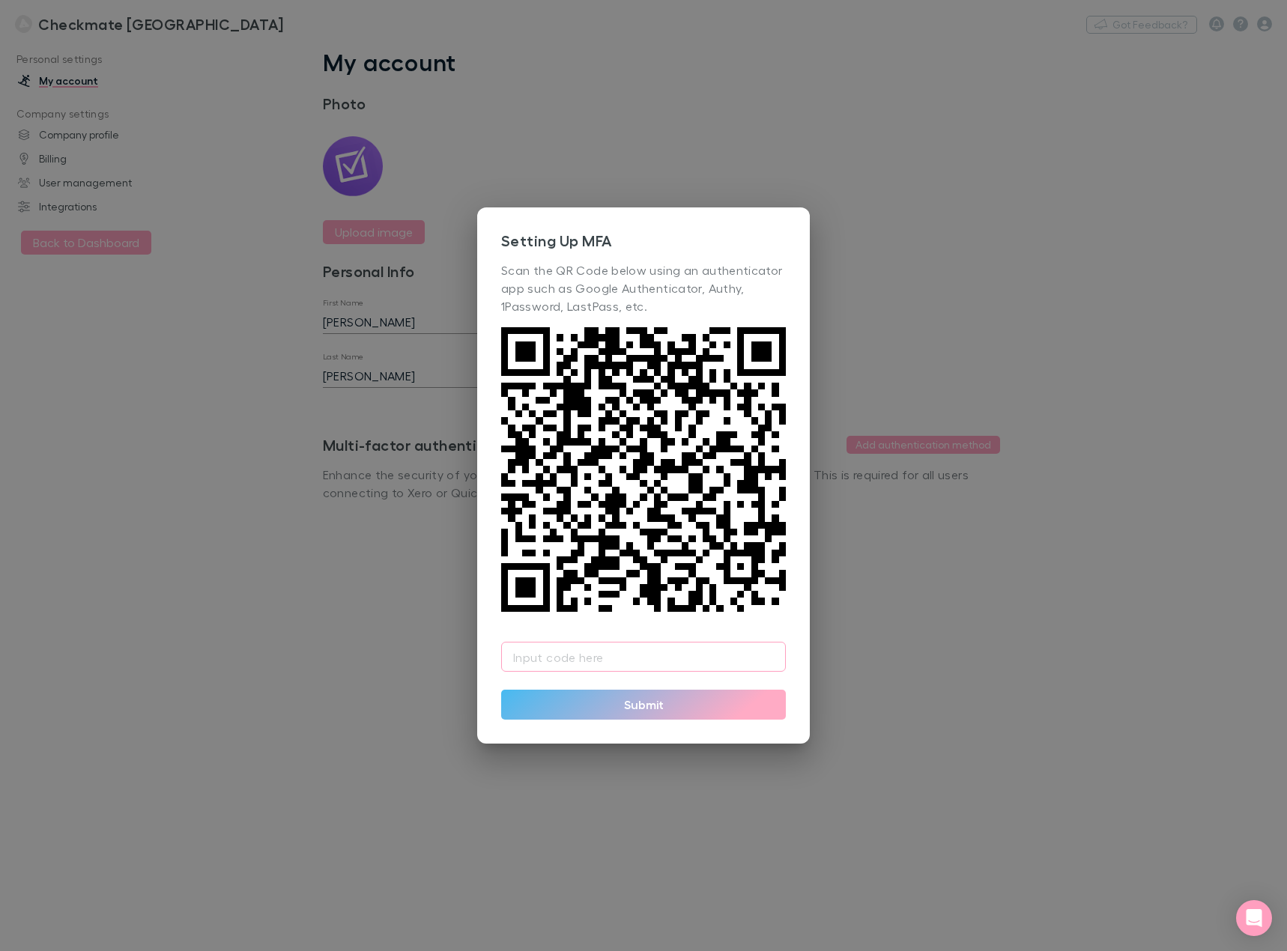
click at [586, 663] on input "text" at bounding box center [643, 657] width 285 height 30
type input "811750"
click at [679, 704] on button "Submit" at bounding box center [643, 705] width 285 height 30
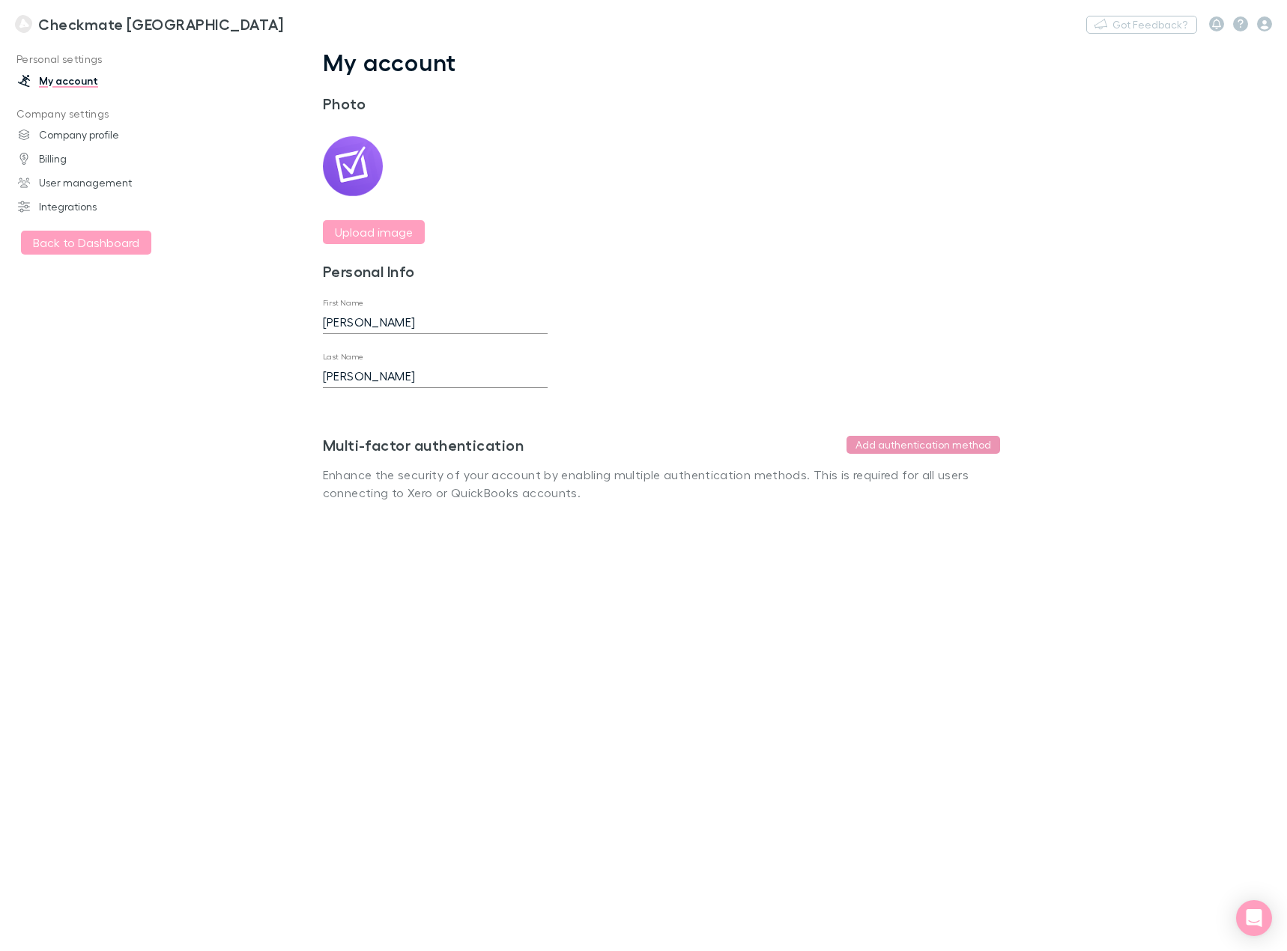
click at [961, 443] on button "Add authentication method" at bounding box center [923, 445] width 154 height 18
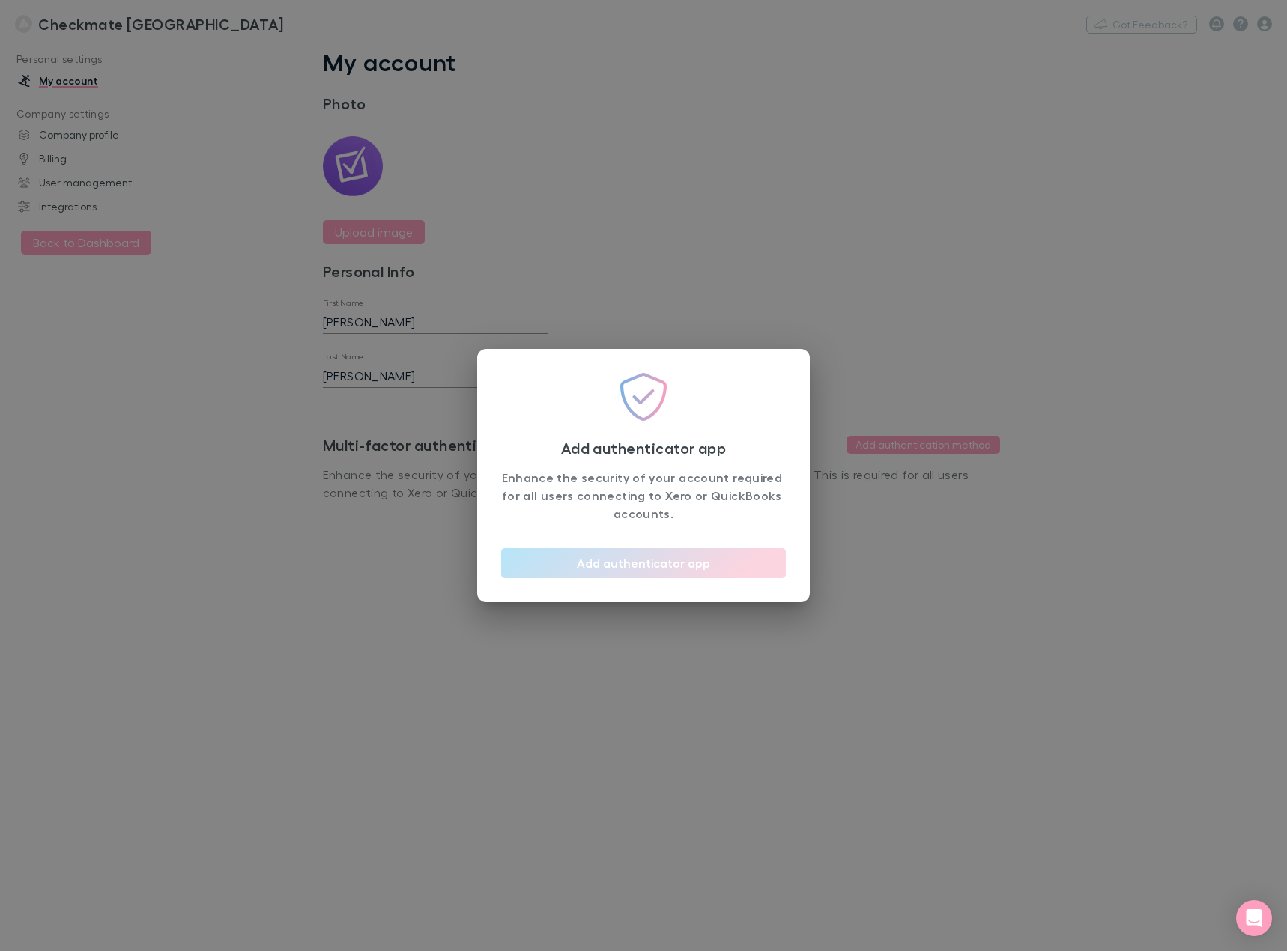
click at [655, 559] on button "Add authenticator app" at bounding box center [643, 563] width 285 height 30
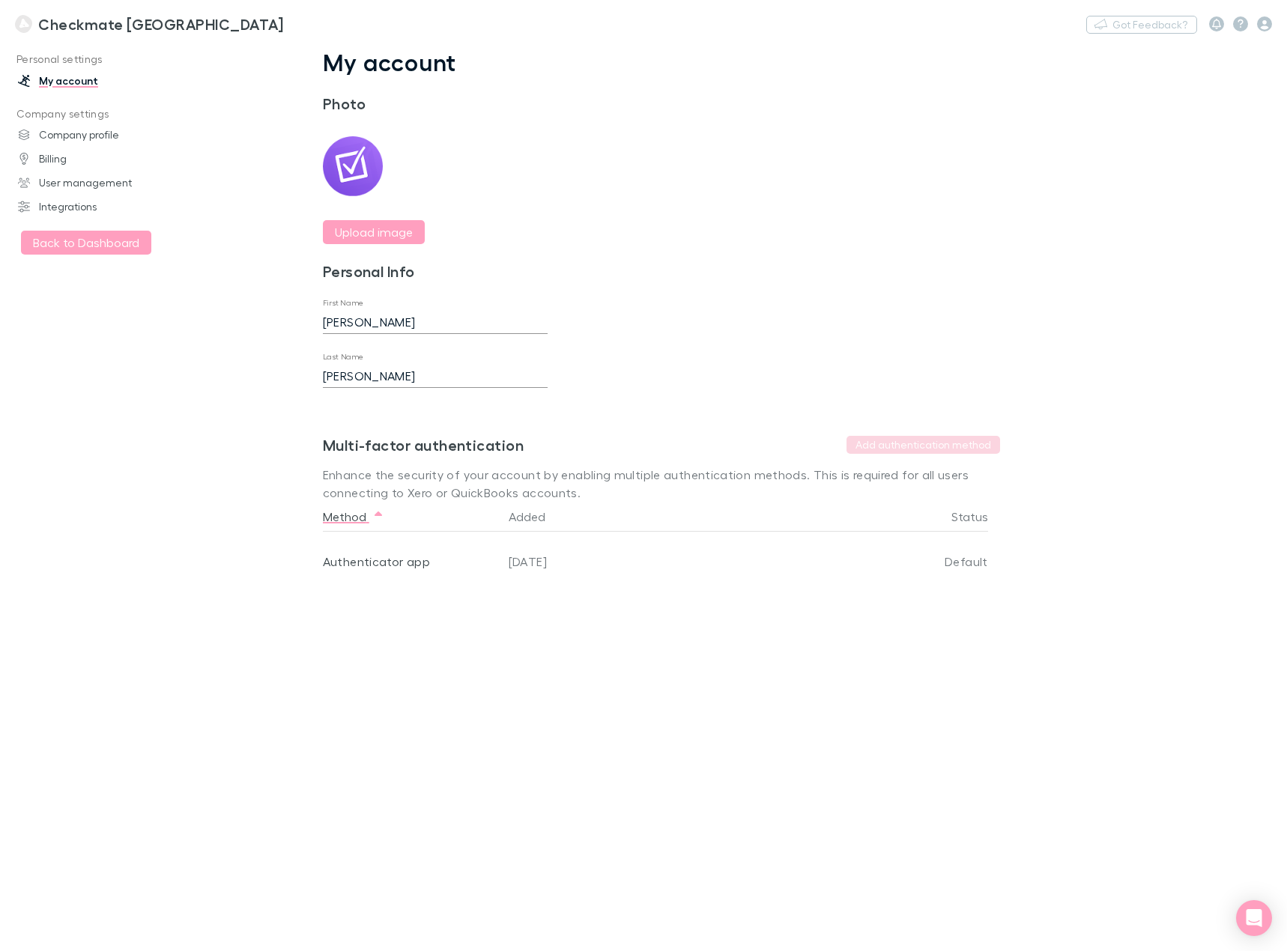
click at [547, 628] on main "My account Photo Upload image Personal Info First Name [PERSON_NAME] Last Name …" at bounding box center [739, 496] width 1096 height 909
click at [55, 207] on link "Integrations" at bounding box center [101, 207] width 196 height 24
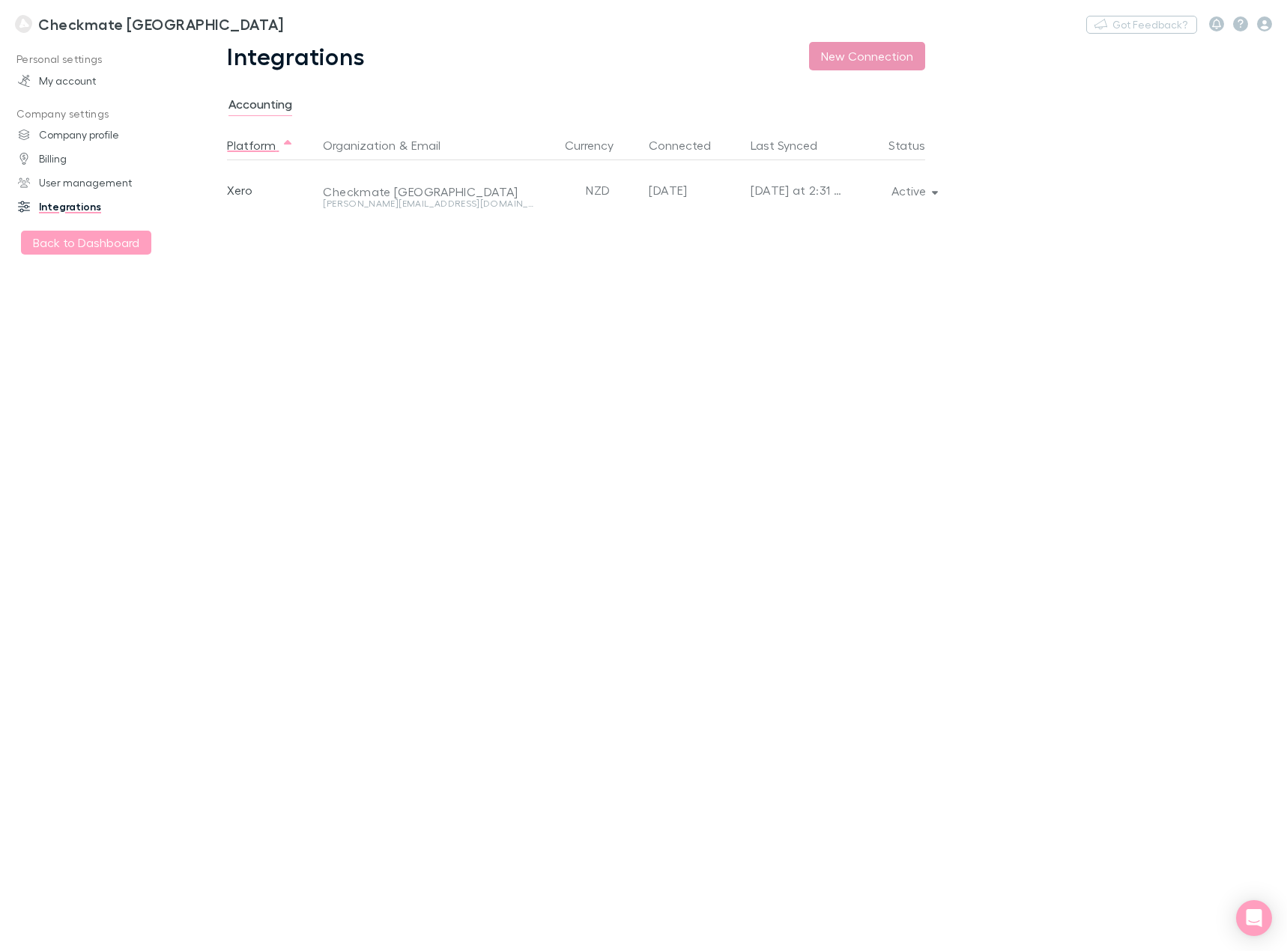
click at [865, 64] on button "New Connection" at bounding box center [867, 56] width 116 height 28
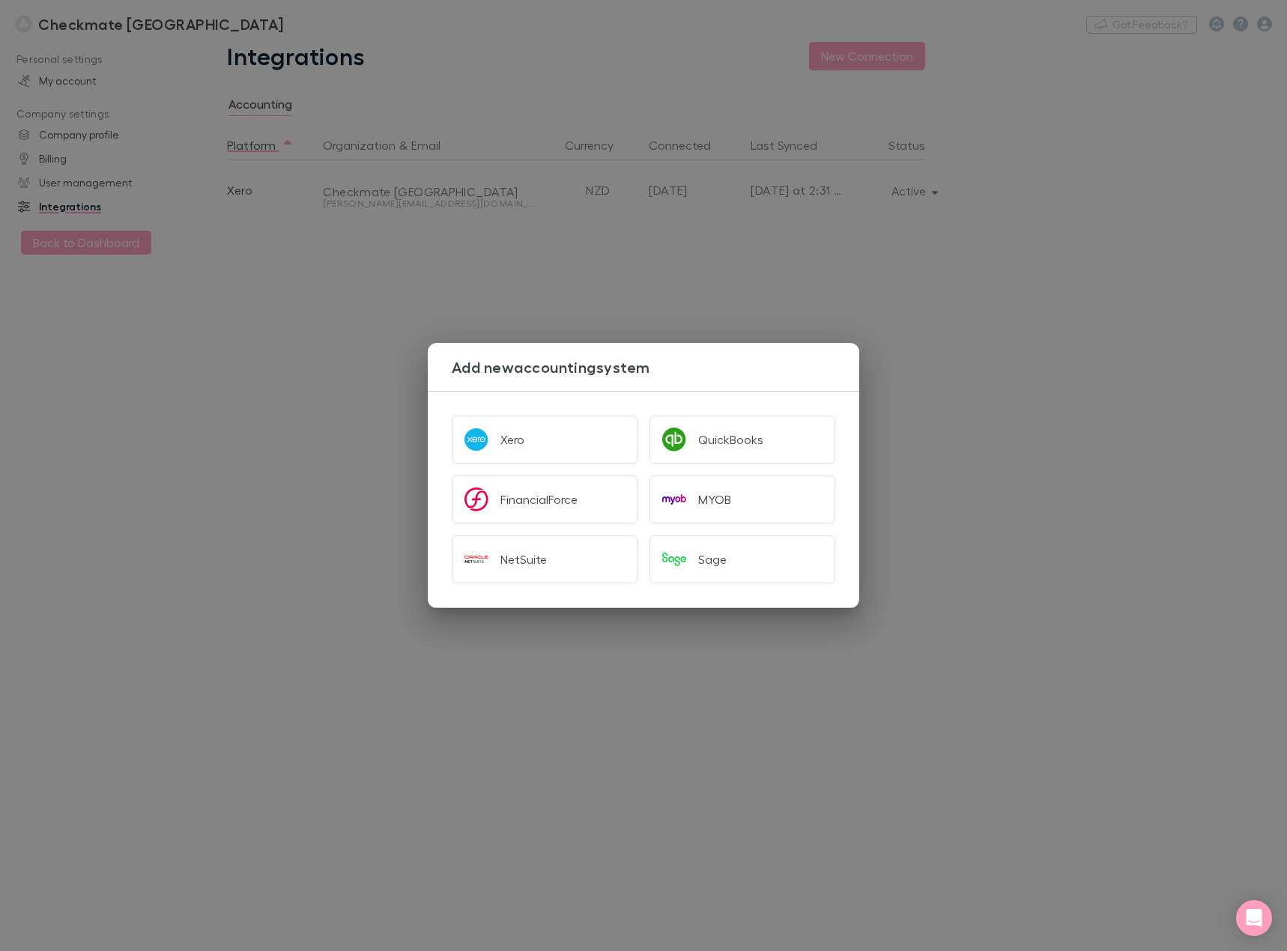
click at [970, 451] on div "Add new accounting system Xero QuickBooks FinancialForce MYOB NetSuite Sage" at bounding box center [643, 475] width 1287 height 951
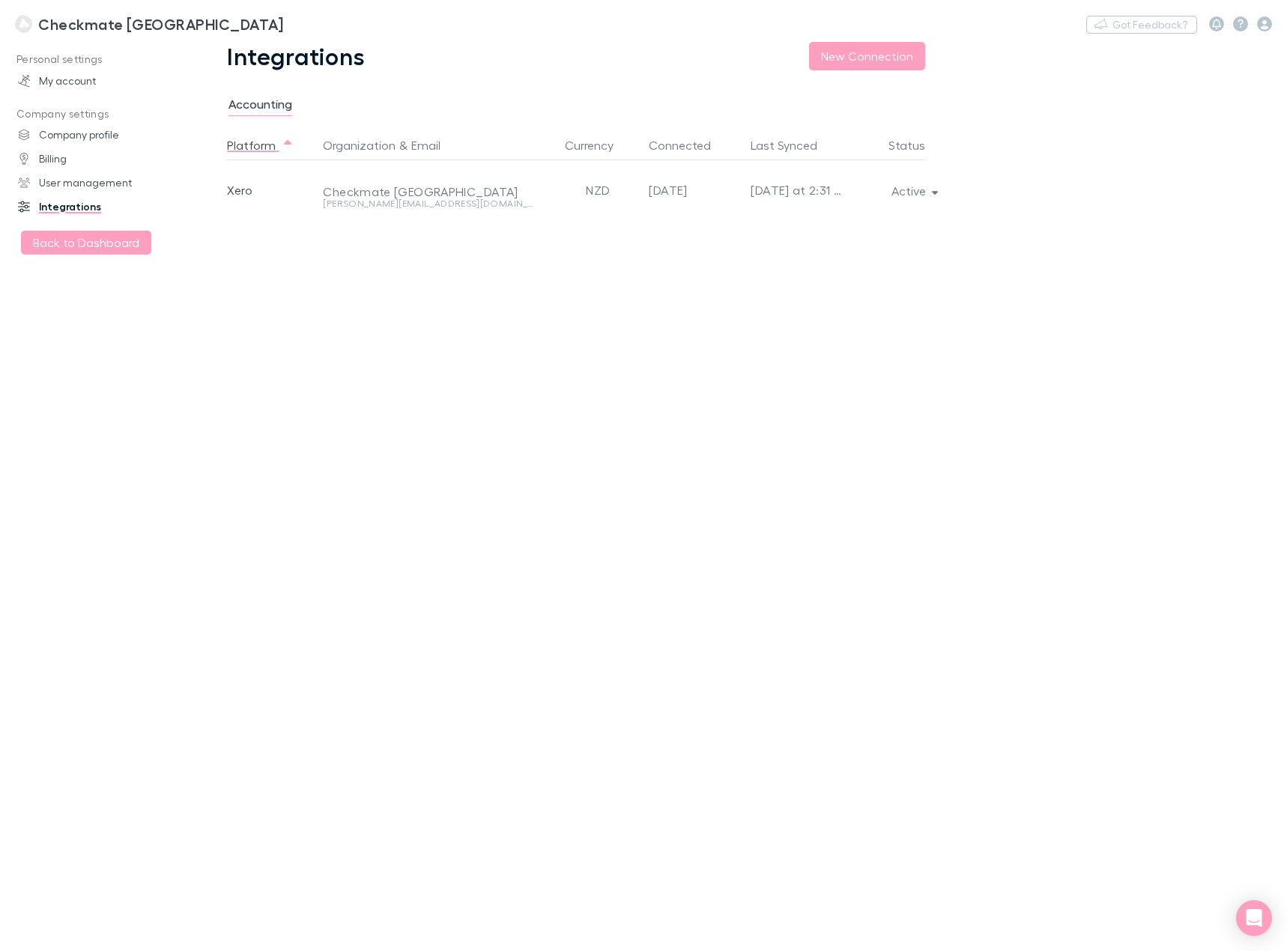
click at [539, 409] on div "Platform Organization & Email Currency Connected Last Synced Status Xero Checkm…" at bounding box center [588, 540] width 722 height 821
click at [64, 180] on link "User management" at bounding box center [101, 183] width 196 height 24
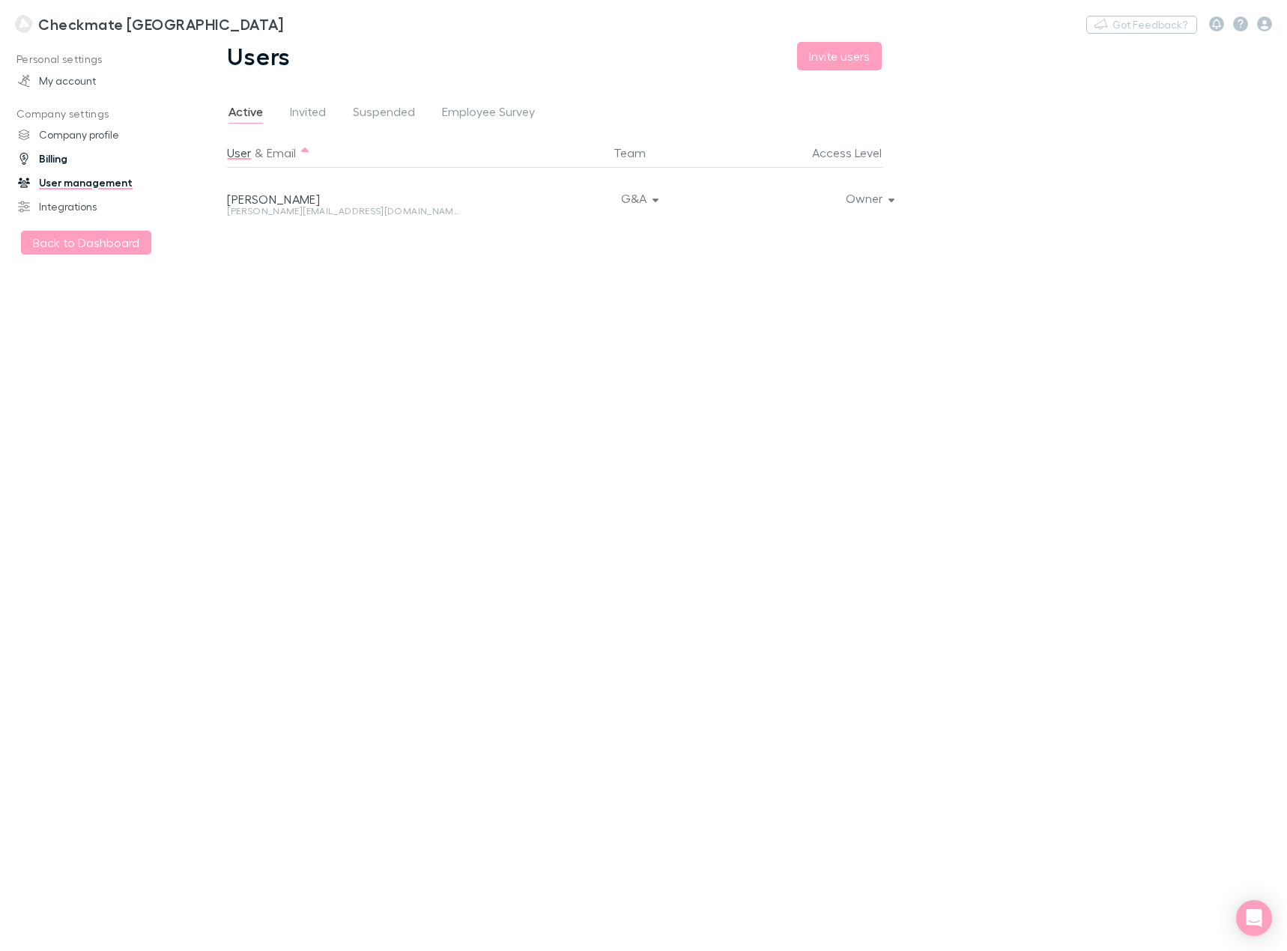
click at [56, 160] on link "Billing" at bounding box center [101, 159] width 196 height 24
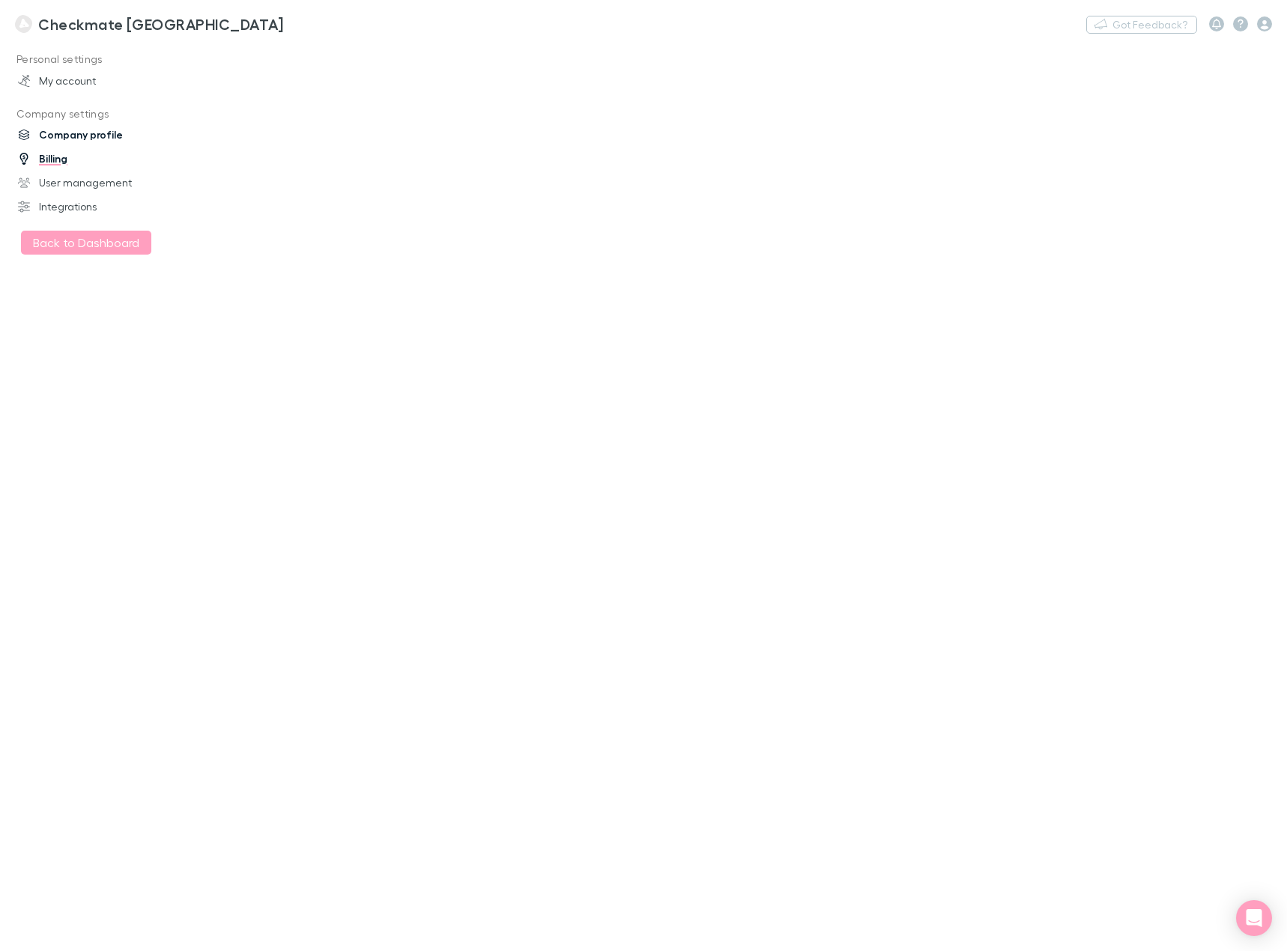
click at [65, 141] on link "Company profile" at bounding box center [101, 135] width 196 height 24
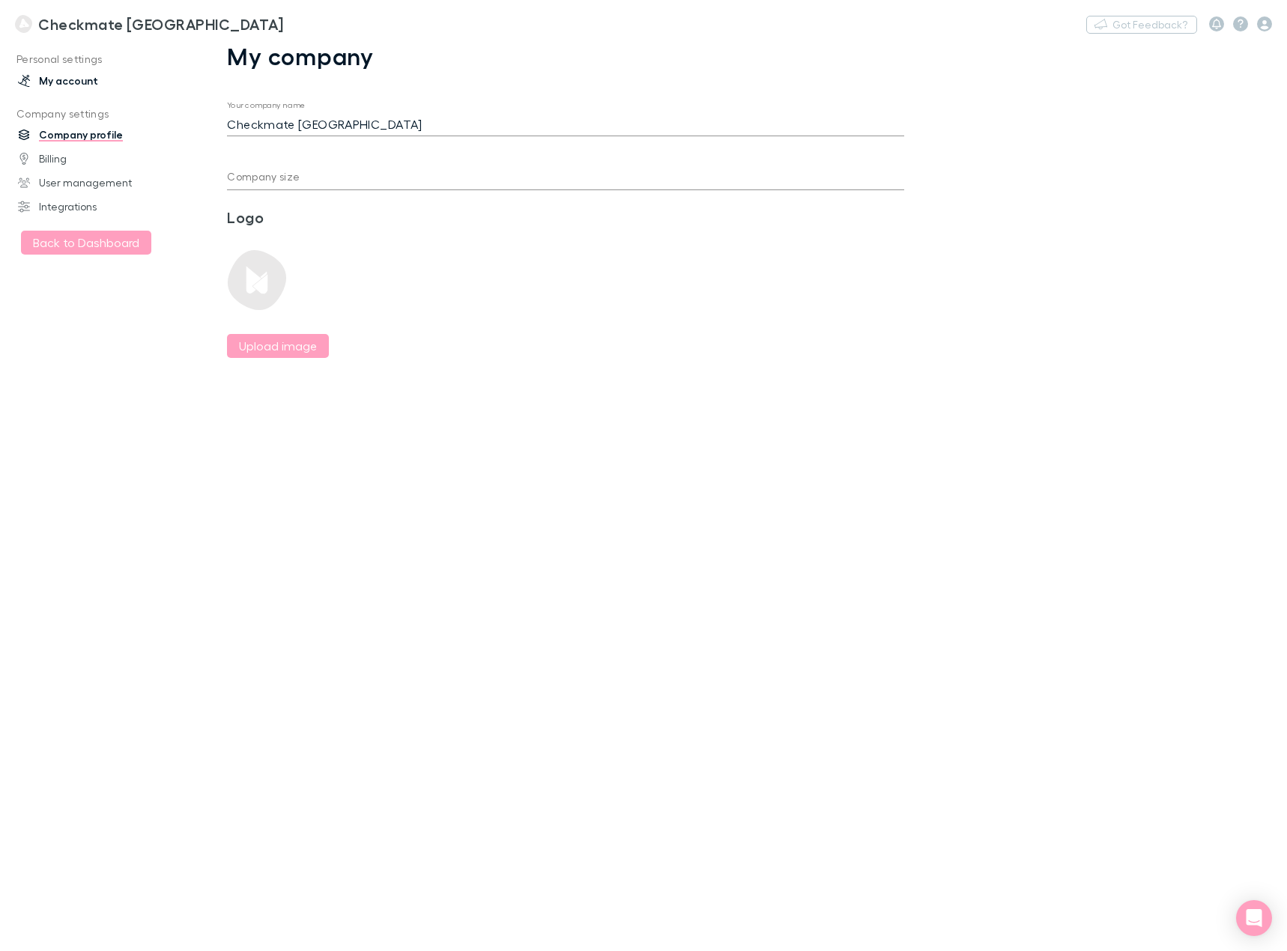
click at [69, 79] on link "My account" at bounding box center [101, 81] width 196 height 24
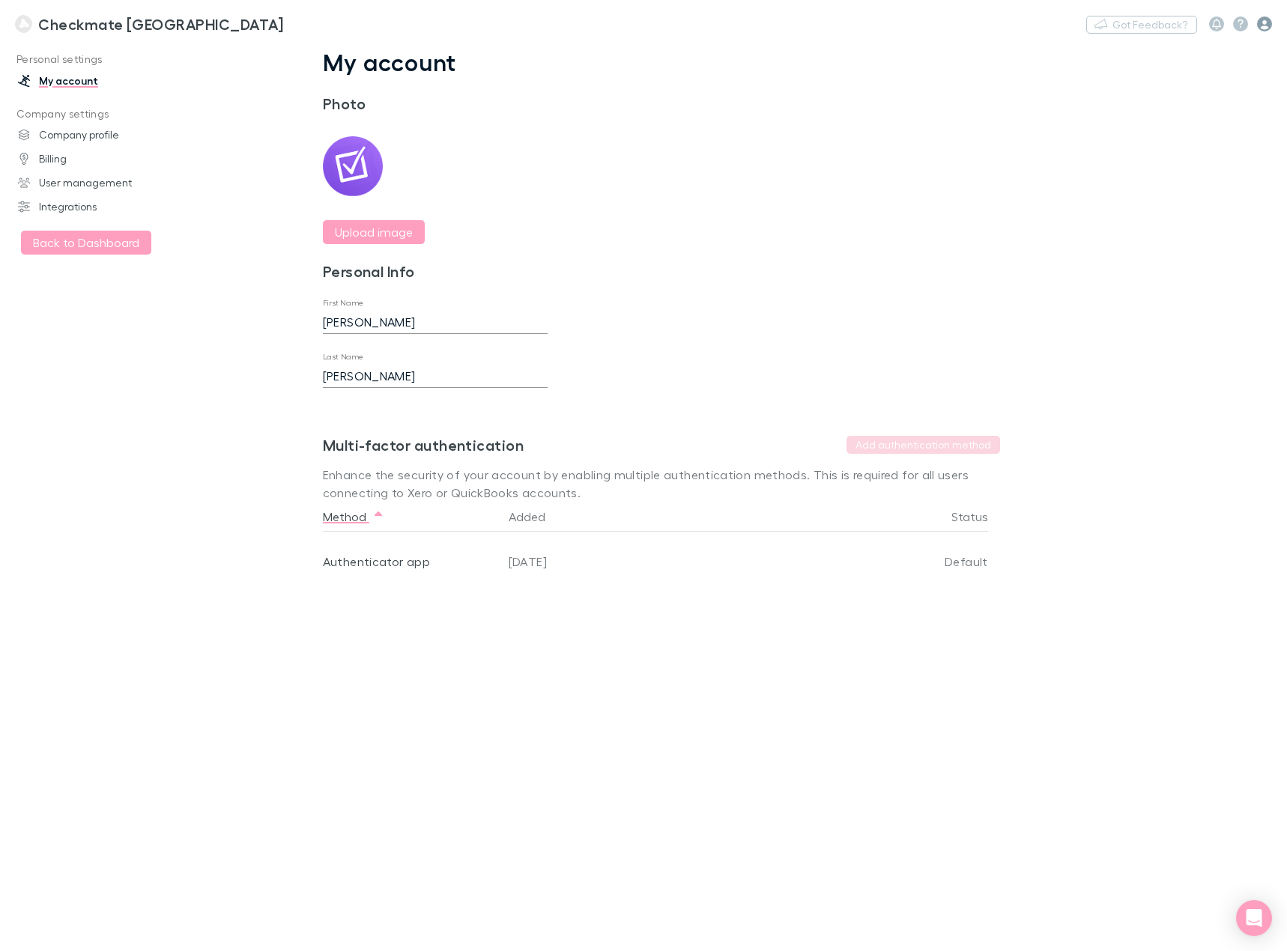
click at [1266, 24] on icon "button" at bounding box center [1264, 23] width 15 height 15
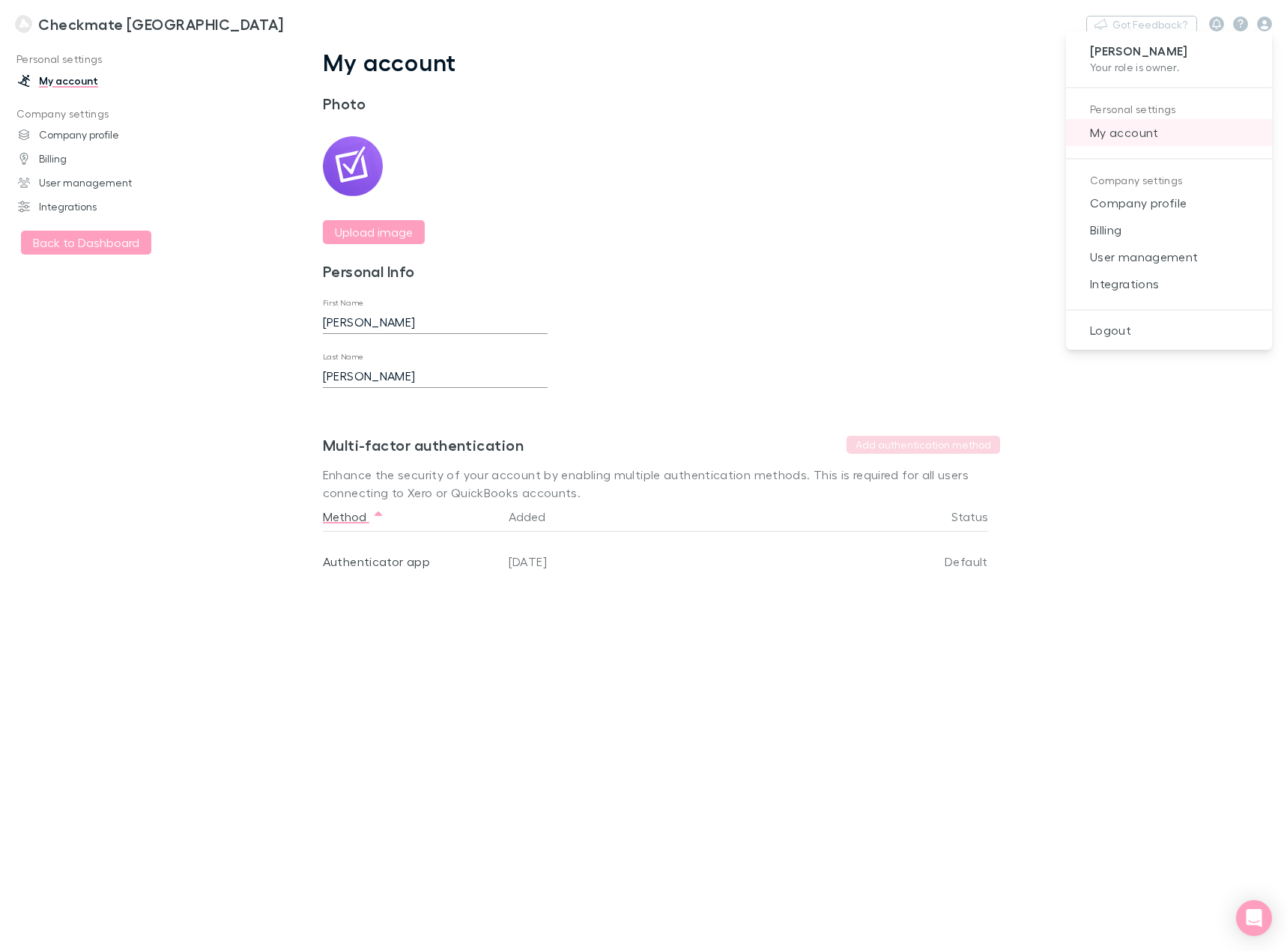
click at [1149, 134] on span "My account" at bounding box center [1169, 133] width 182 height 18
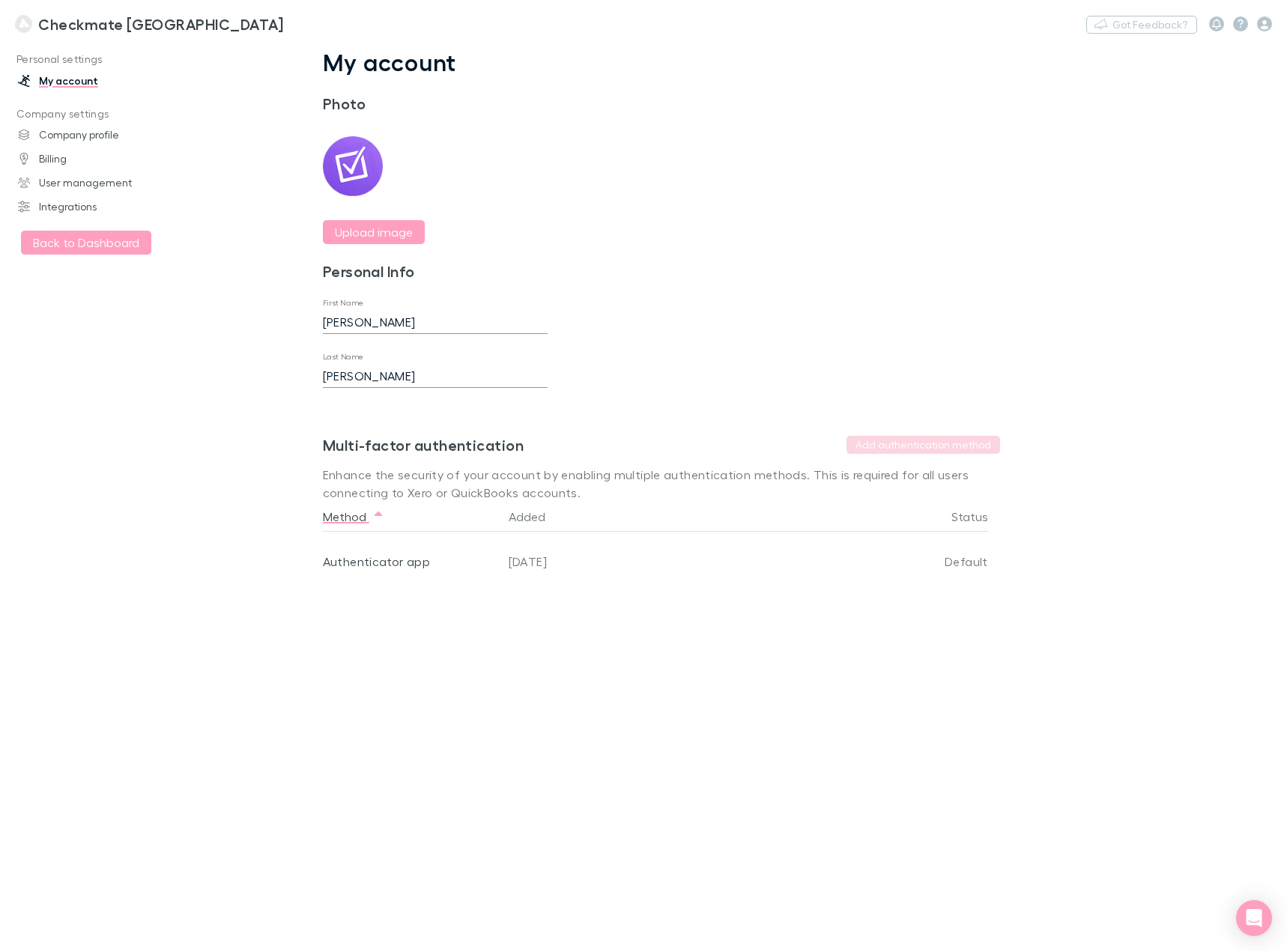
click at [71, 84] on link "My account" at bounding box center [101, 81] width 196 height 24
click at [64, 135] on link "Company profile" at bounding box center [101, 135] width 196 height 24
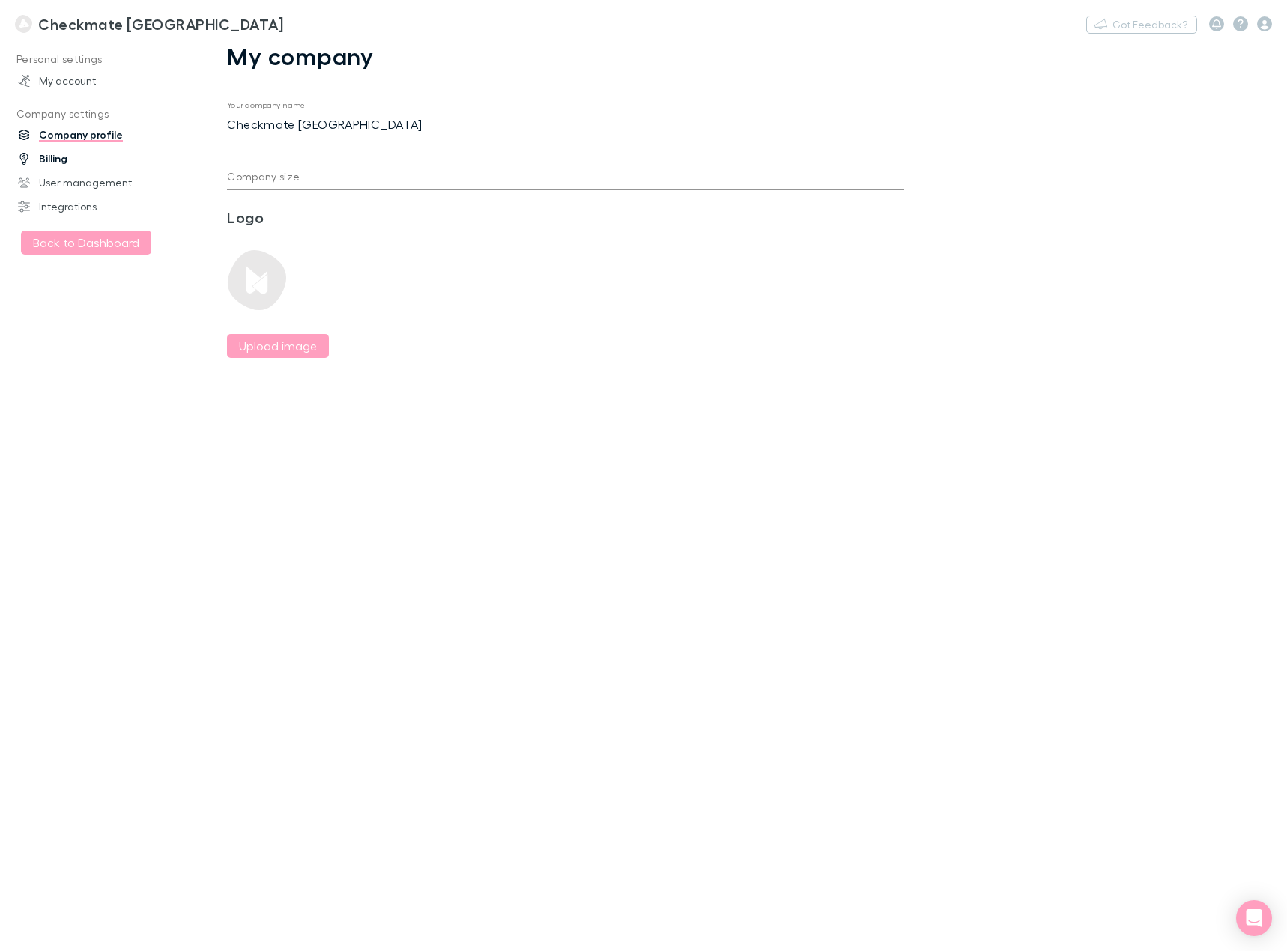
click at [61, 157] on link "Billing" at bounding box center [101, 159] width 196 height 24
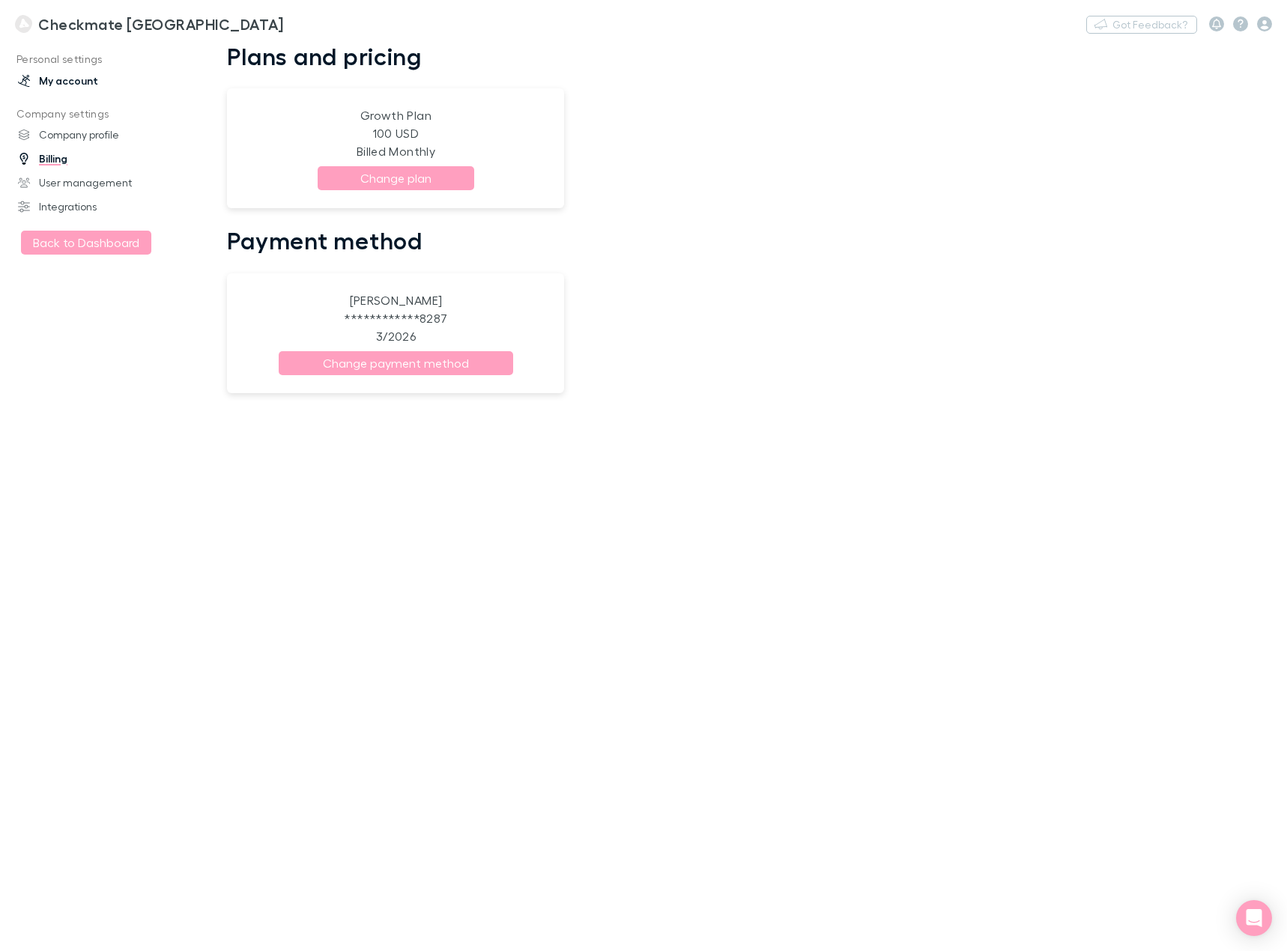
click at [55, 73] on link "My account" at bounding box center [101, 81] width 196 height 24
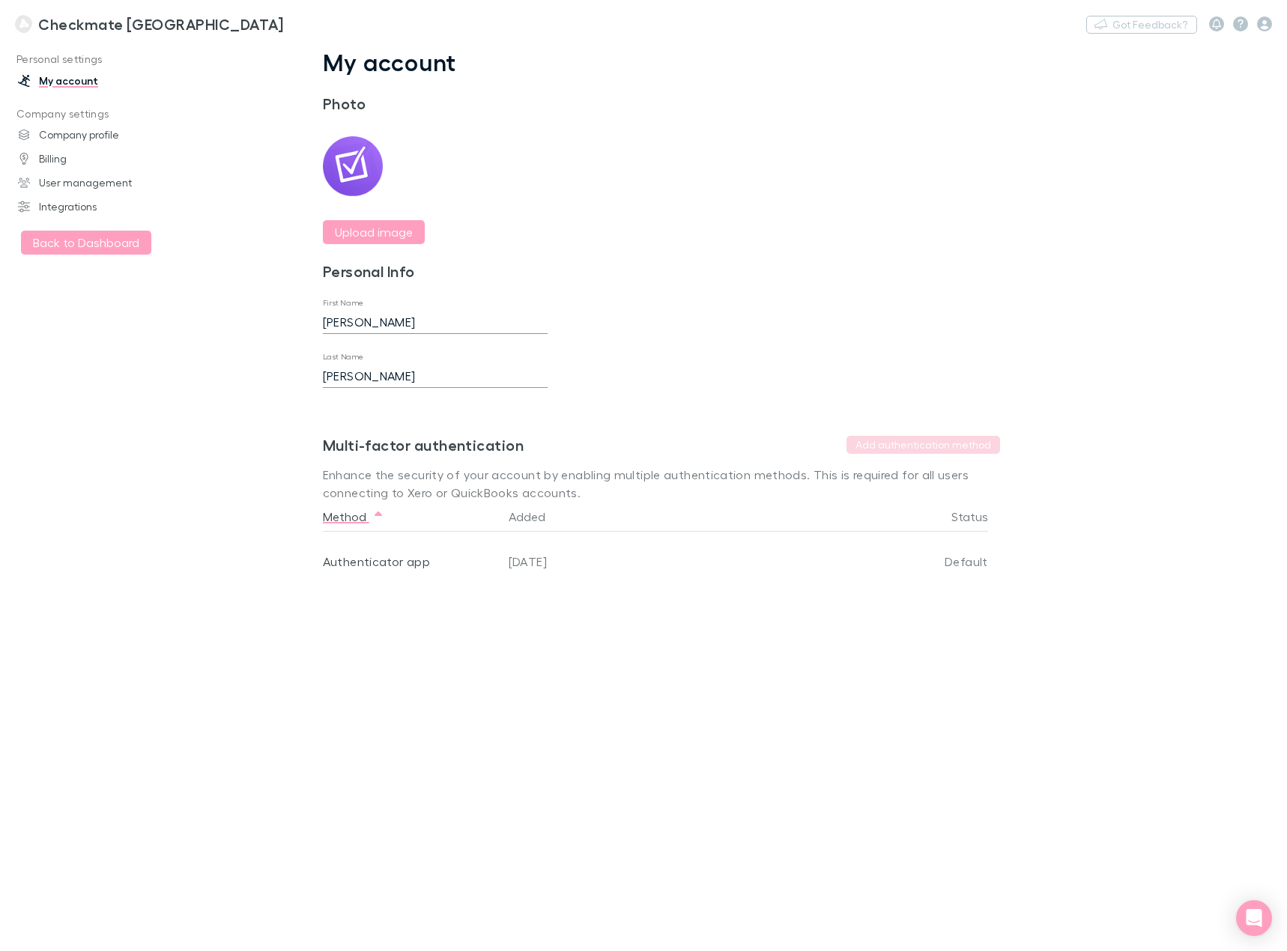
click at [76, 24] on h3 "Checkmate [GEOGRAPHIC_DATA]" at bounding box center [160, 24] width 245 height 18
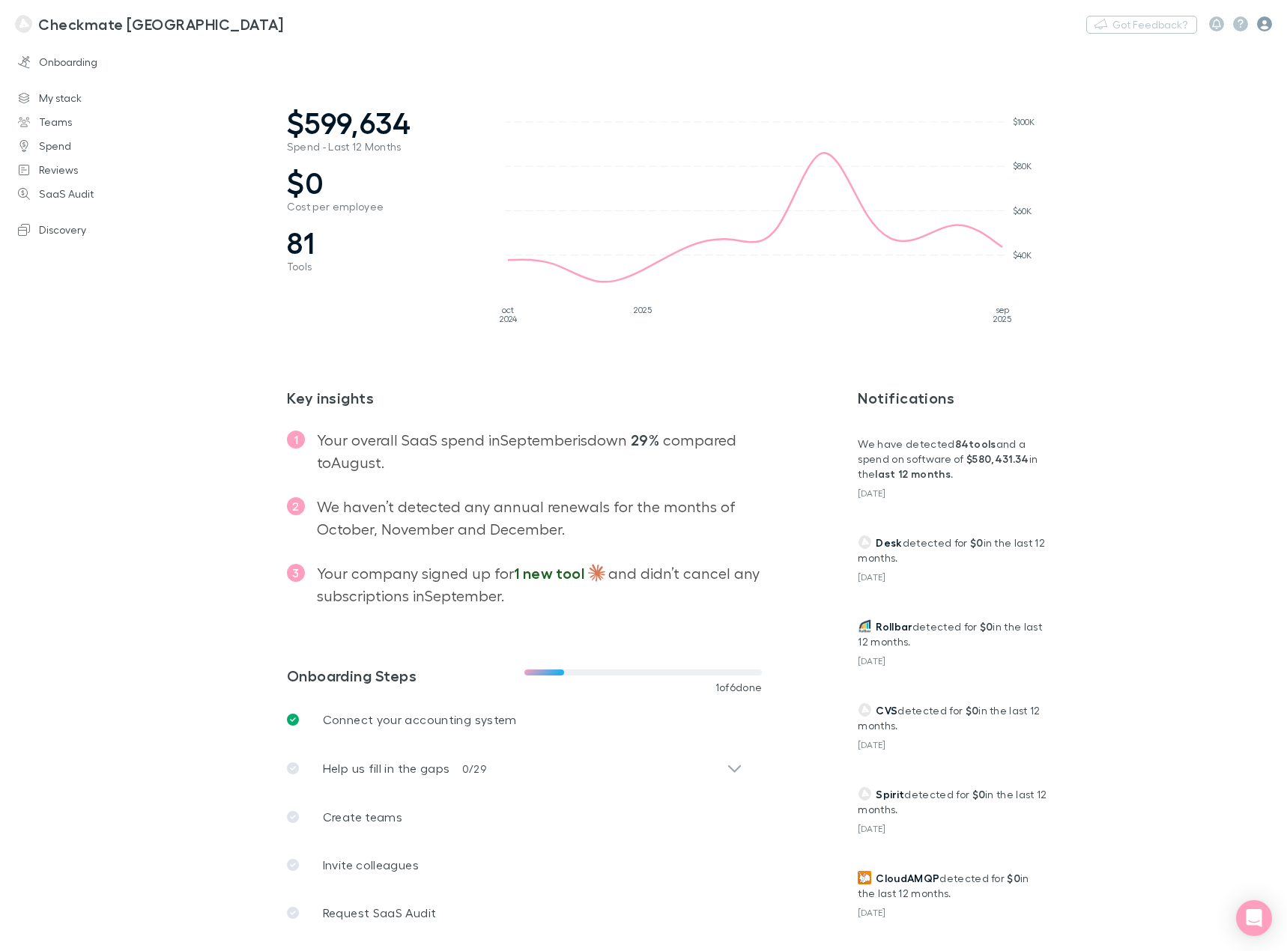
click at [1259, 23] on icon "button" at bounding box center [1264, 23] width 15 height 15
click at [1161, 461] on div at bounding box center [643, 475] width 1287 height 951
click at [1266, 20] on icon "button" at bounding box center [1264, 23] width 15 height 15
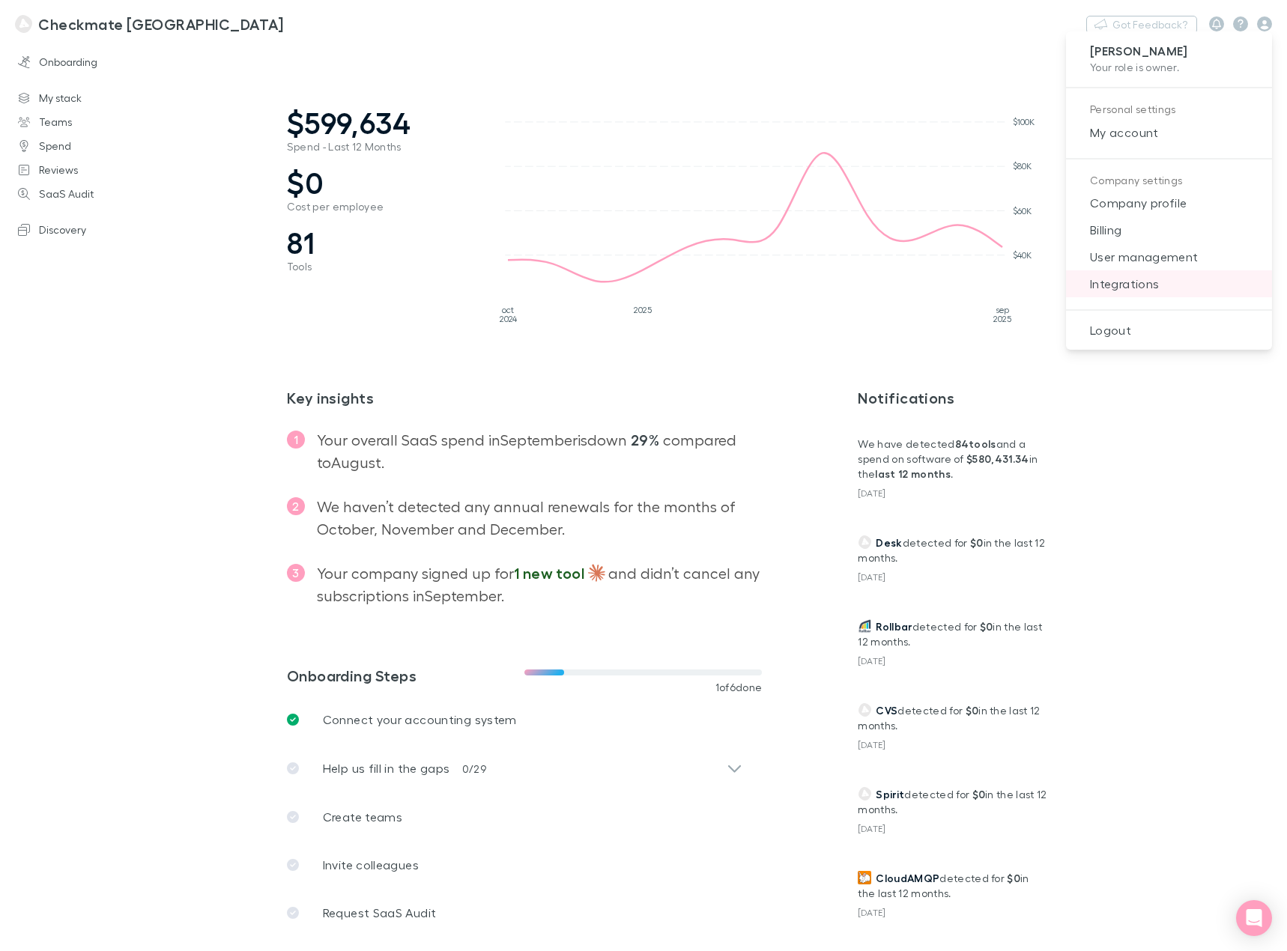
click at [1142, 285] on span "Integrations" at bounding box center [1169, 284] width 182 height 18
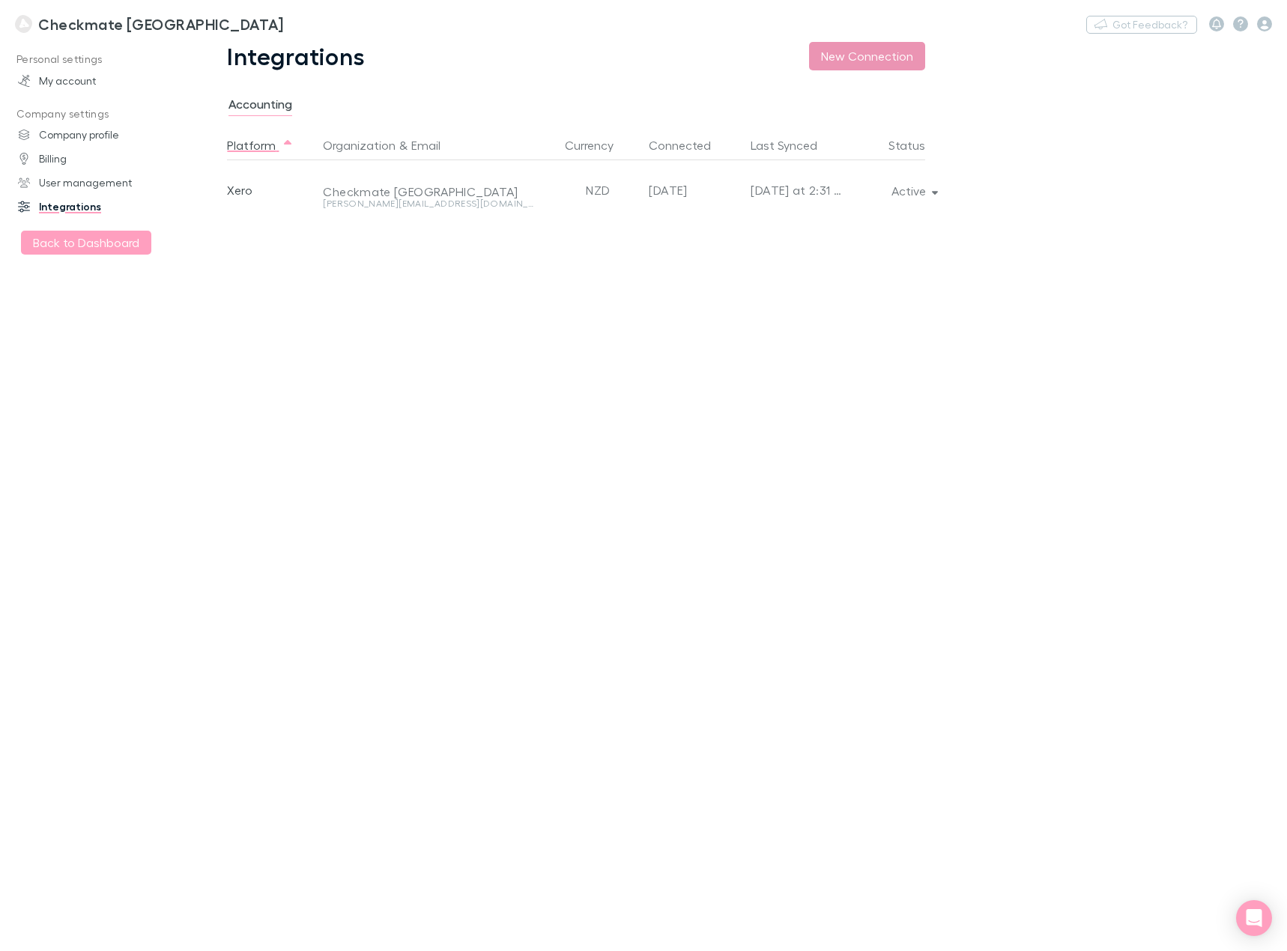
click at [857, 61] on button "New Connection" at bounding box center [867, 56] width 116 height 28
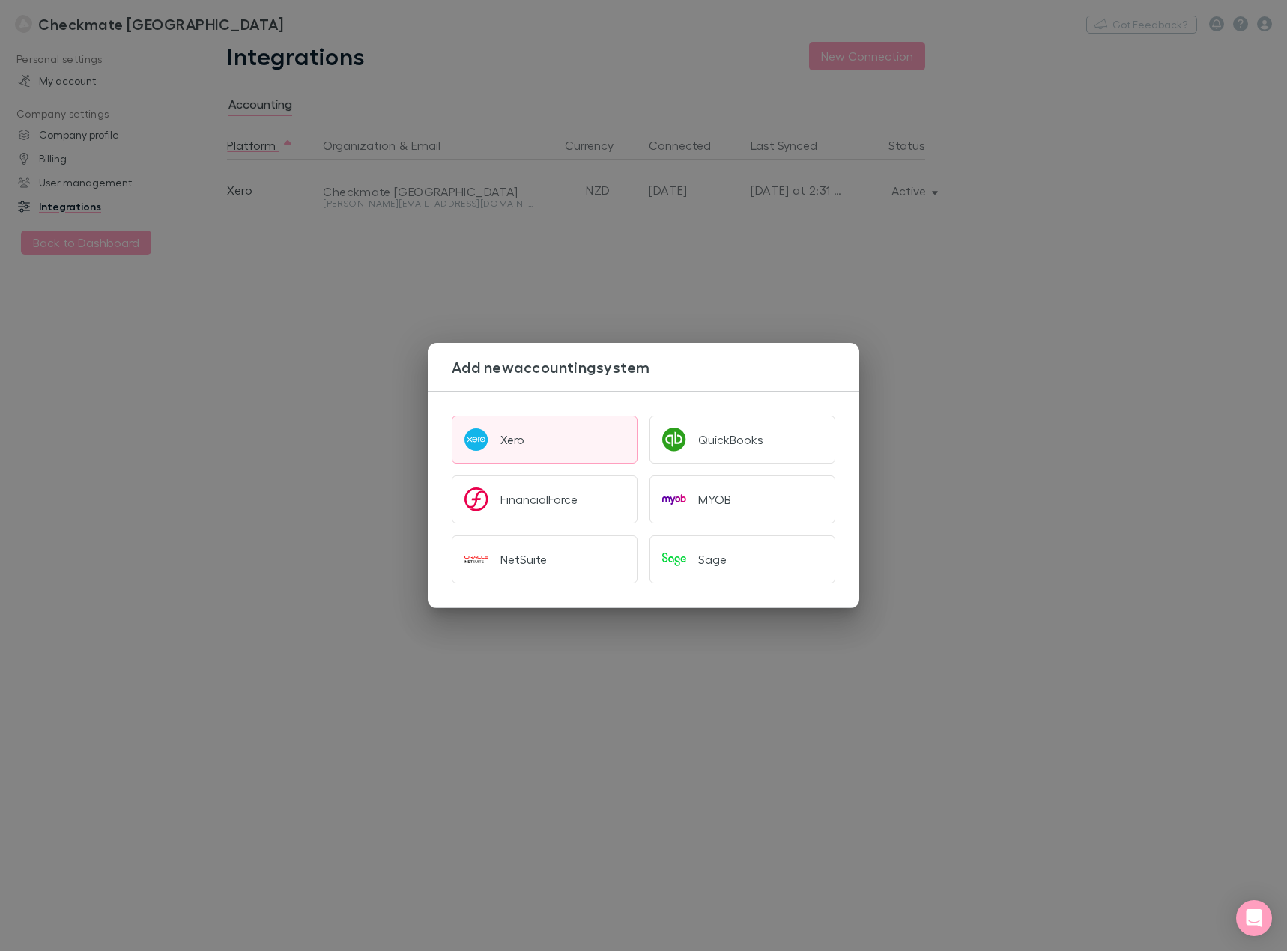
click at [573, 446] on button "Xero" at bounding box center [545, 440] width 186 height 48
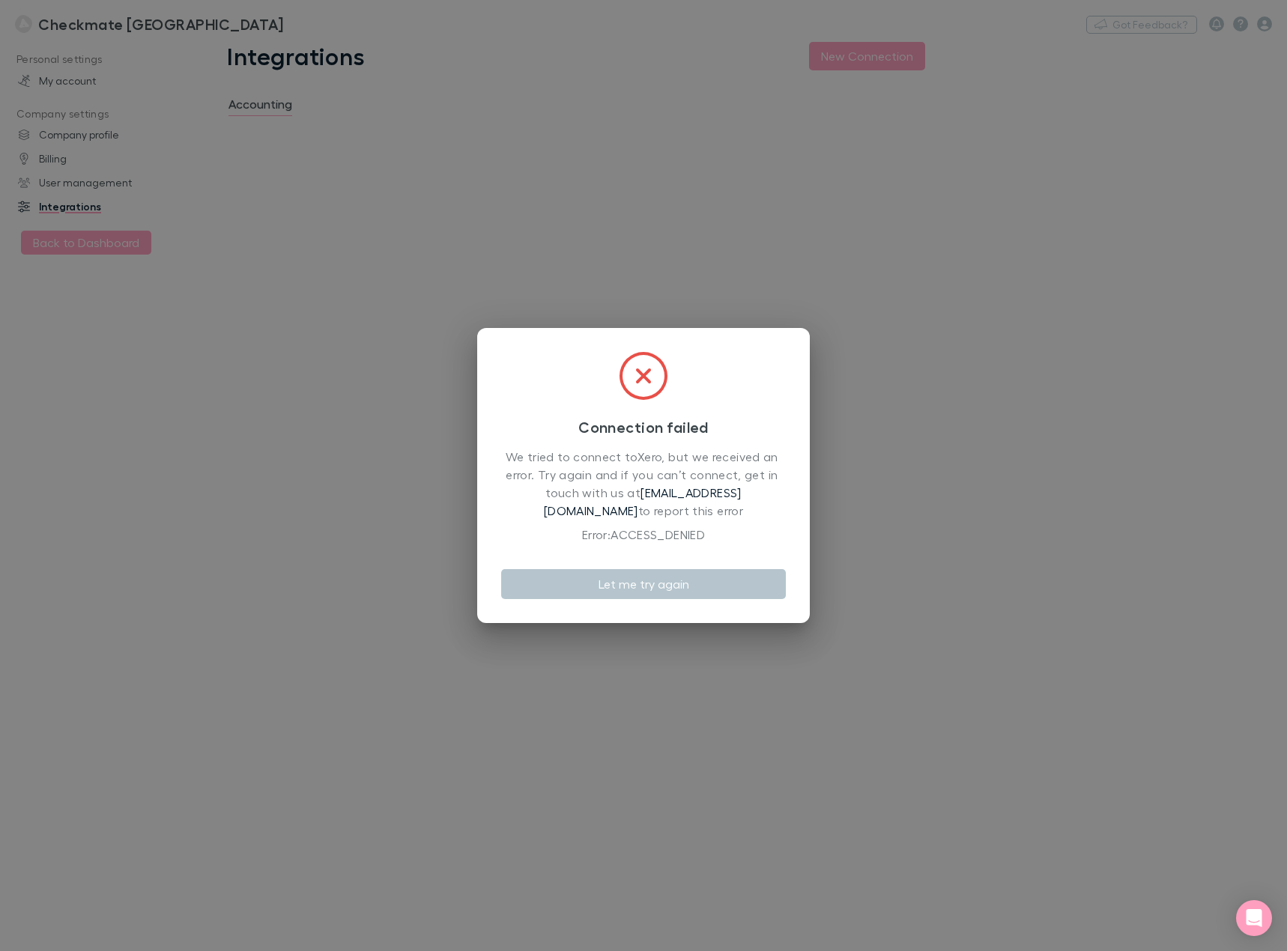
click at [375, 278] on div "Connection failed We tried to connect to Xero , but we received an error. Try a…" at bounding box center [643, 475] width 1287 height 951
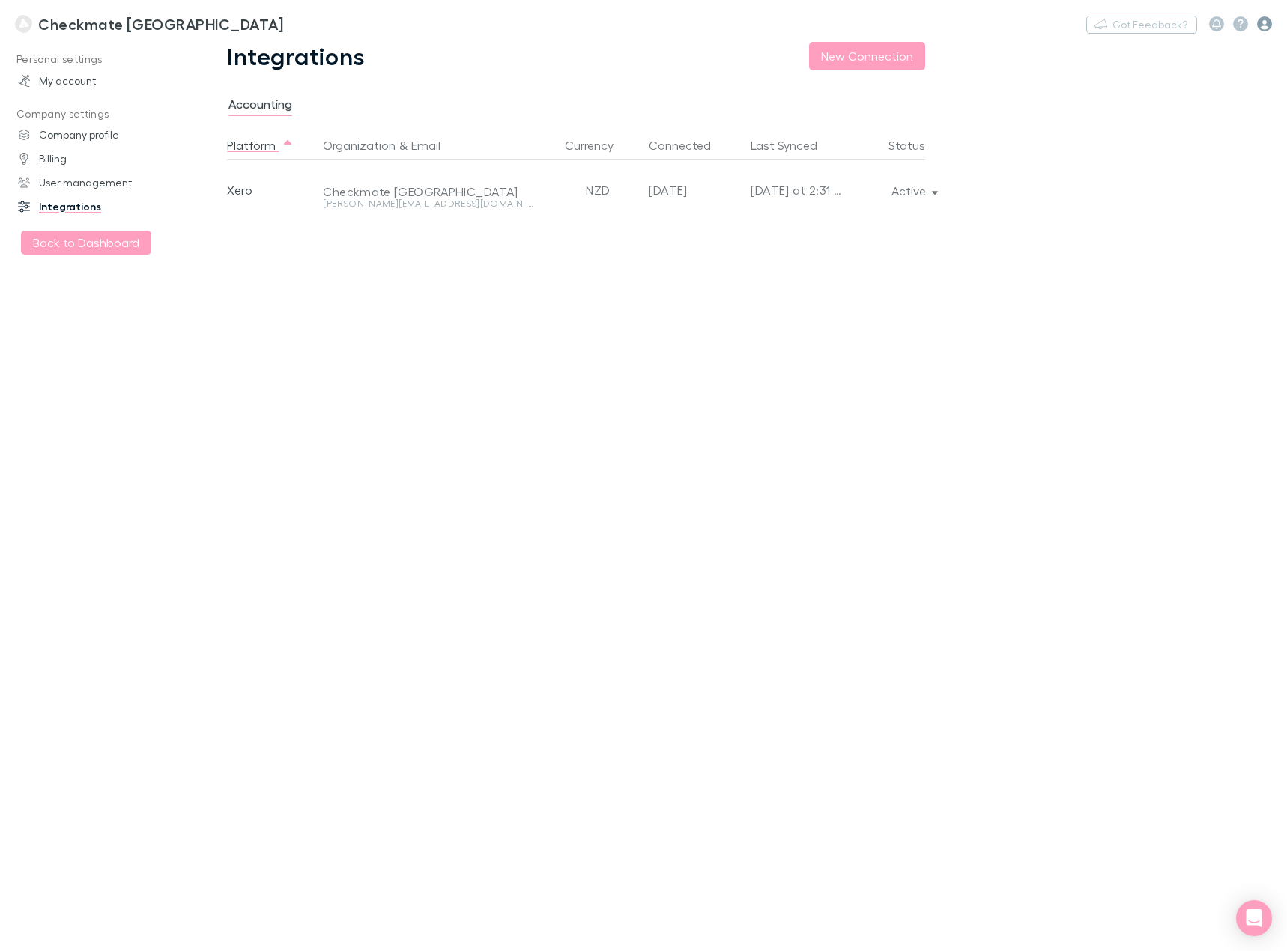
click at [1263, 25] on icon "button" at bounding box center [1264, 23] width 15 height 15
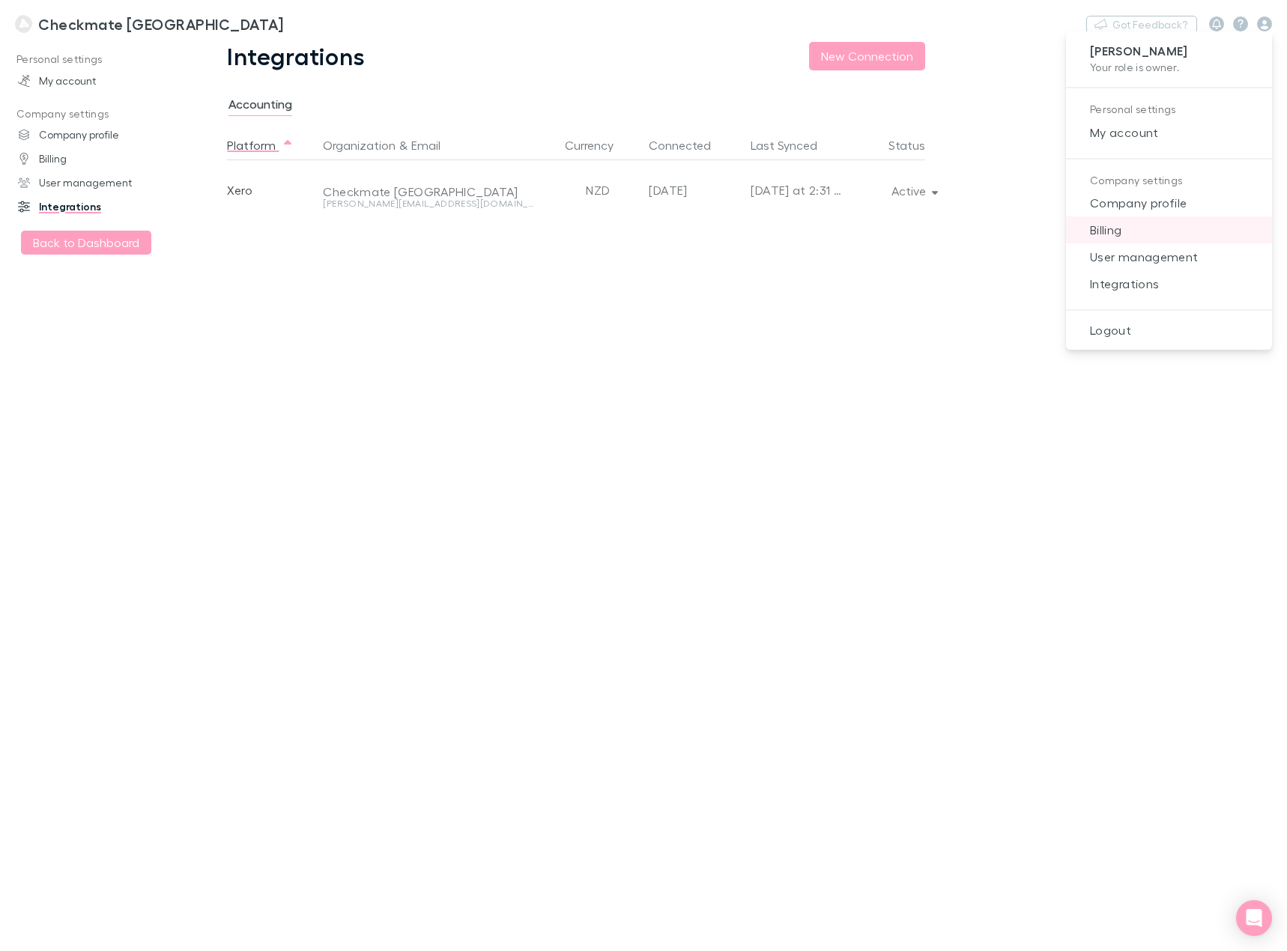
click at [1151, 233] on span "Billing" at bounding box center [1169, 230] width 182 height 18
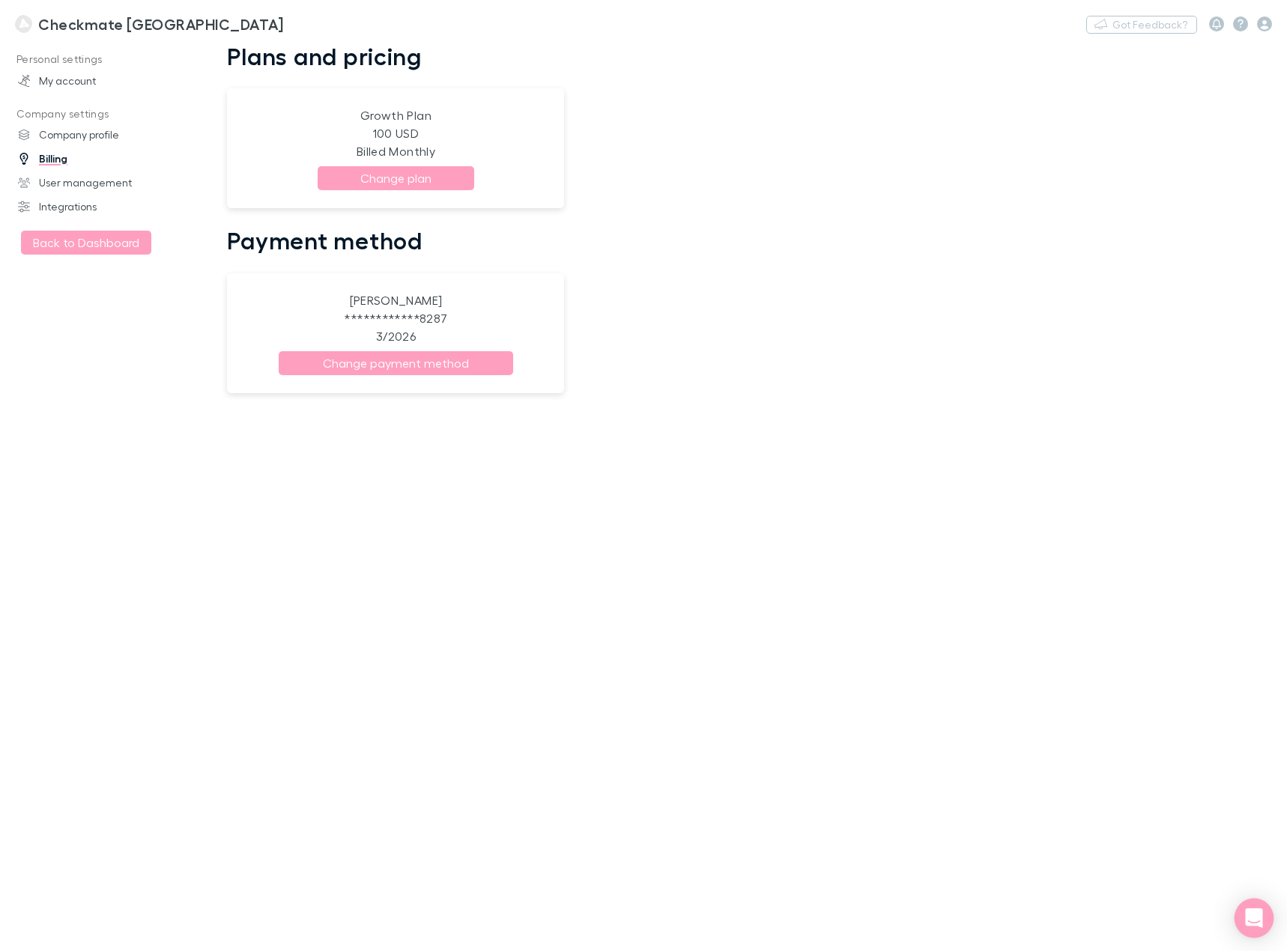
click at [1249, 921] on icon "Open Intercom Messenger" at bounding box center [1253, 917] width 19 height 19
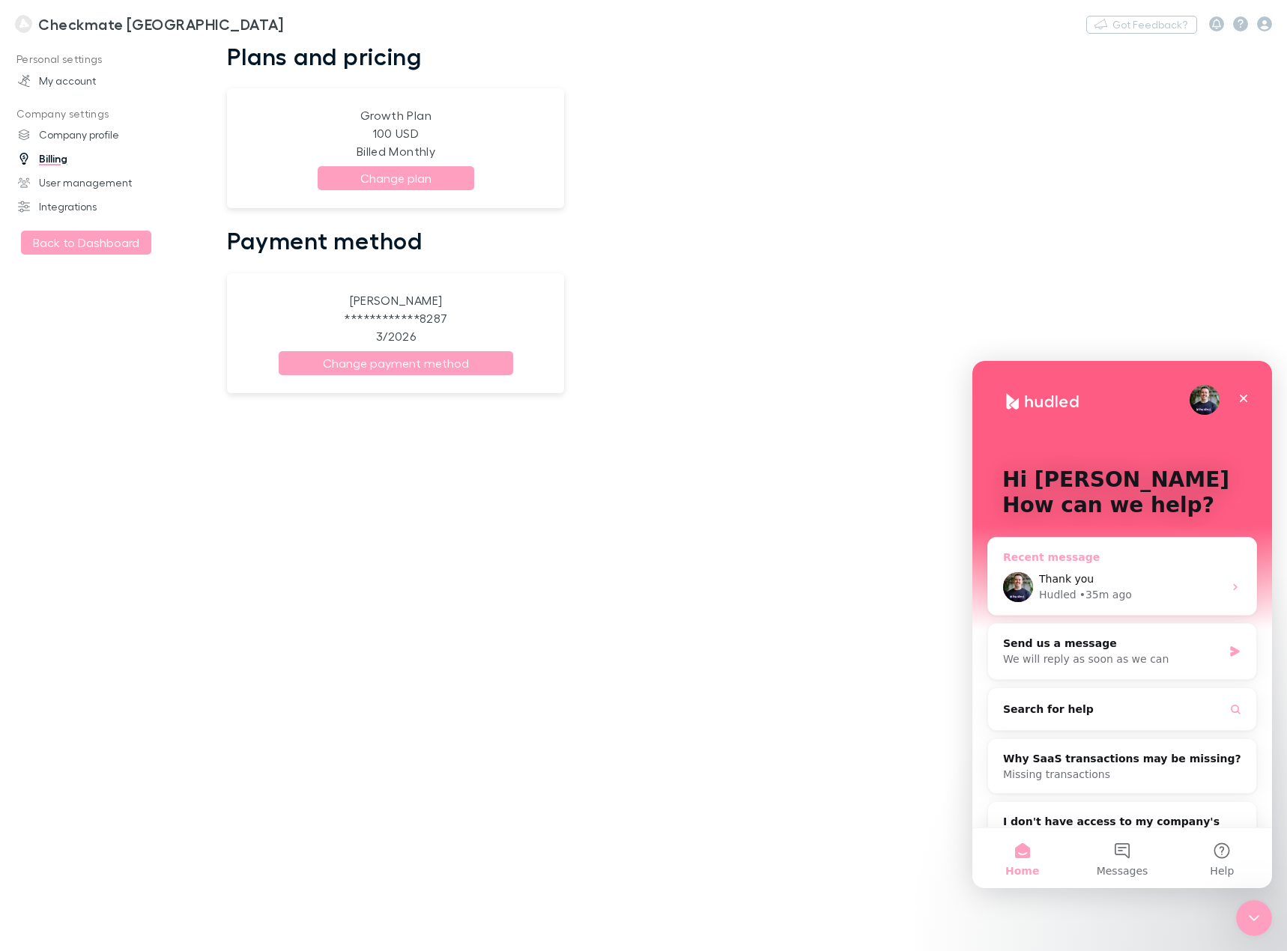
click at [1161, 596] on div "Hudled • 35m ago" at bounding box center [1131, 595] width 184 height 16
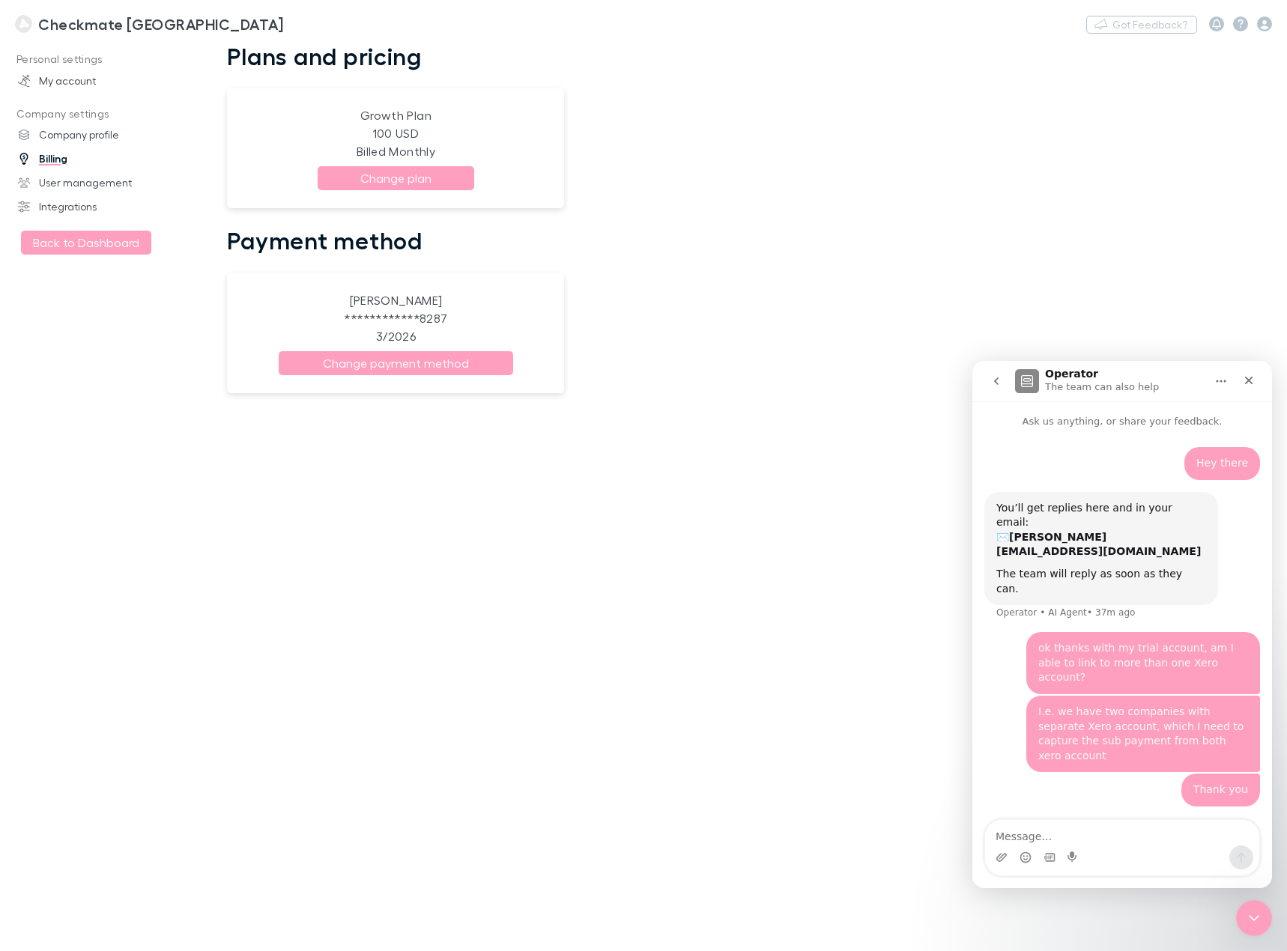
click at [900, 649] on div "**********" at bounding box center [565, 496] width 749 height 909
click at [59, 87] on link "My account" at bounding box center [101, 81] width 196 height 24
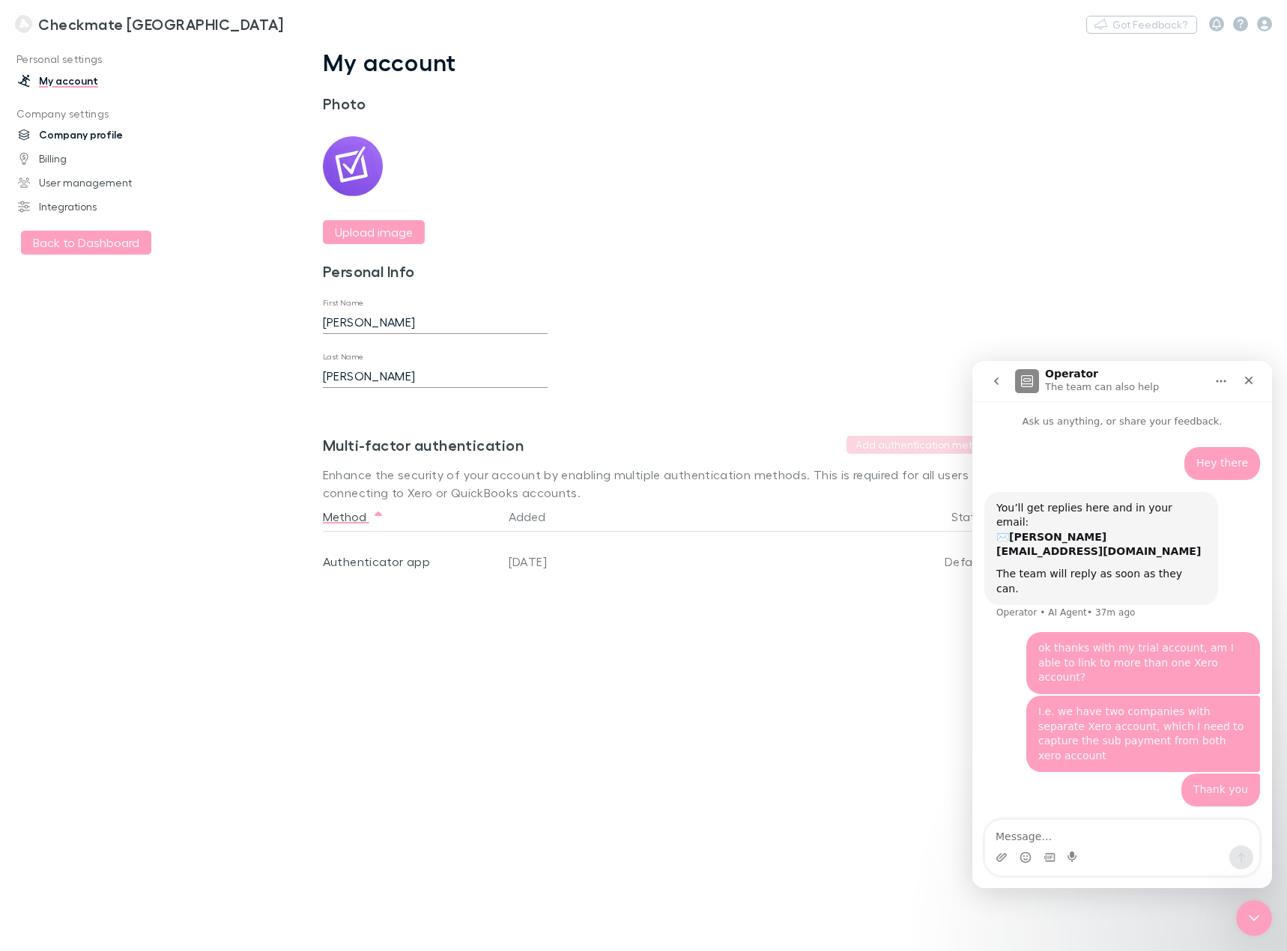
click at [68, 135] on link "Company profile" at bounding box center [101, 135] width 196 height 24
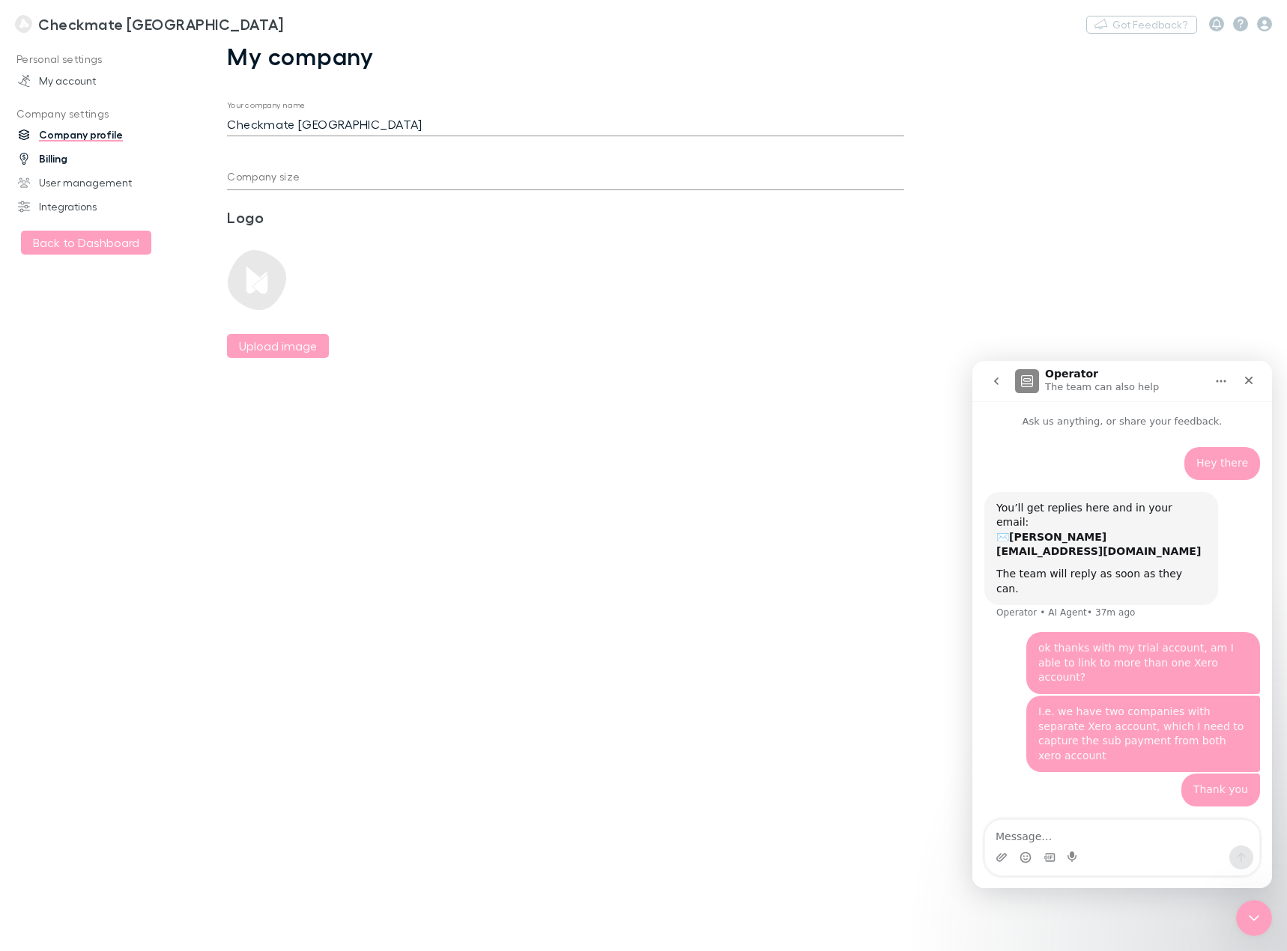
click at [53, 163] on link "Billing" at bounding box center [101, 159] width 196 height 24
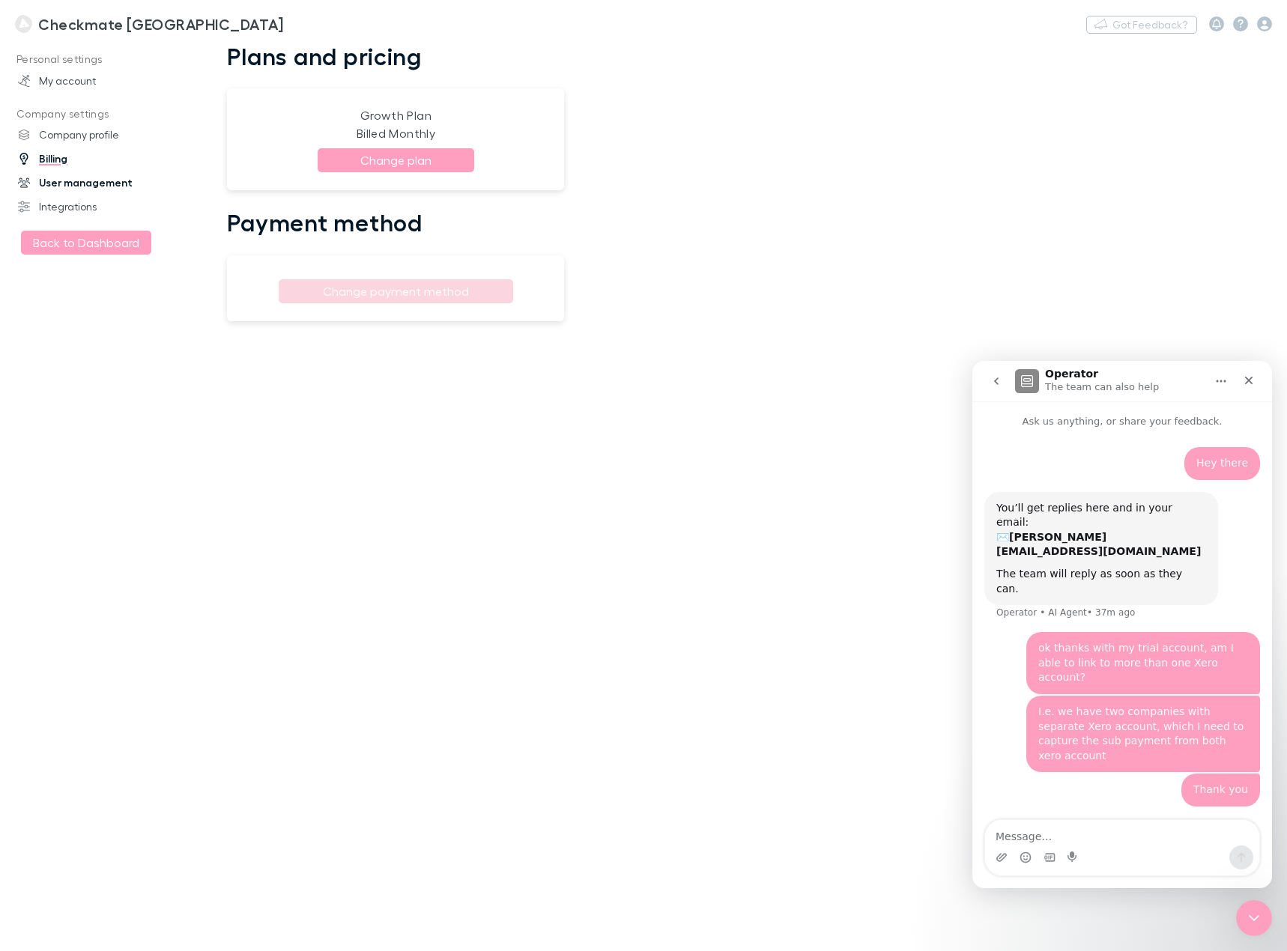
click at [71, 186] on link "User management" at bounding box center [101, 183] width 196 height 24
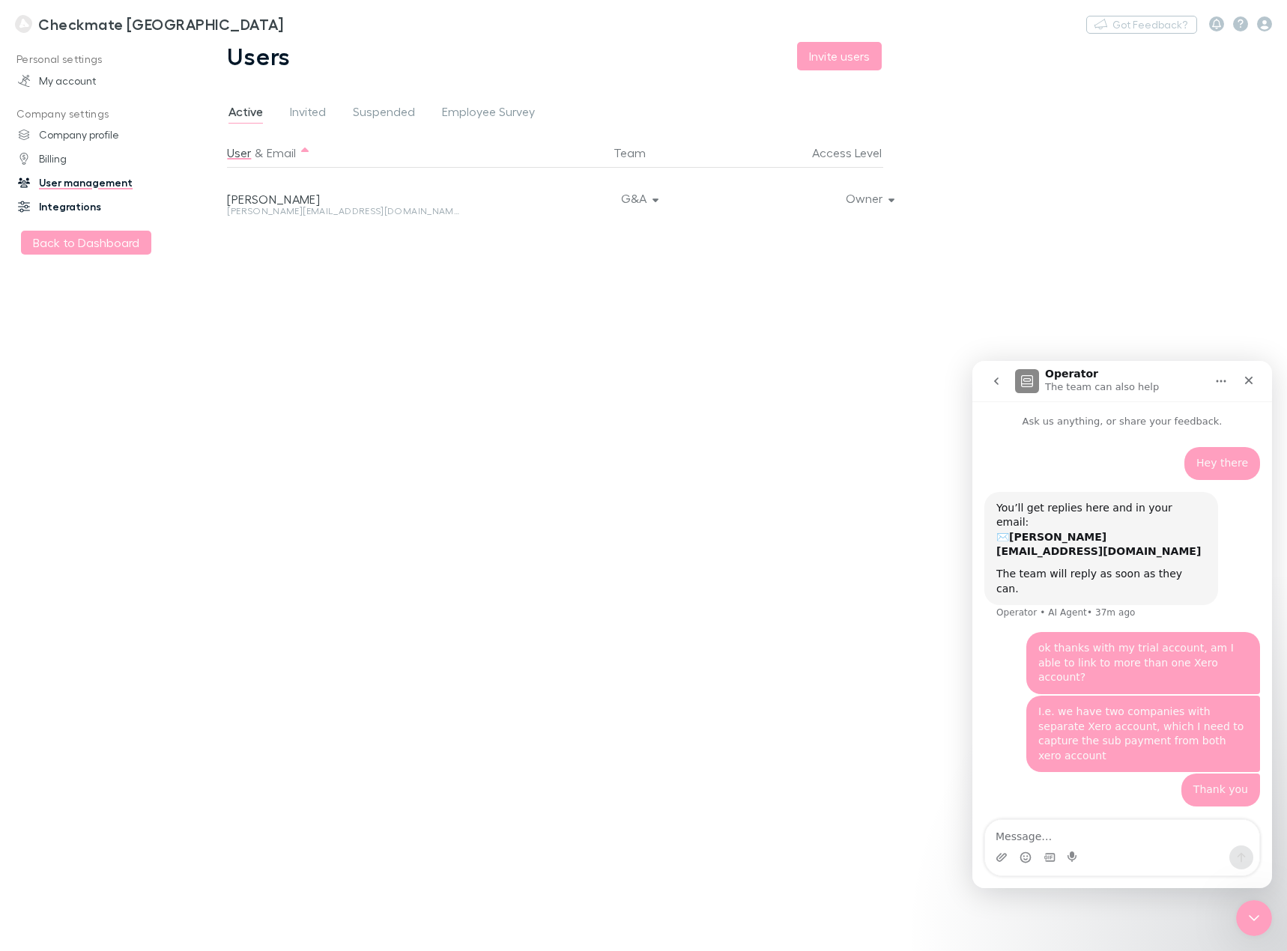
click at [74, 201] on link "Integrations" at bounding box center [101, 207] width 196 height 24
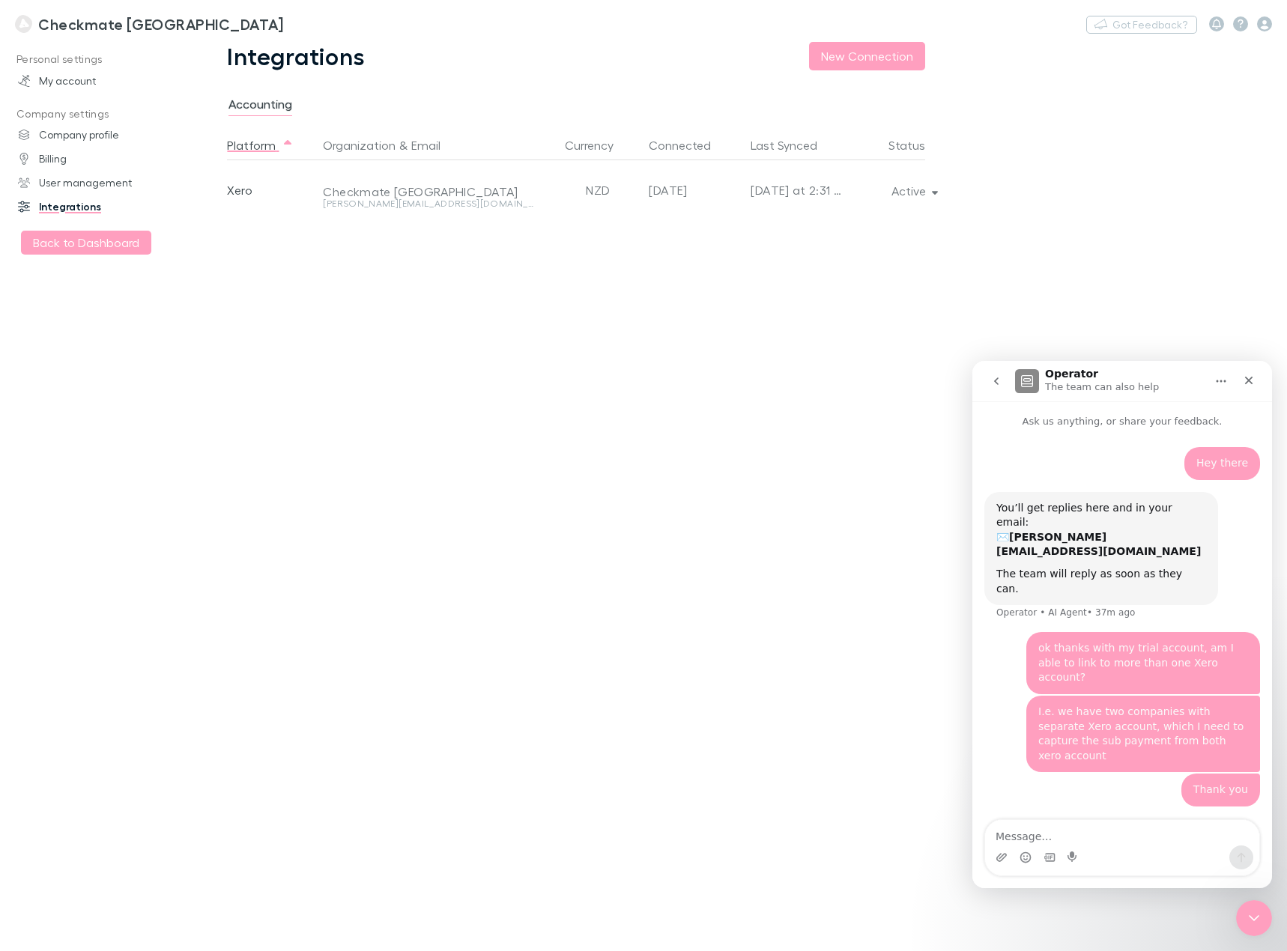
click at [112, 20] on h3 "Checkmate [GEOGRAPHIC_DATA]" at bounding box center [160, 24] width 245 height 18
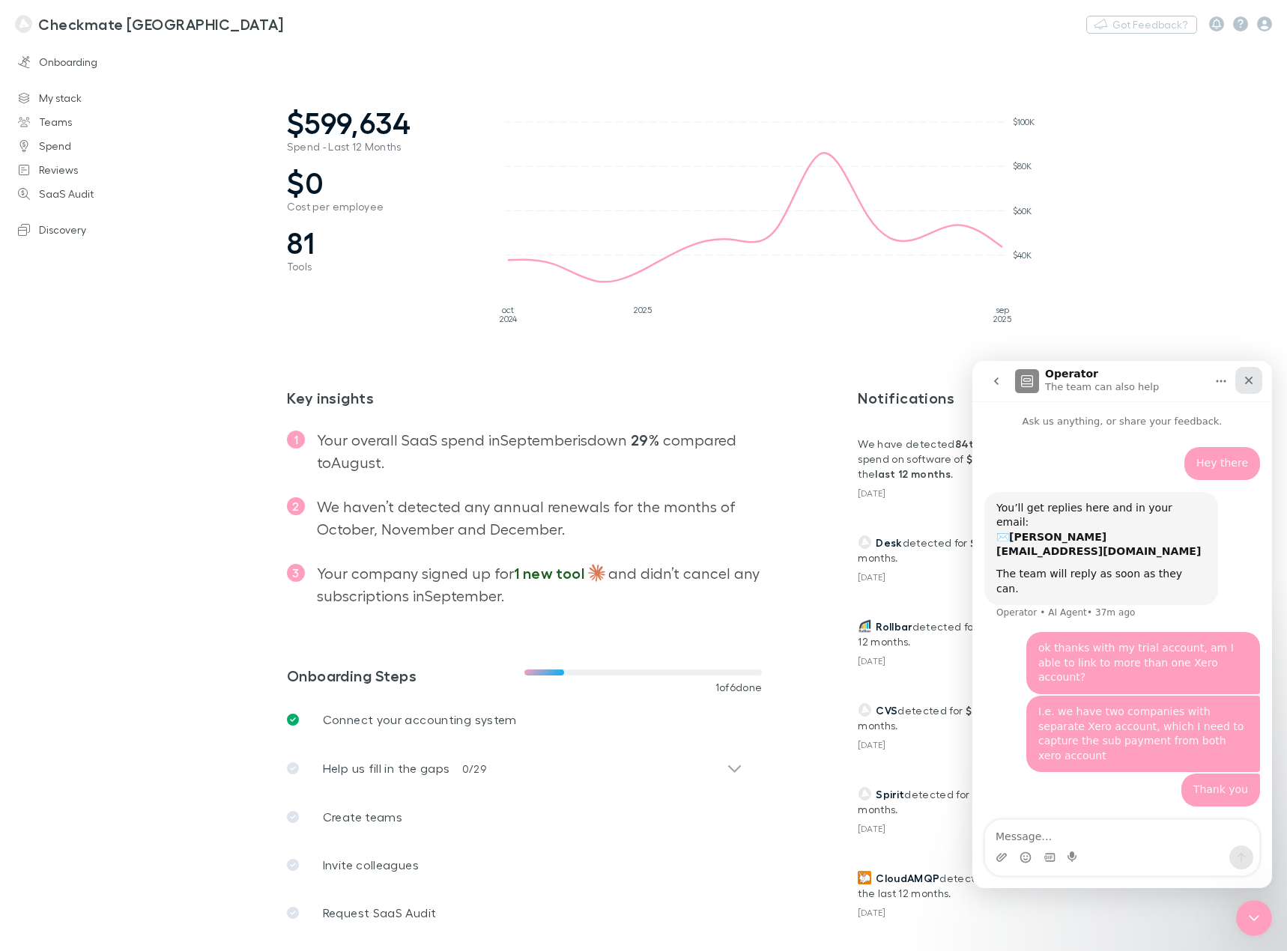
click at [1245, 381] on icon "Close" at bounding box center [1248, 380] width 12 height 12
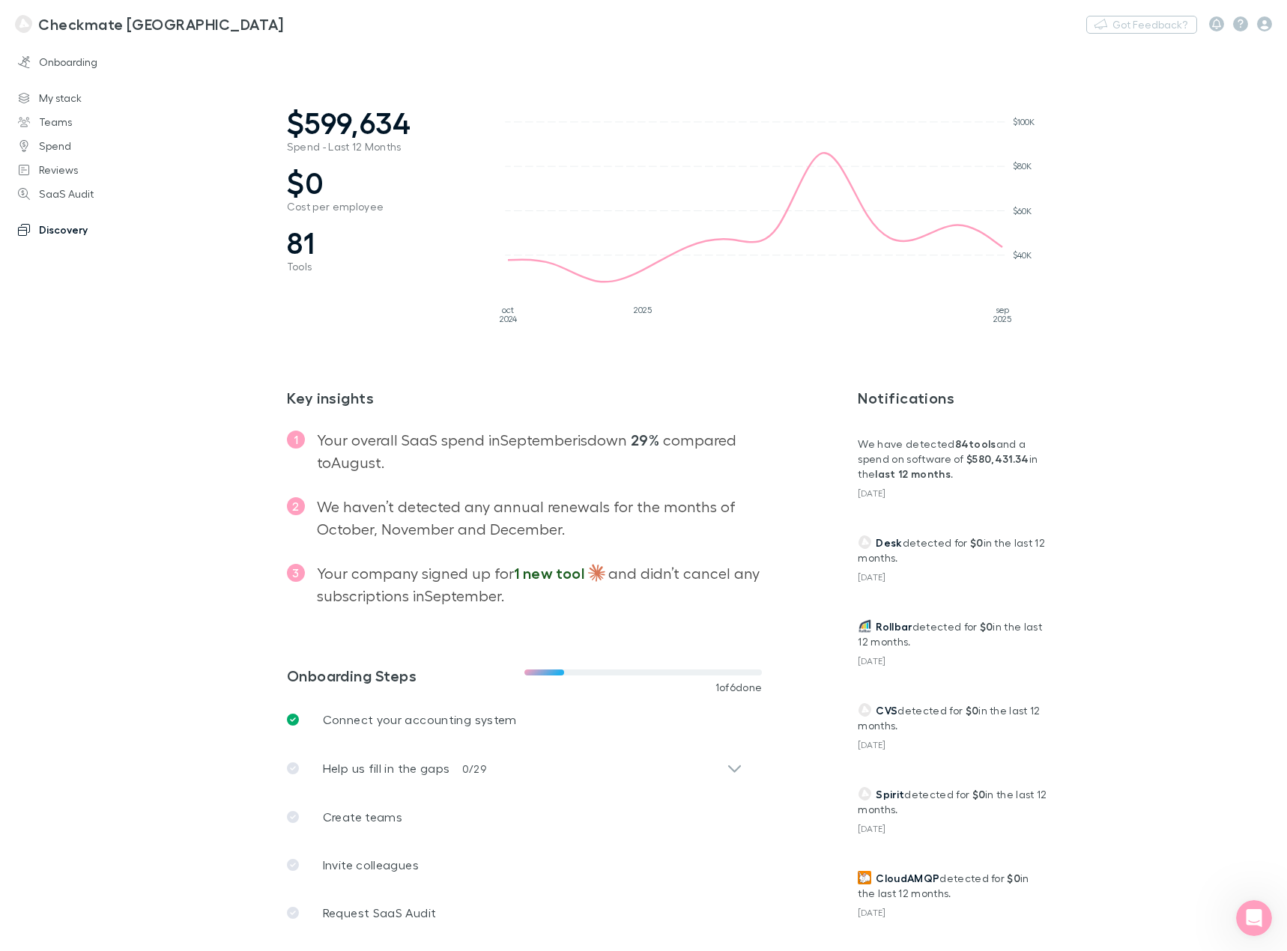
click at [59, 228] on link "Discovery" at bounding box center [101, 230] width 196 height 24
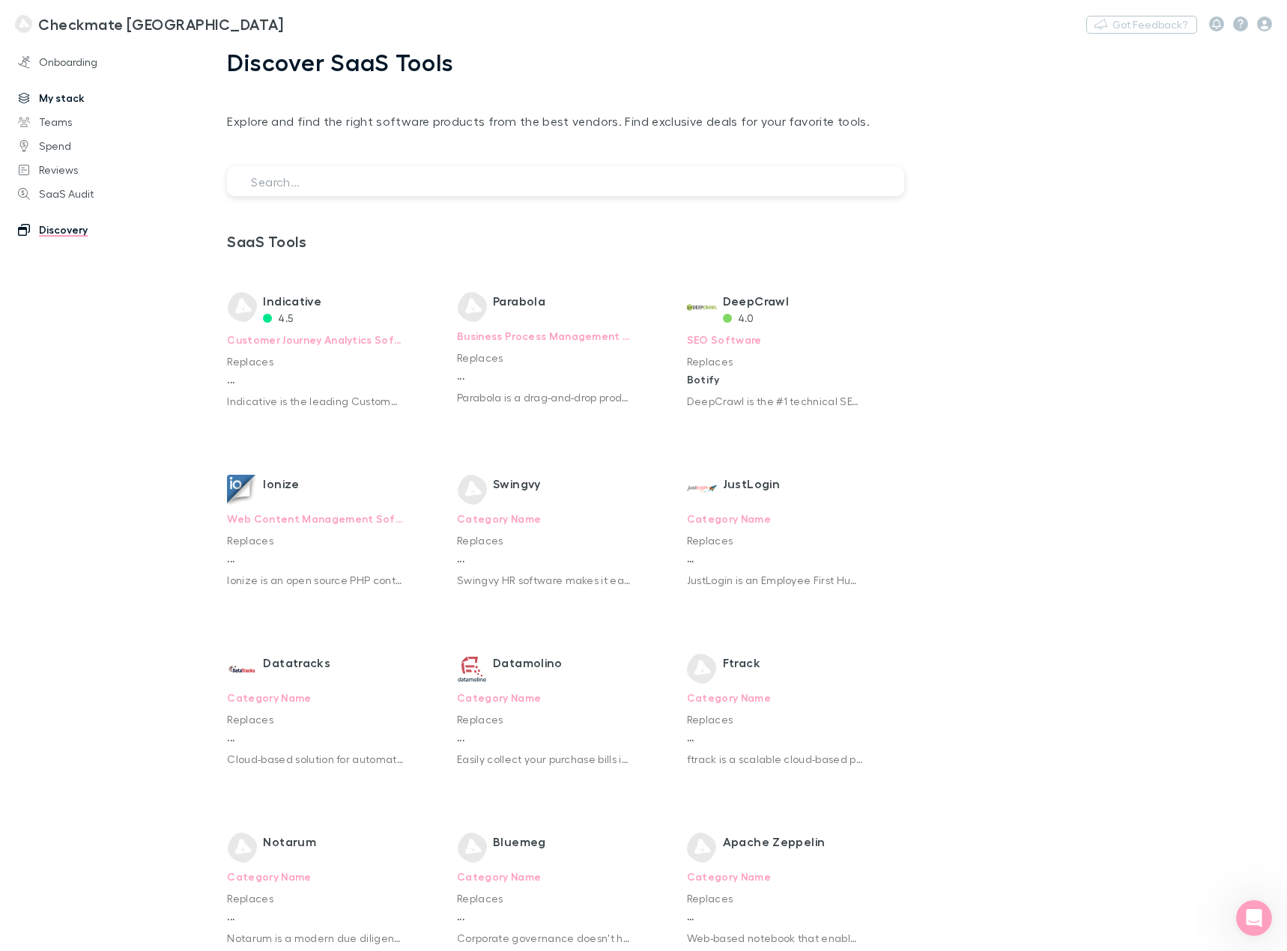
click at [59, 91] on link "My stack" at bounding box center [101, 98] width 196 height 24
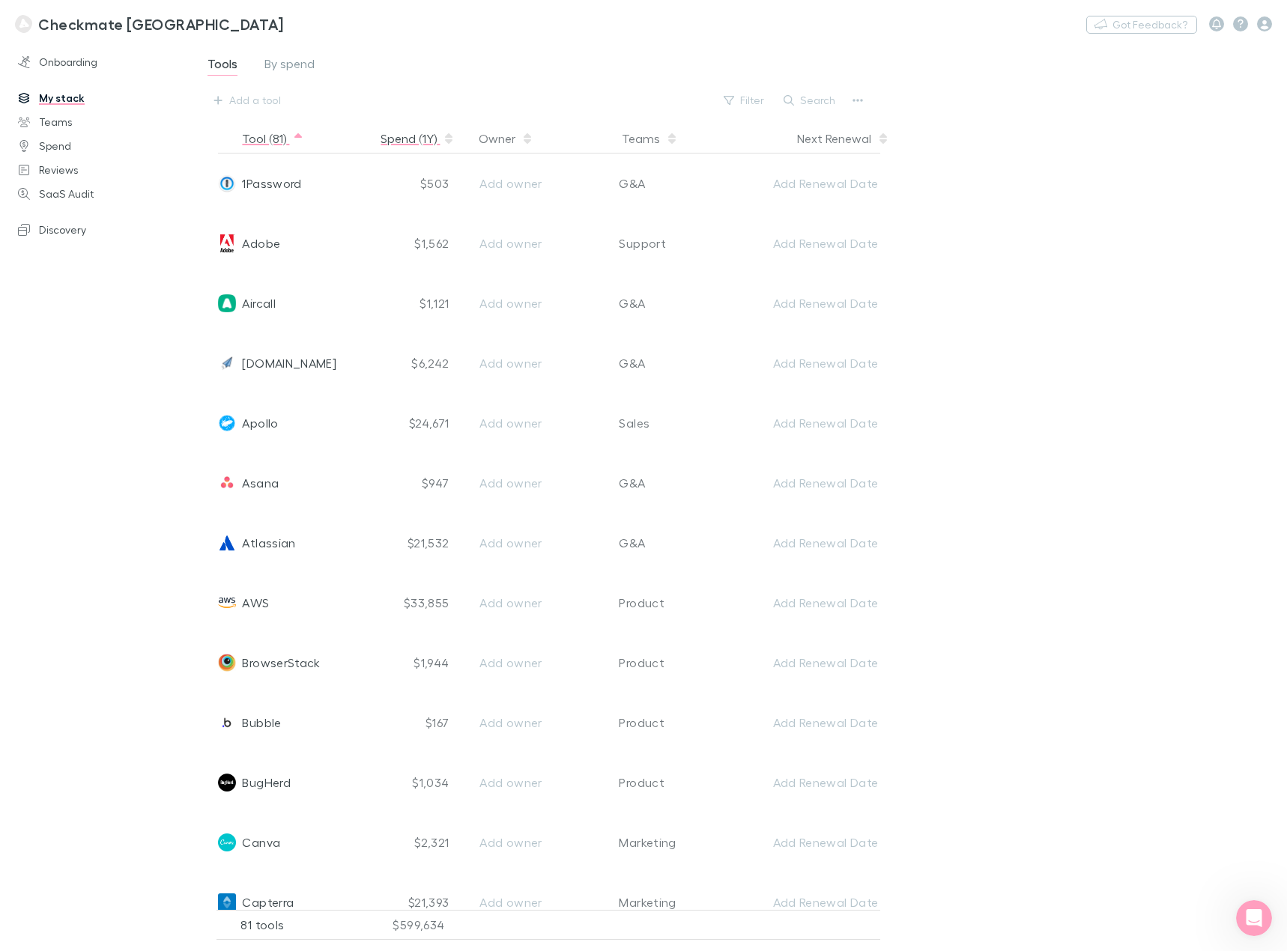
click at [414, 141] on button "Spend (1Y)" at bounding box center [417, 139] width 74 height 30
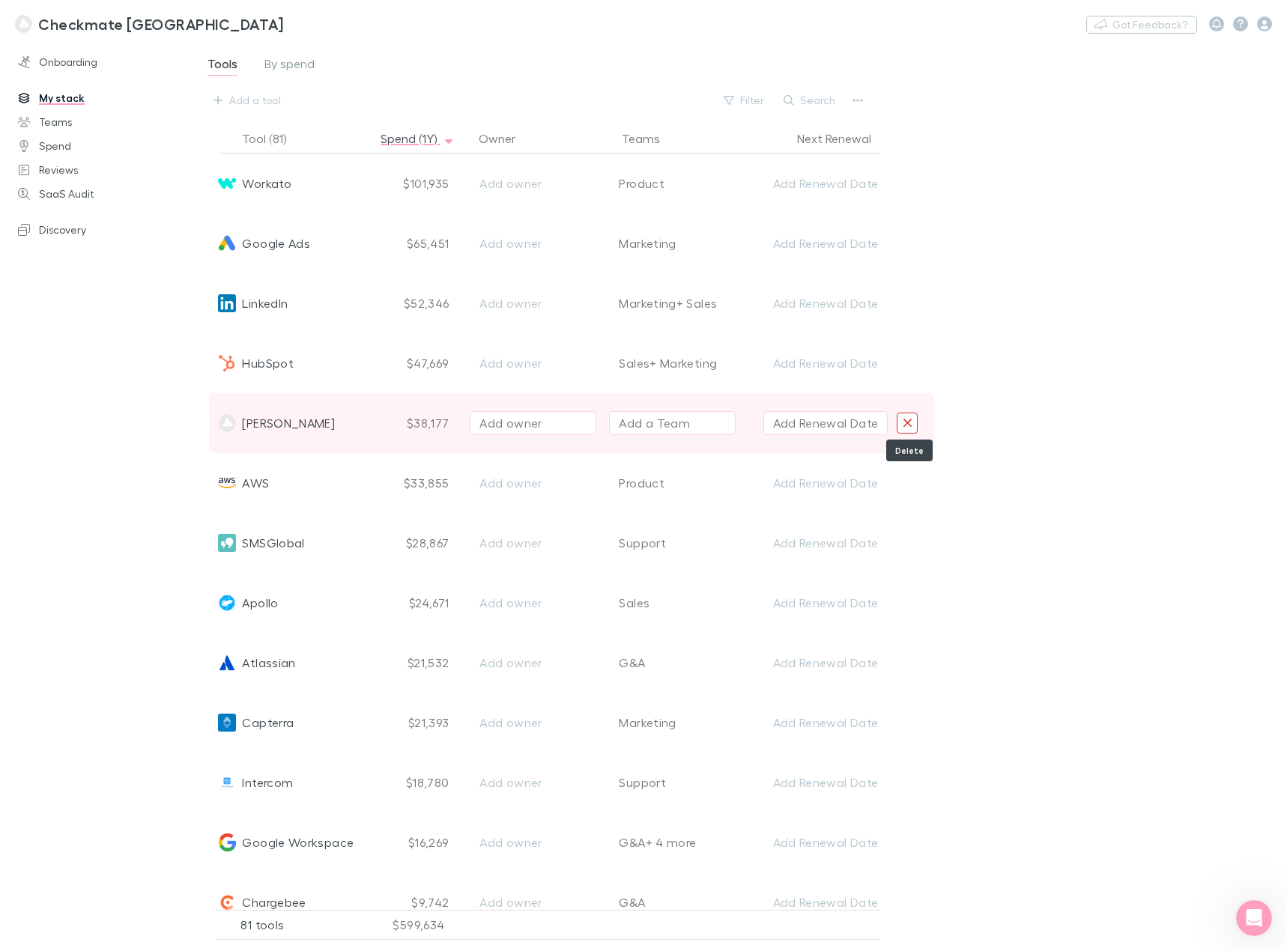
click at [911, 425] on icon "Delete" at bounding box center [907, 422] width 10 height 13
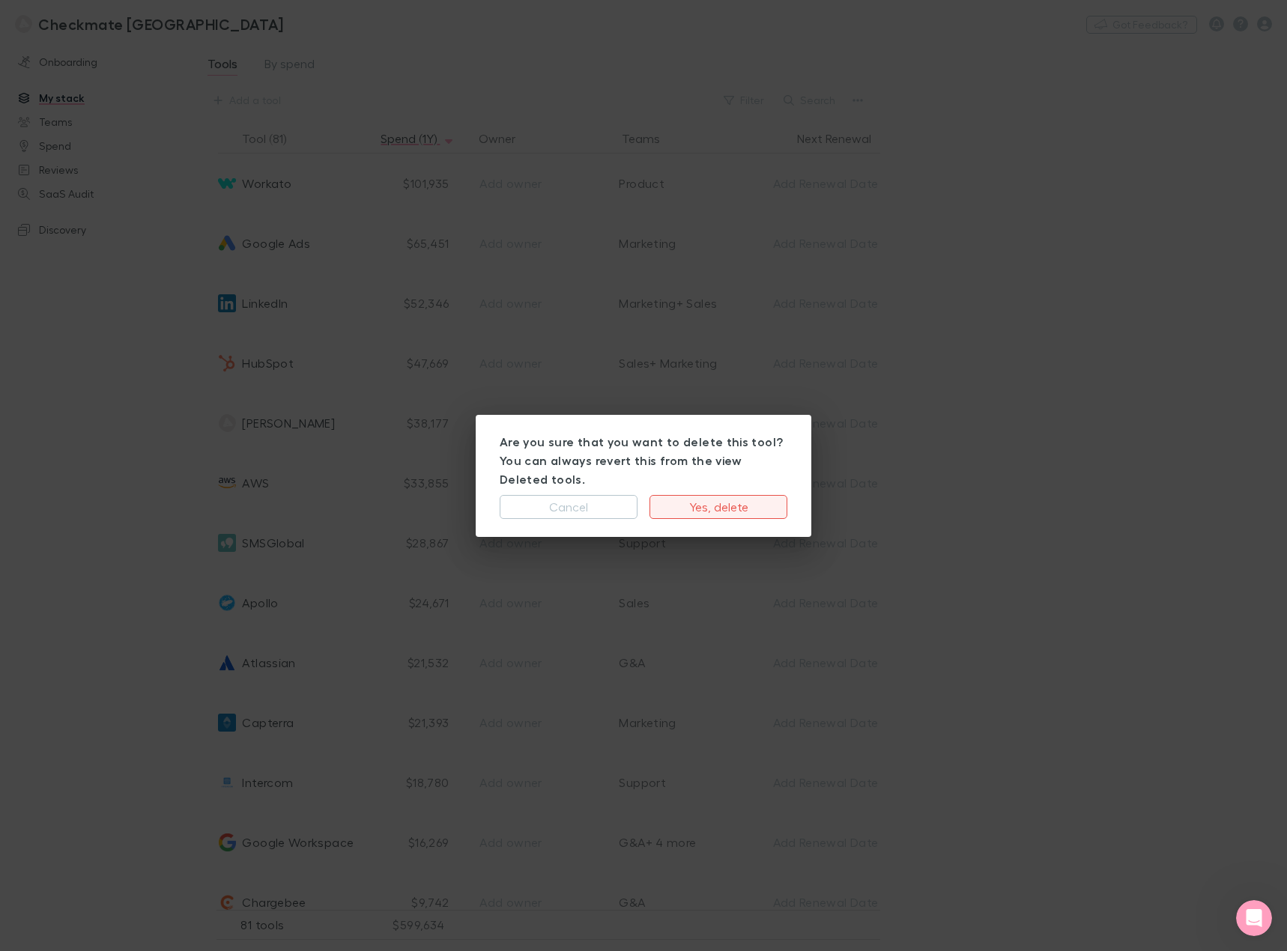
click at [699, 498] on button "Yes, delete" at bounding box center [718, 507] width 138 height 24
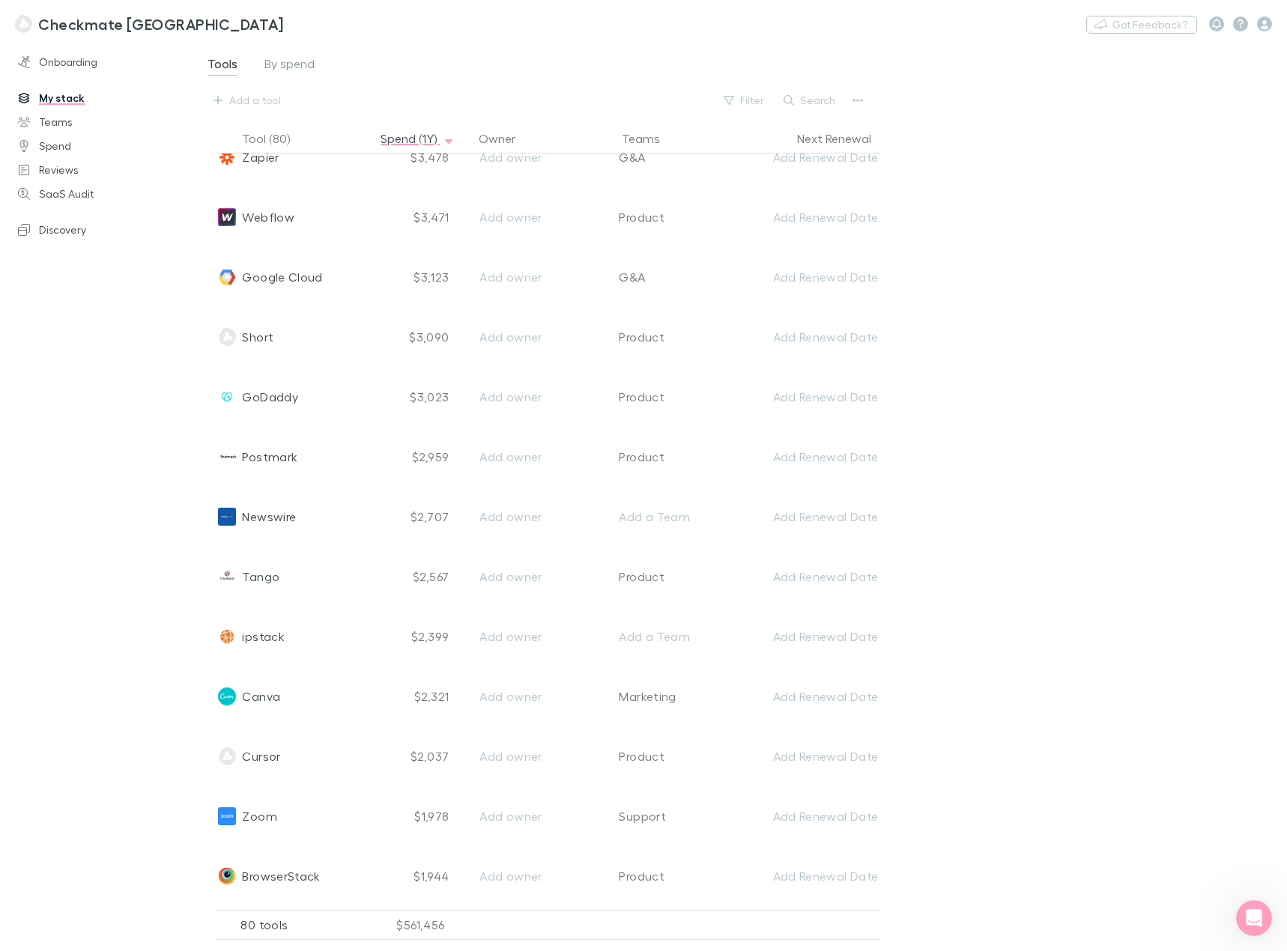
scroll to position [1348, 0]
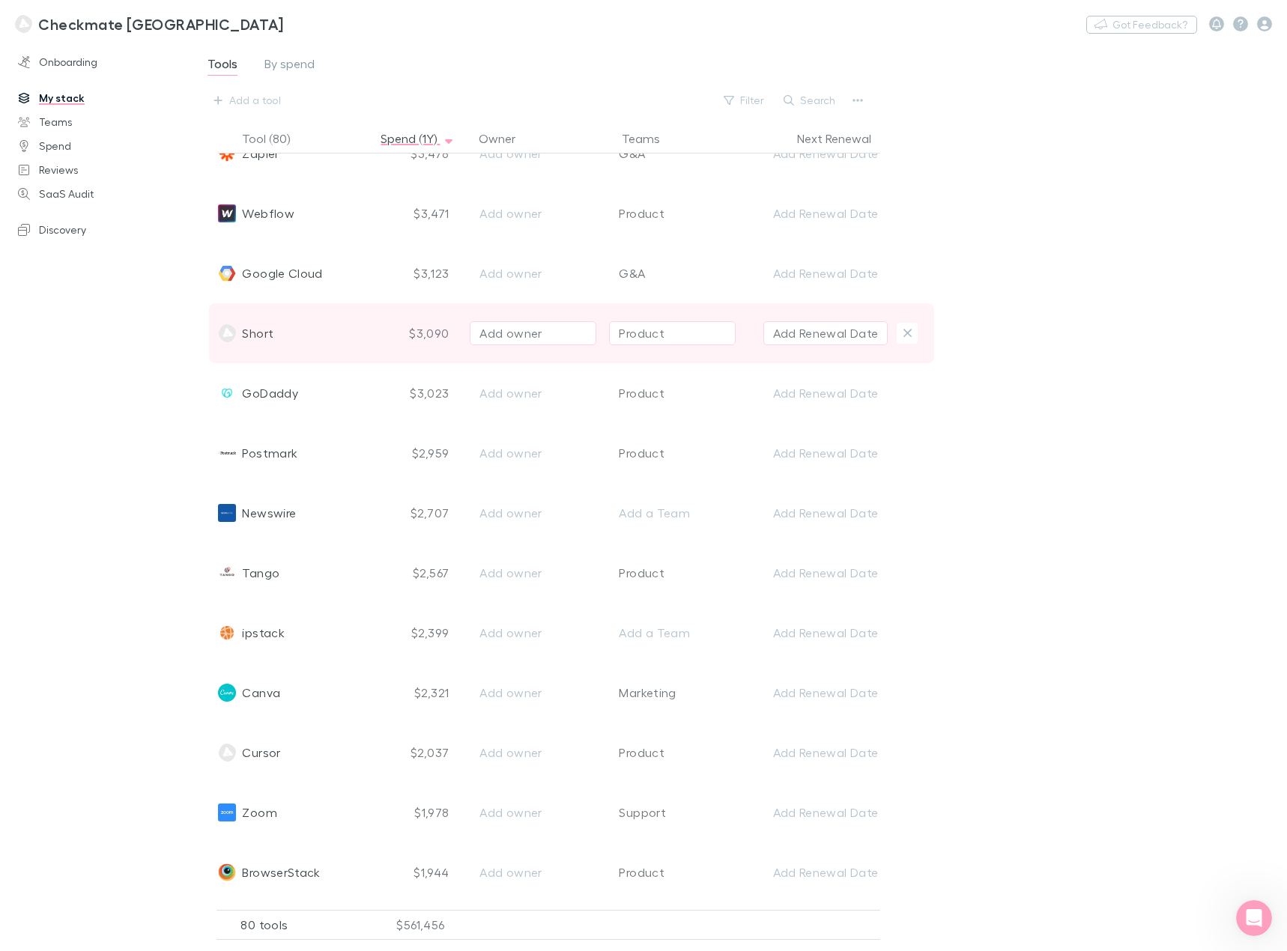
click at [270, 334] on span "Short" at bounding box center [257, 333] width 31 height 60
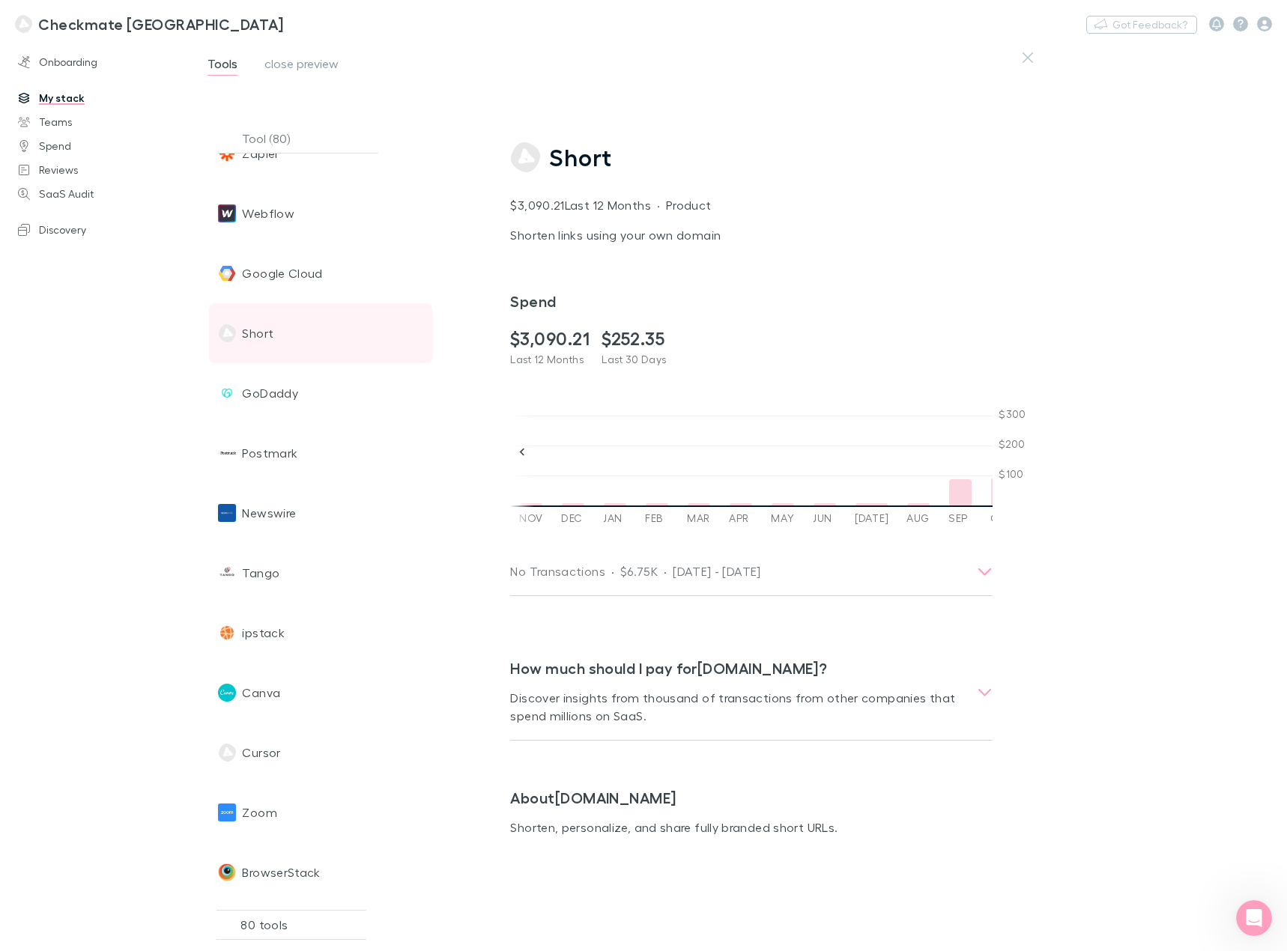
scroll to position [0, 1531]
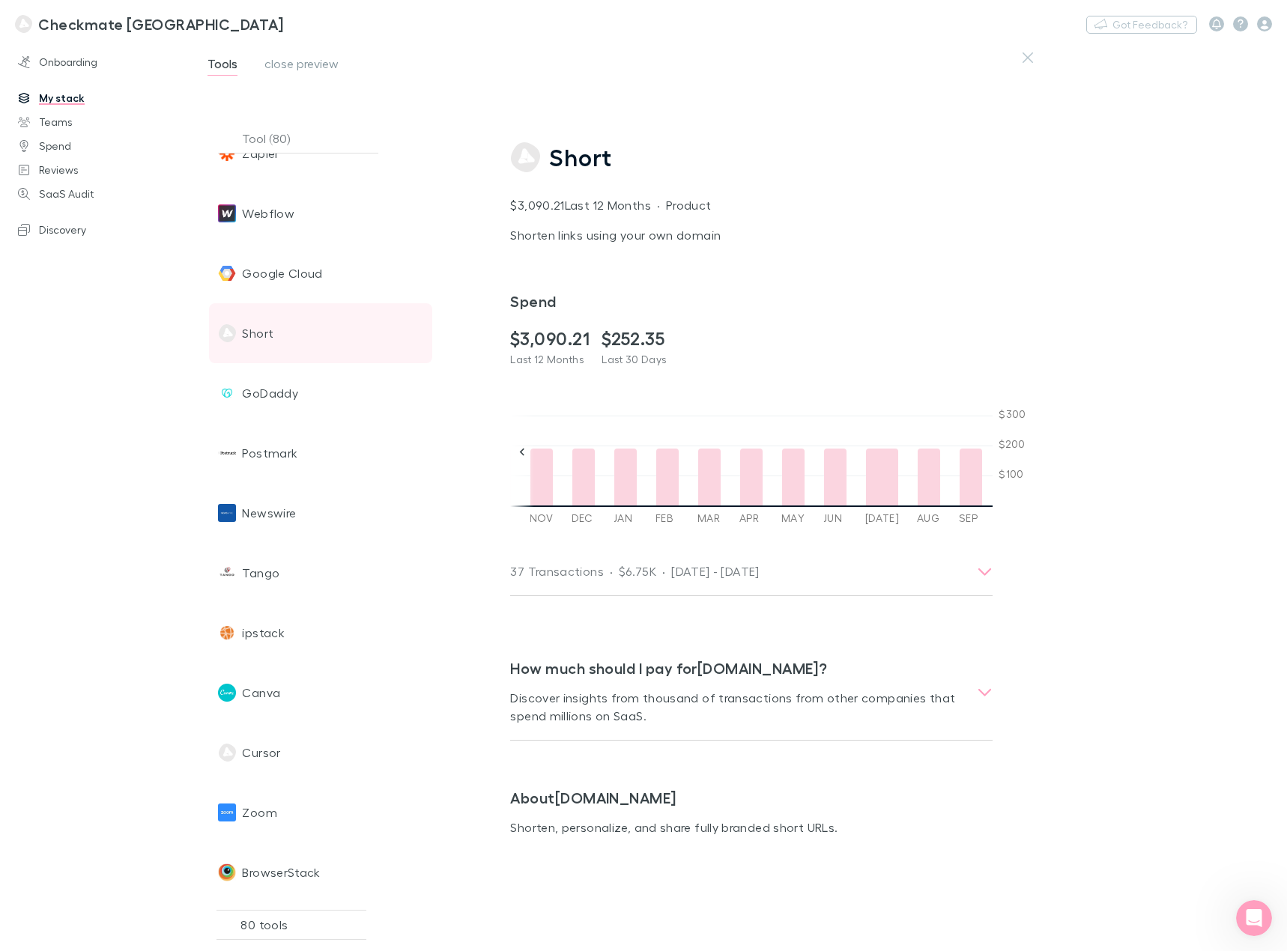
click at [270, 334] on span "Short" at bounding box center [257, 333] width 31 height 60
click at [1032, 58] on icon "button" at bounding box center [1027, 58] width 10 height 12
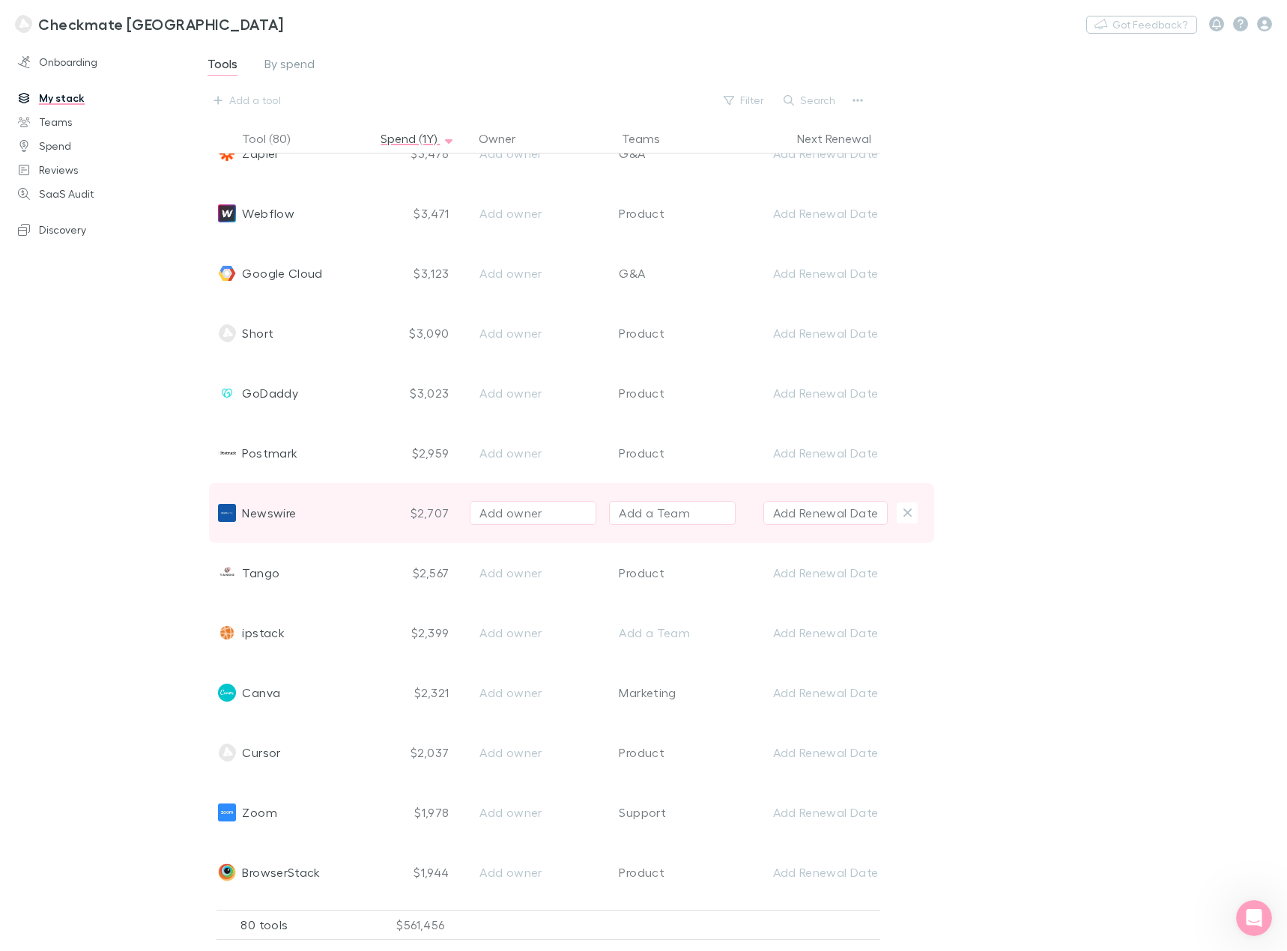
click at [339, 511] on div "Newswire" at bounding box center [293, 513] width 151 height 60
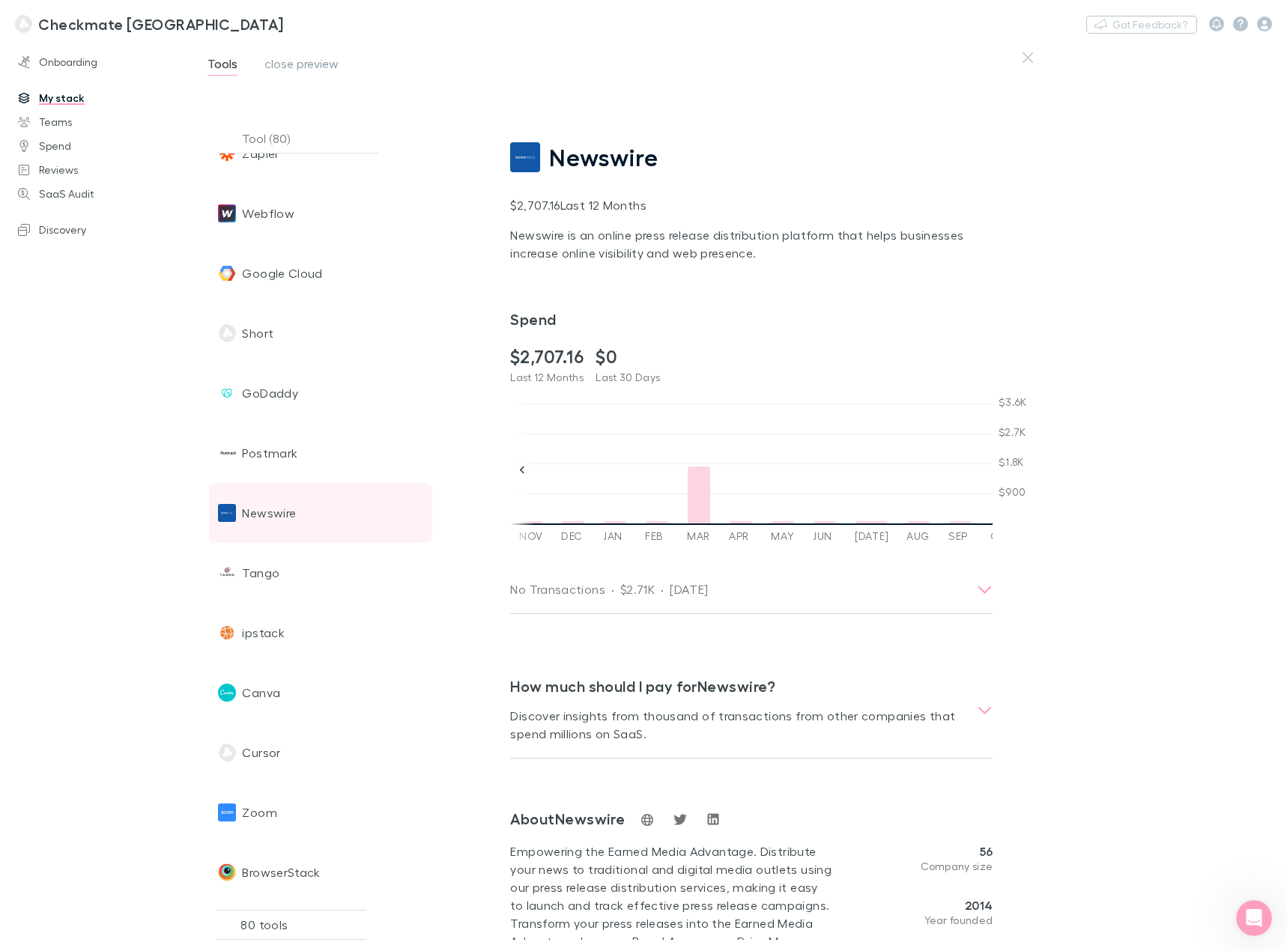
scroll to position [0, 21]
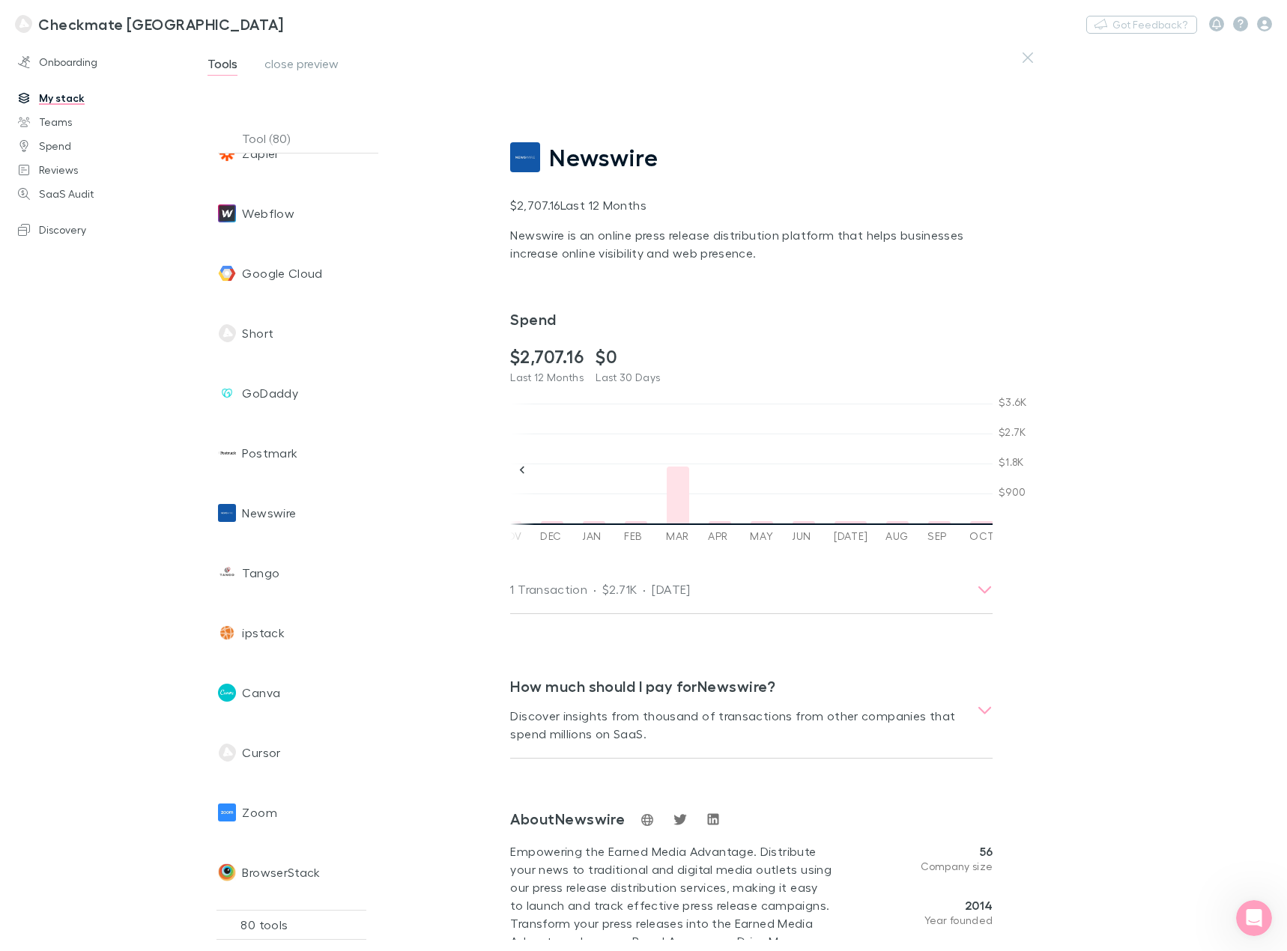
click at [678, 499] on div at bounding box center [677, 495] width 22 height 57
click at [1172, 479] on div "Newswire $2,707.16 Last 12 Months Newswire is an online press release distribut…" at bounding box center [892, 496] width 812 height 909
click at [1032, 61] on icon "button" at bounding box center [1027, 58] width 10 height 12
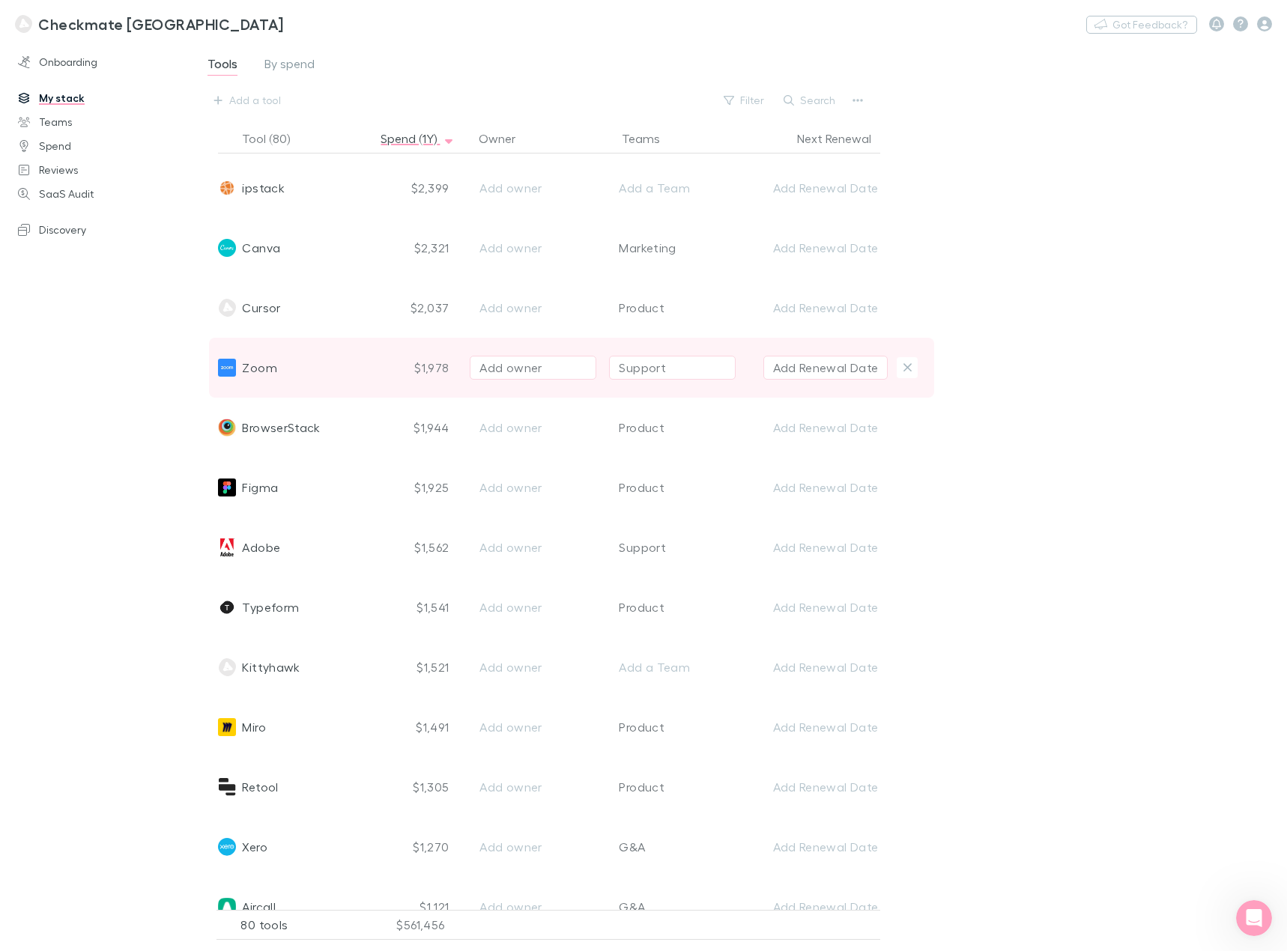
scroll to position [1797, 0]
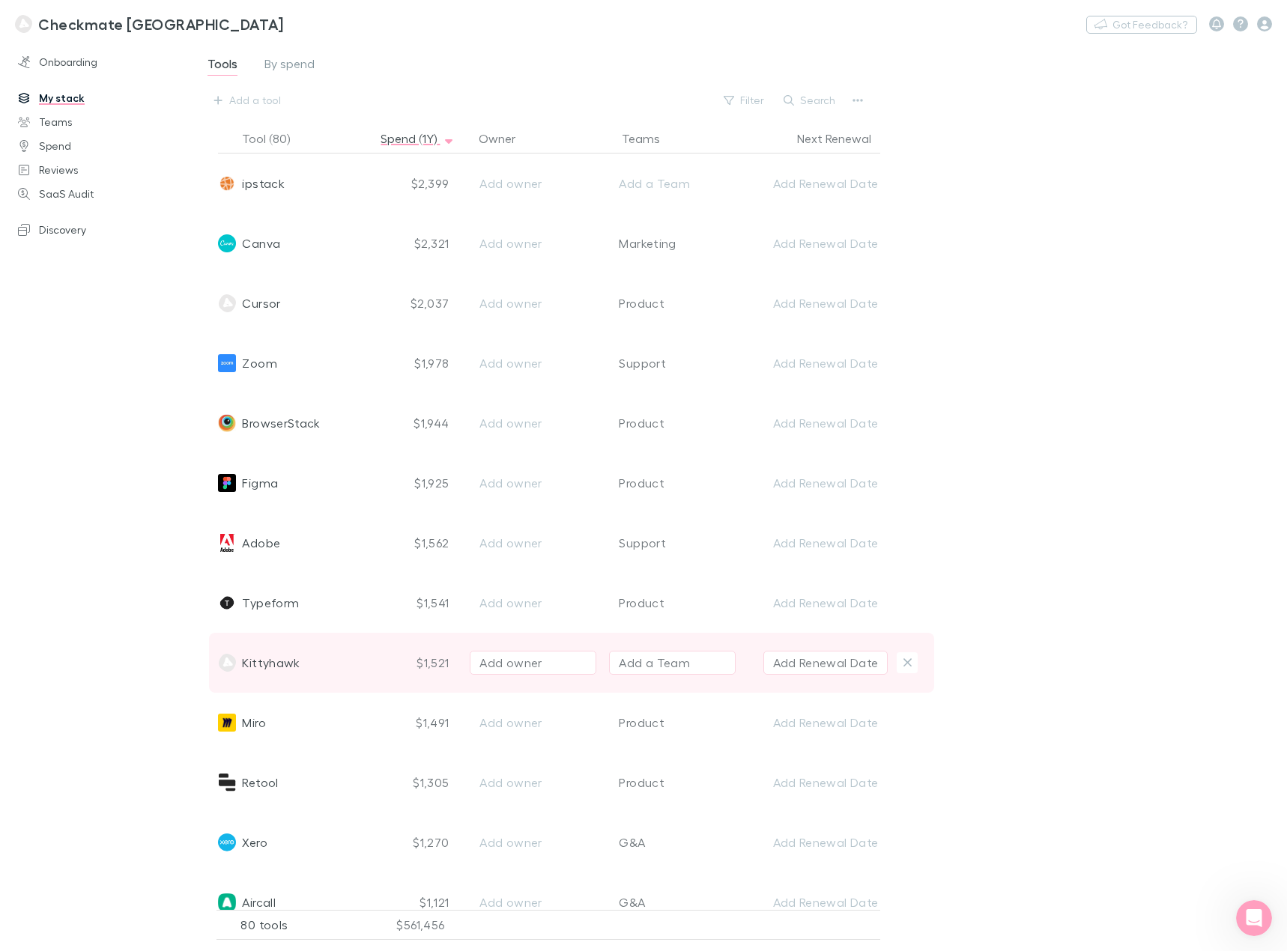
click at [318, 666] on div "Kittyhawk" at bounding box center [293, 663] width 151 height 60
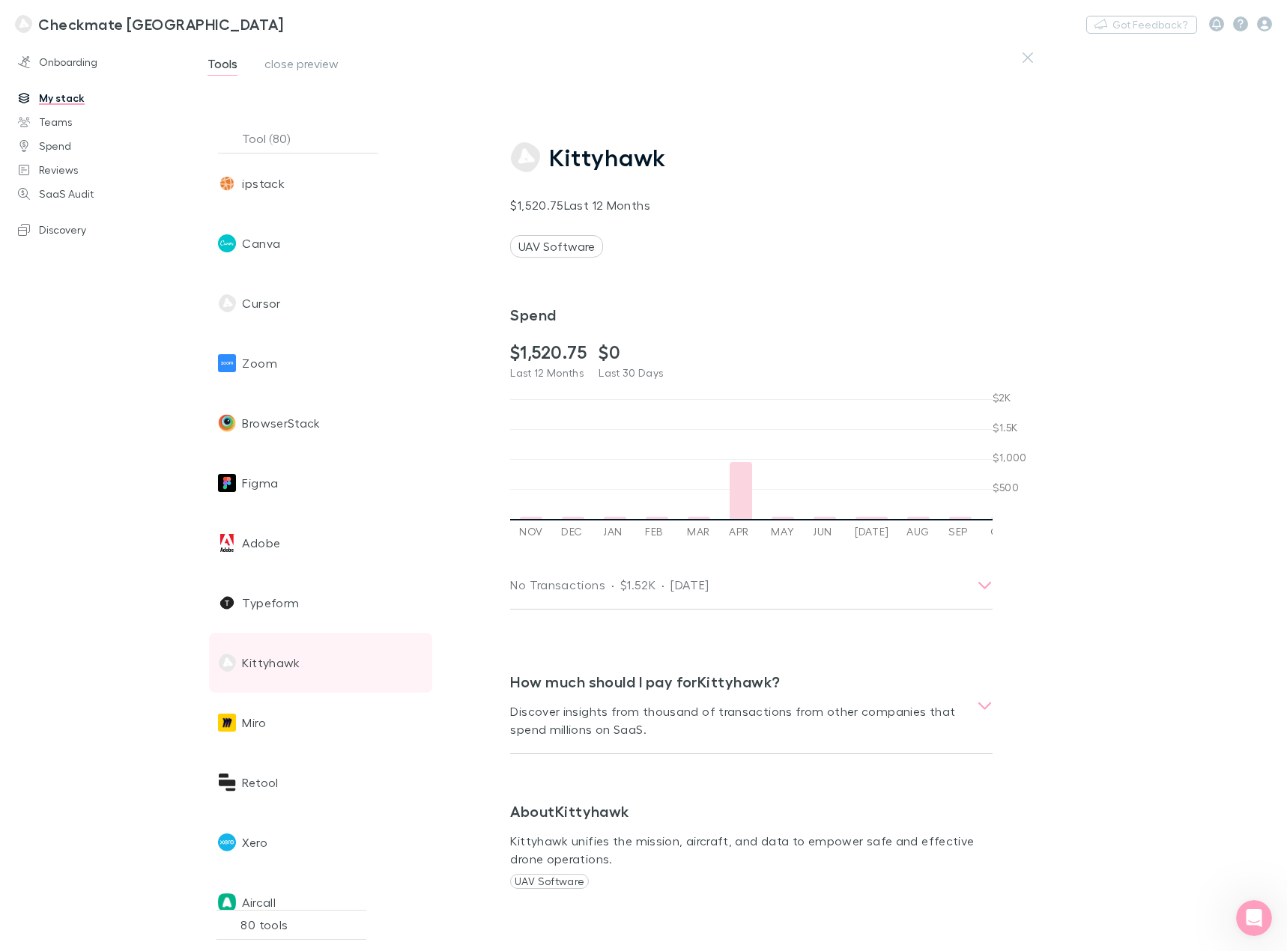
scroll to position [0, 21]
click at [720, 486] on div at bounding box center [719, 490] width 22 height 57
click at [1026, 58] on icon "button" at bounding box center [1027, 58] width 10 height 12
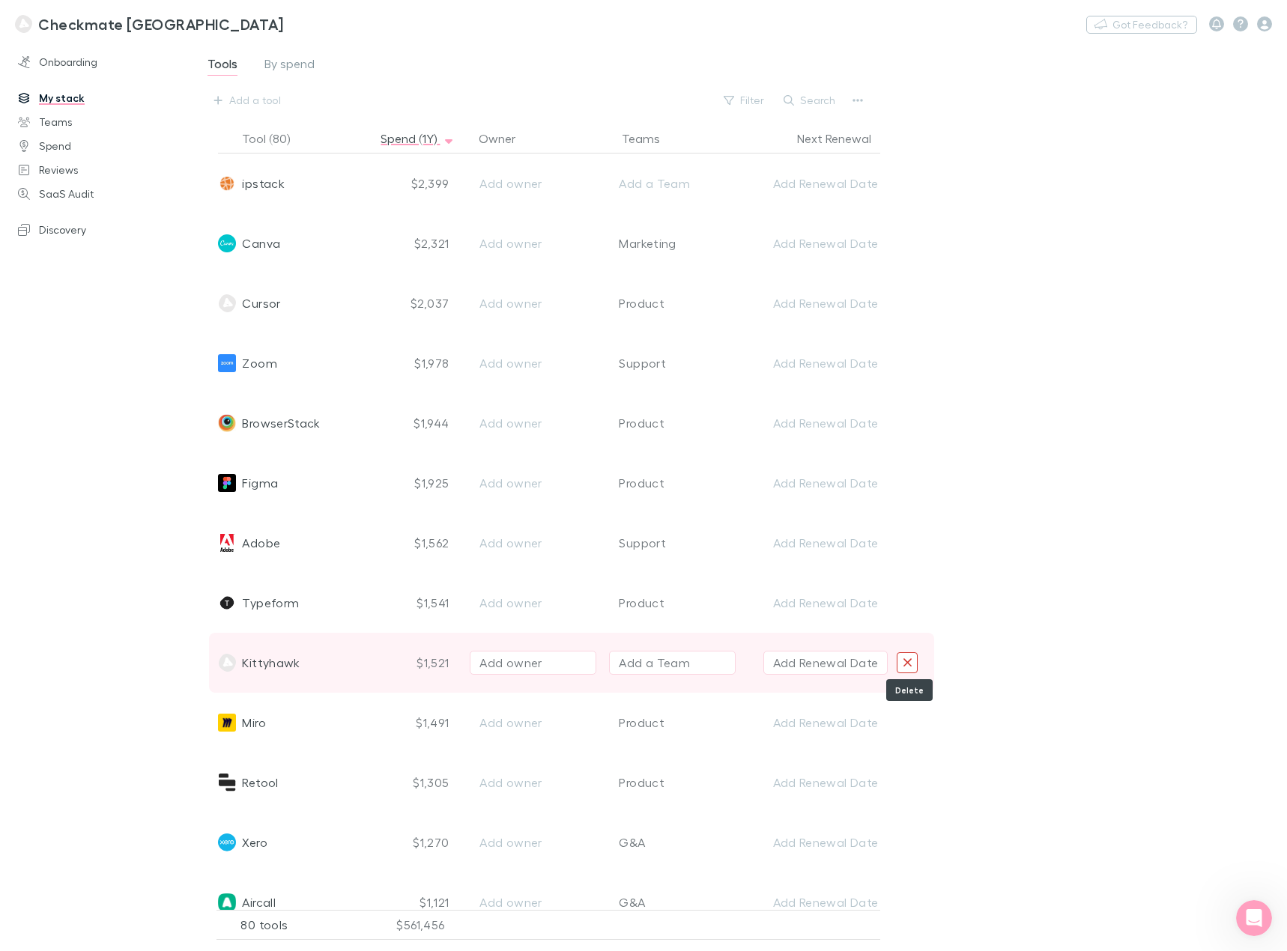
click at [912, 665] on icon "Delete" at bounding box center [907, 662] width 10 height 13
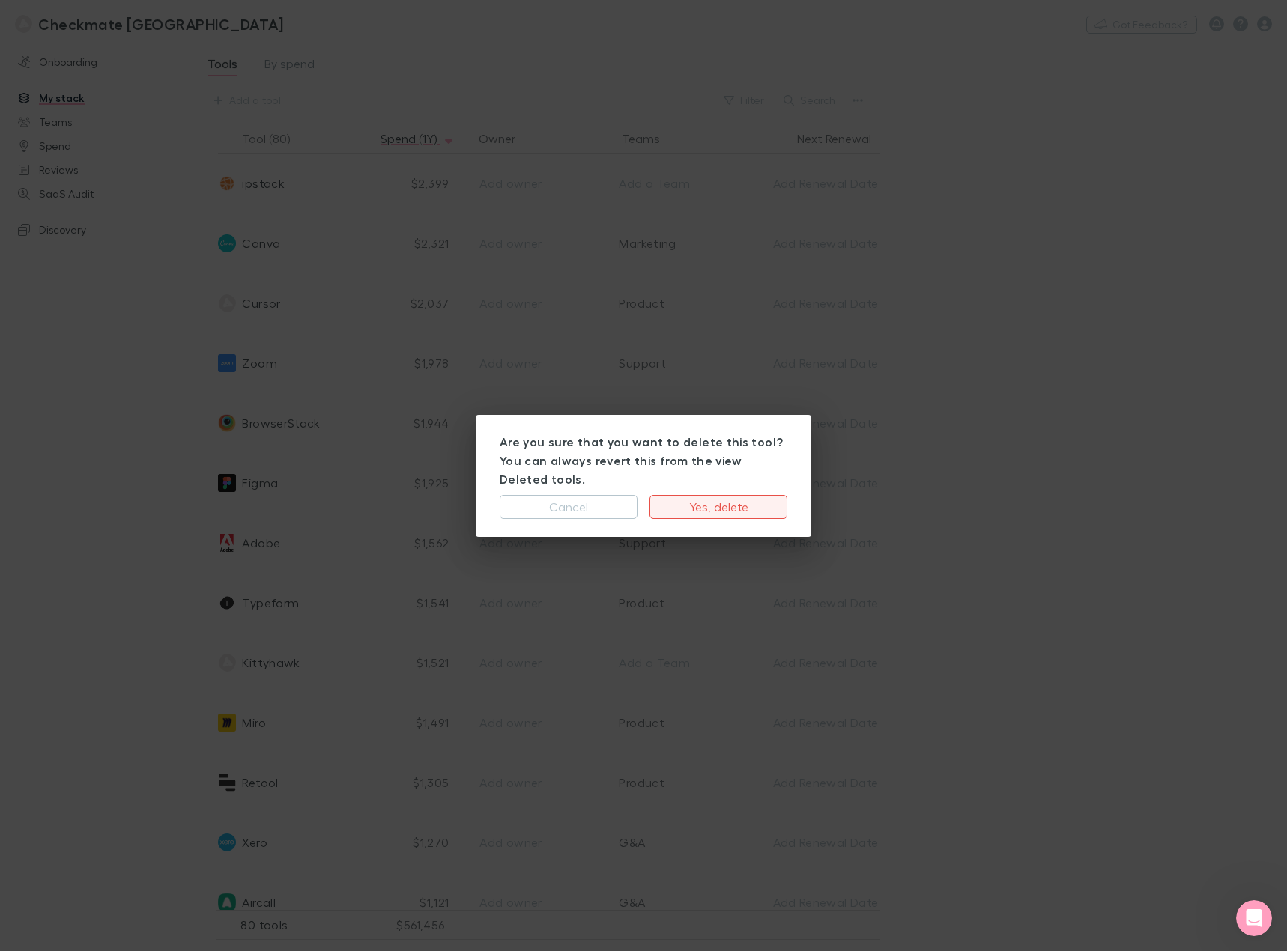
click at [727, 499] on button "Yes, delete" at bounding box center [718, 507] width 138 height 24
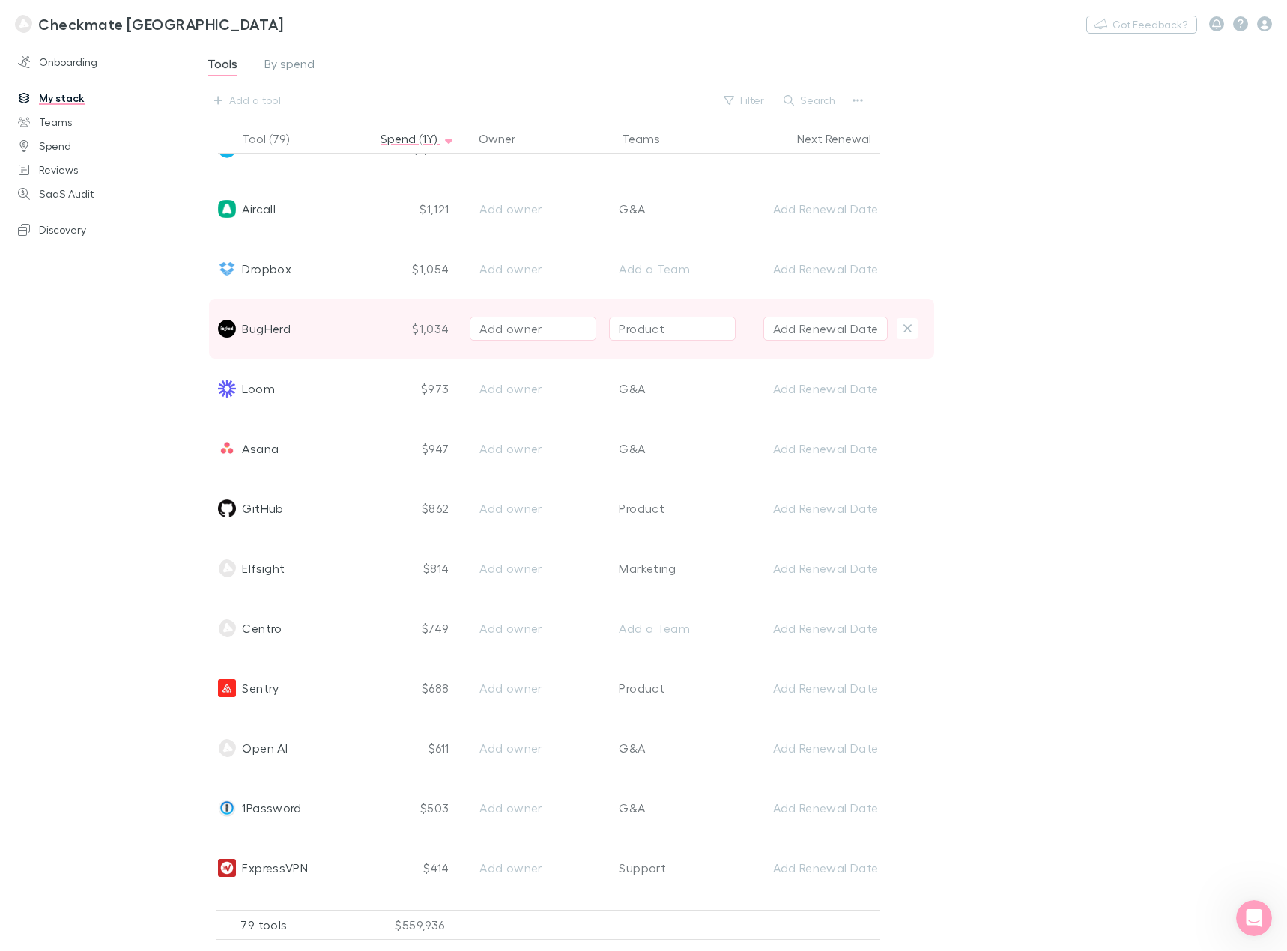
scroll to position [2471, 0]
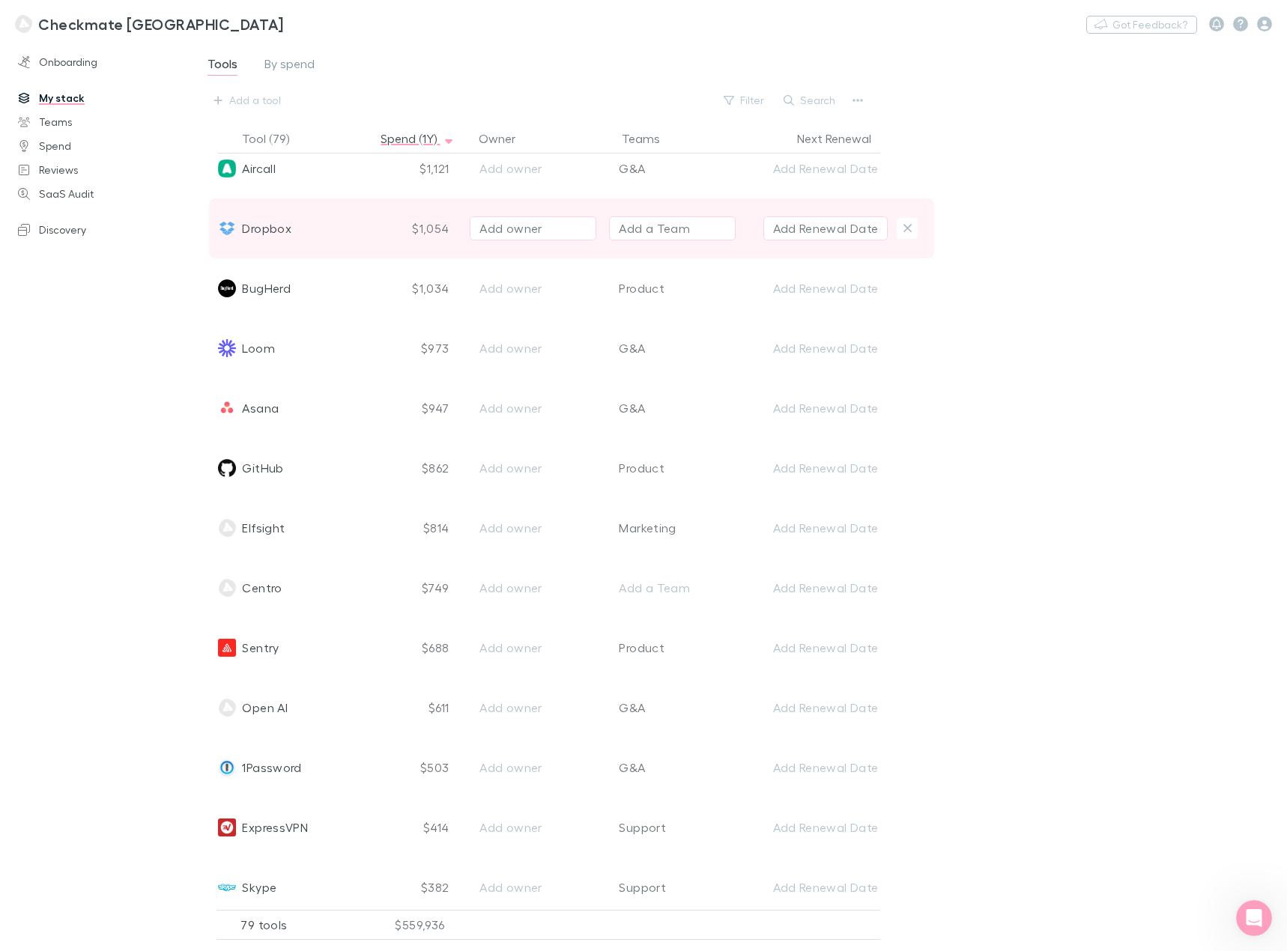
click at [645, 229] on div "Add a Team" at bounding box center [654, 228] width 71 height 18
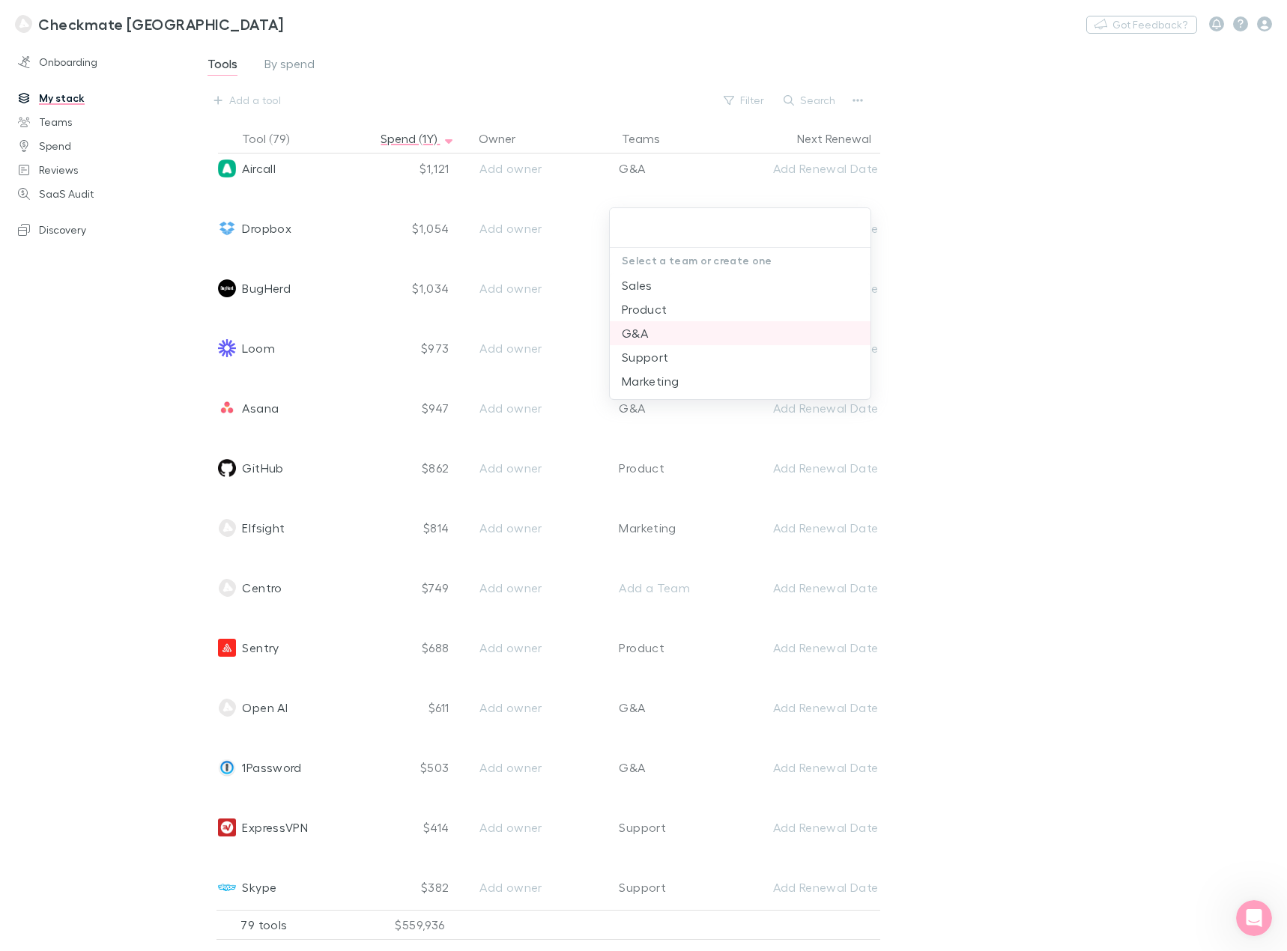
click at [671, 325] on li "G&A" at bounding box center [740, 333] width 261 height 24
click at [1052, 423] on div at bounding box center [643, 475] width 1287 height 951
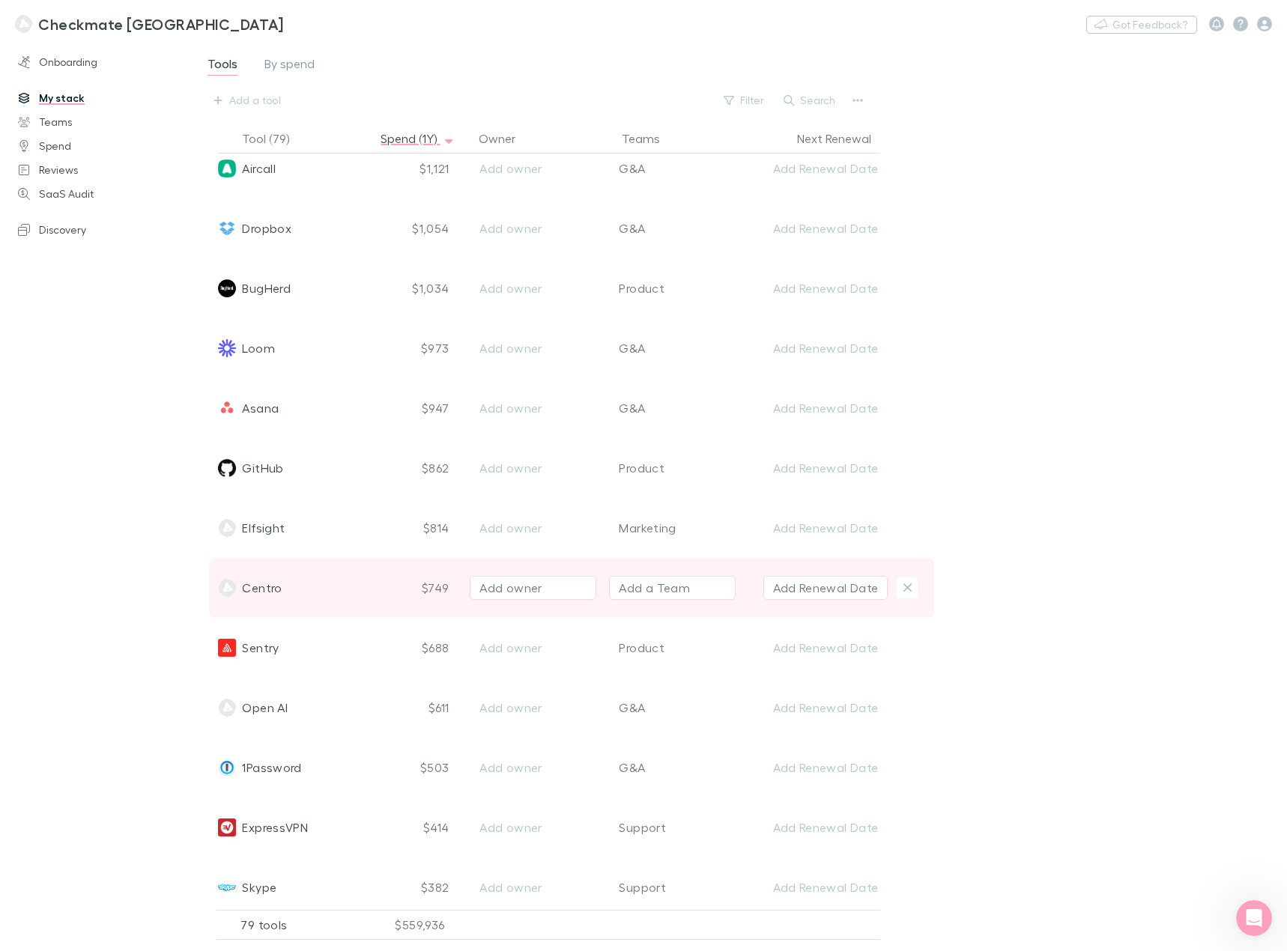
click at [315, 587] on div "Centro" at bounding box center [293, 588] width 151 height 60
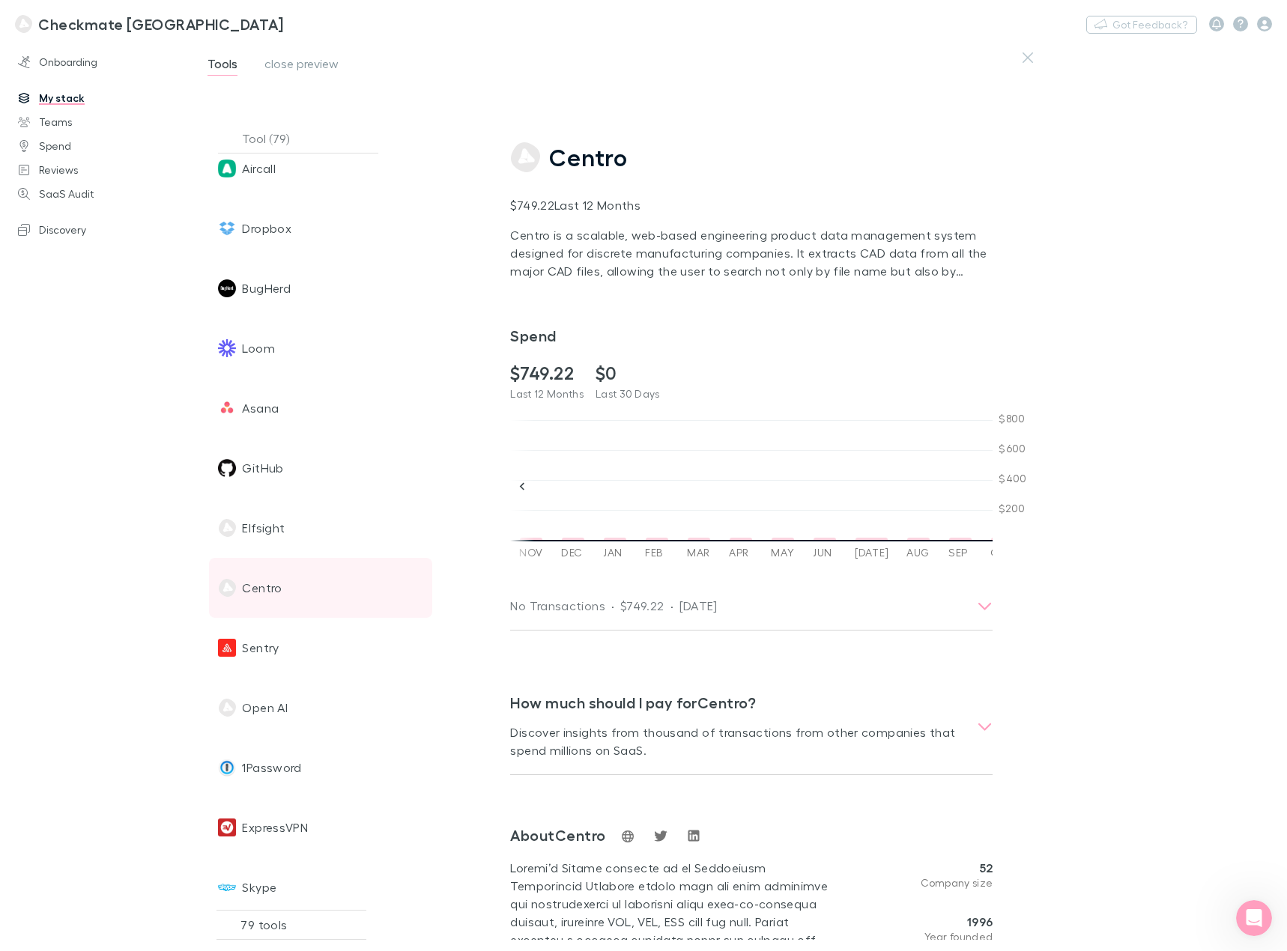
scroll to position [0, 524]
click at [896, 538] on div at bounding box center [907, 539] width 22 height 2
click at [938, 538] on div at bounding box center [949, 539] width 22 height 2
click at [979, 536] on dd at bounding box center [991, 511] width 25 height 58
click at [519, 487] on icon at bounding box center [521, 486] width 15 height 15
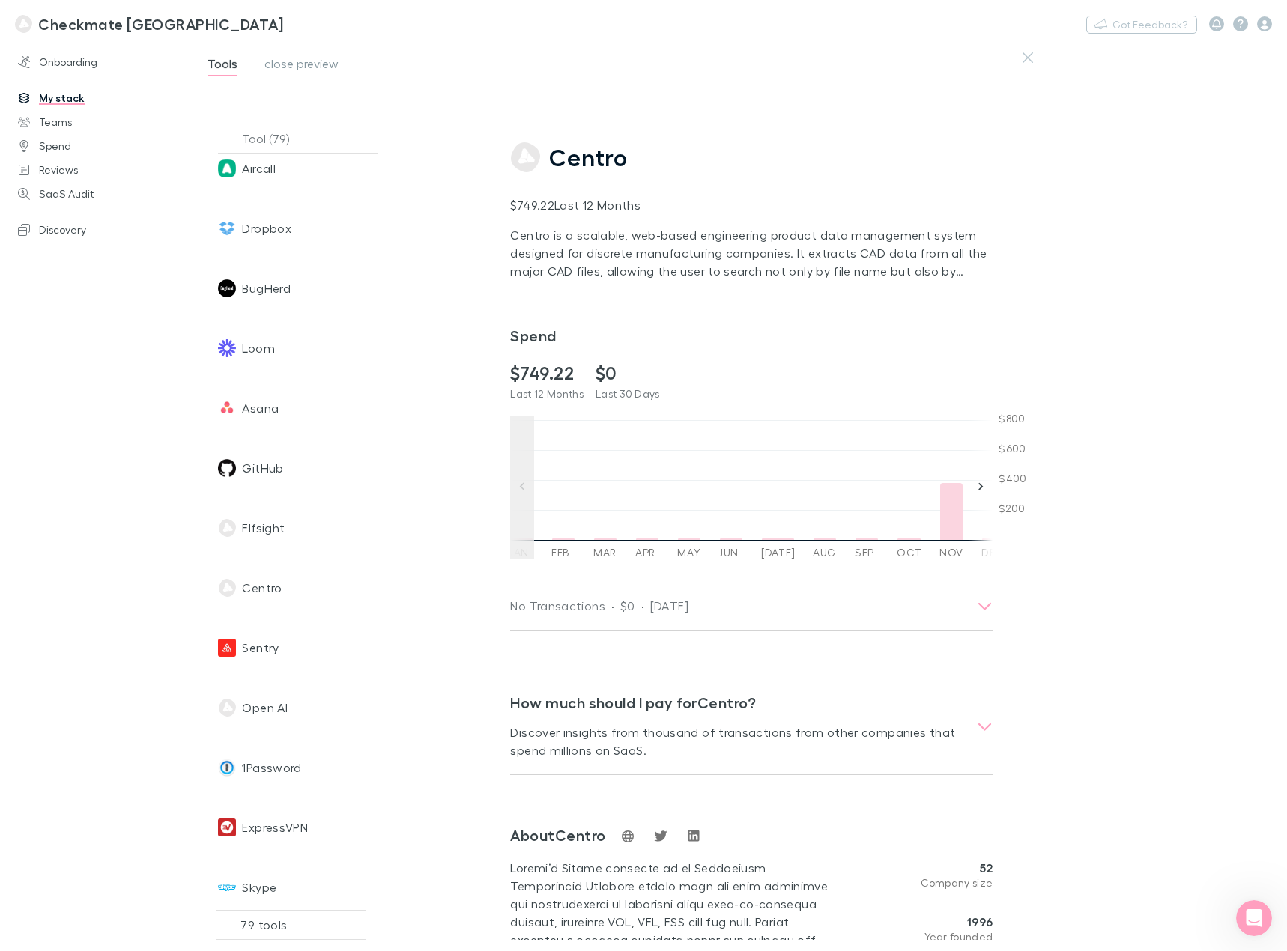
scroll to position [0, 63]
click at [979, 491] on icon at bounding box center [980, 486] width 15 height 15
drag, startPoint x: 1028, startPoint y: 65, endPoint x: 984, endPoint y: 273, distance: 212.8
click at [1028, 65] on button "button" at bounding box center [1027, 57] width 25 height 25
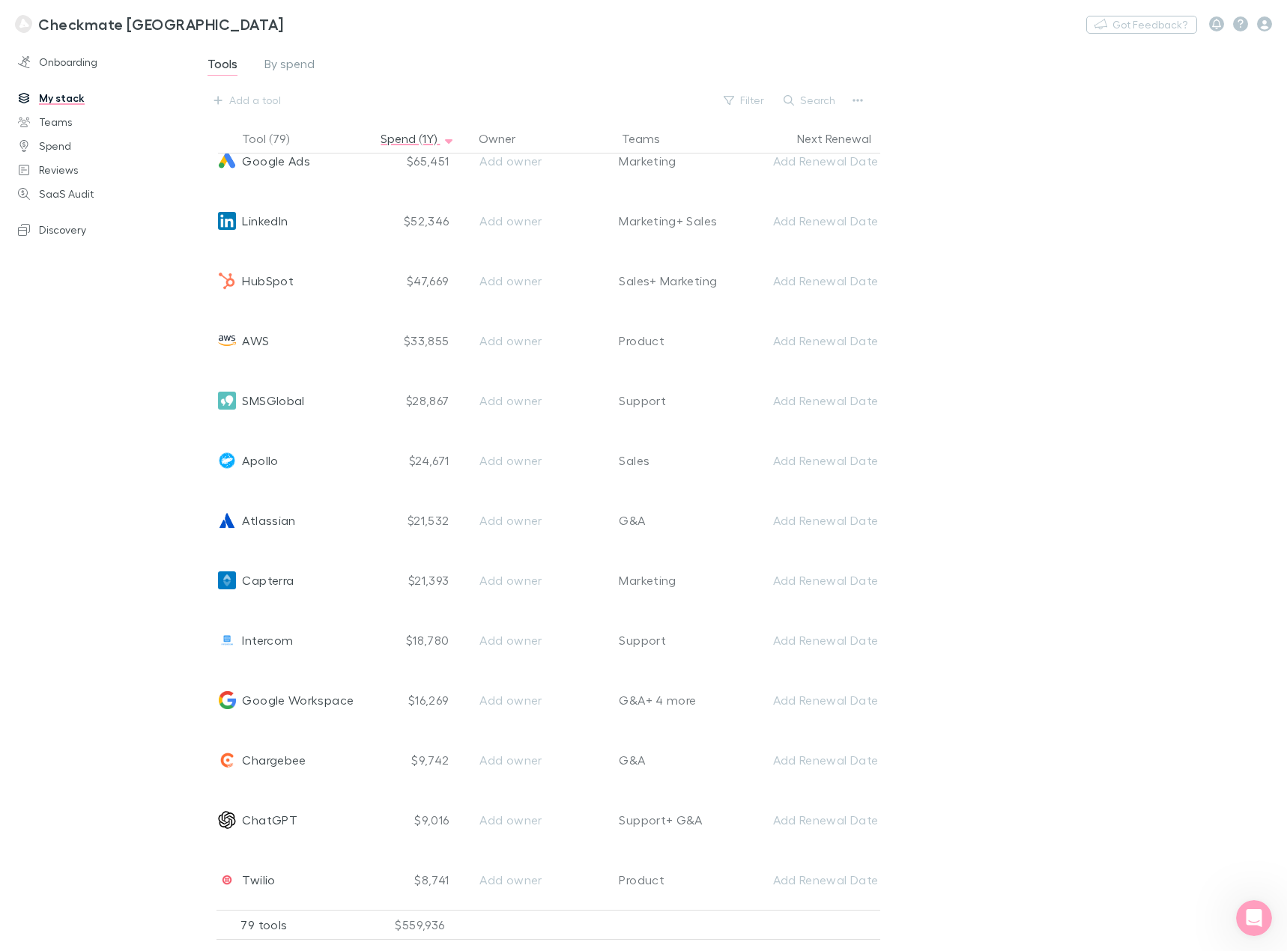
scroll to position [0, 0]
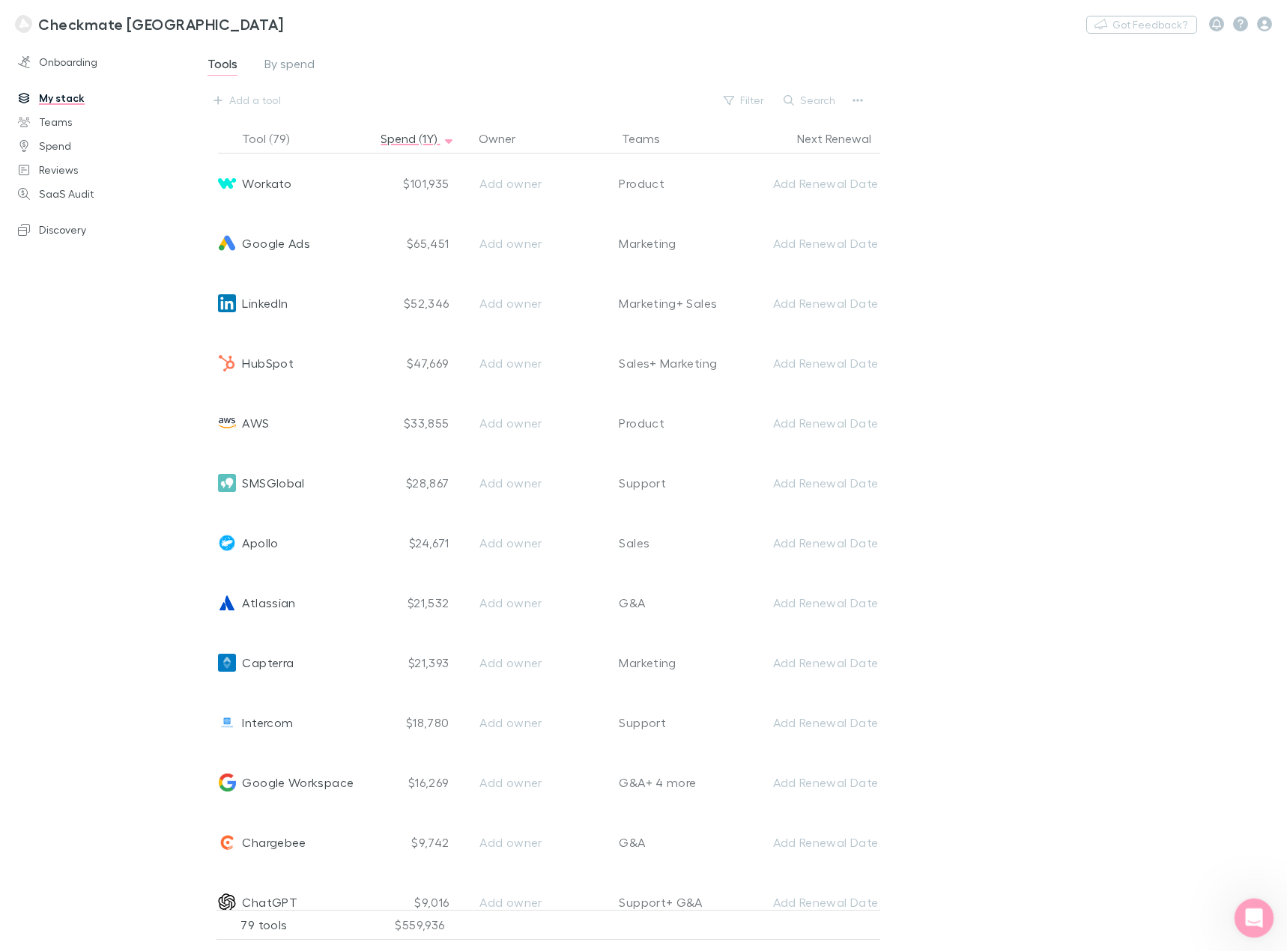
click at [1248, 914] on icon "Open Intercom Messenger" at bounding box center [1251, 916] width 25 height 25
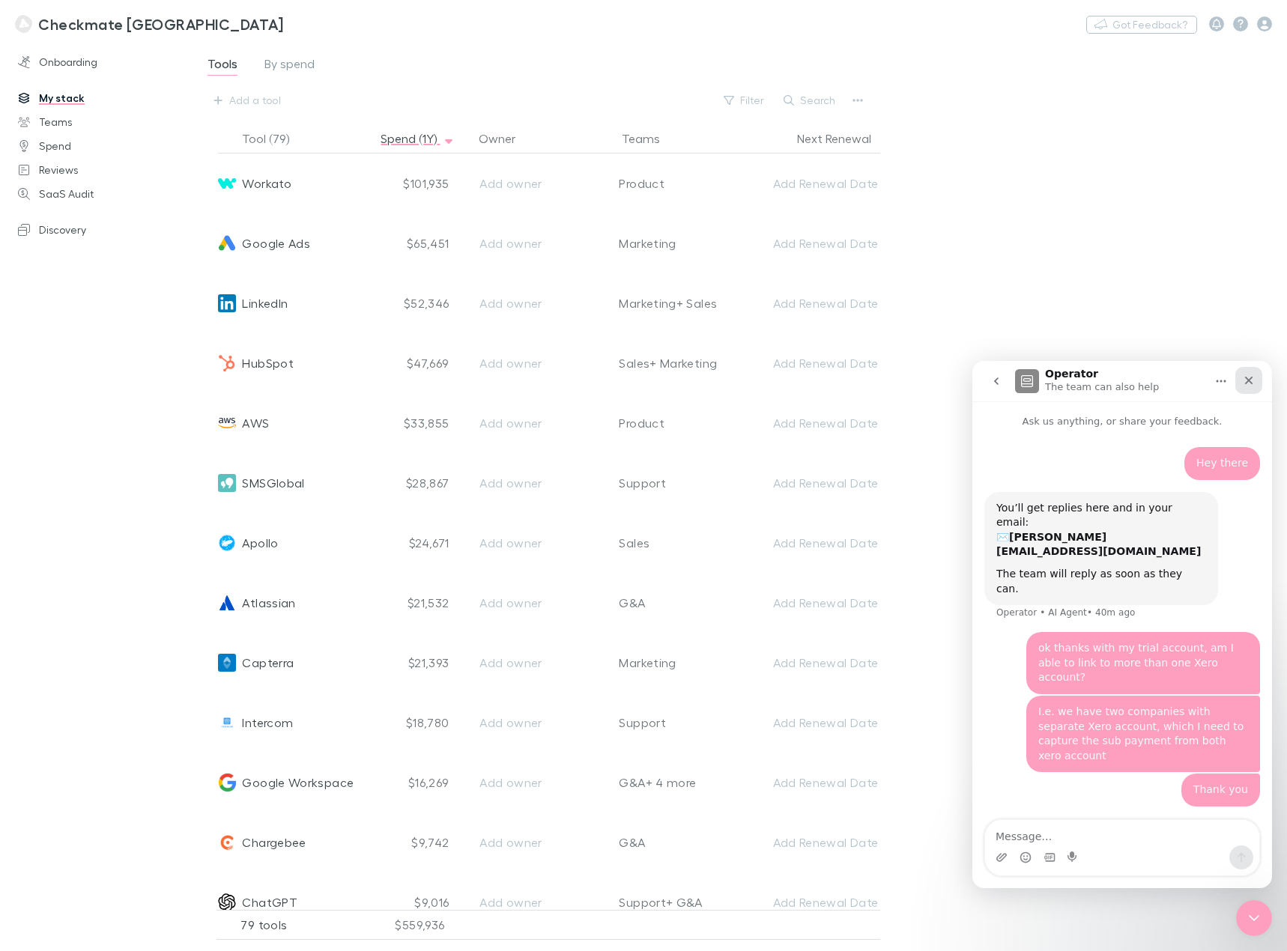
click at [1246, 383] on icon "Close" at bounding box center [1249, 381] width 8 height 8
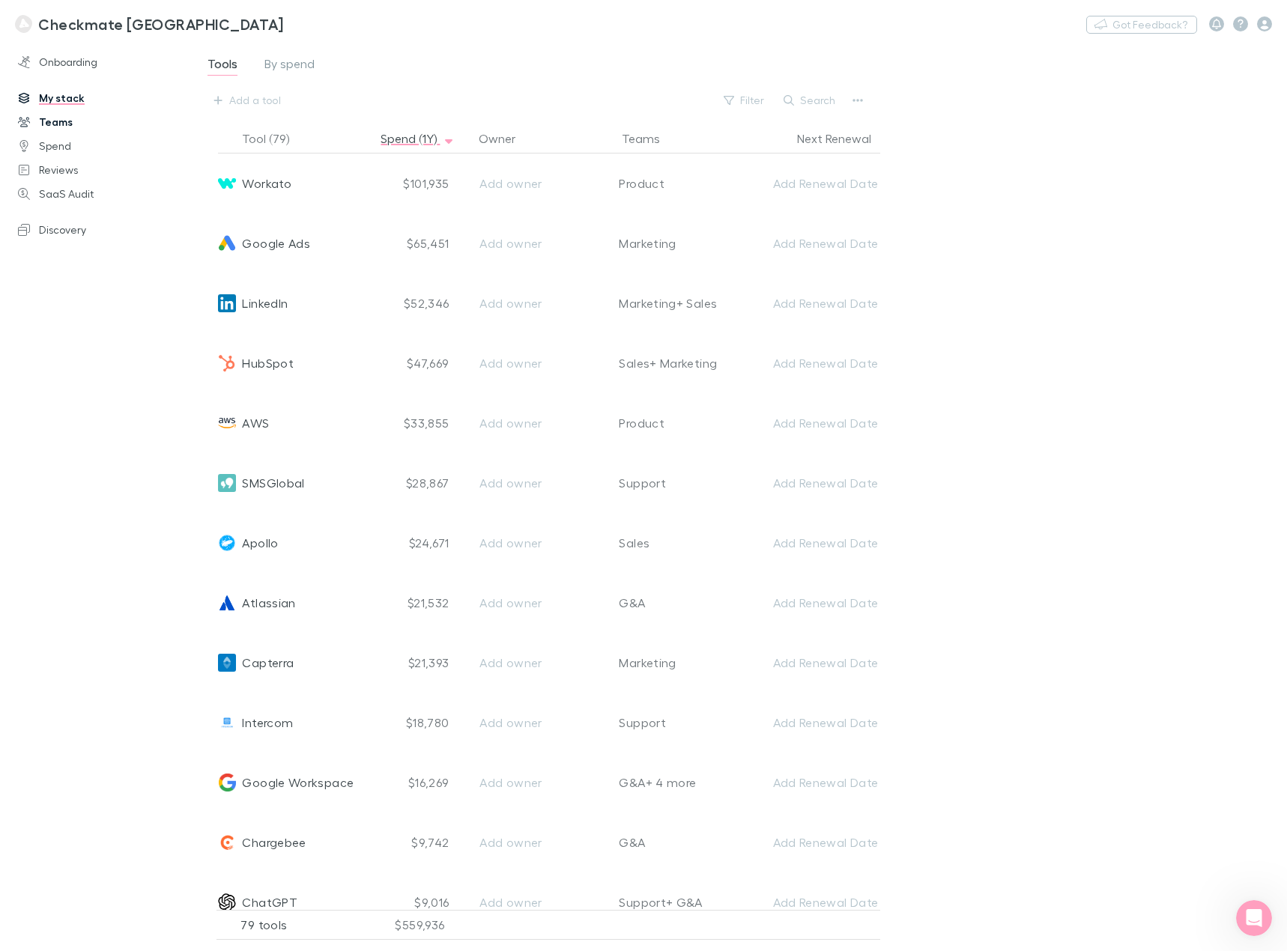
click at [52, 126] on link "Teams" at bounding box center [101, 122] width 196 height 24
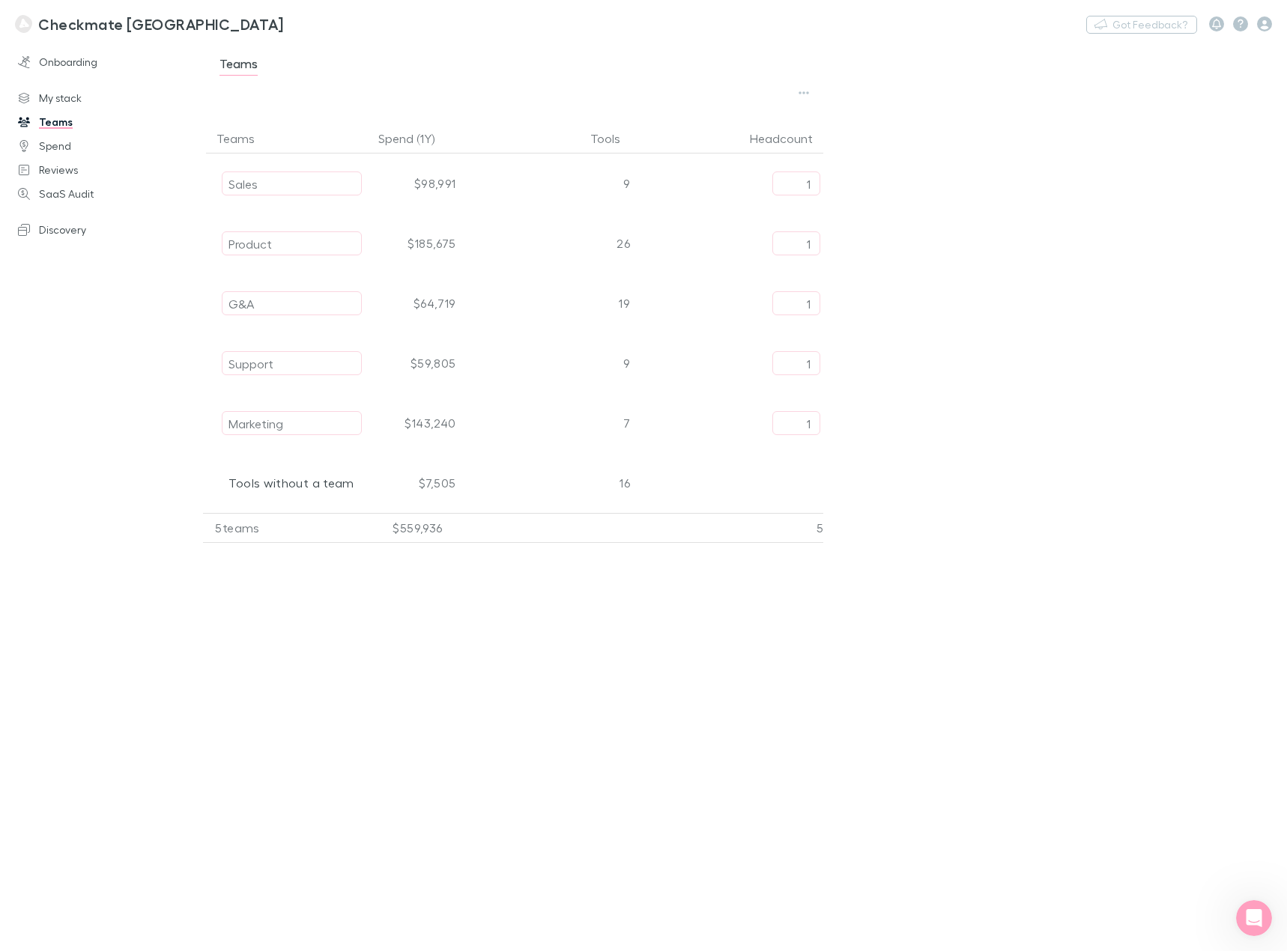
click at [622, 481] on div "16" at bounding box center [547, 483] width 173 height 60
click at [622, 485] on div "16" at bounding box center [547, 483] width 173 height 60
drag, startPoint x: 517, startPoint y: 594, endPoint x: 359, endPoint y: 545, distance: 166.0
click at [515, 592] on div "Teams Spend (1Y) Tools Headcount Sales $98,991 9 1 Product $185,675 26 1 G&A $6…" at bounding box center [535, 537] width 689 height 827
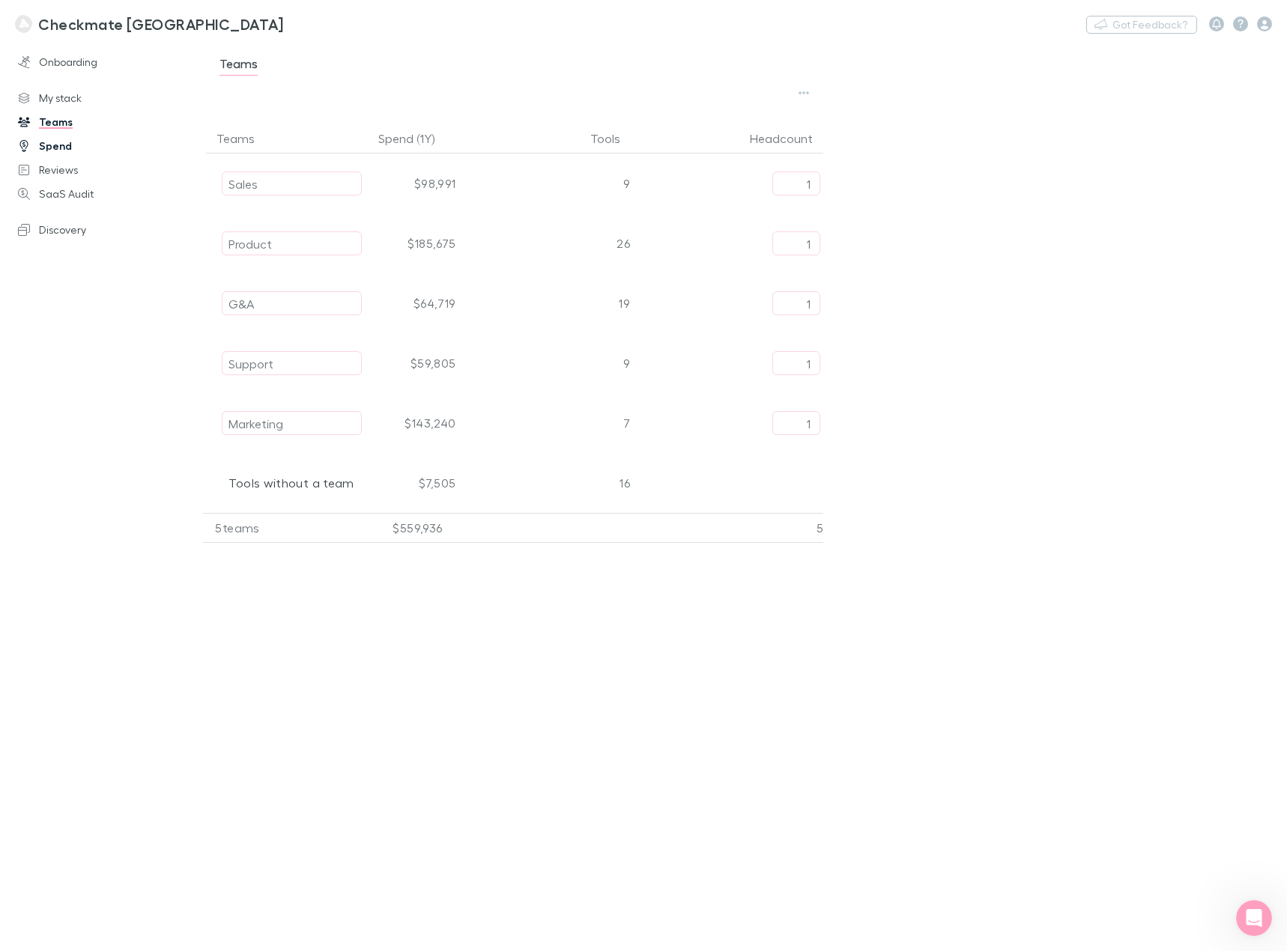
click at [55, 146] on link "Spend" at bounding box center [101, 146] width 196 height 24
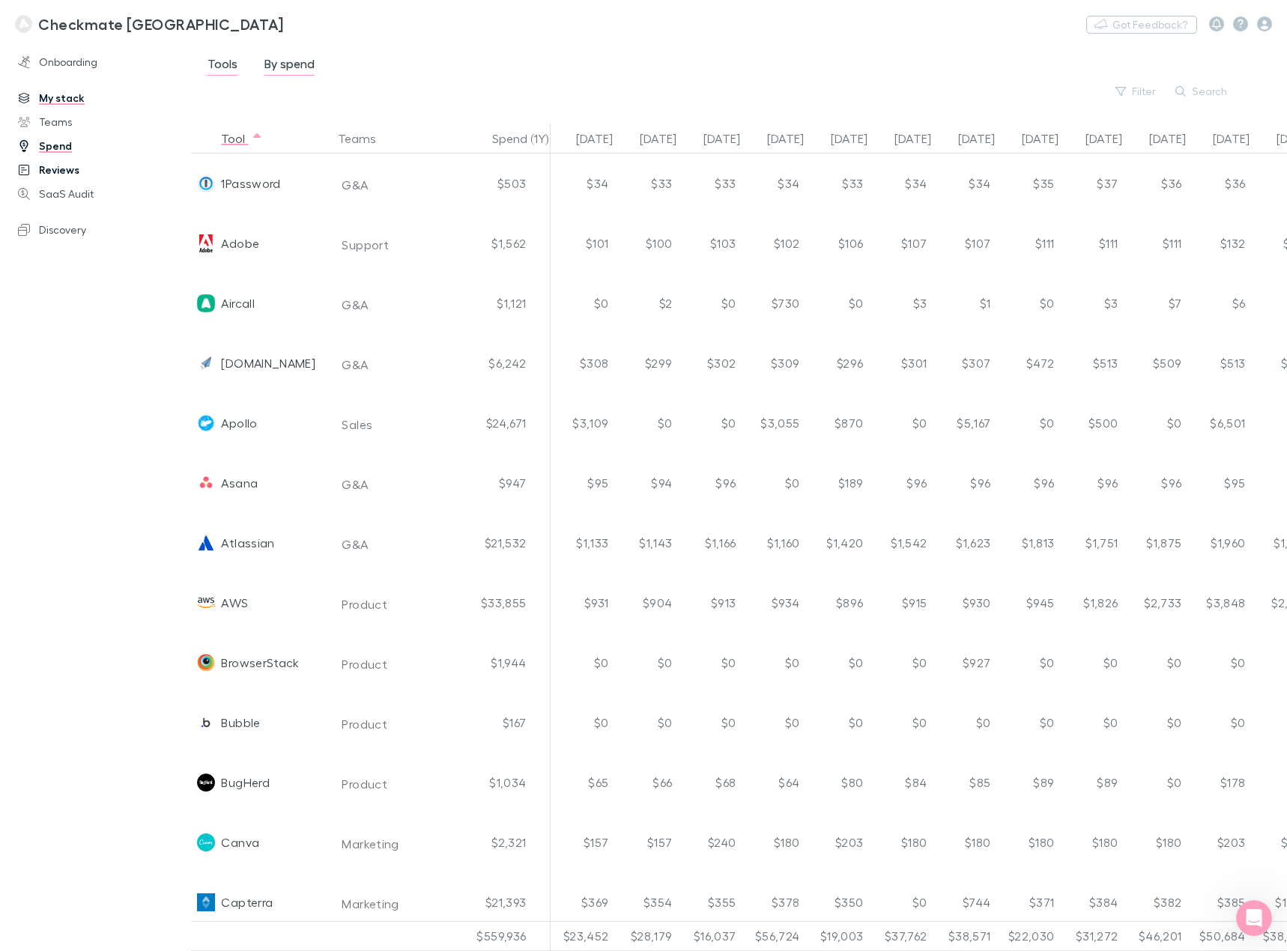
scroll to position [0, 472]
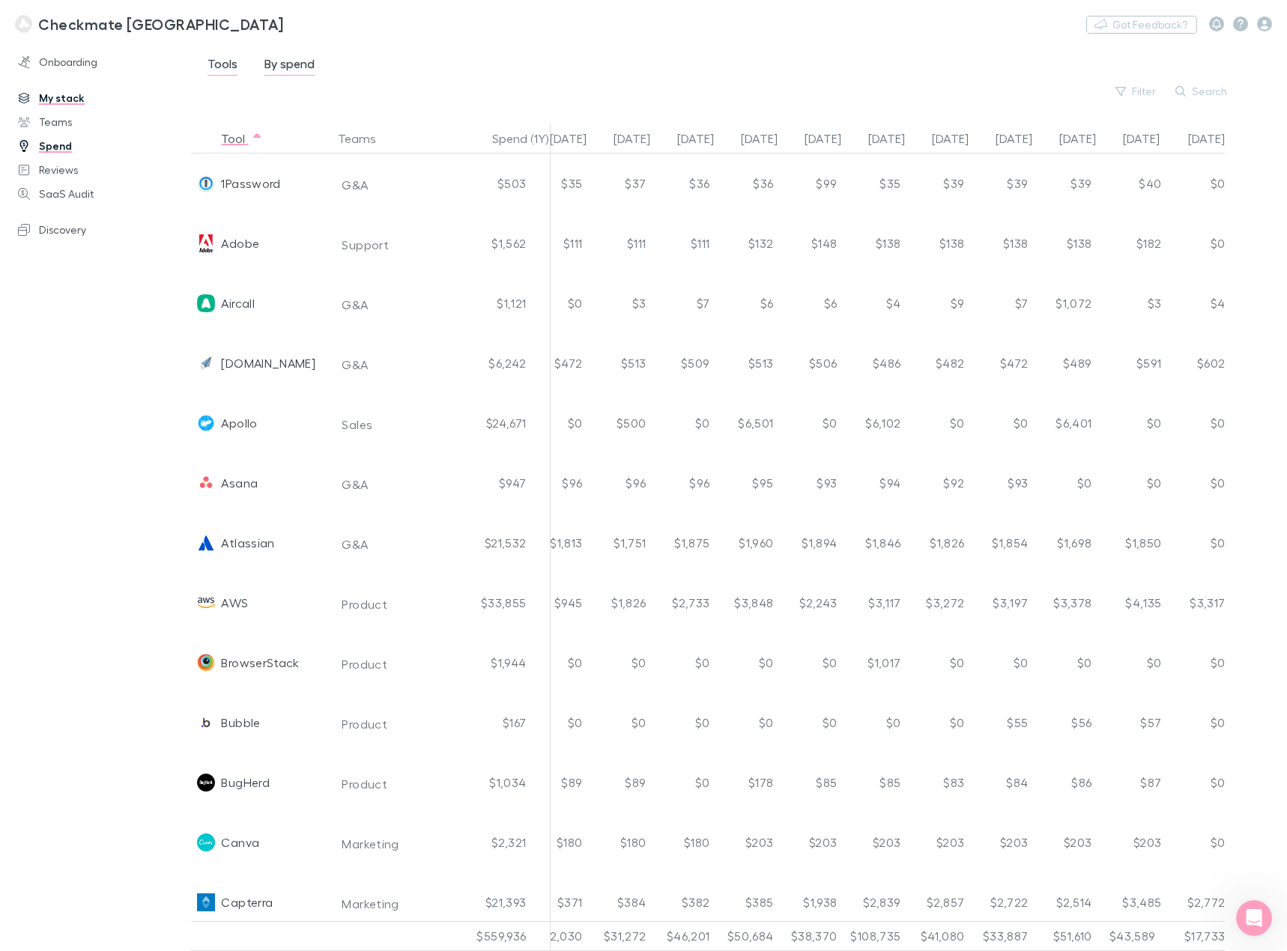
click at [63, 102] on link "My stack" at bounding box center [101, 98] width 196 height 24
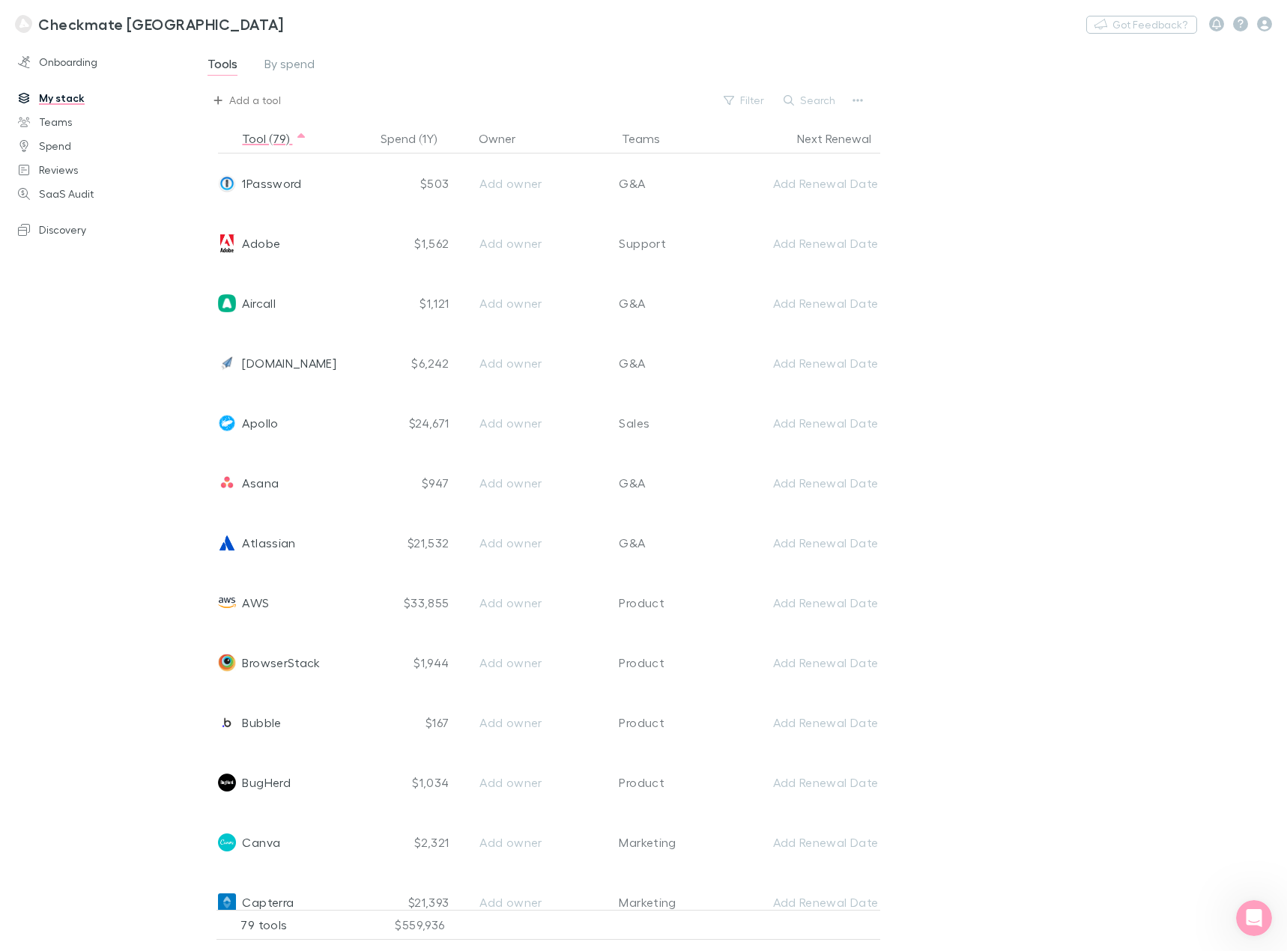
click at [253, 96] on div "Add a tool" at bounding box center [255, 100] width 52 height 18
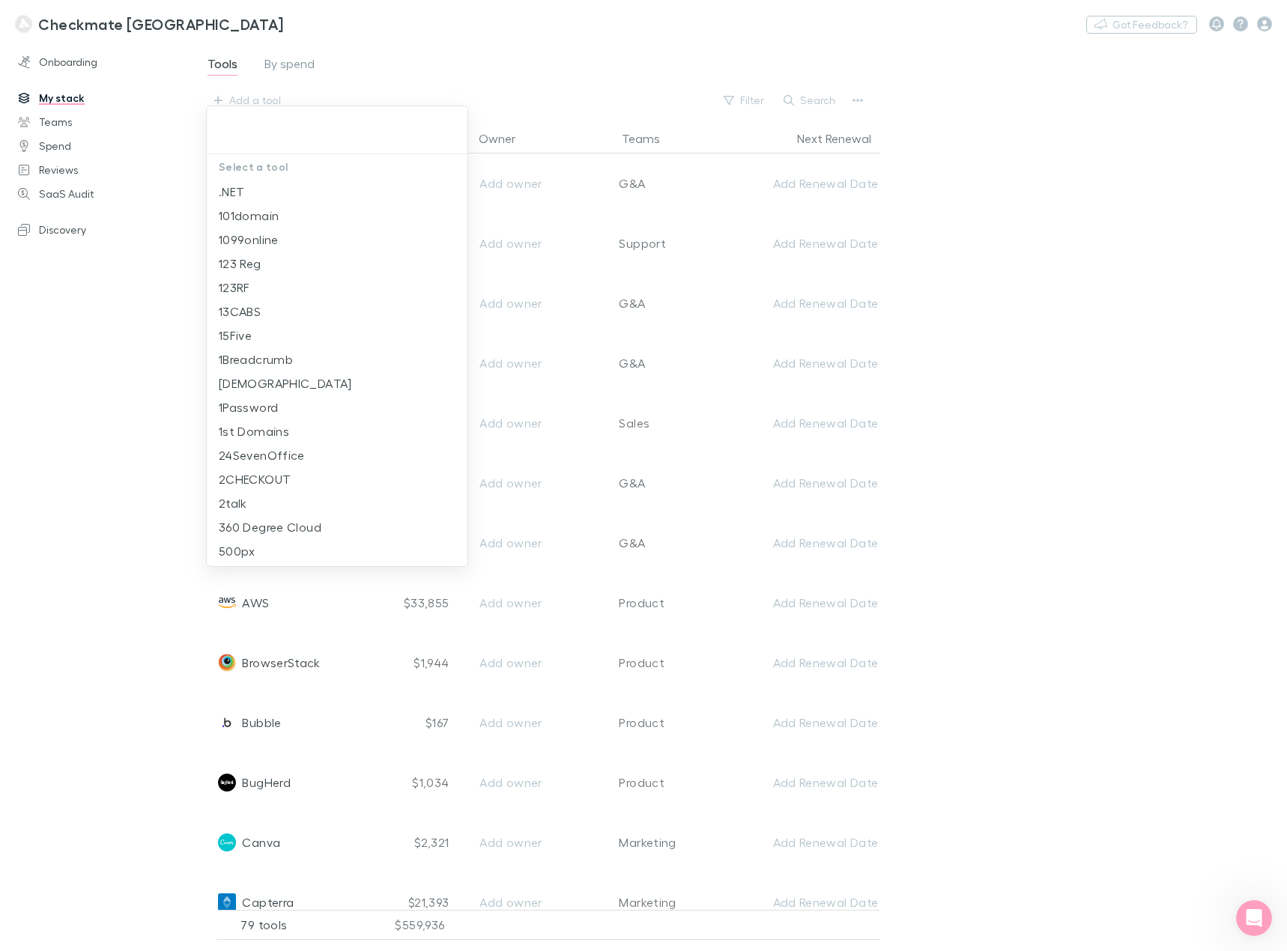
click at [1191, 296] on div at bounding box center [643, 475] width 1287 height 951
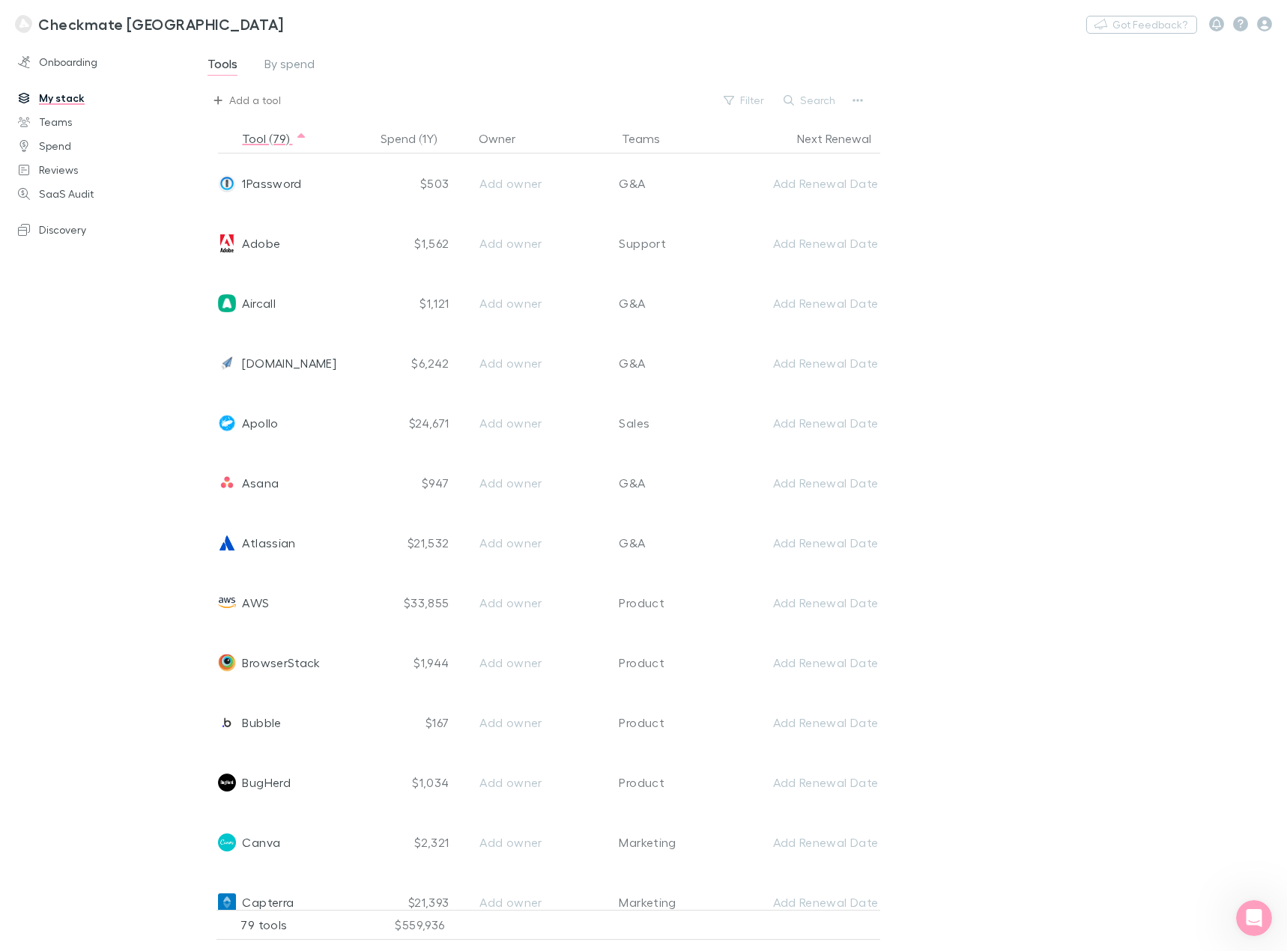
click at [243, 105] on div "Add a tool" at bounding box center [255, 100] width 52 height 18
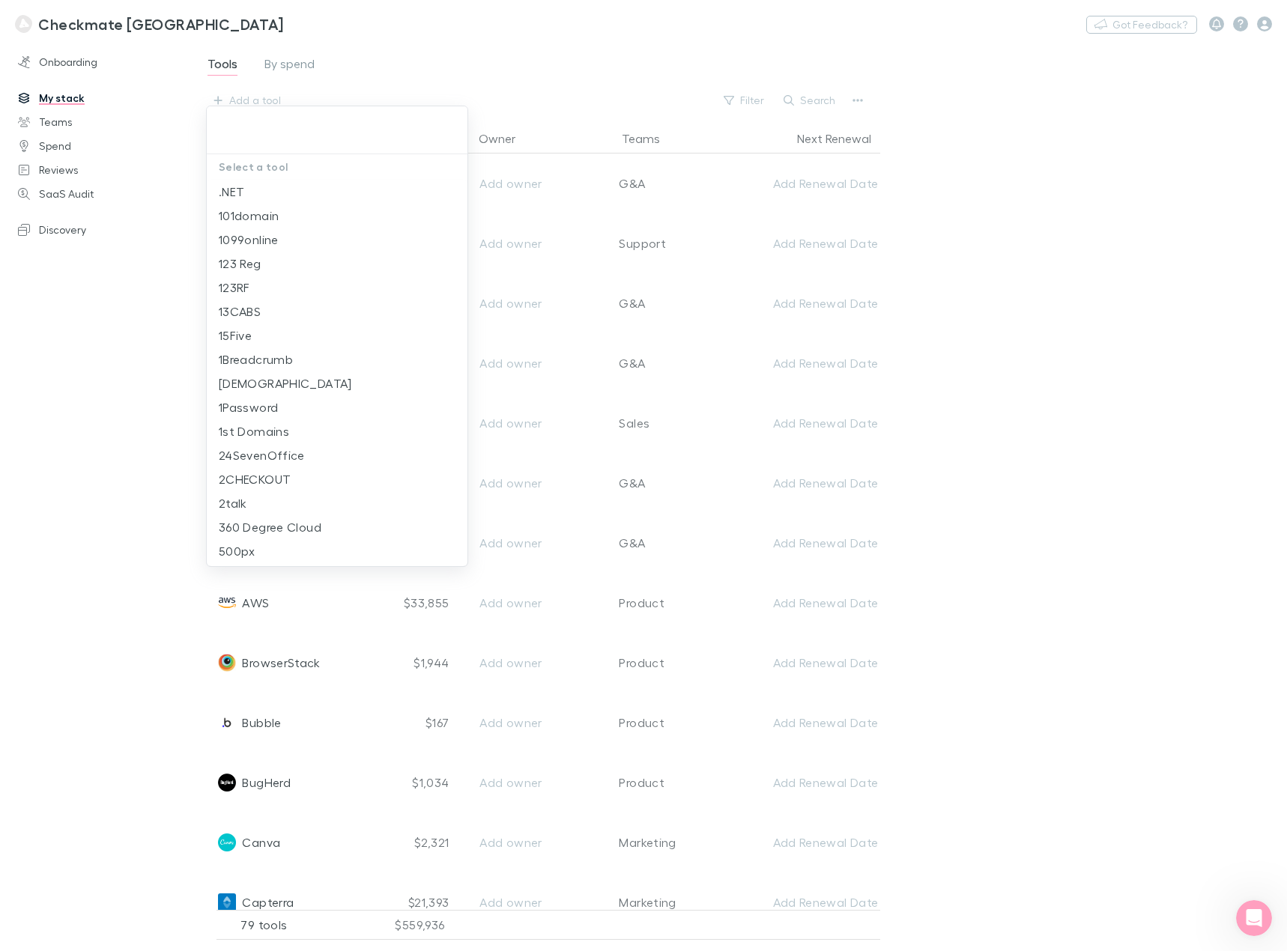
click at [1164, 321] on div at bounding box center [643, 475] width 1287 height 951
